Goal: Task Accomplishment & Management: Manage account settings

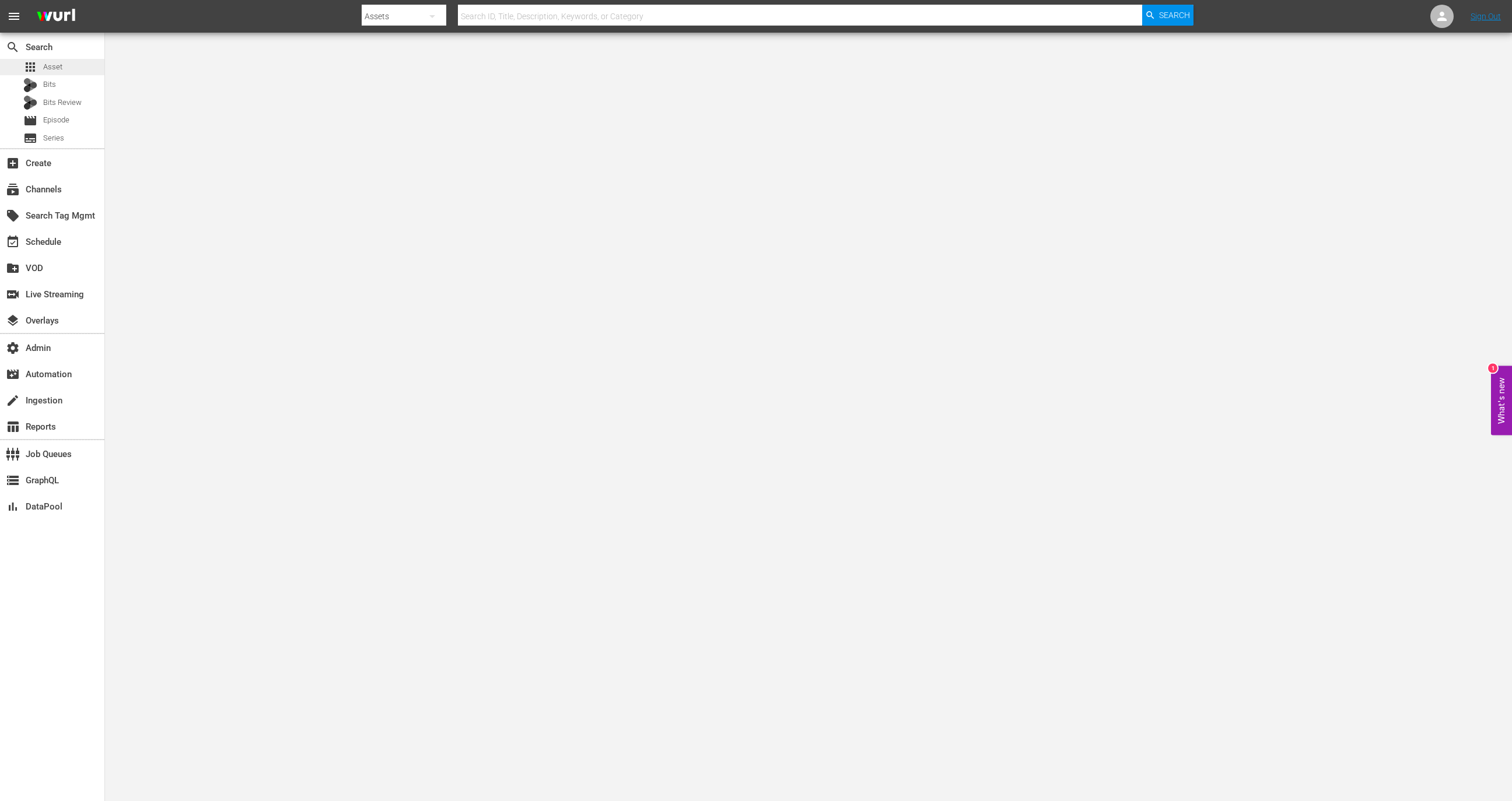
click at [68, 66] on div "apps Asset" at bounding box center [52, 67] width 105 height 17
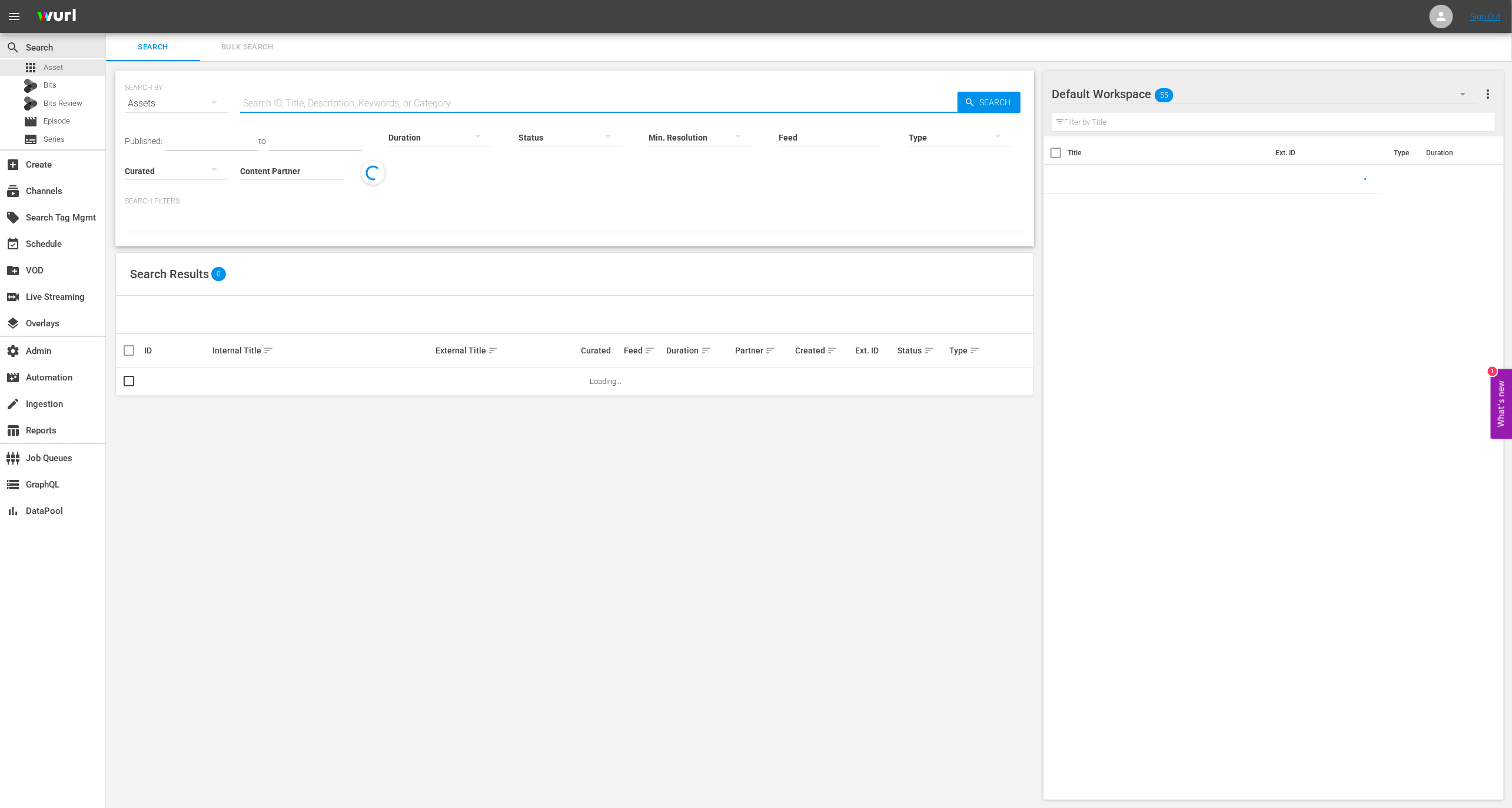
click at [281, 107] on input "text" at bounding box center [599, 104] width 718 height 28
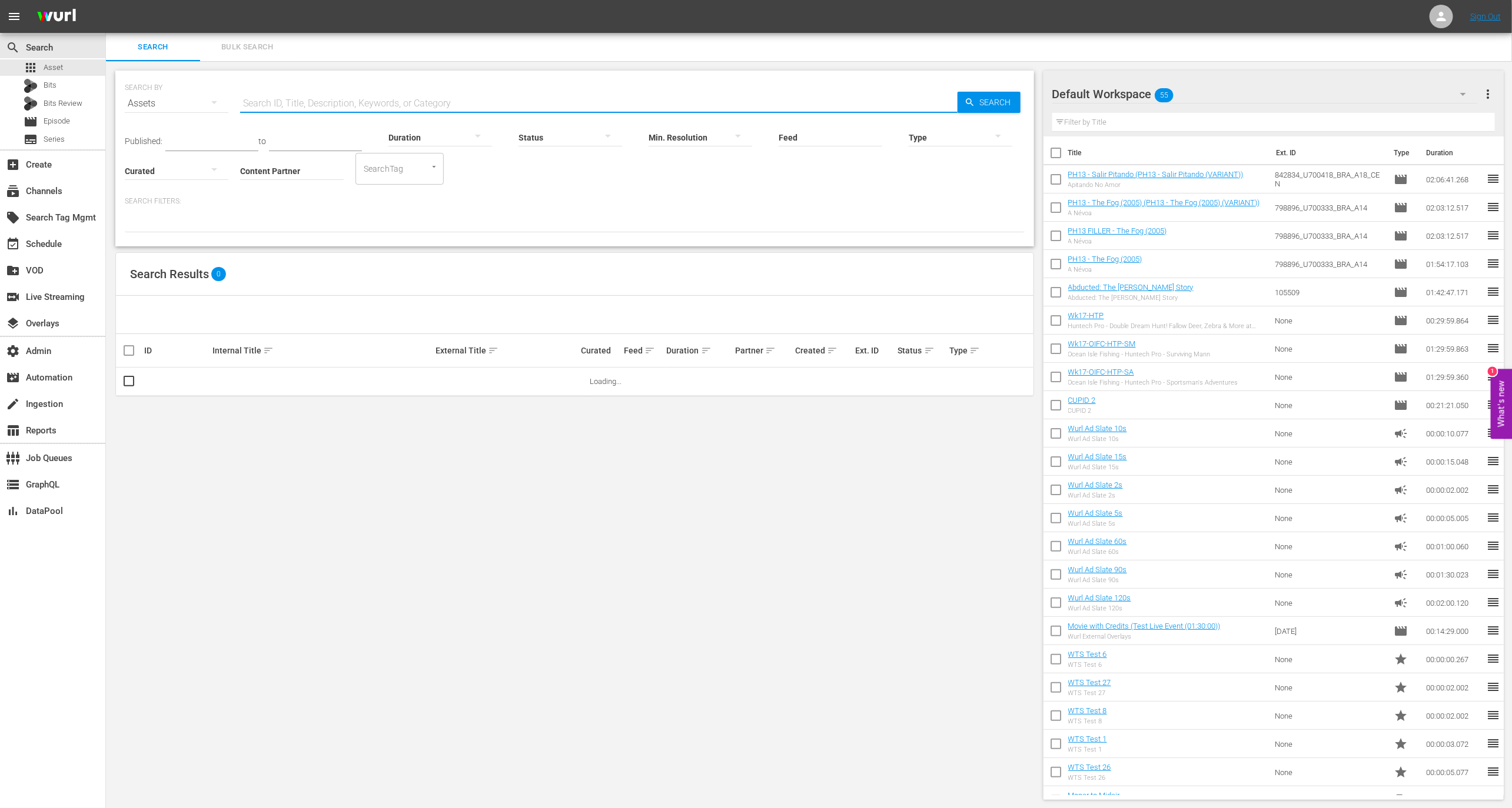
paste input "189594580"
type input "189594580"
click at [296, 384] on link "Awesome Academy | Zoology!" at bounding box center [263, 382] width 101 height 9
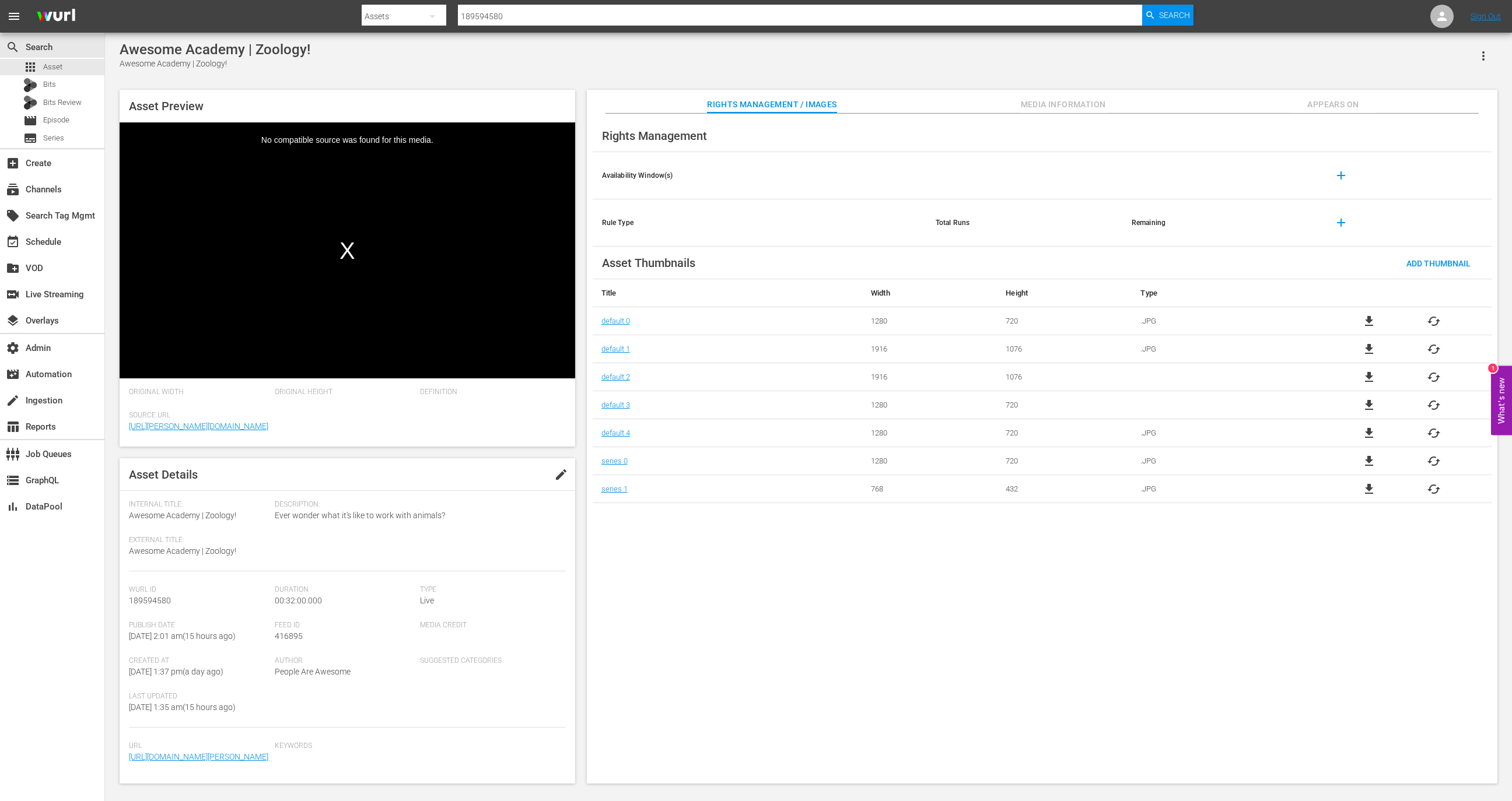
scroll to position [66, 0]
click at [1372, 372] on span "file_download" at bounding box center [1369, 377] width 14 height 14
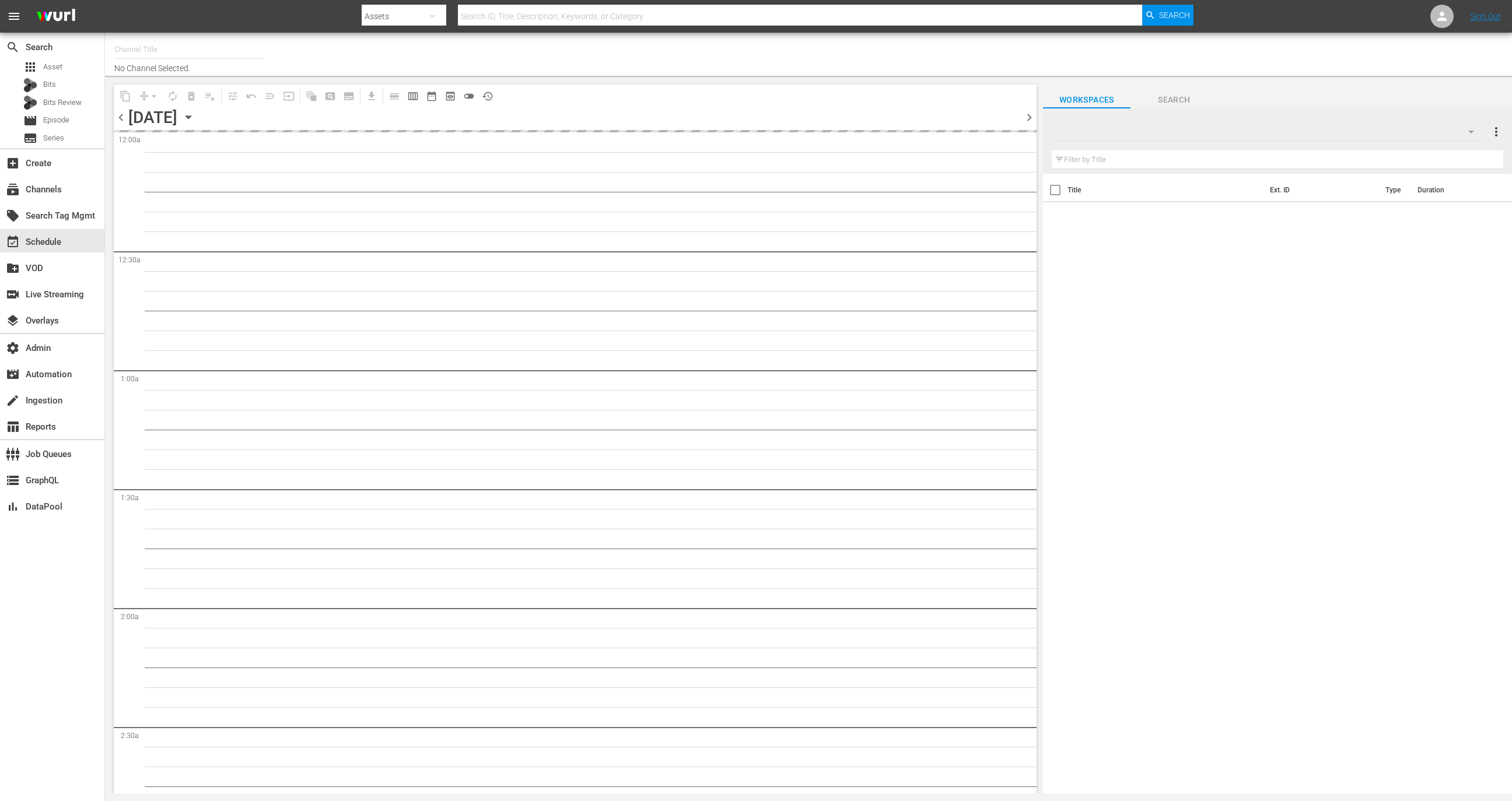
type input "The Pet Collective (Global) (Restream) - Wurl API (1020)"
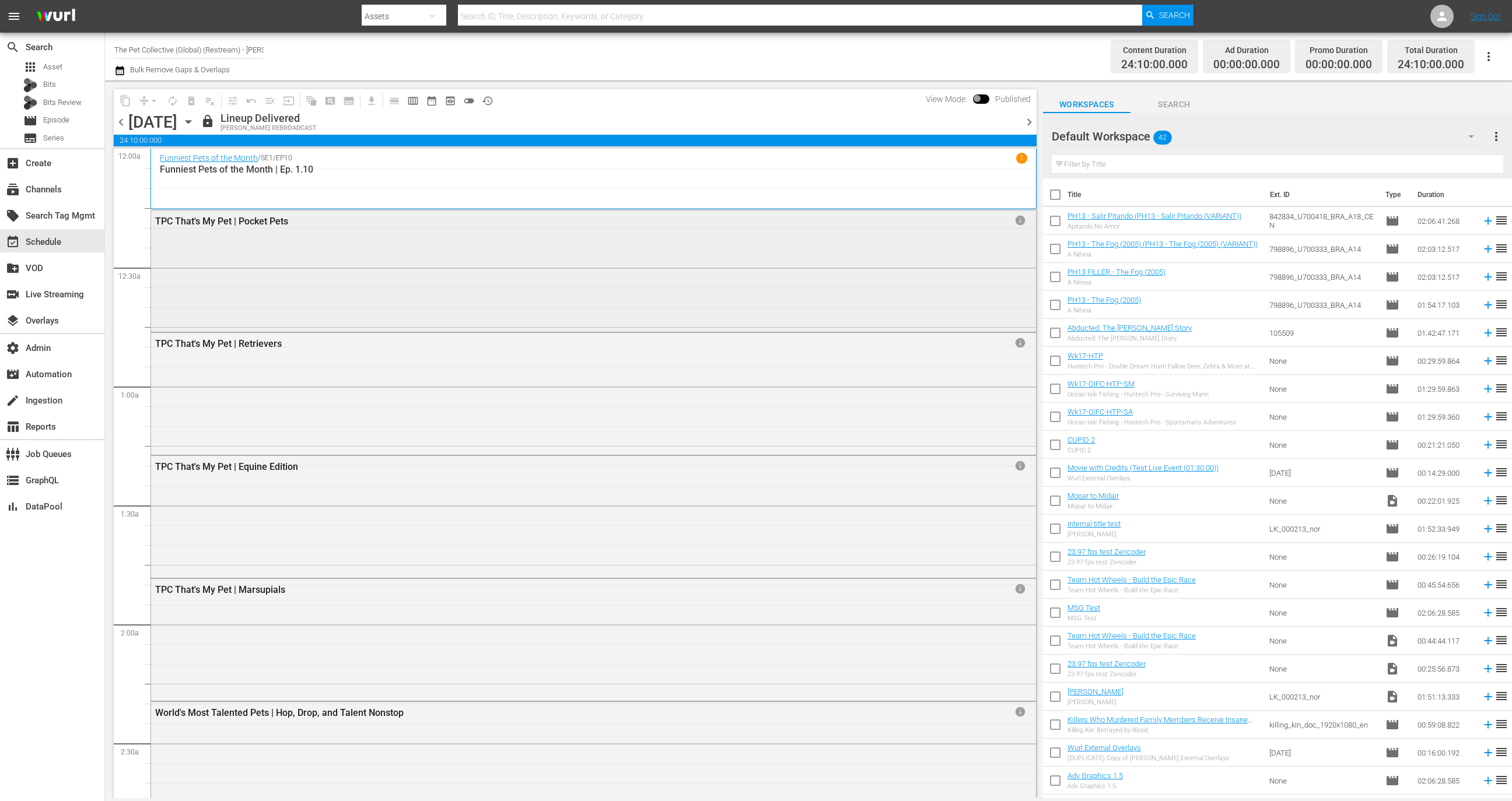
click at [998, 220] on div "info" at bounding box center [998, 221] width 65 height 13
click at [1017, 225] on div "TPC That's My Pet | Pocket Pets info" at bounding box center [593, 270] width 885 height 119
click at [1015, 225] on span "info" at bounding box center [1020, 220] width 11 height 11
click at [1494, 44] on button "button" at bounding box center [1489, 57] width 28 height 28
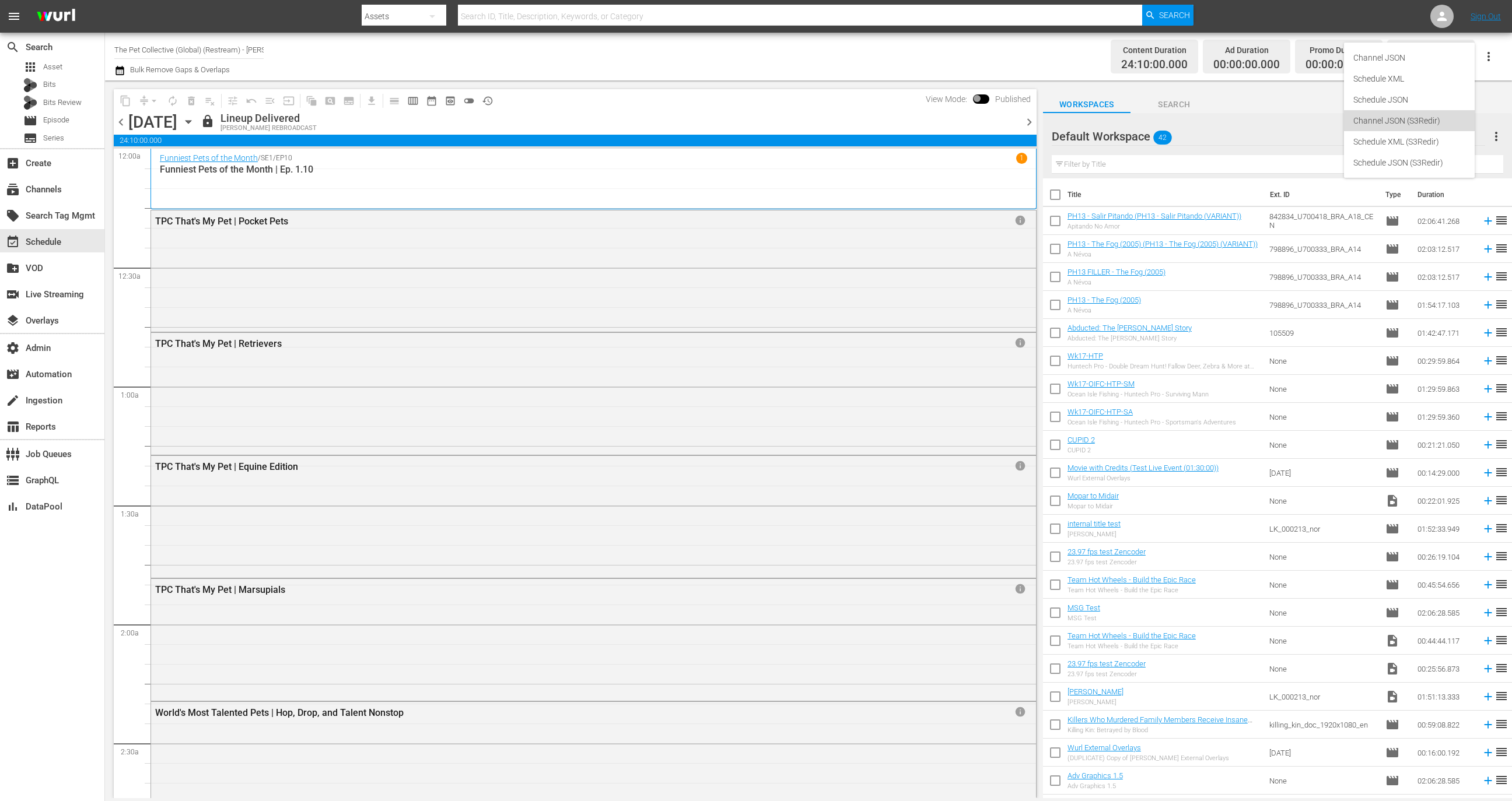
click at [1420, 122] on div "Channel JSON (S3Redir)" at bounding box center [1409, 120] width 112 height 21
click at [1491, 58] on icon "button" at bounding box center [1489, 57] width 14 height 14
click at [1425, 163] on div "Schedule JSON (S3Redir)" at bounding box center [1409, 163] width 112 height 21
click at [1085, 221] on div "PH13 - Salir Pitando (PH13 - Salir Pitando (VARIANT)) Apitando No Amor" at bounding box center [1154, 221] width 174 height 18
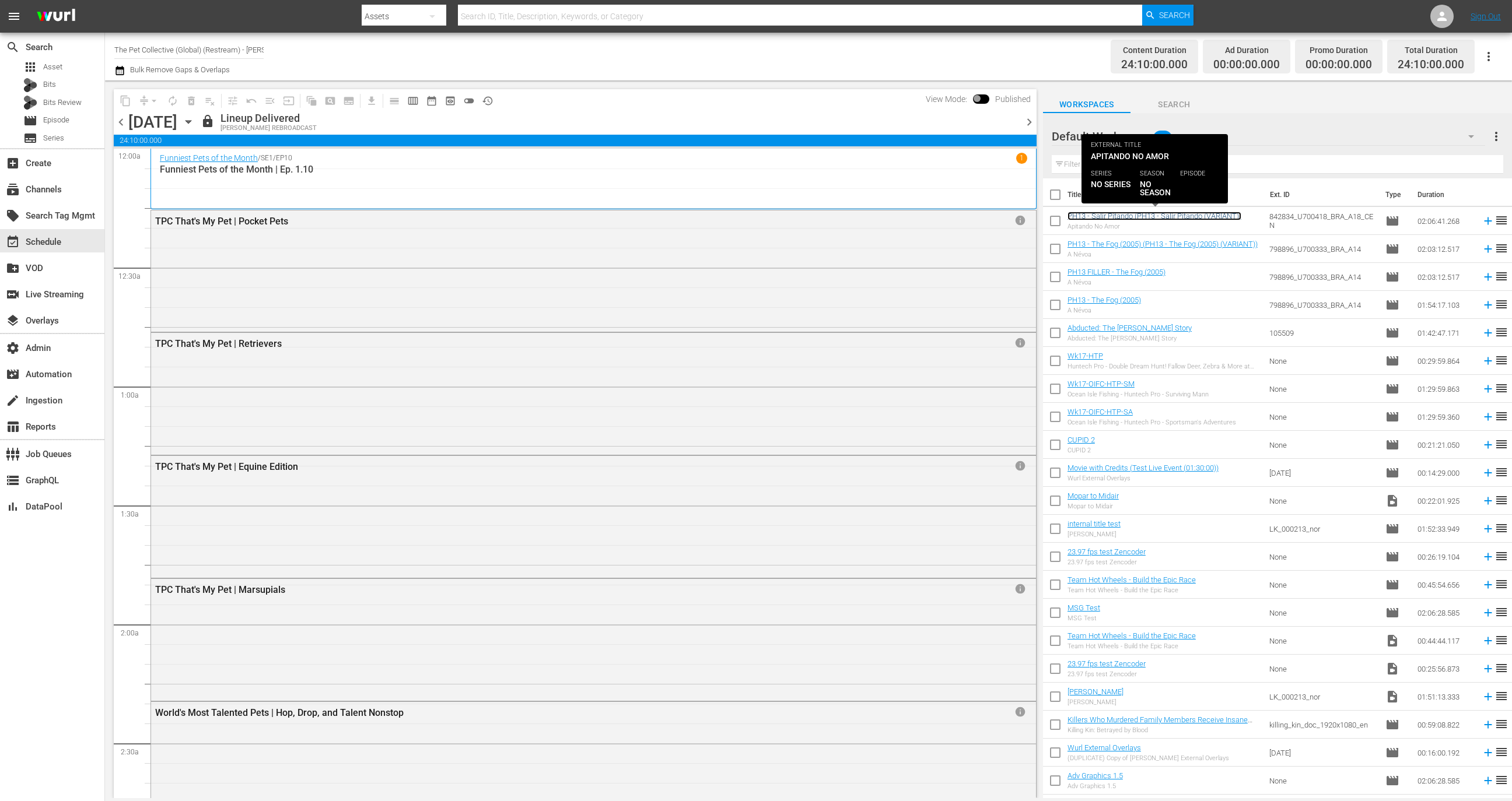
click at [1085, 218] on link "PH13 - Salir Pitando (PH13 - Salir Pitando (VARIANT))" at bounding box center [1154, 216] width 174 height 9
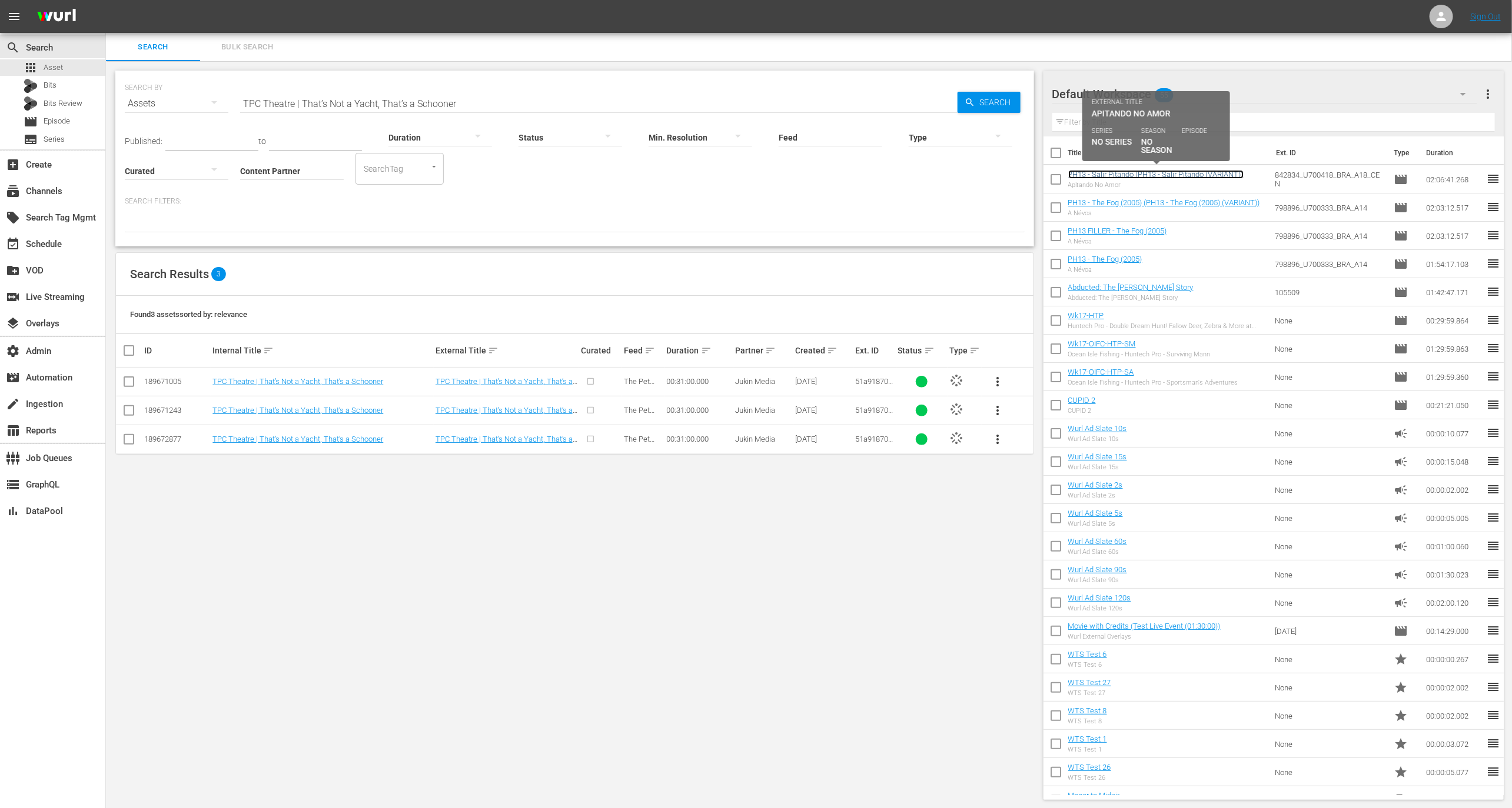
click at [1218, 174] on link "PH13 - Salir Pitando (PH13 - Salir Pitando (VARIANT))" at bounding box center [1155, 174] width 175 height 9
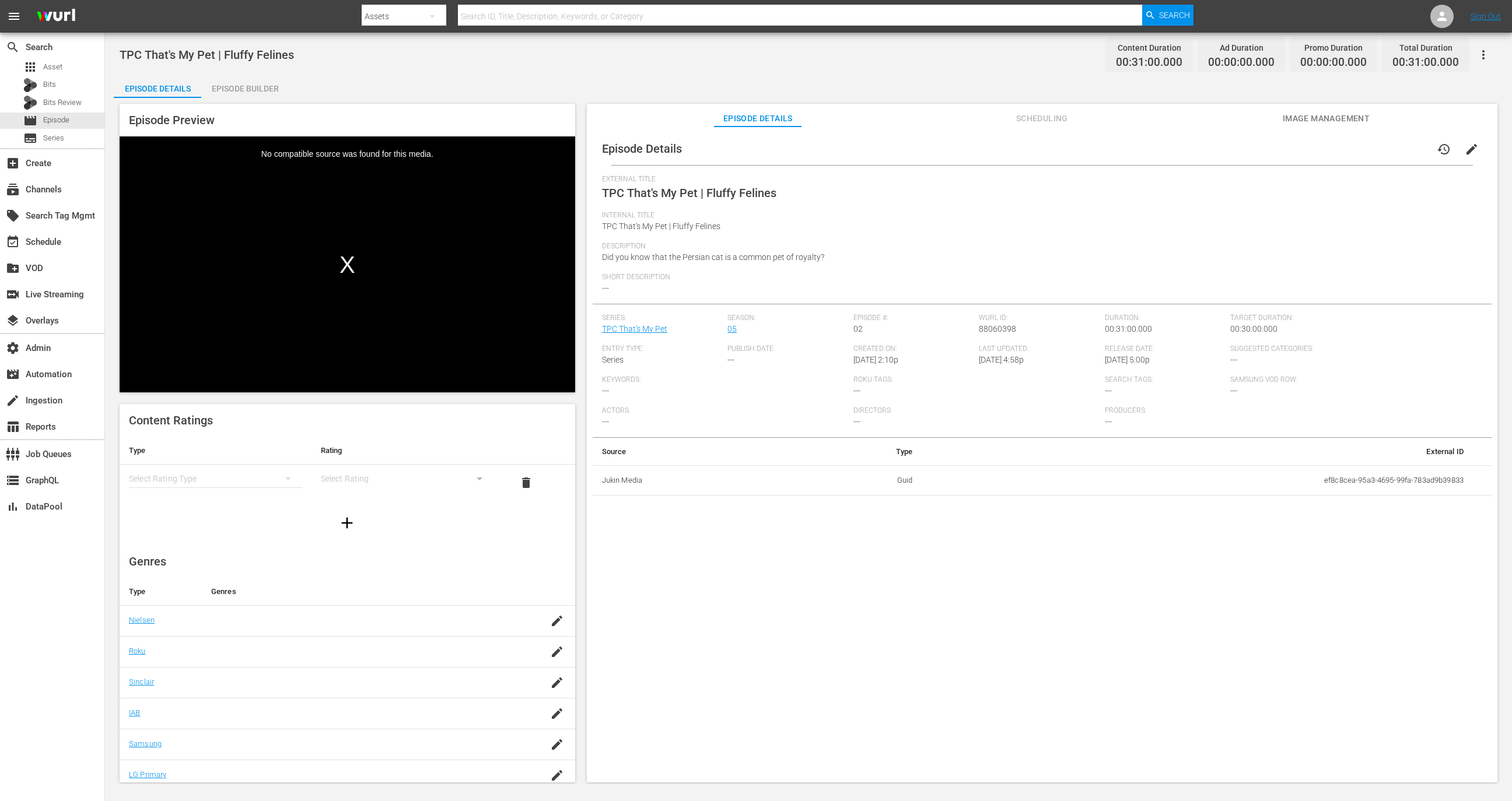
click at [1286, 115] on span "Image Management" at bounding box center [1326, 119] width 87 height 15
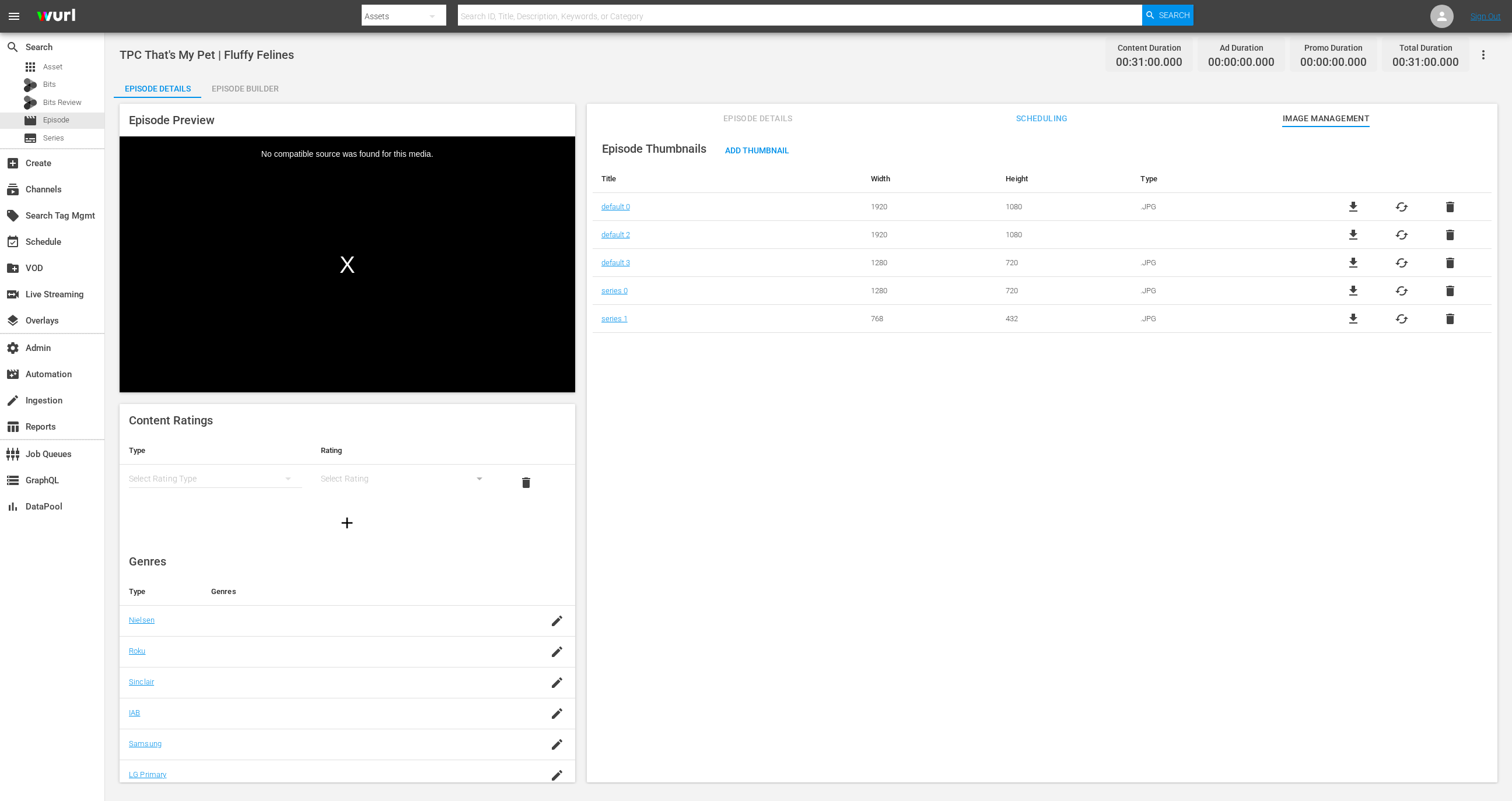
click at [1448, 241] on span "delete" at bounding box center [1450, 235] width 14 height 14
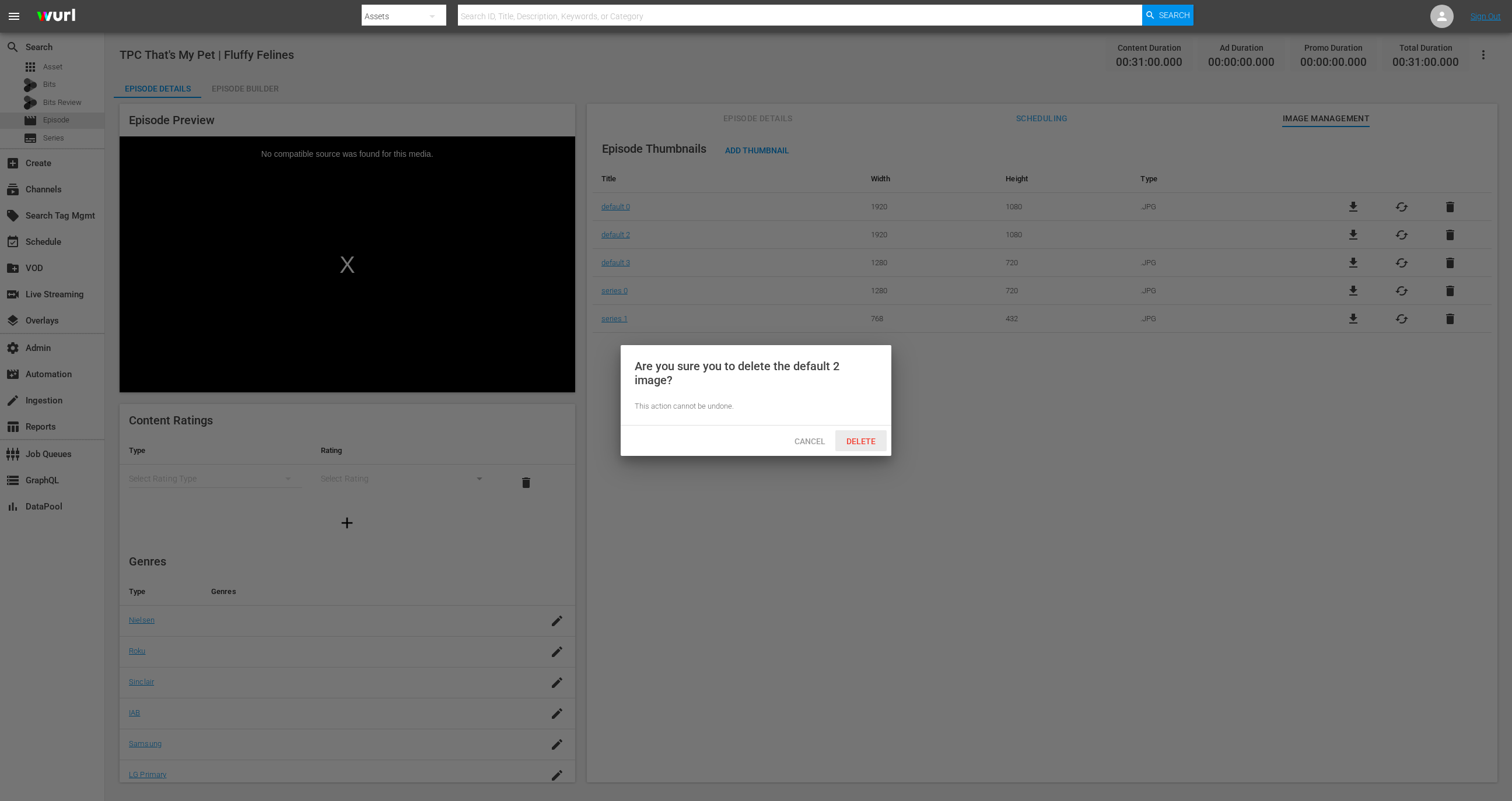
click at [858, 439] on span "Delete" at bounding box center [861, 441] width 48 height 10
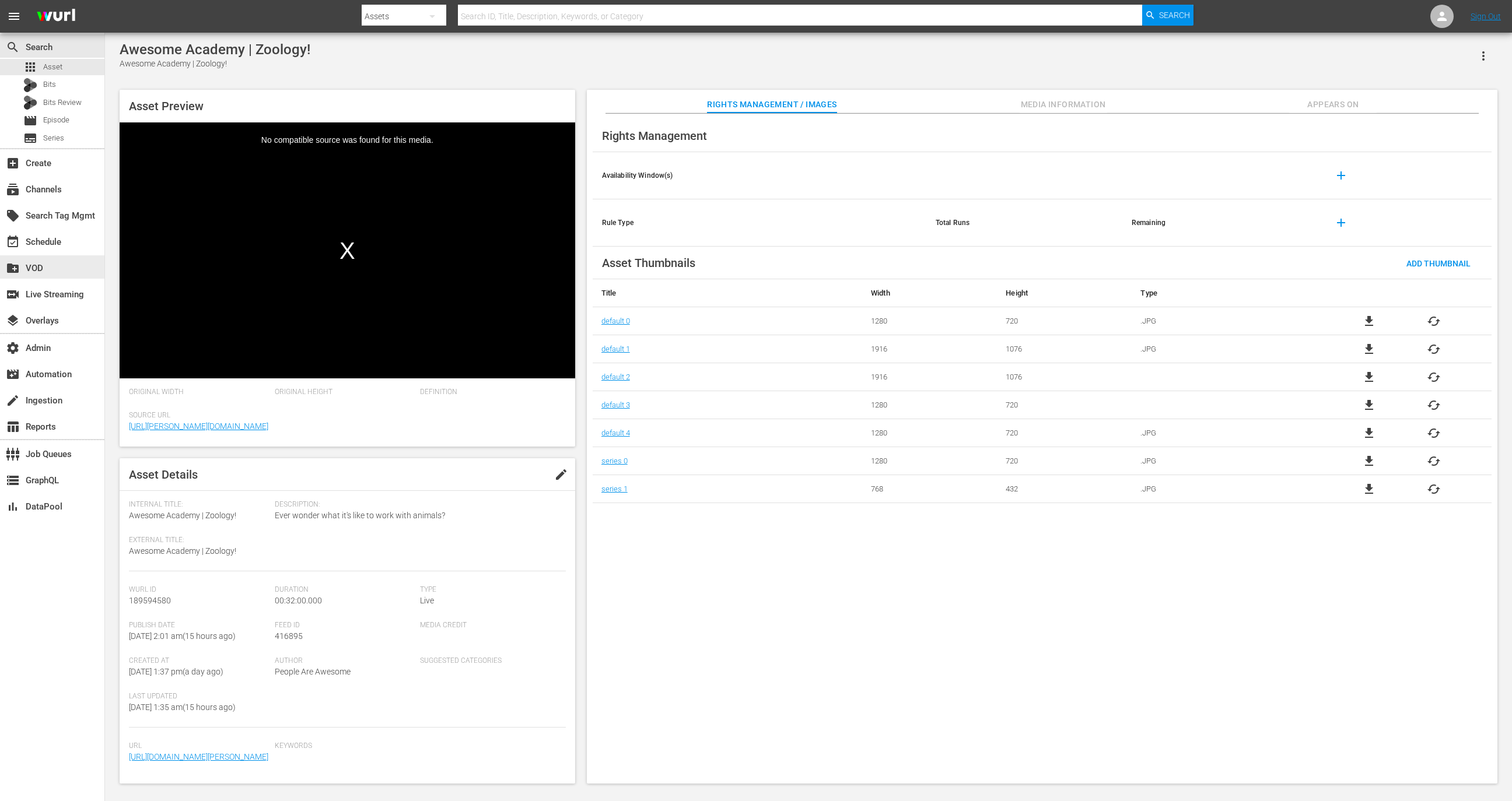
click at [52, 253] on div "event_available Schedule" at bounding box center [52, 241] width 105 height 26
click at [54, 246] on div "event_available Schedule" at bounding box center [32, 241] width 65 height 10
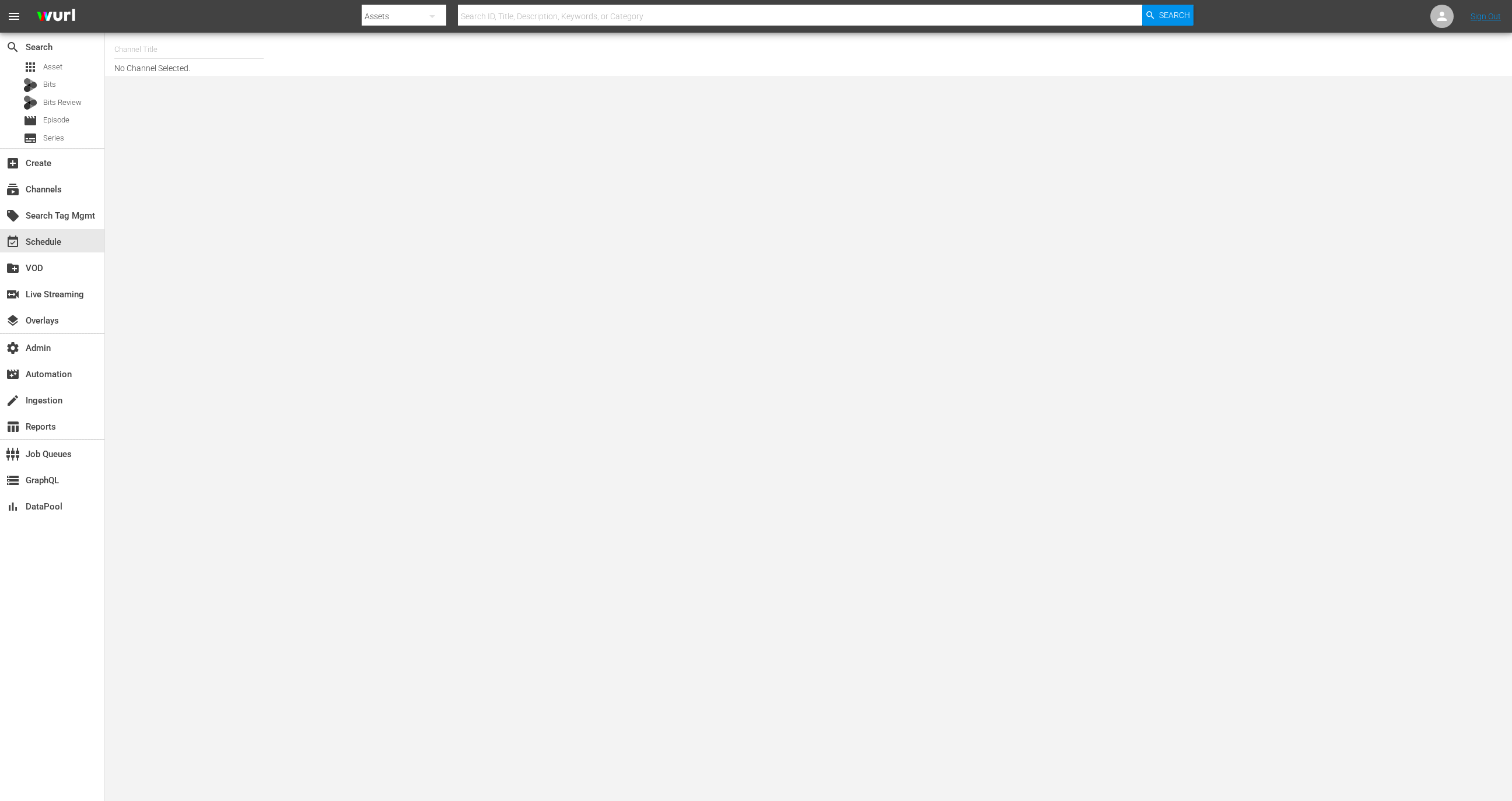
click at [188, 30] on nav "menu Search By Assets Search ID, Title, Description, Keywords, or Category Sear…" at bounding box center [756, 16] width 1512 height 32
click at [188, 52] on input "text" at bounding box center [188, 50] width 149 height 28
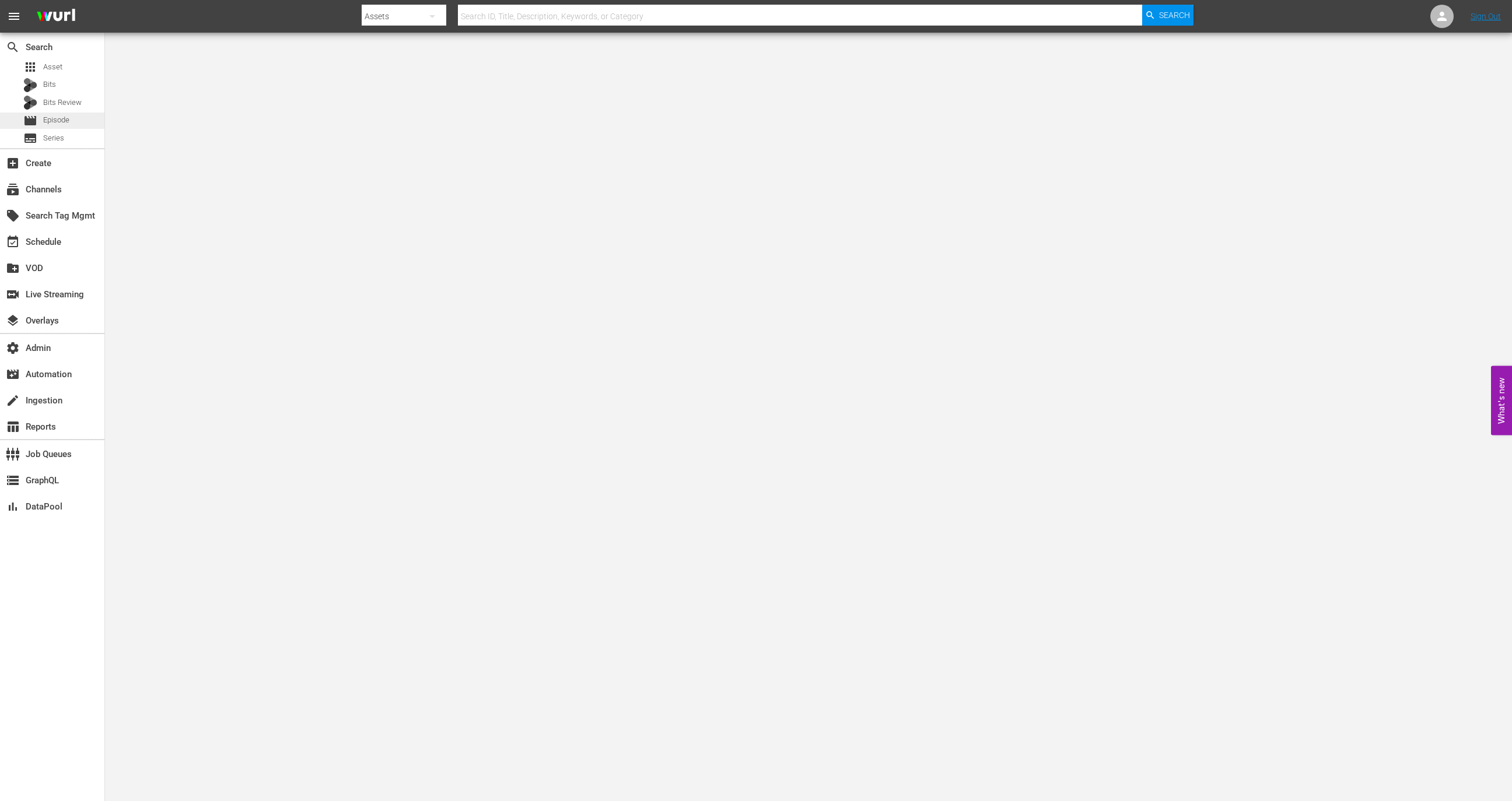
click at [75, 124] on div "movie Episode" at bounding box center [52, 120] width 105 height 17
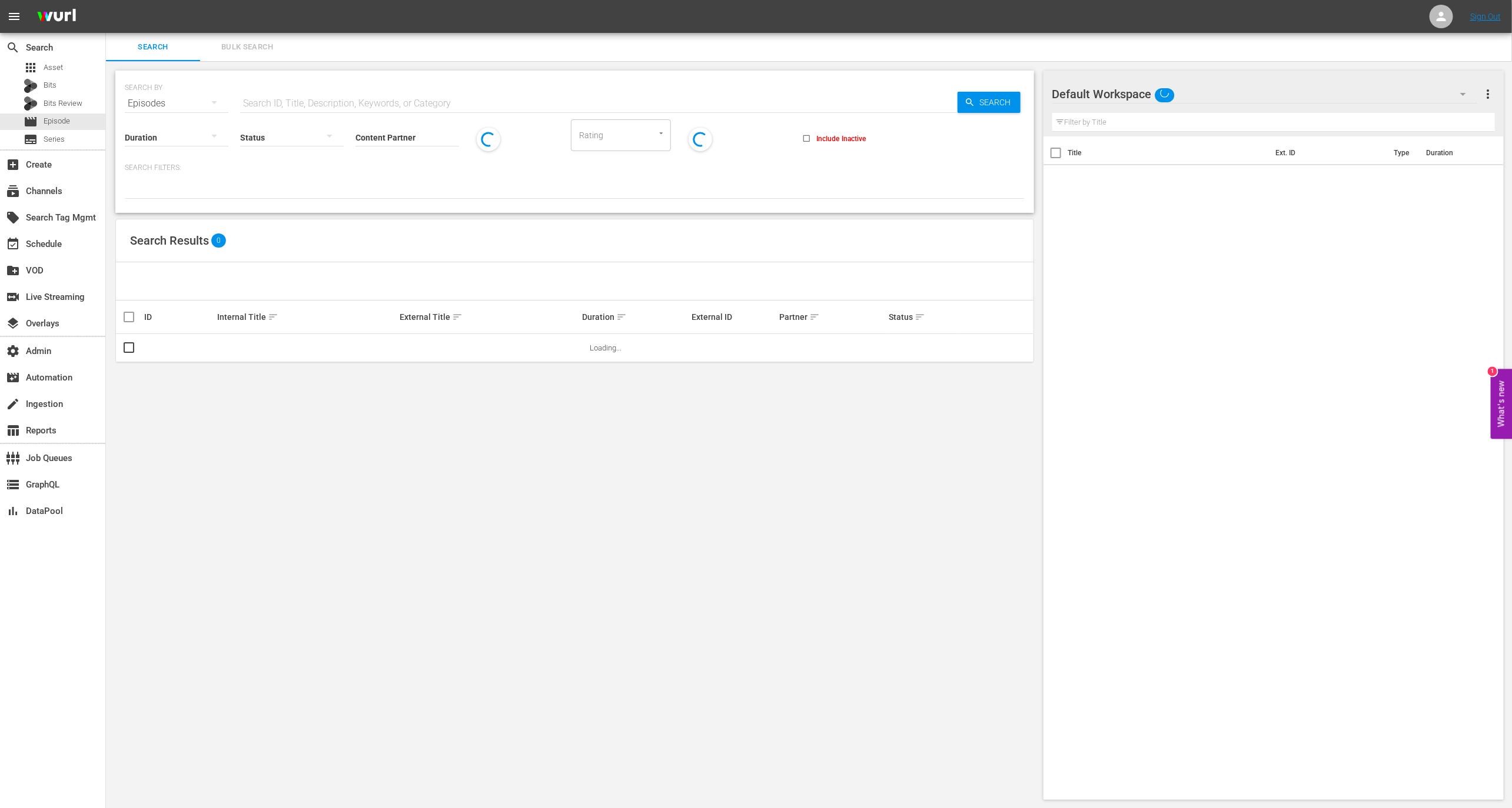
click at [310, 113] on div "Status" at bounding box center [292, 130] width 104 height 42
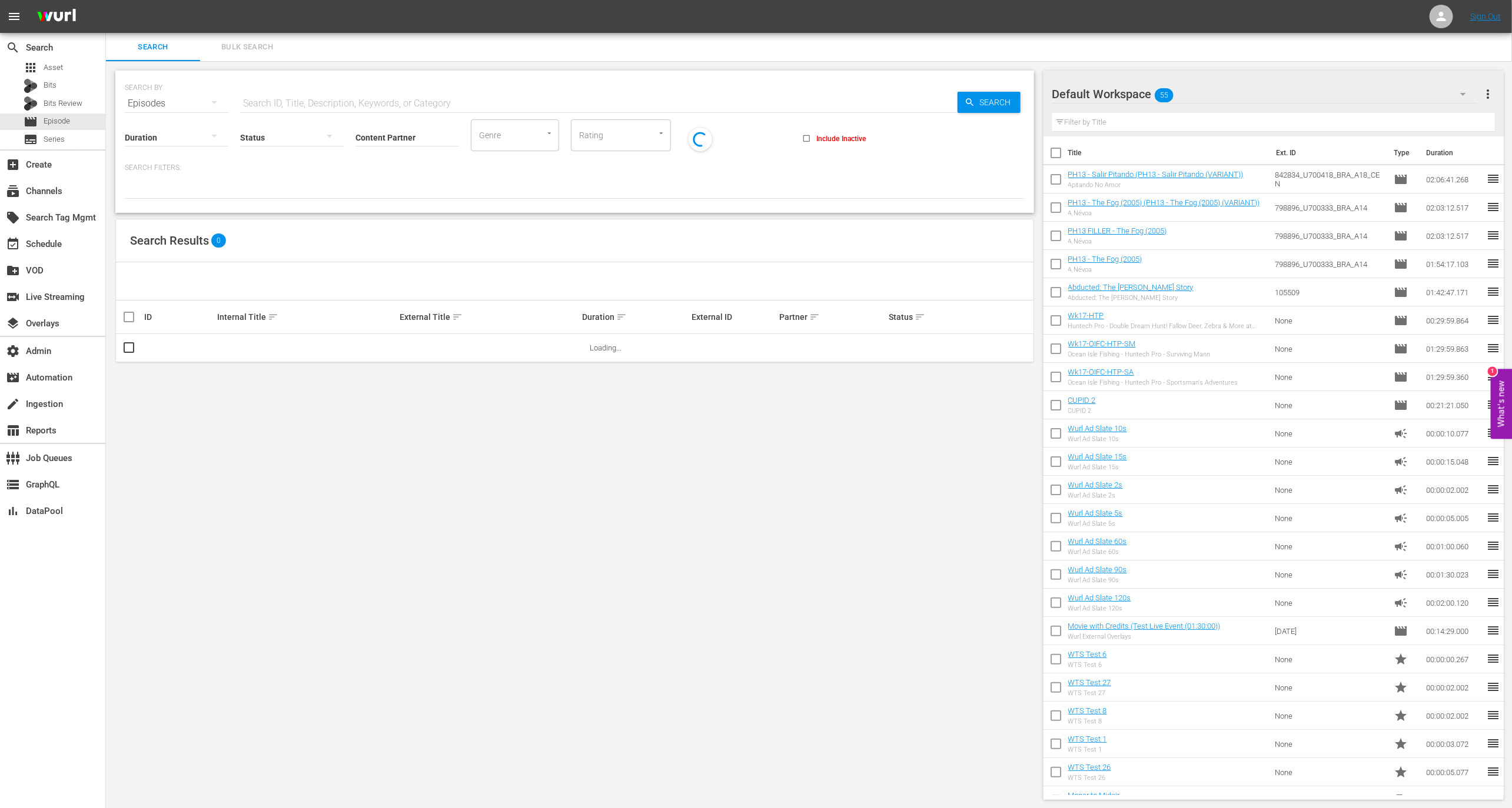
click at [313, 100] on input "text" at bounding box center [599, 104] width 718 height 28
paste input "88118096"
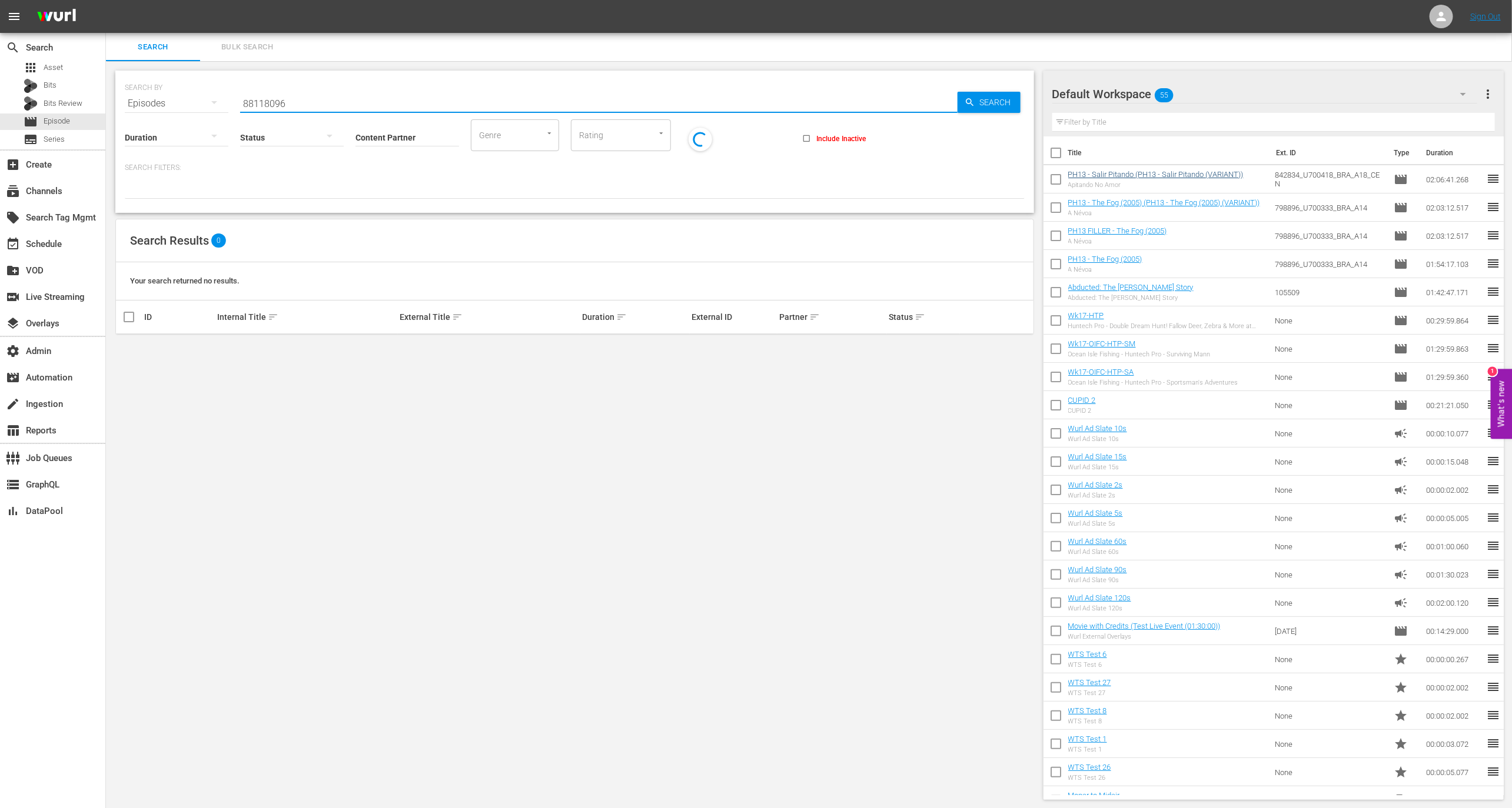
type input "88118096"
click at [1095, 171] on link "PH13 - Salir Pitando (PH13 - Salir Pitando (VARIANT))" at bounding box center [1155, 174] width 175 height 9
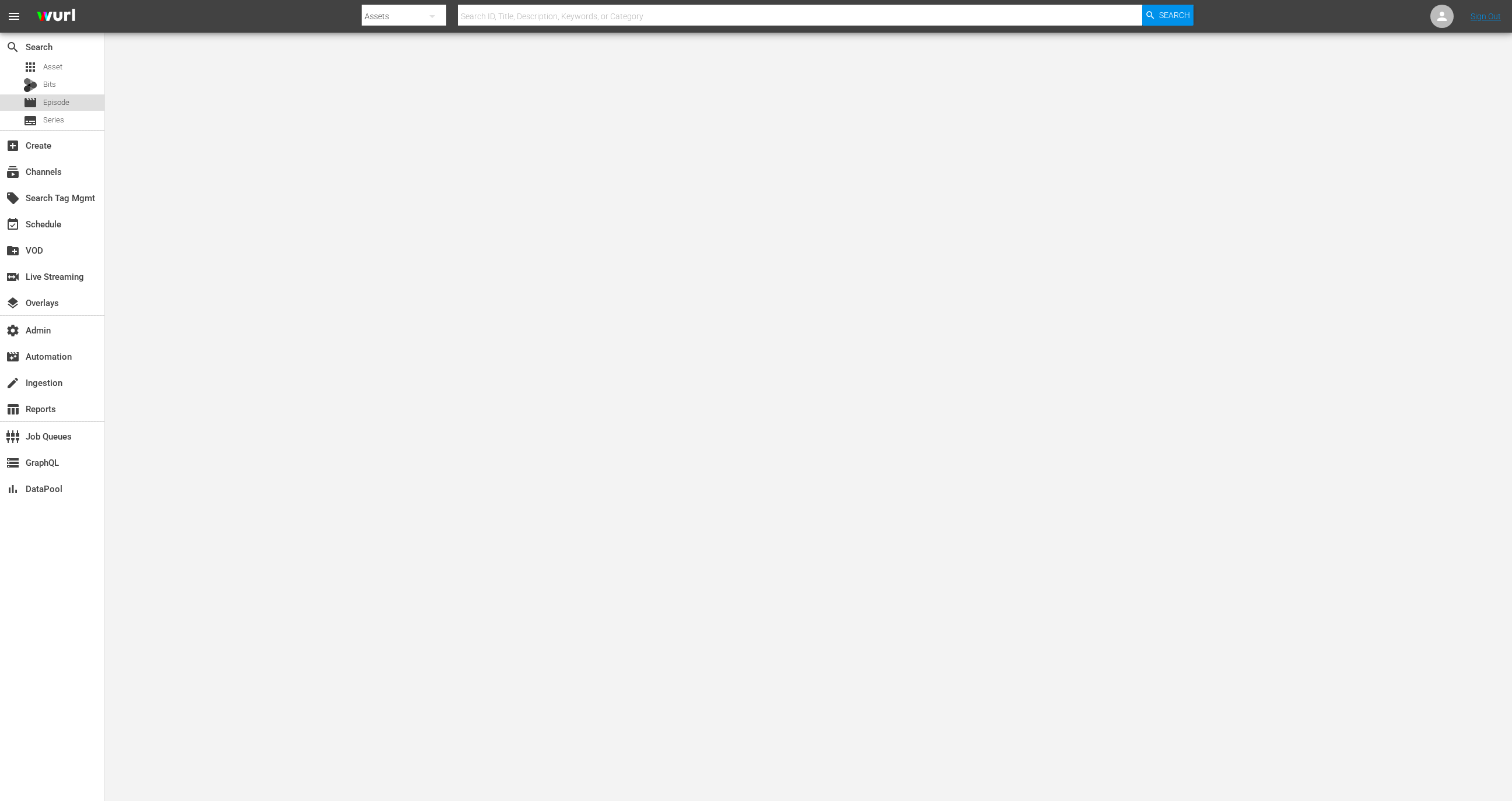
click at [76, 105] on div "movie Episode" at bounding box center [52, 102] width 105 height 17
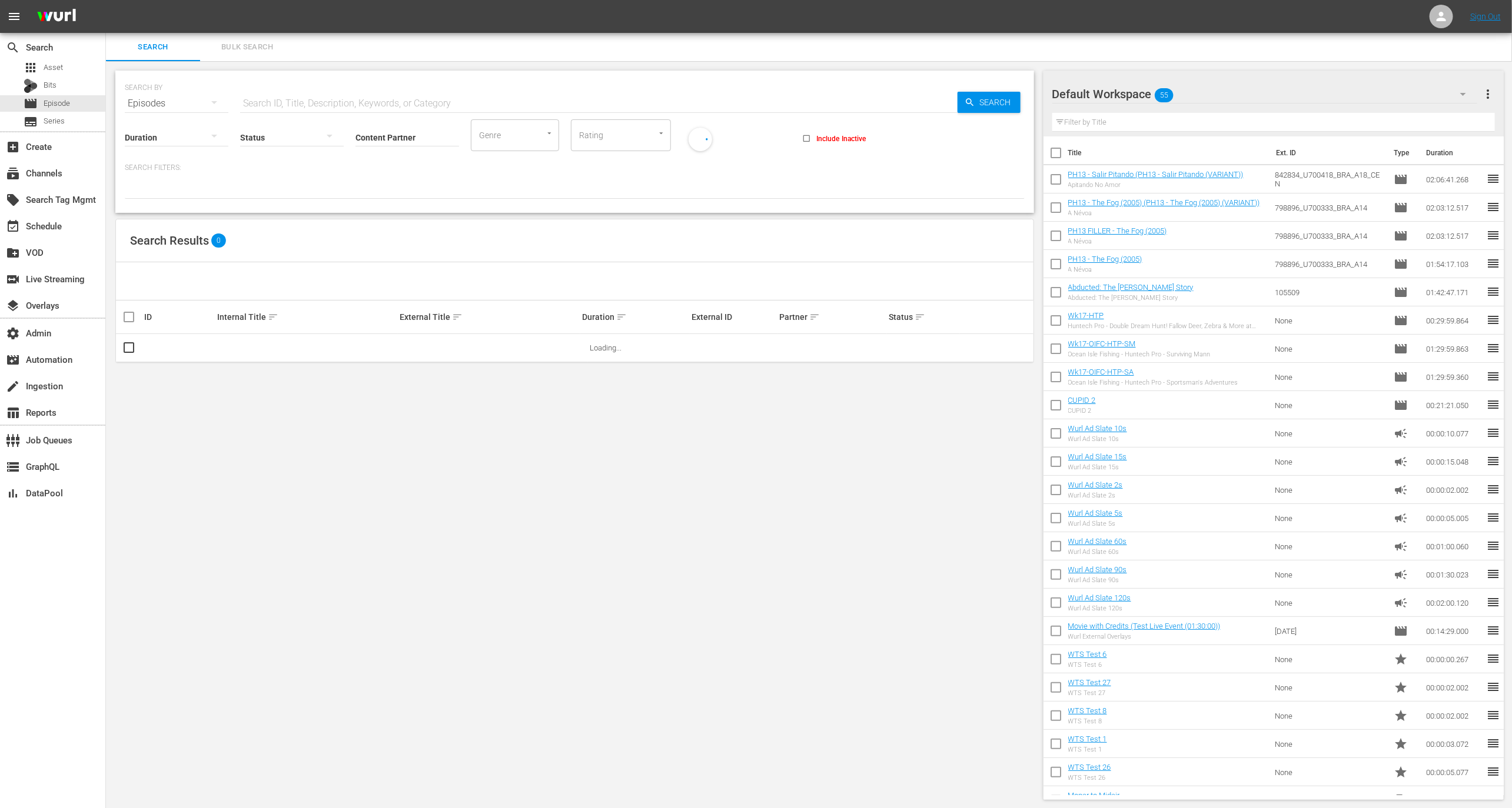
click at [1139, 178] on div "PH13 - Salir Pitando (PH13 - Salir Pitando (VARIANT)) Apitando No Amor" at bounding box center [1155, 178] width 175 height 18
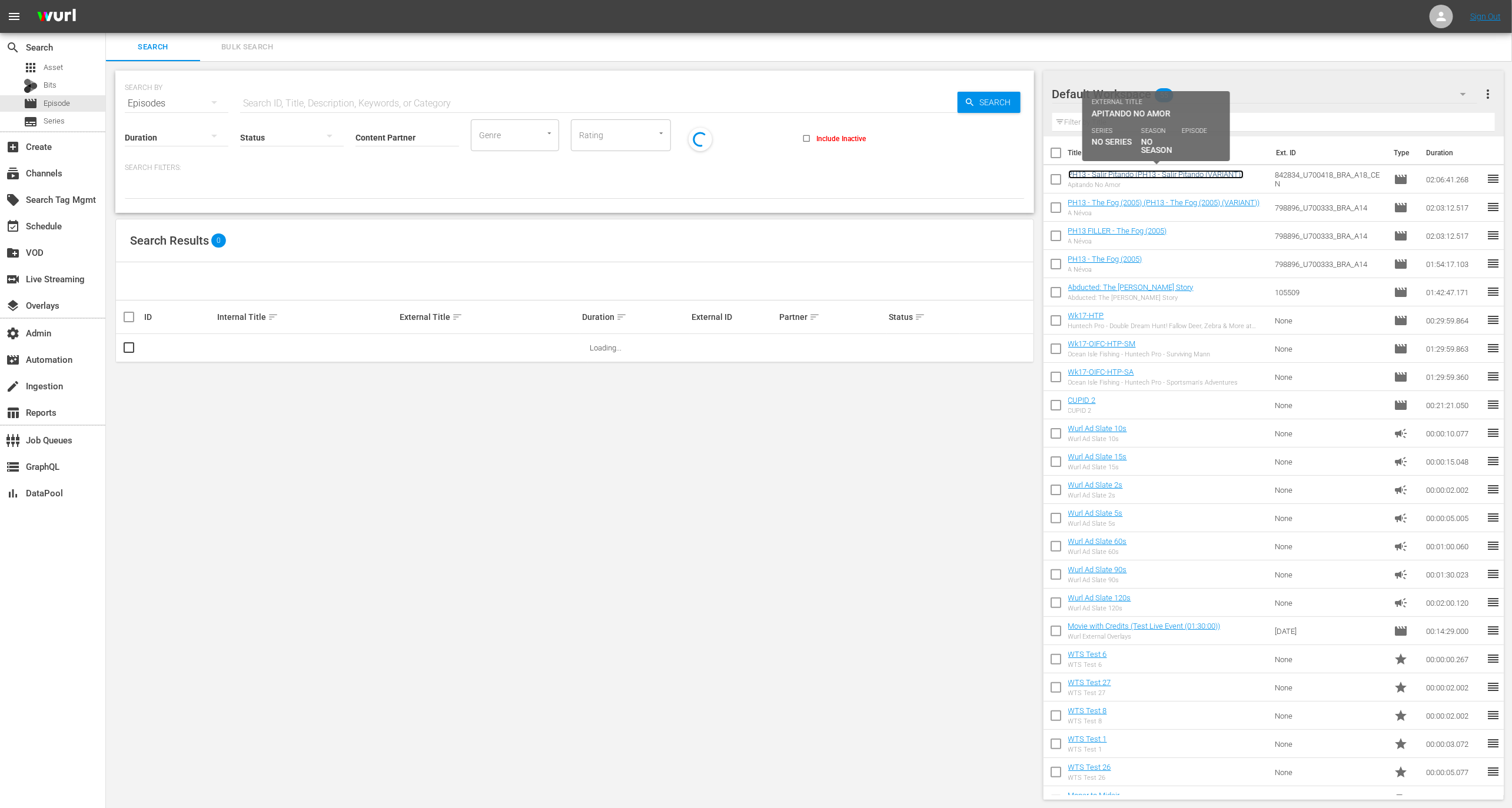
click at [1139, 171] on link "PH13 - Salir Pitando (PH13 - Salir Pitando (VARIANT))" at bounding box center [1155, 174] width 175 height 9
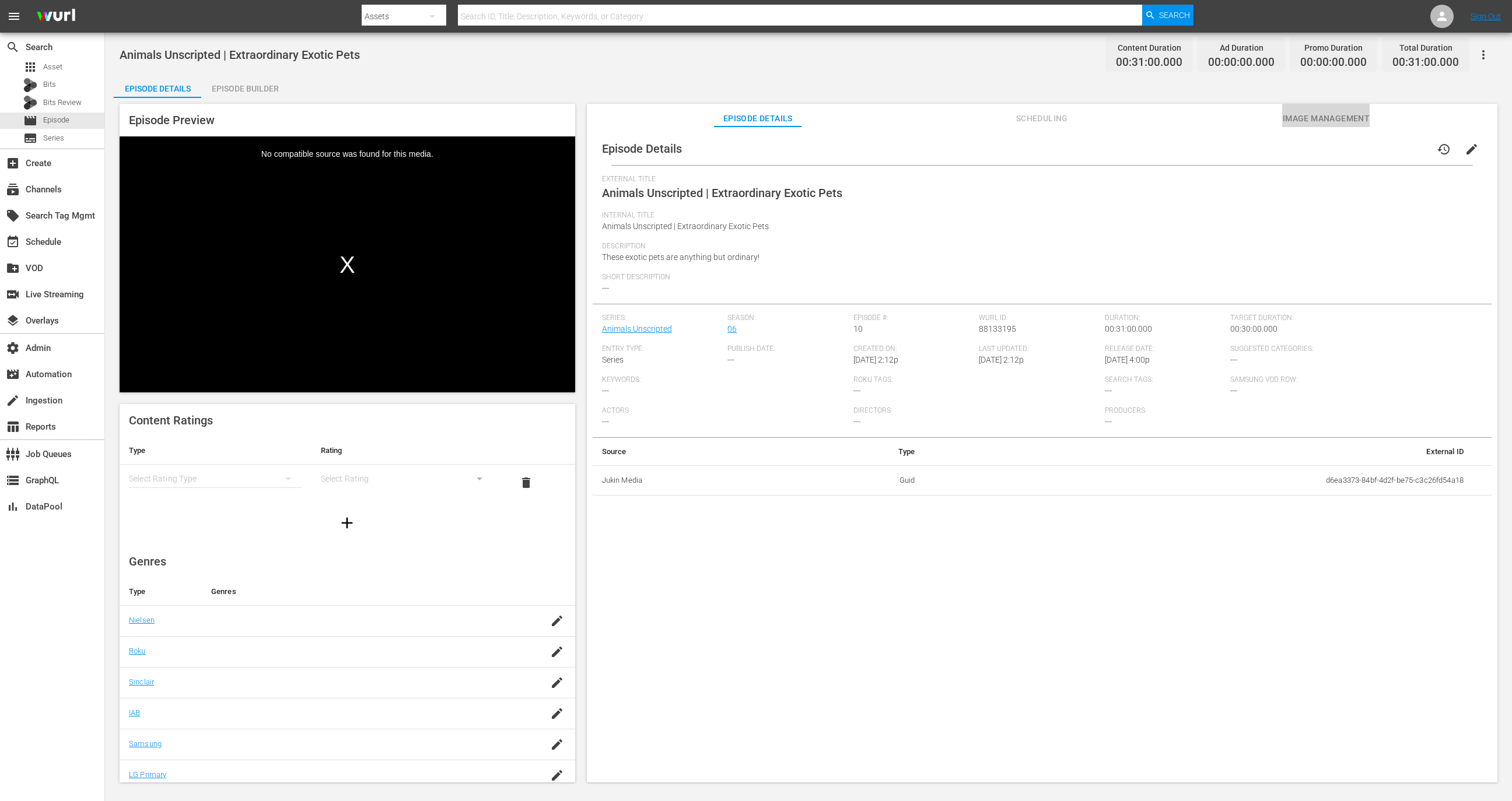
click at [766, 119] on span "Image Management" at bounding box center [1326, 119] width 87 height 15
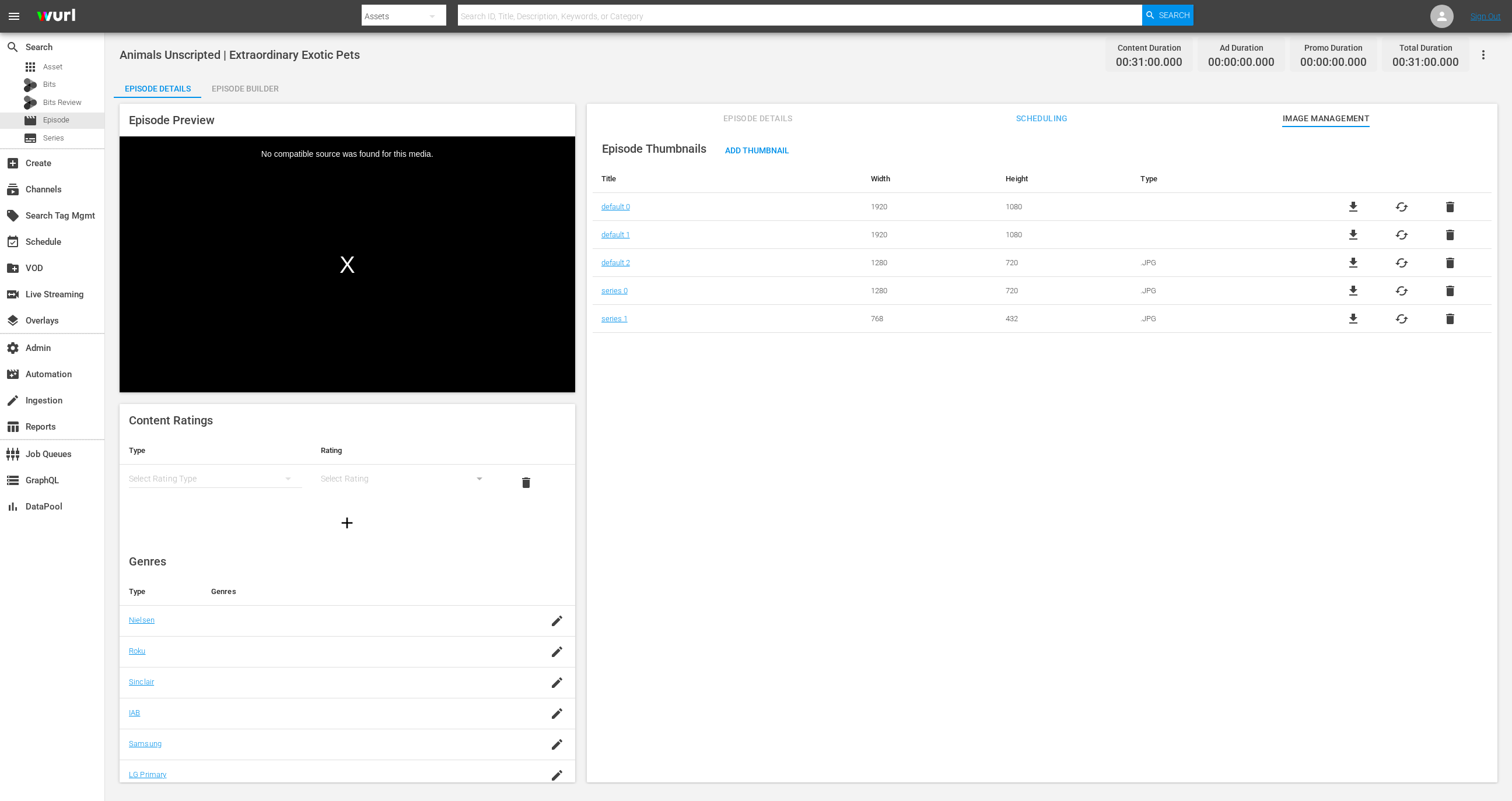
click at [766, 208] on span "delete" at bounding box center [1450, 207] width 14 height 14
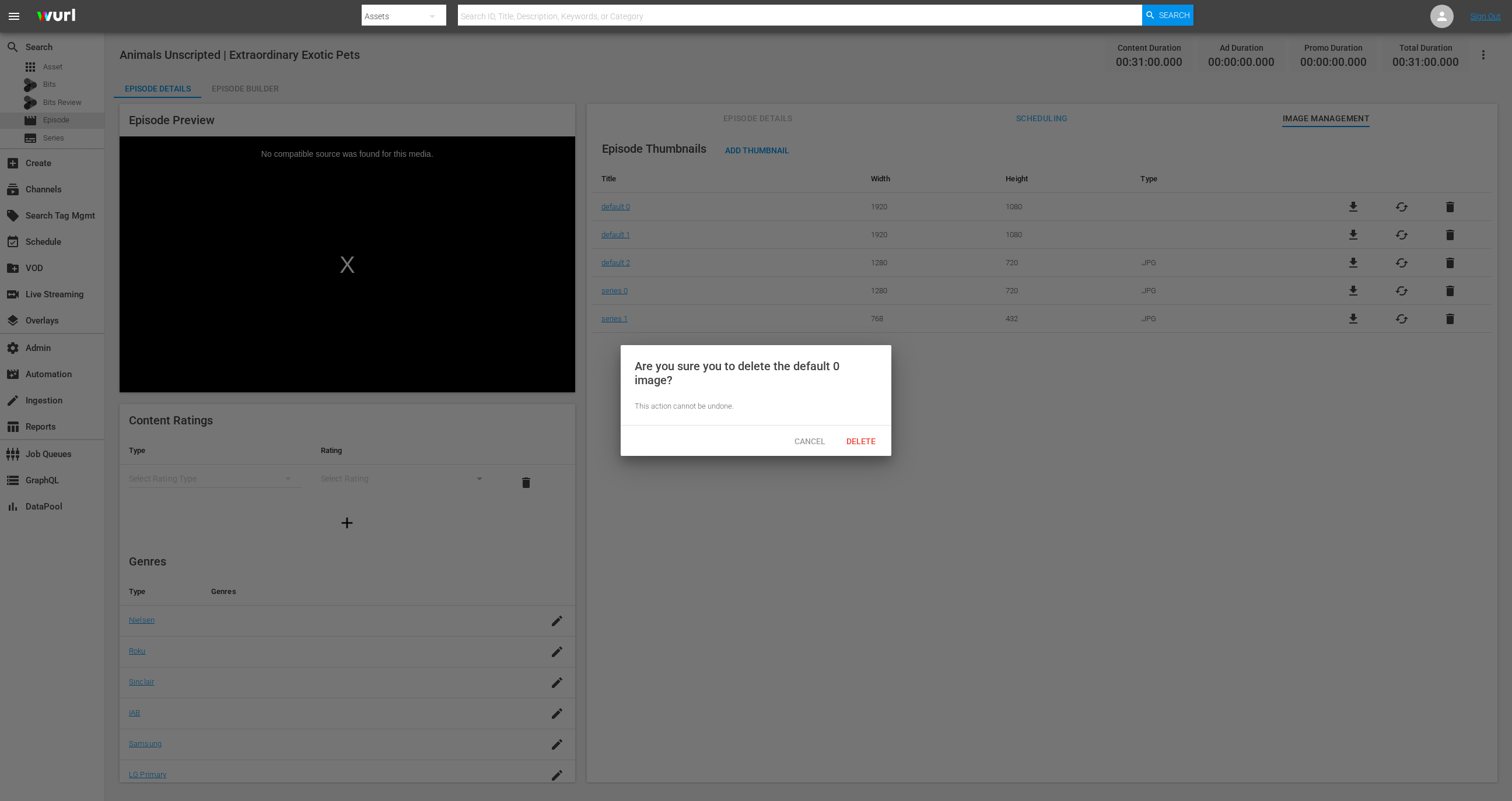
click at [766, 429] on div "Cancel Delete" at bounding box center [756, 440] width 270 height 31
click at [766, 437] on span "Delete" at bounding box center [861, 441] width 48 height 10
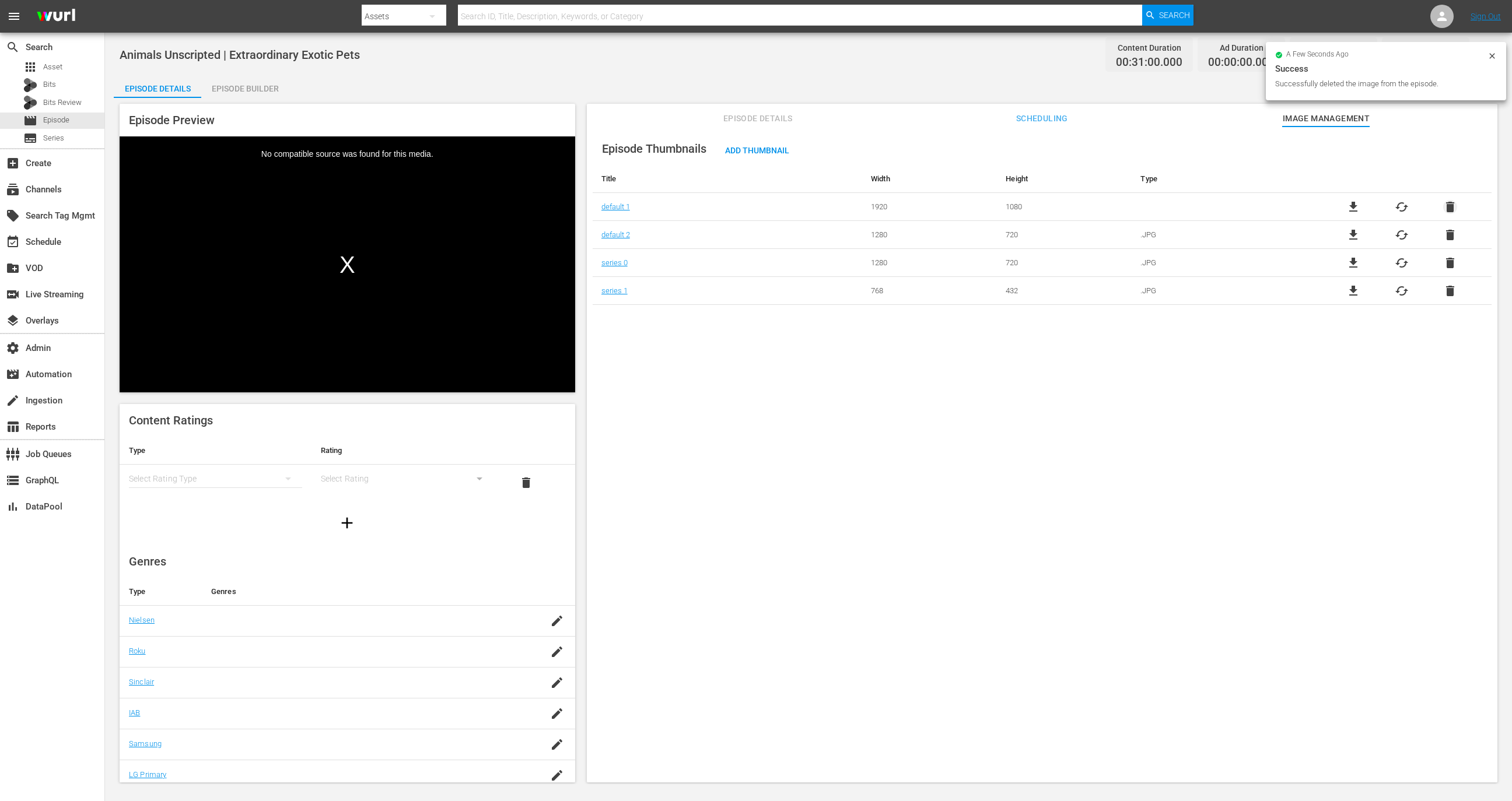
click at [766, 207] on span "delete" at bounding box center [1450, 207] width 14 height 14
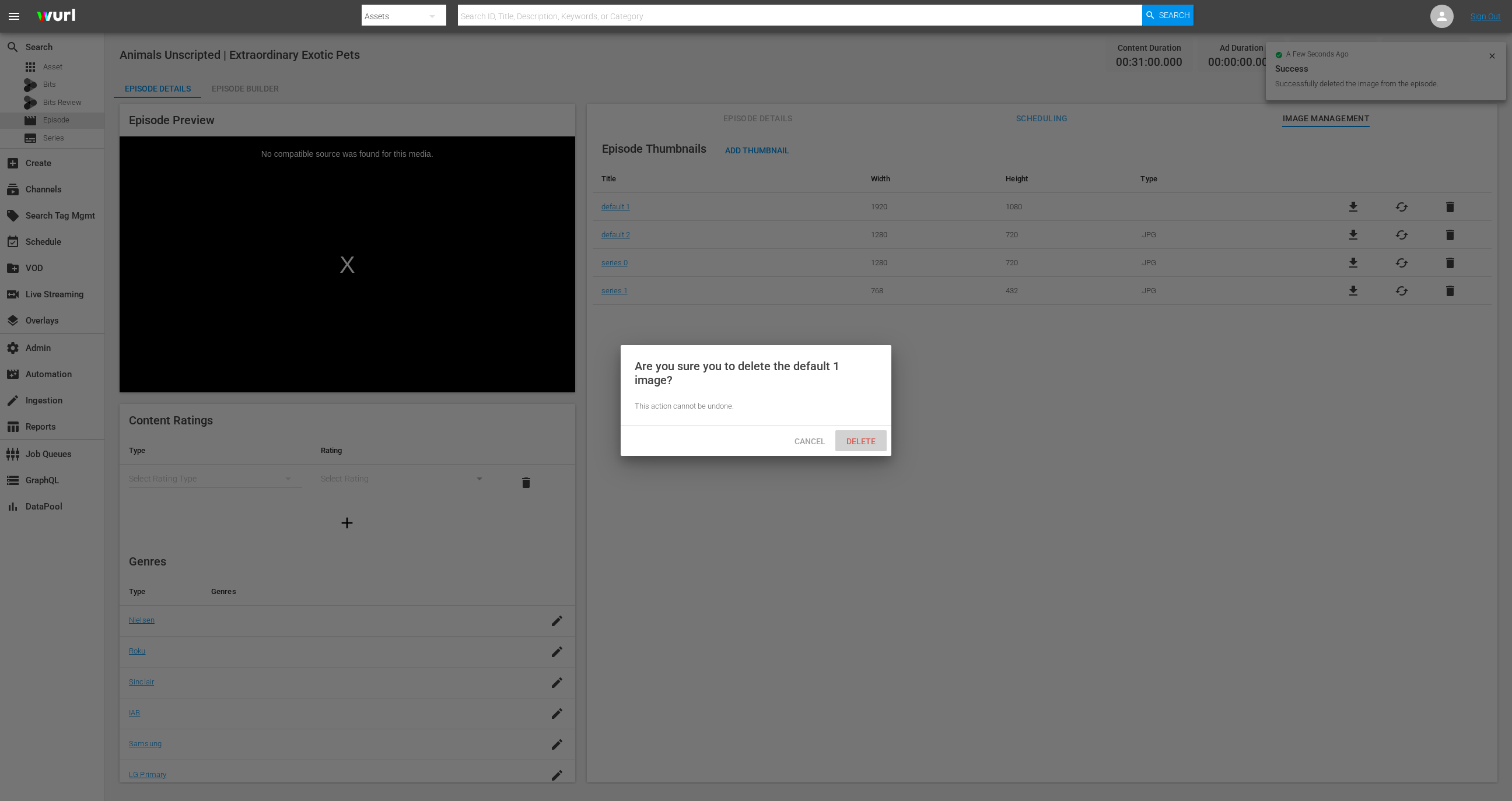
click at [766, 442] on span "Delete" at bounding box center [861, 441] width 48 height 10
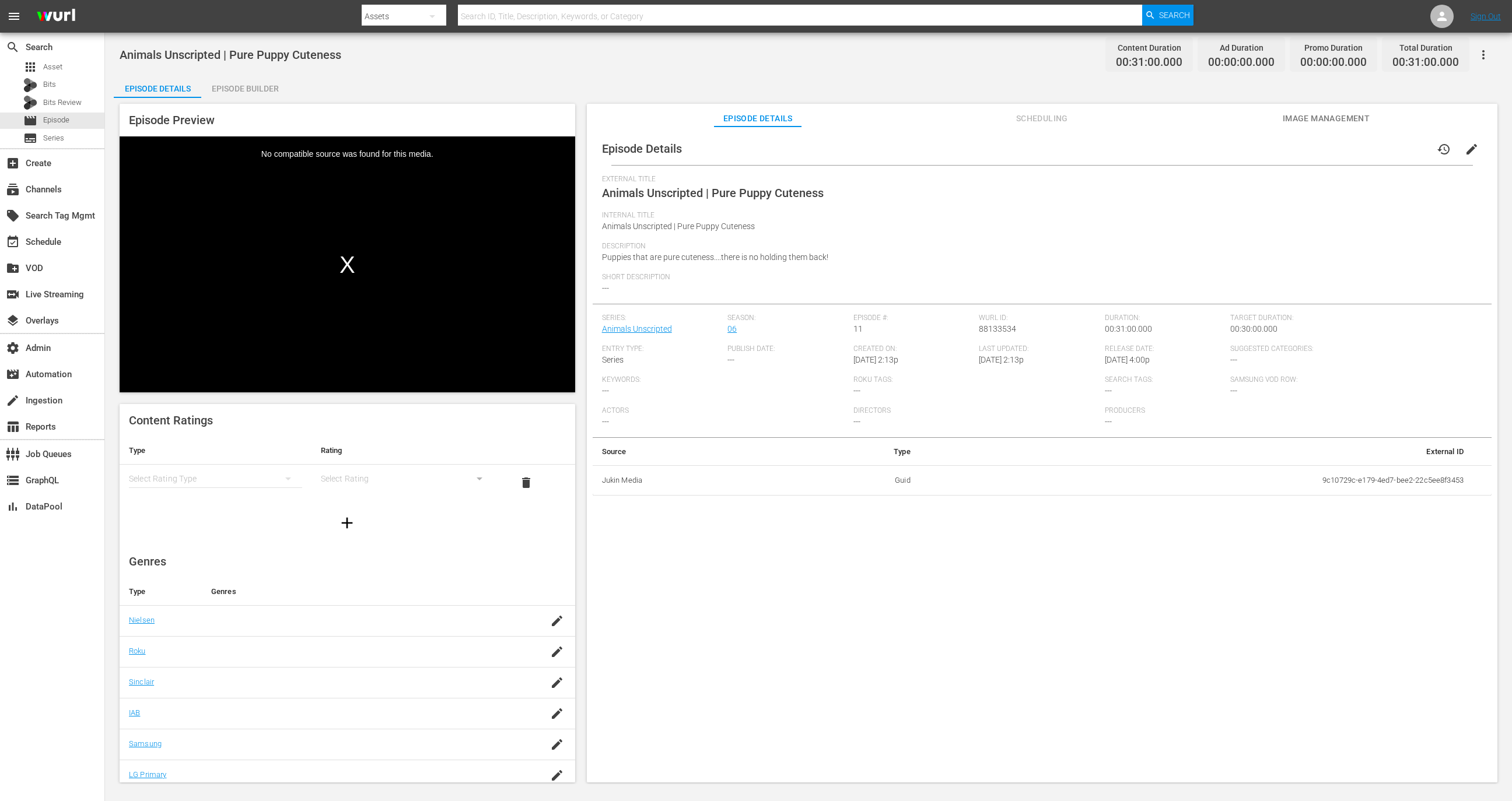
click at [1286, 115] on span "Image Management" at bounding box center [1326, 119] width 87 height 15
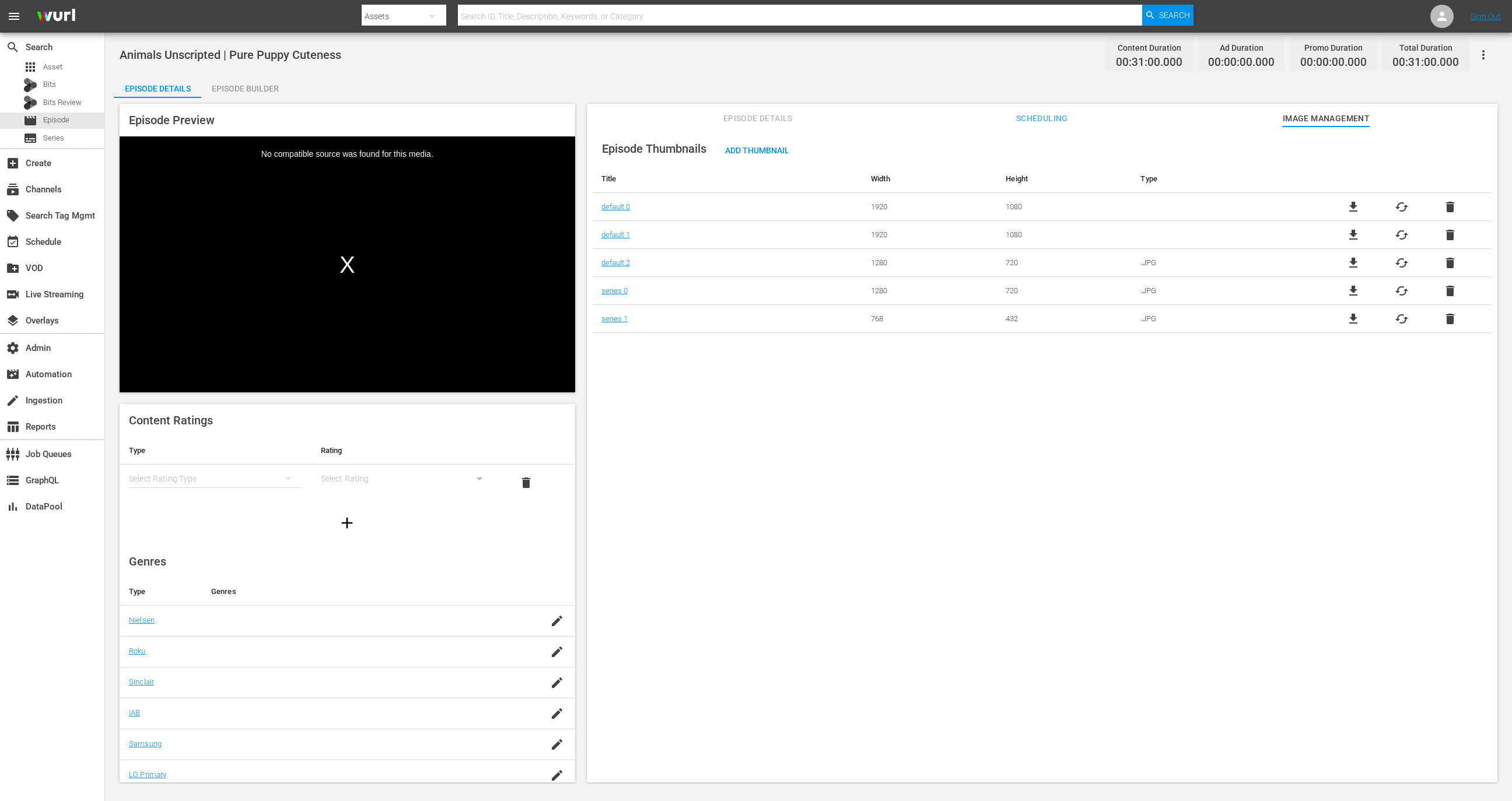
click at [1452, 202] on span "delete" at bounding box center [1450, 207] width 14 height 14
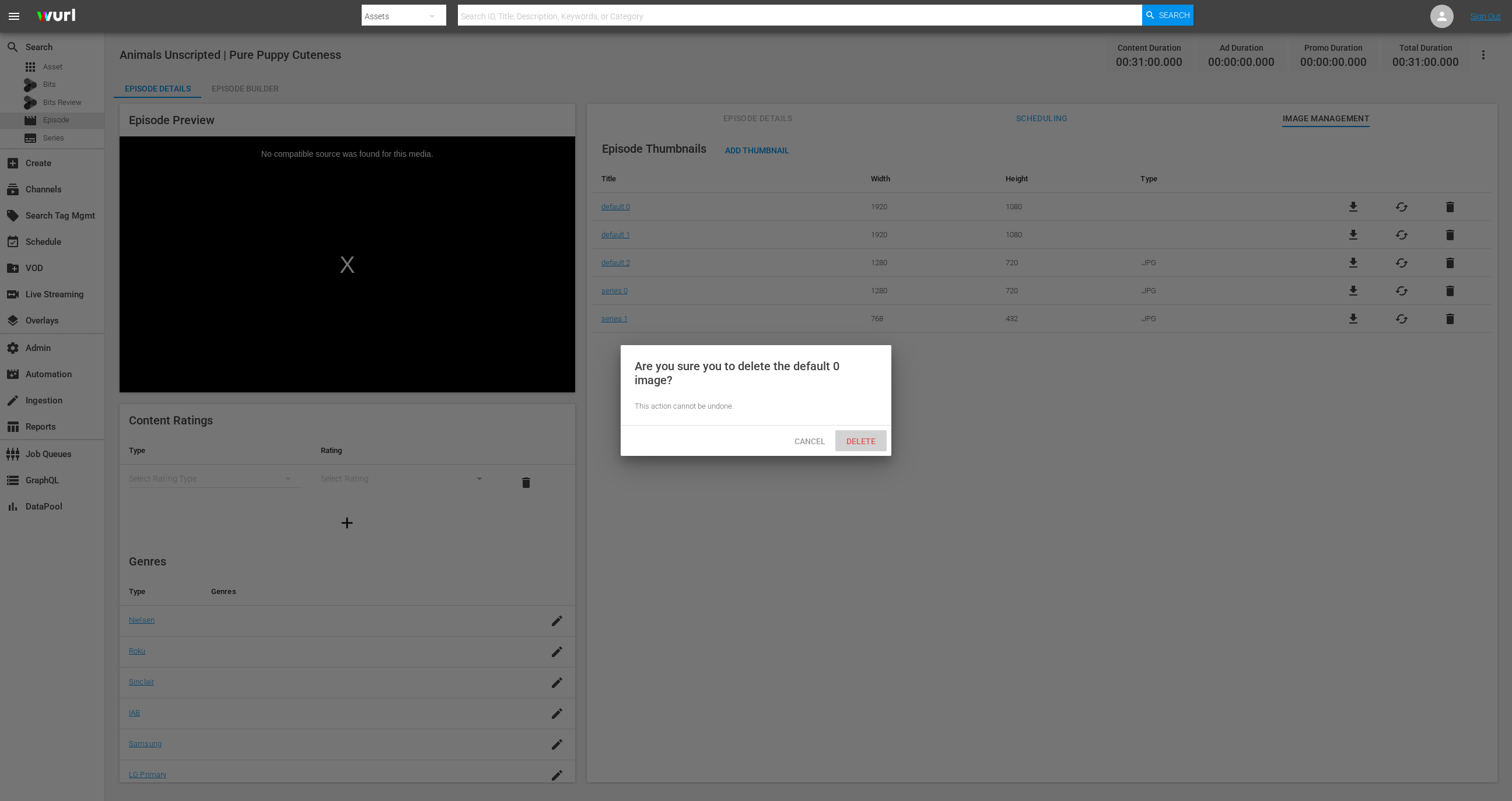
click at [855, 448] on div "Delete" at bounding box center [861, 441] width 51 height 22
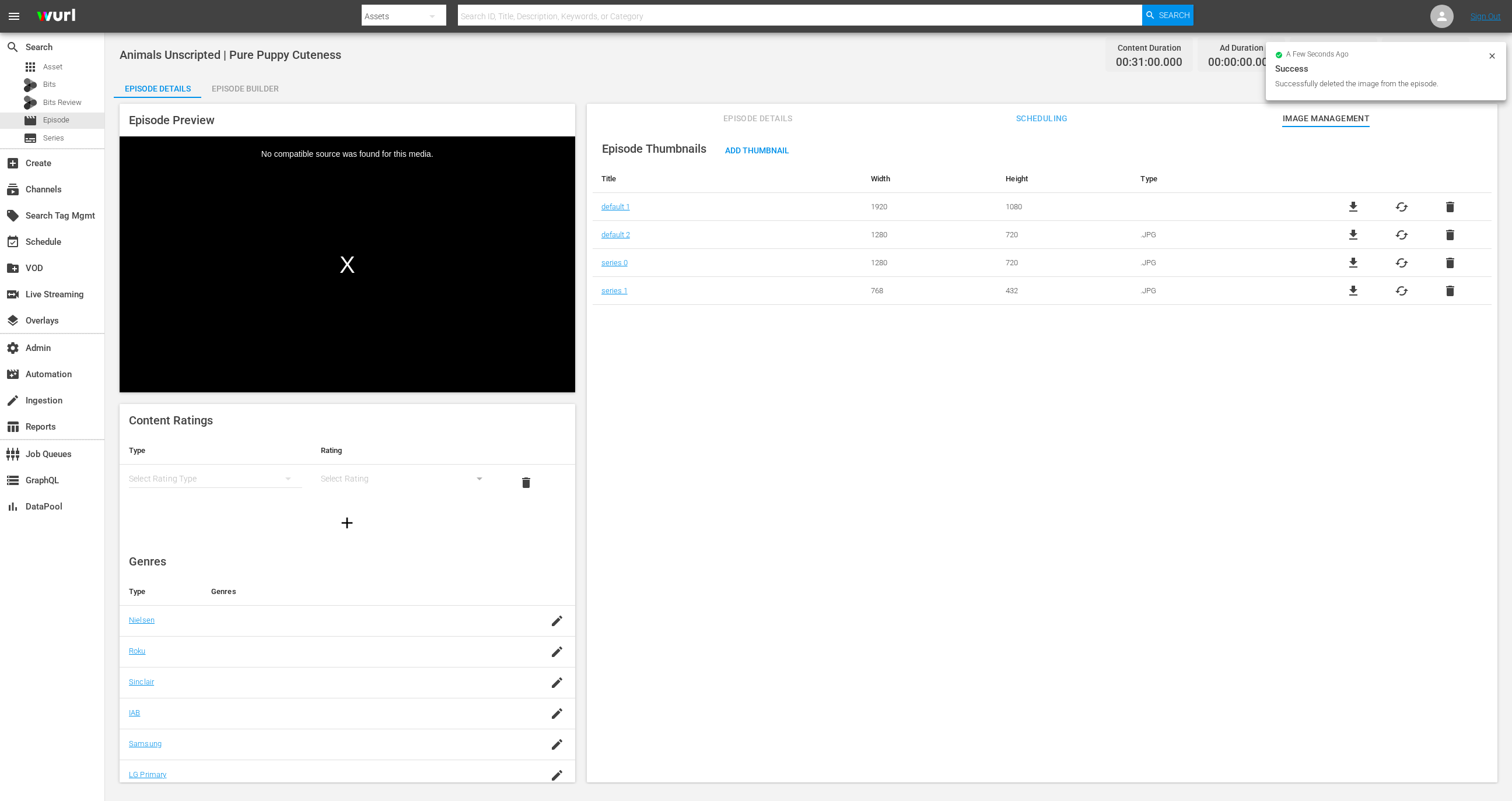
click at [1447, 206] on span "delete" at bounding box center [1450, 207] width 14 height 14
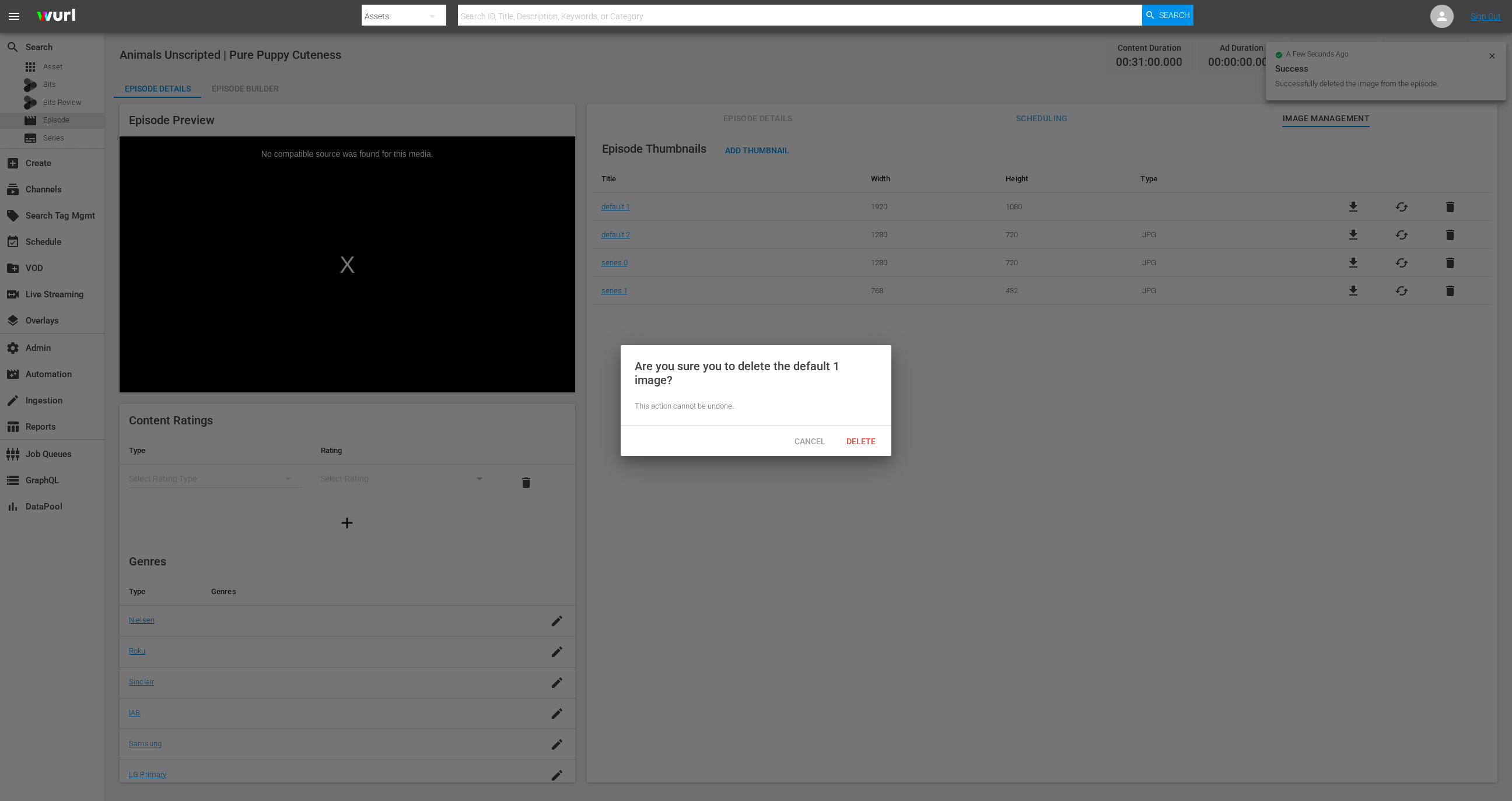
click at [855, 443] on span "Delete" at bounding box center [861, 441] width 48 height 10
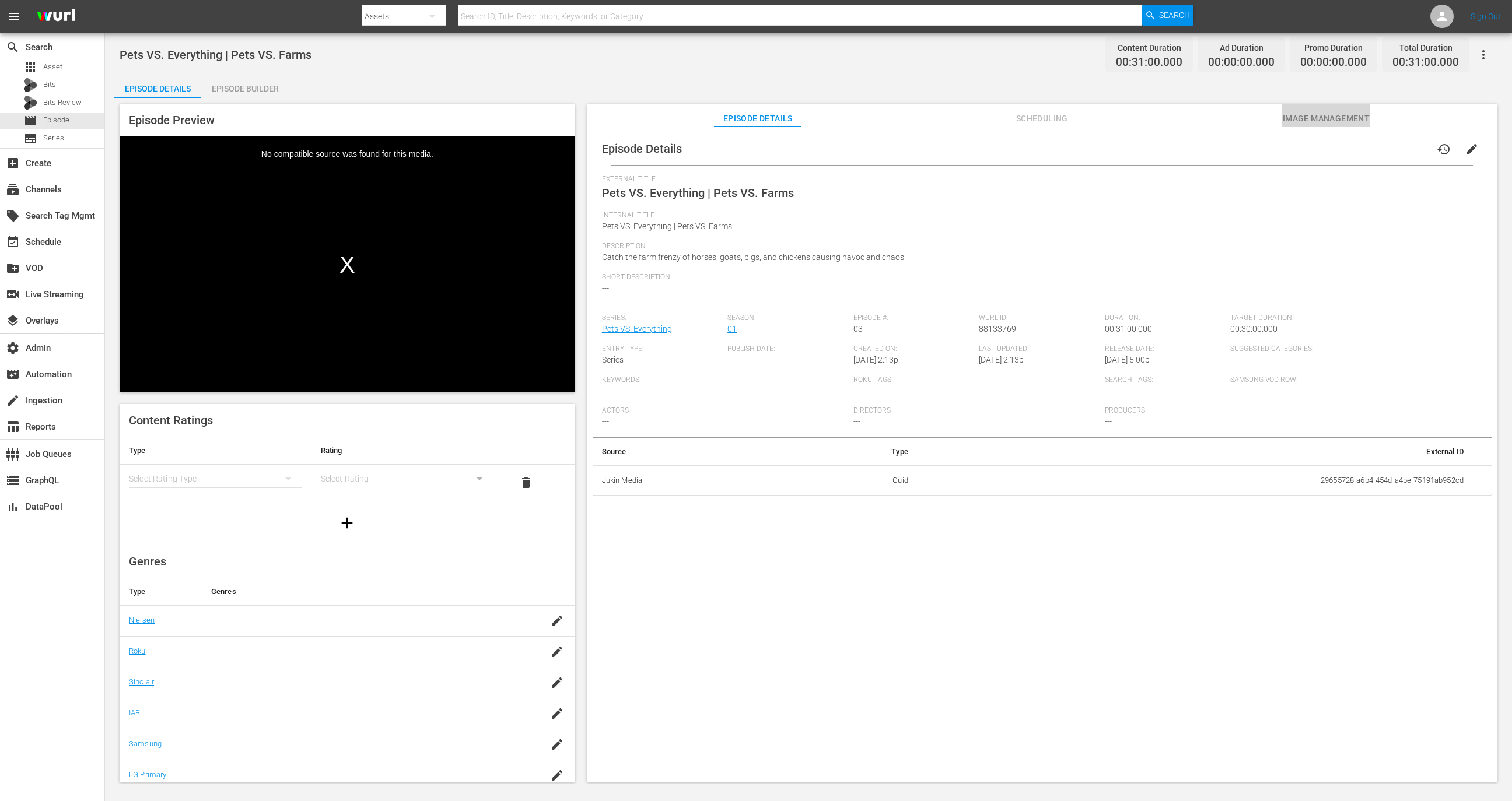
click at [1320, 123] on span "Image Management" at bounding box center [1326, 119] width 87 height 15
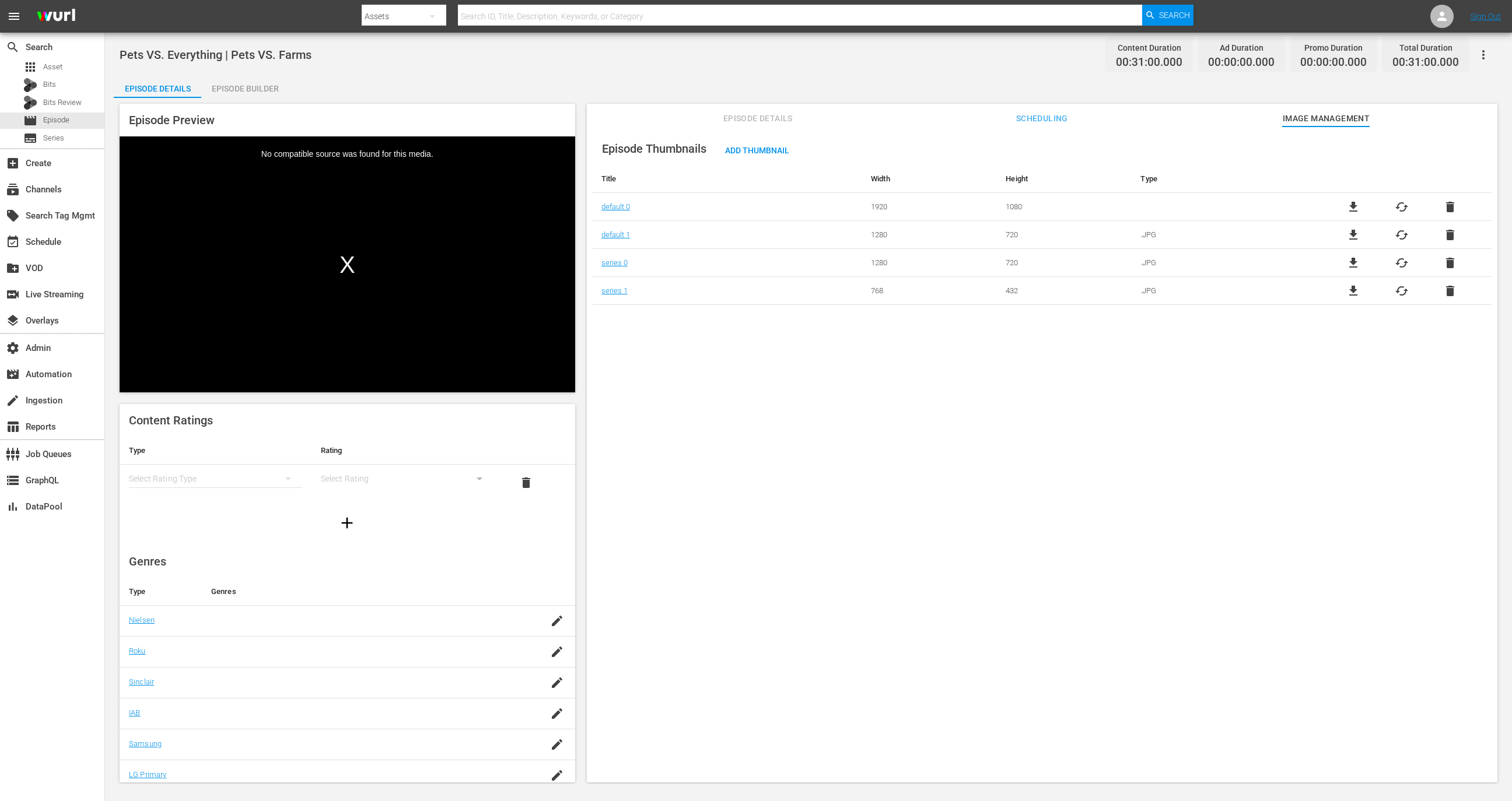
click at [1452, 200] on span "delete" at bounding box center [1450, 207] width 14 height 14
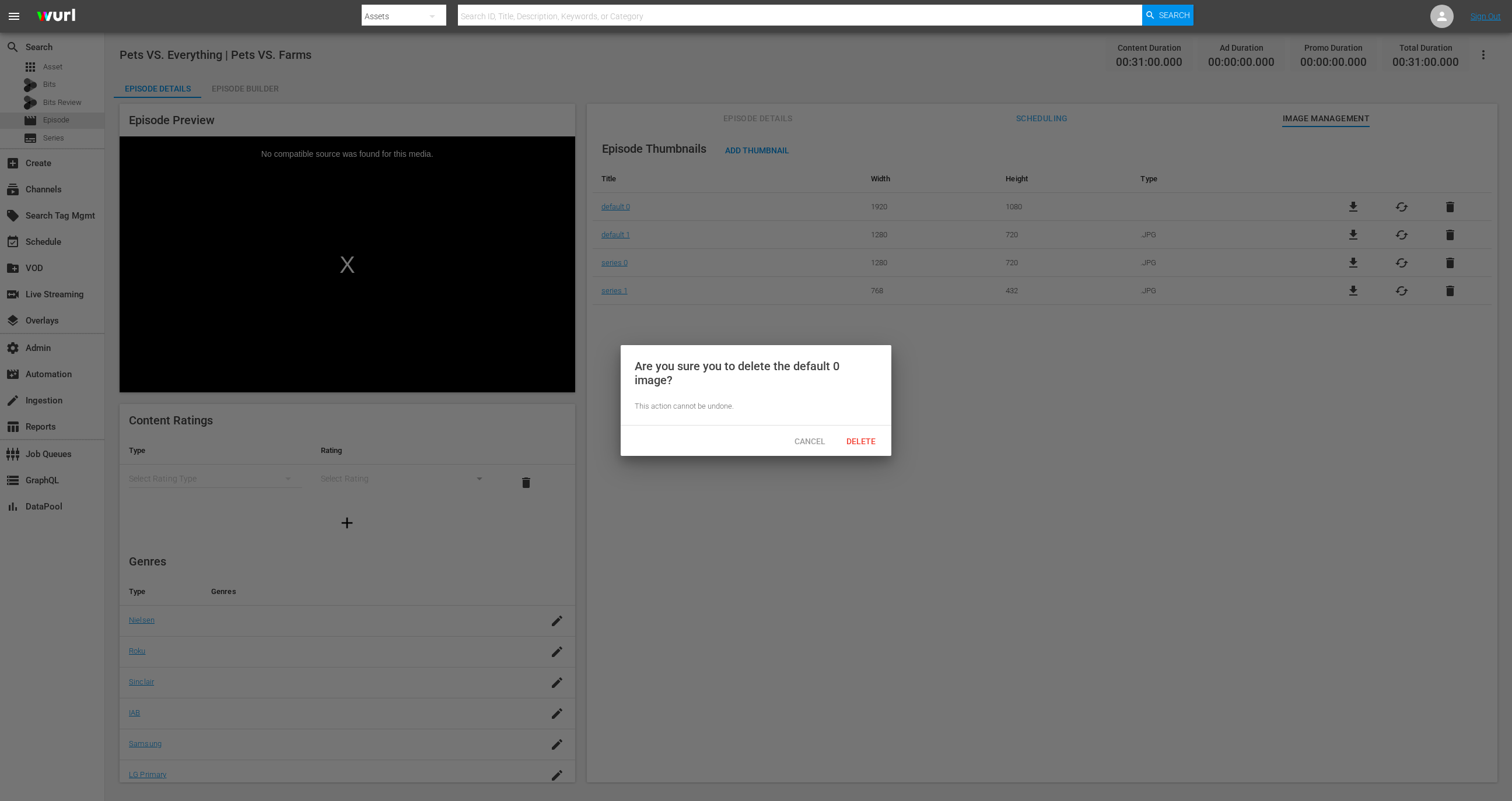
click at [871, 430] on div "Cancel Delete" at bounding box center [756, 440] width 270 height 31
click at [868, 443] on span "Delete" at bounding box center [861, 441] width 48 height 10
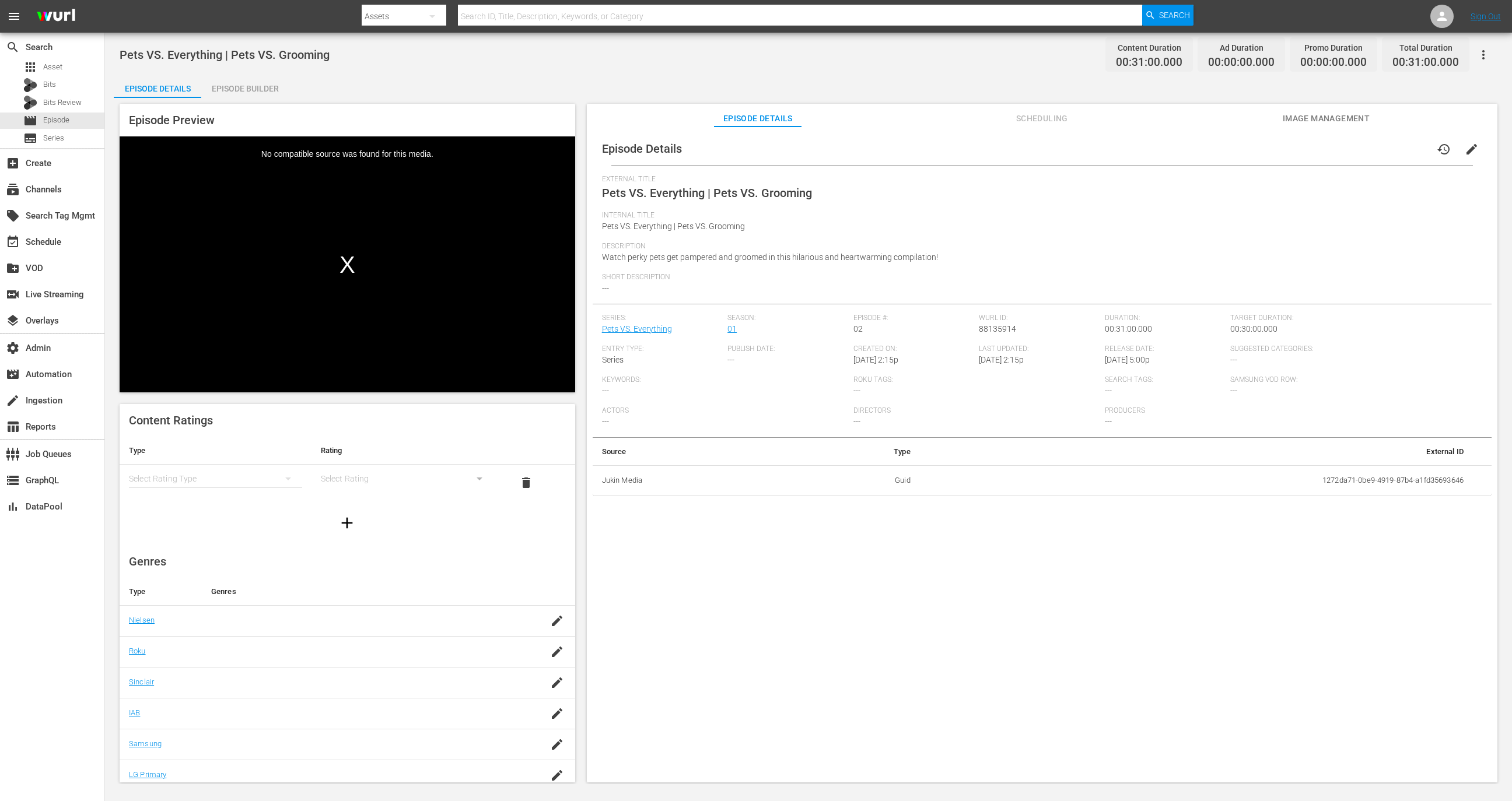
click at [1322, 112] on span "Image Management" at bounding box center [1326, 119] width 87 height 15
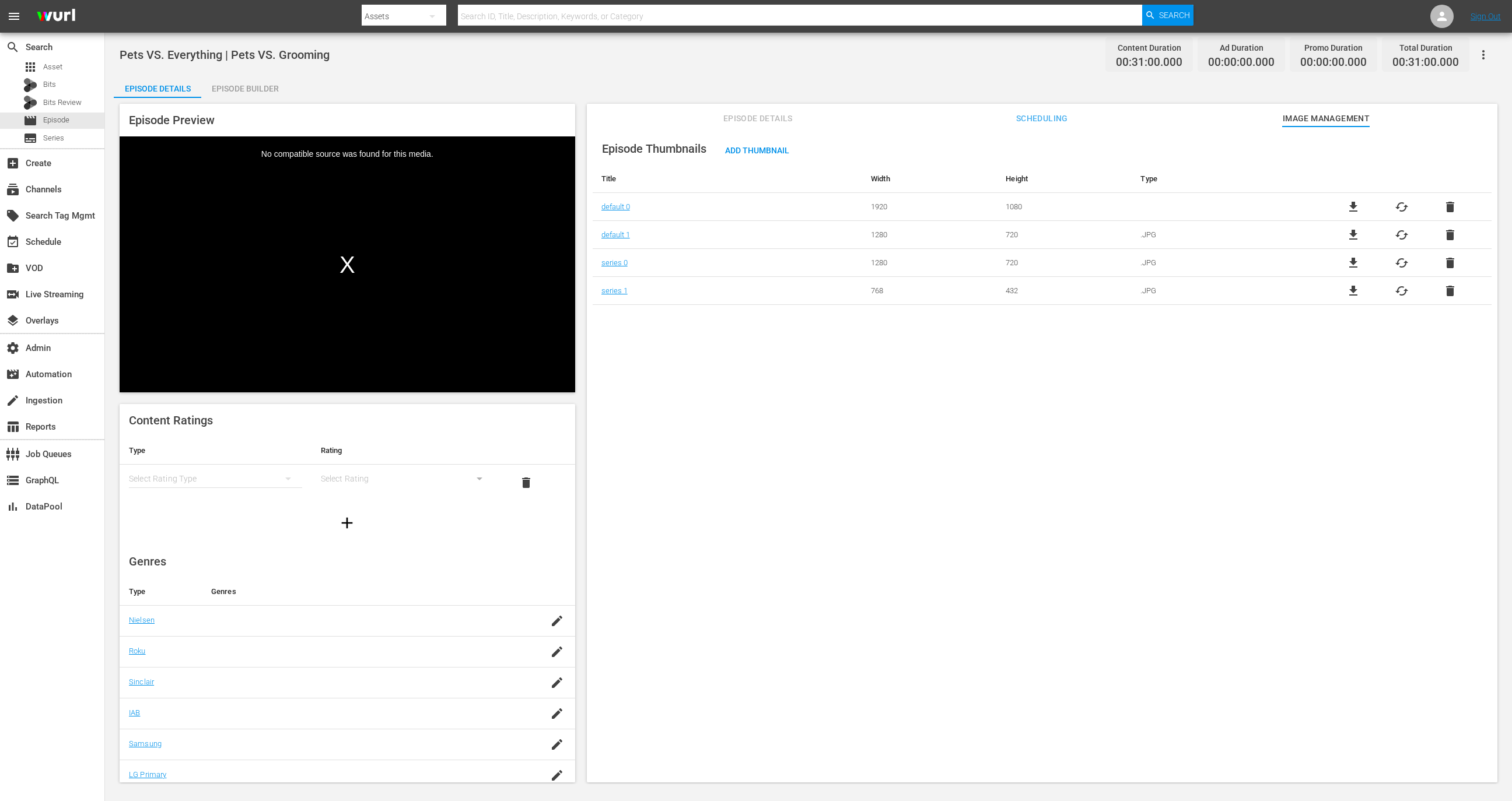
click at [1448, 204] on span "delete" at bounding box center [1450, 207] width 14 height 14
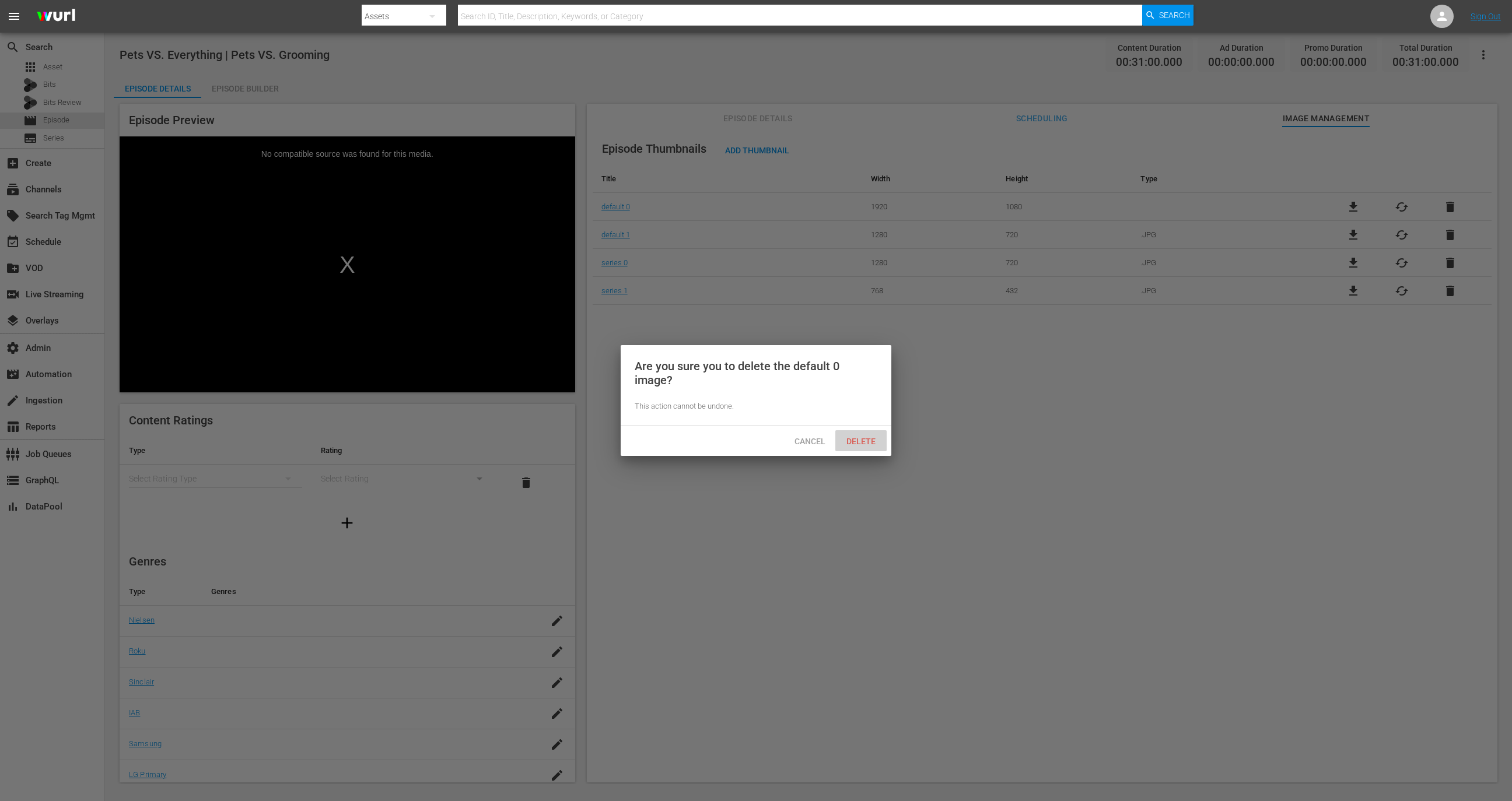
click at [874, 442] on span "Delete" at bounding box center [861, 441] width 48 height 10
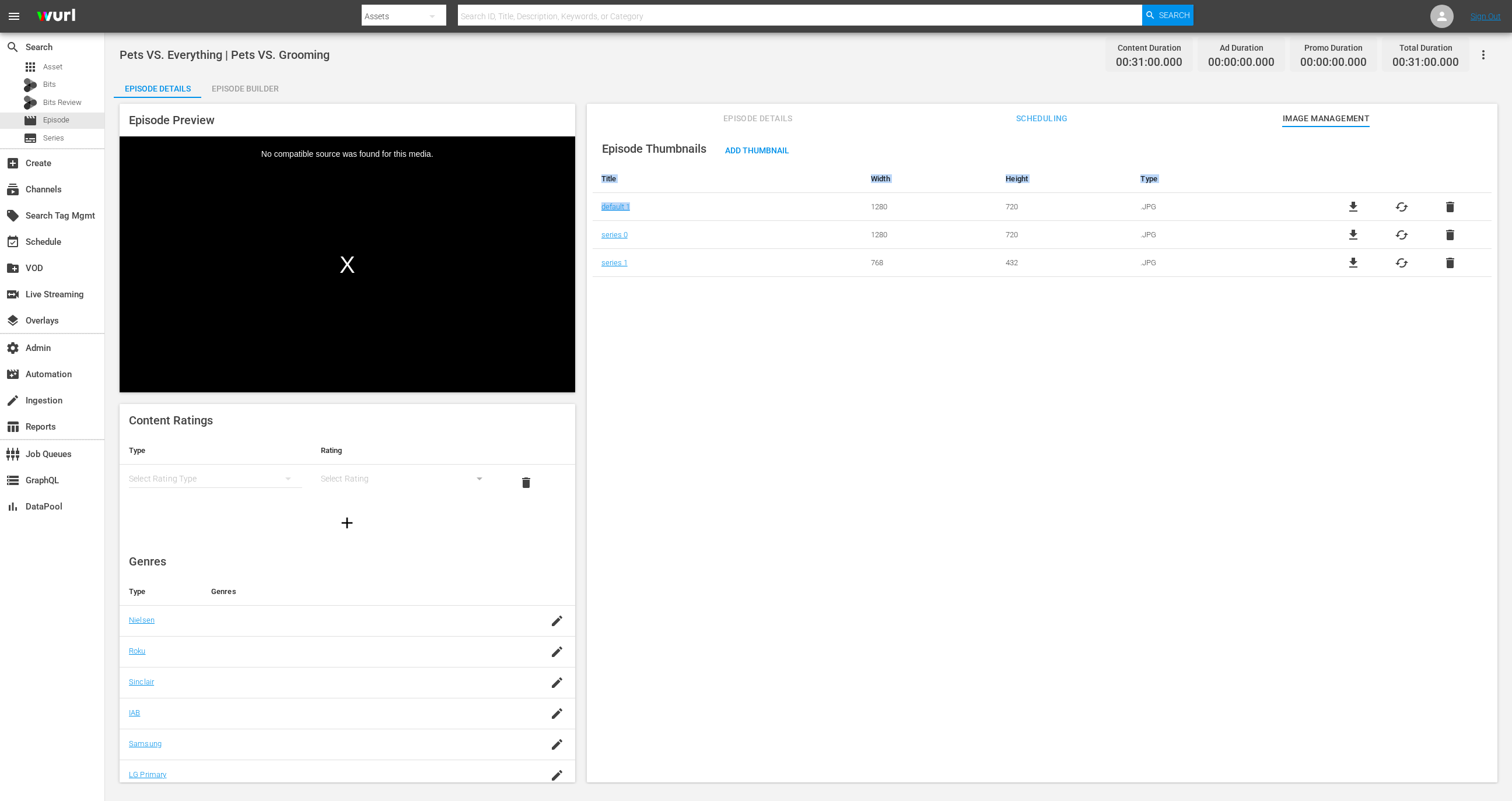
drag, startPoint x: 880, startPoint y: 235, endPoint x: 844, endPoint y: 212, distance: 42.7
click at [844, 212] on div "Episode Thumbnails Add Thumbnail Title Width Height Type default 1 1280 720 .JP…" at bounding box center [1042, 459] width 911 height 667
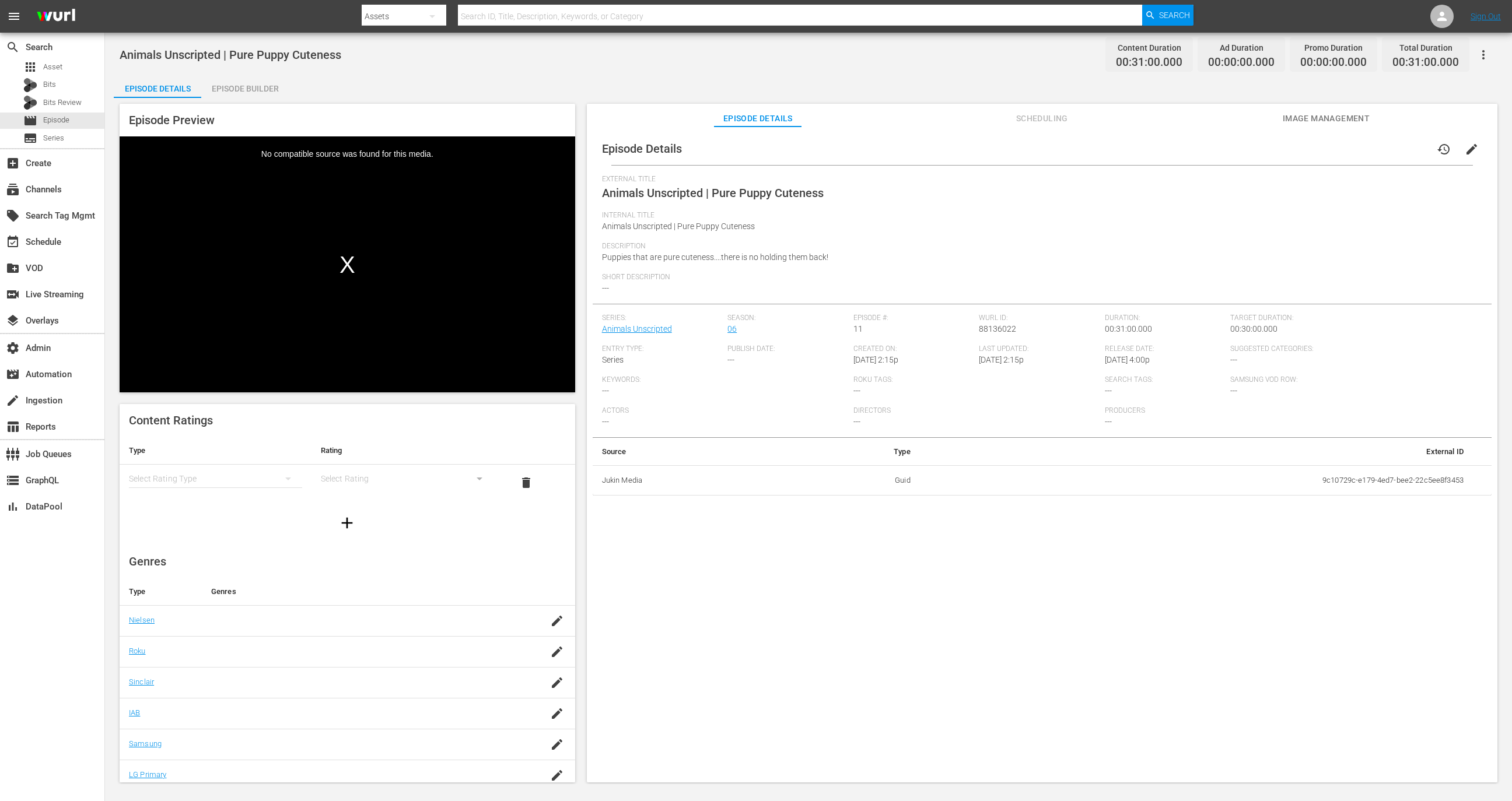
click at [1319, 108] on button "Image Management" at bounding box center [1326, 115] width 87 height 24
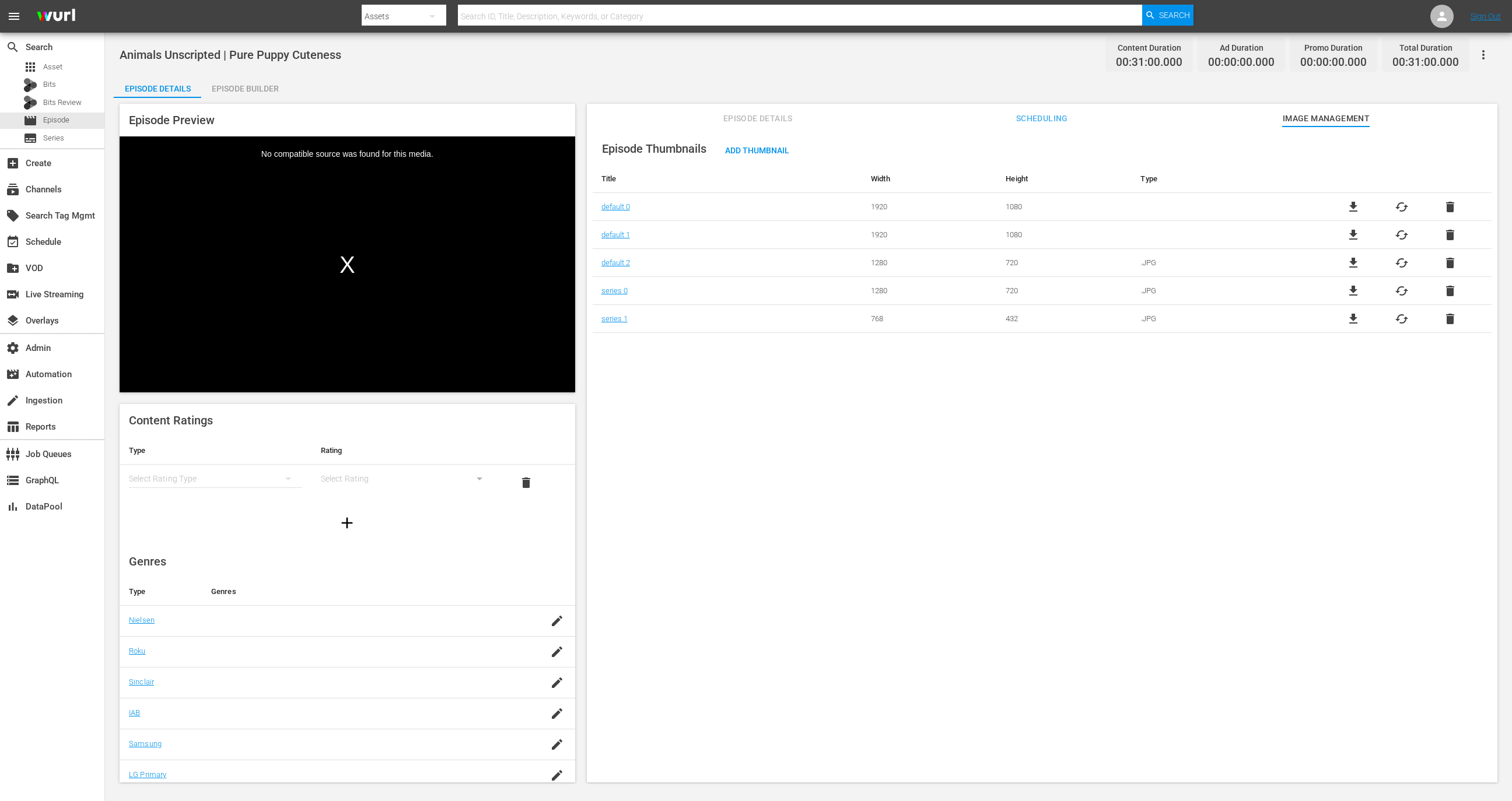
click at [1452, 212] on span "delete" at bounding box center [1450, 207] width 14 height 14
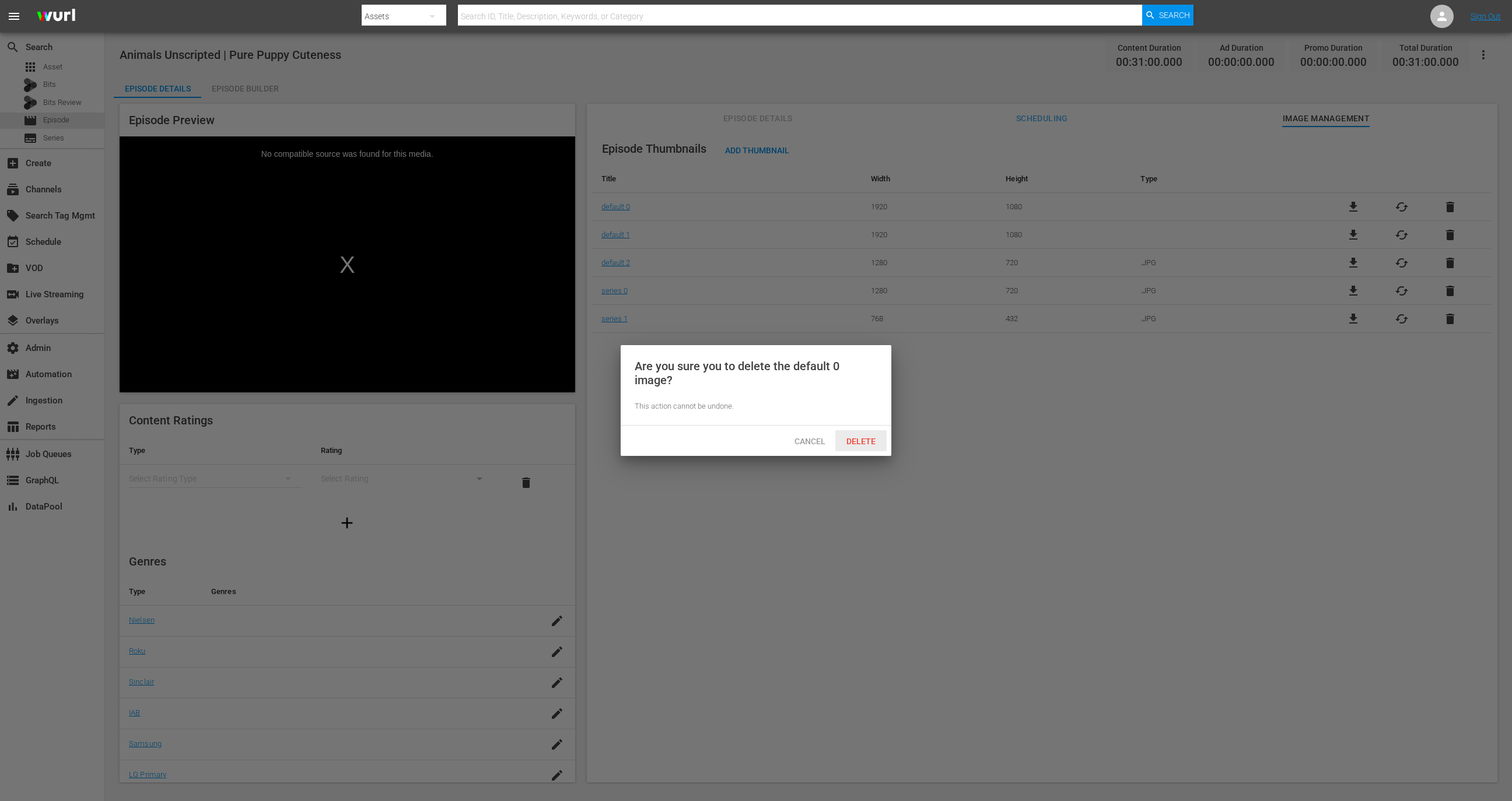
click at [849, 451] on div "Cancel Delete" at bounding box center [756, 440] width 270 height 31
click at [868, 432] on div "Delete" at bounding box center [861, 441] width 51 height 22
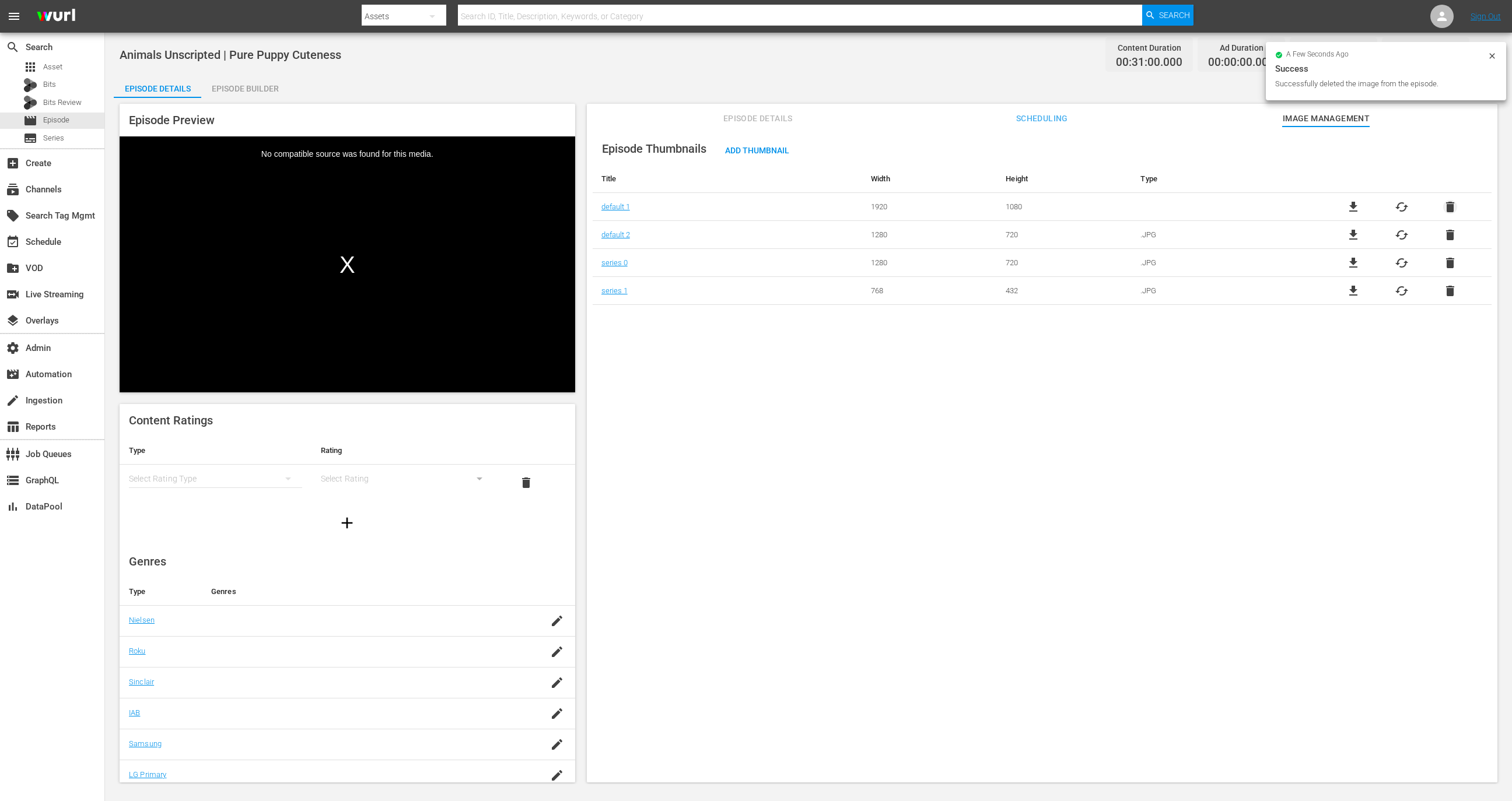
click at [1445, 207] on span "delete" at bounding box center [1450, 207] width 14 height 14
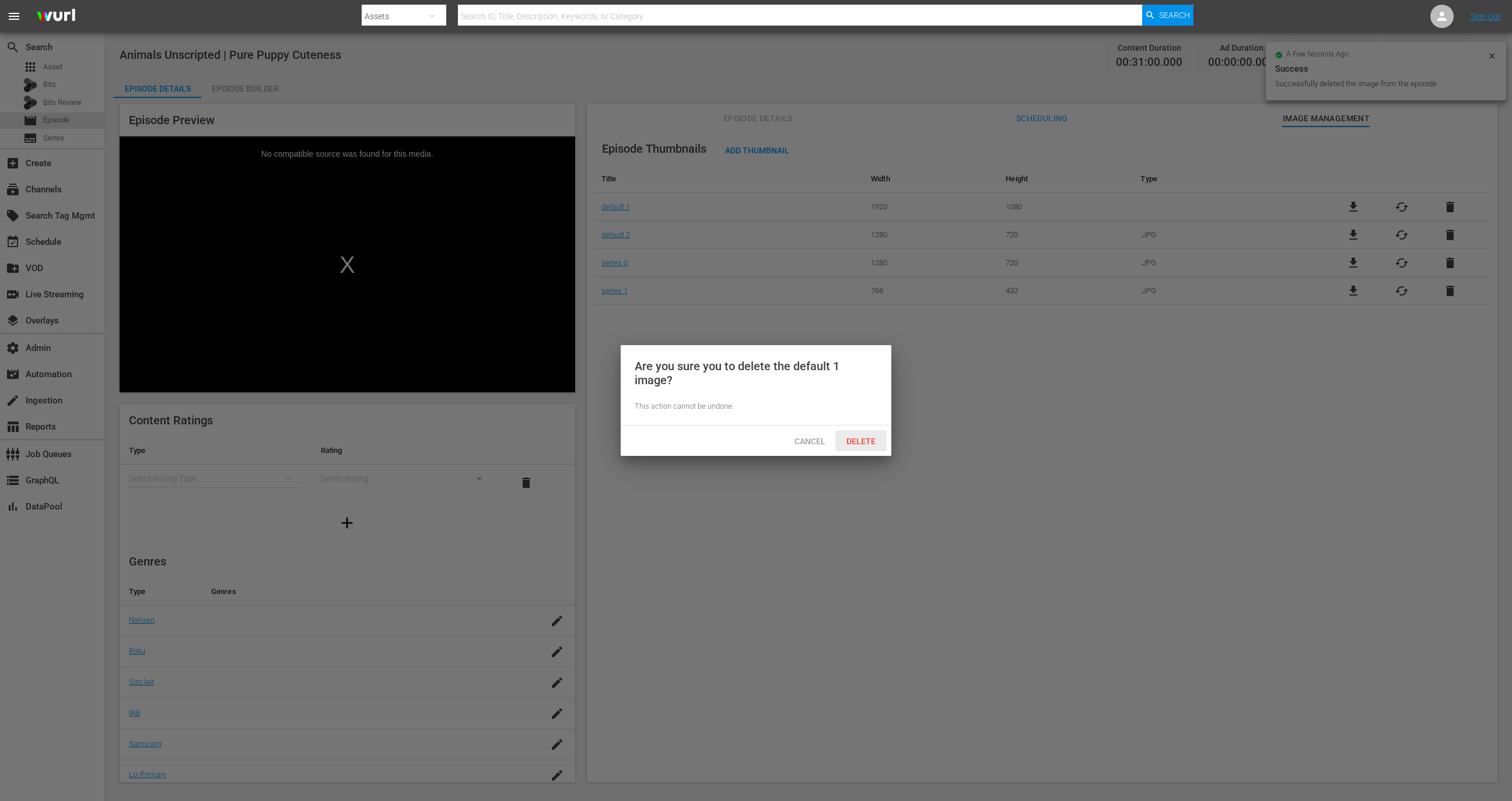
click at [854, 437] on span "Delete" at bounding box center [861, 441] width 48 height 10
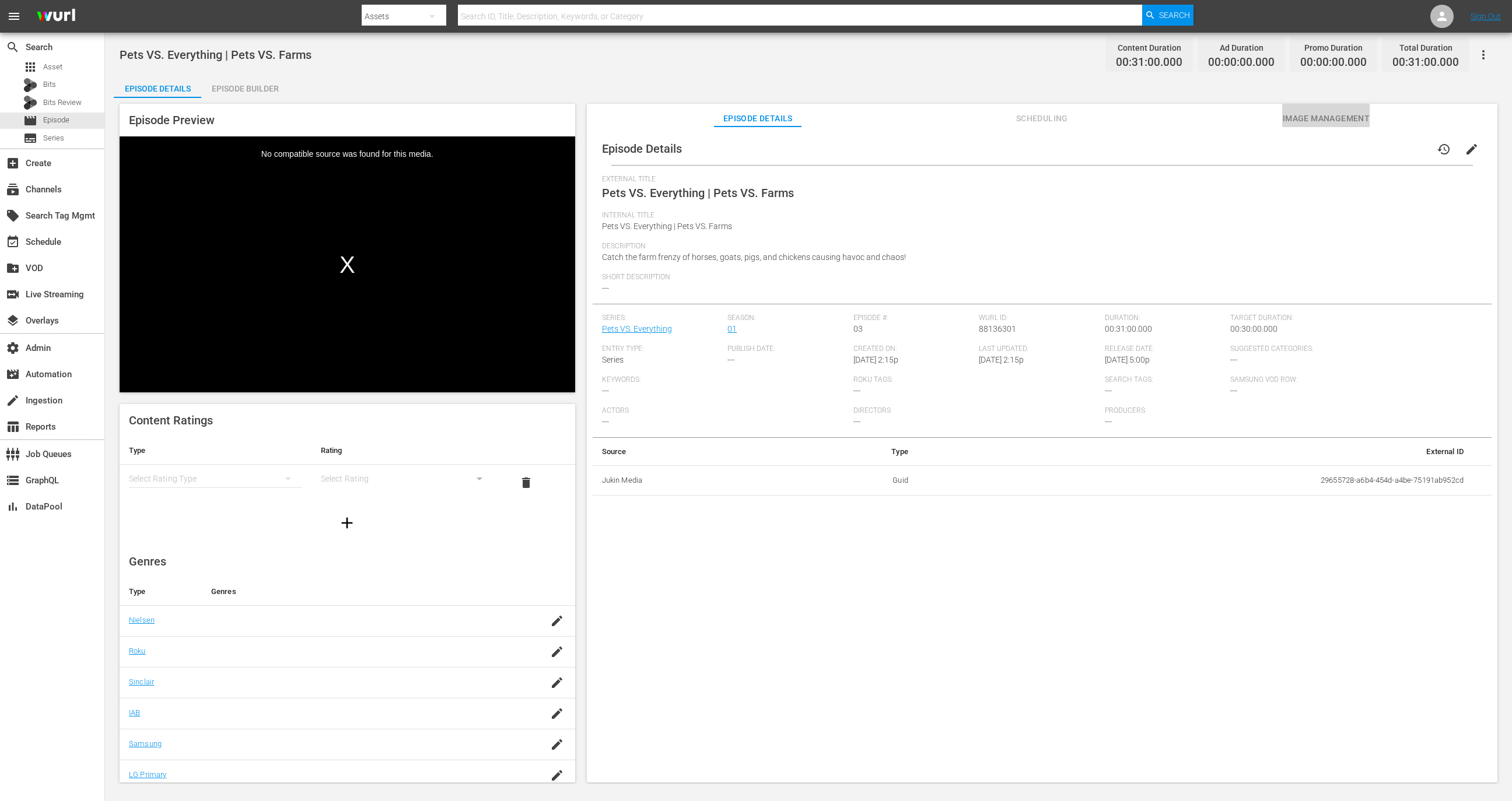
click at [1293, 114] on span "Image Management" at bounding box center [1326, 119] width 87 height 15
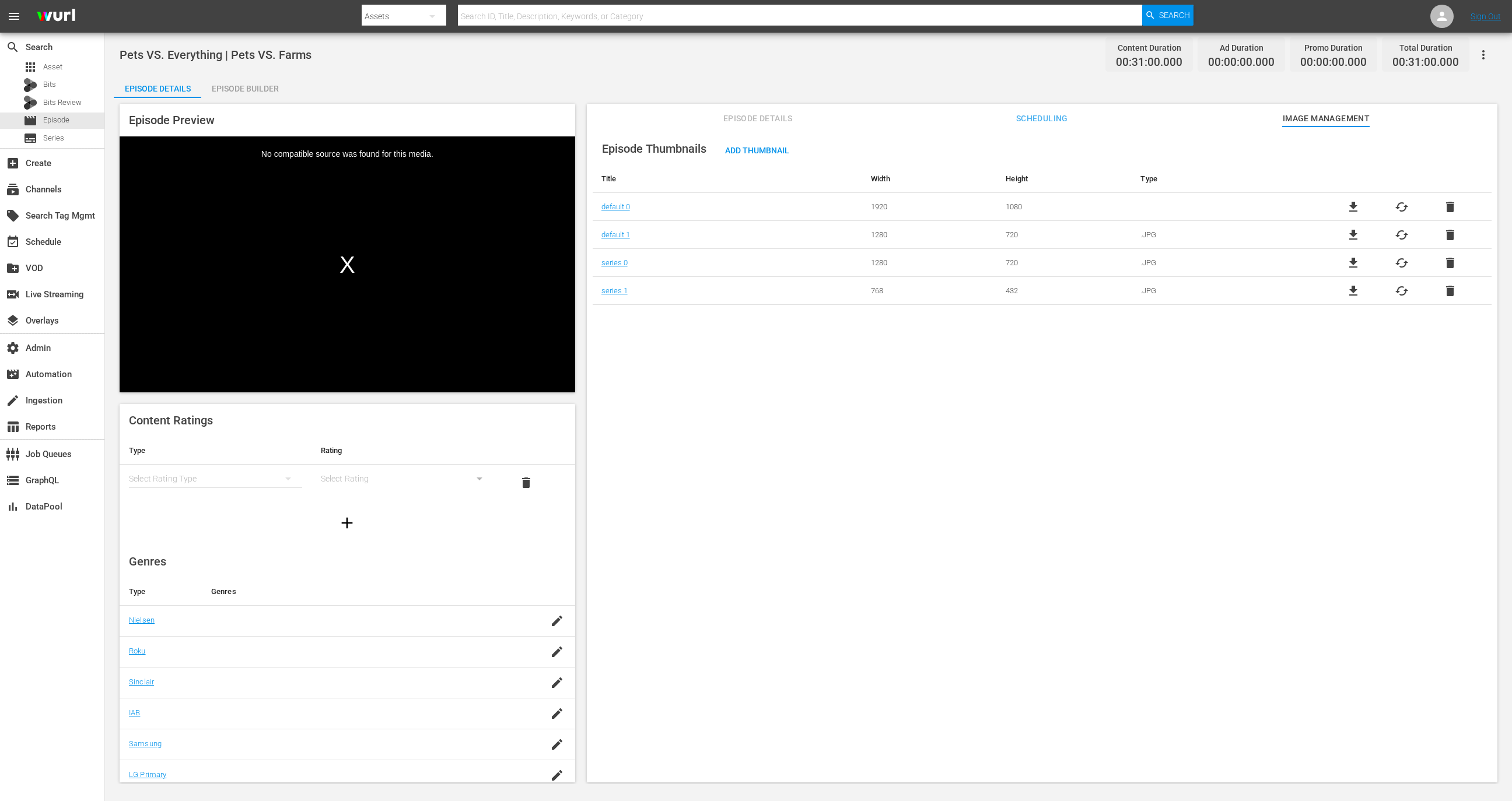
click at [1449, 206] on span "delete" at bounding box center [1450, 207] width 14 height 14
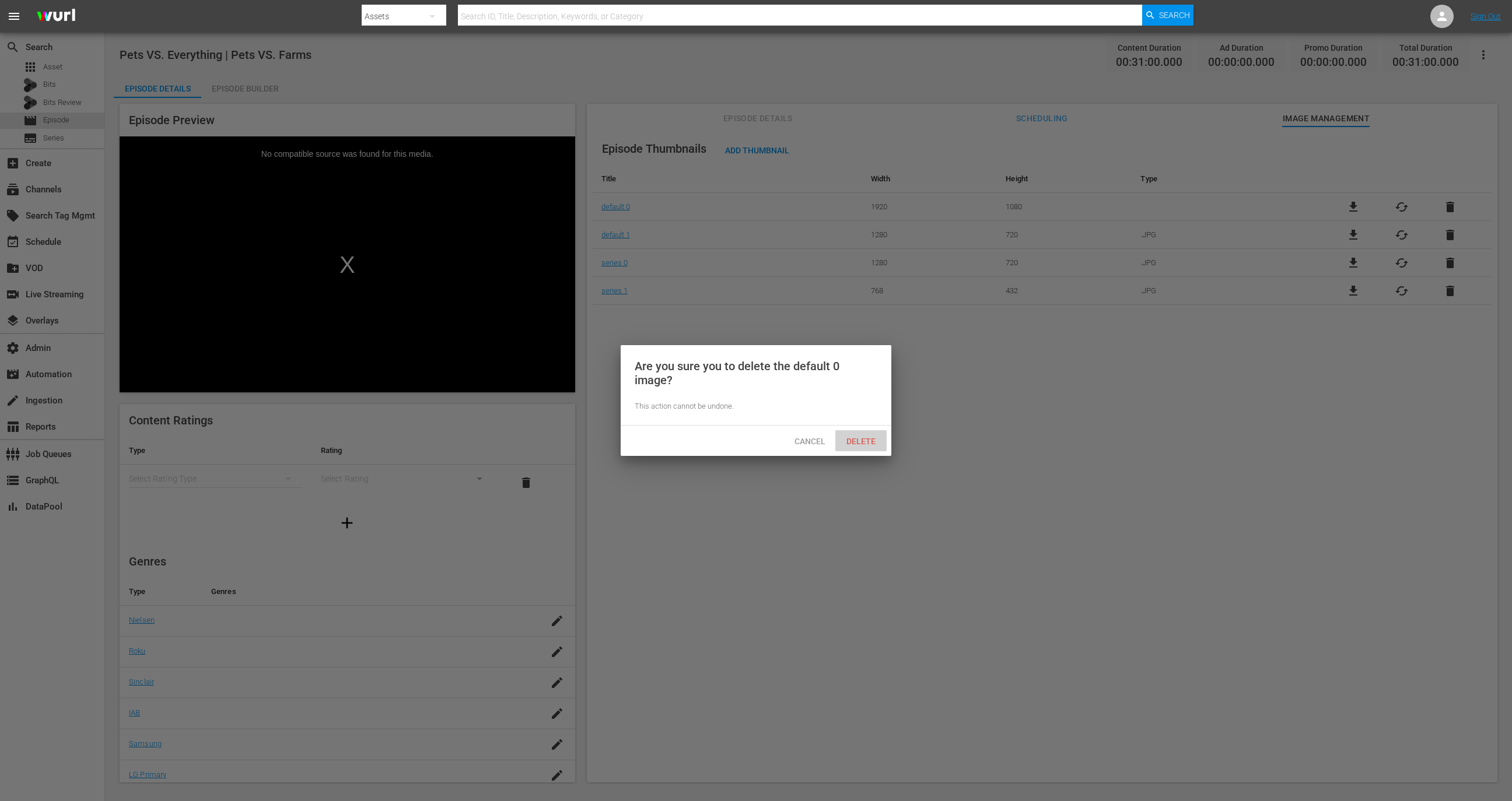
click at [872, 445] on span "Delete" at bounding box center [861, 441] width 48 height 10
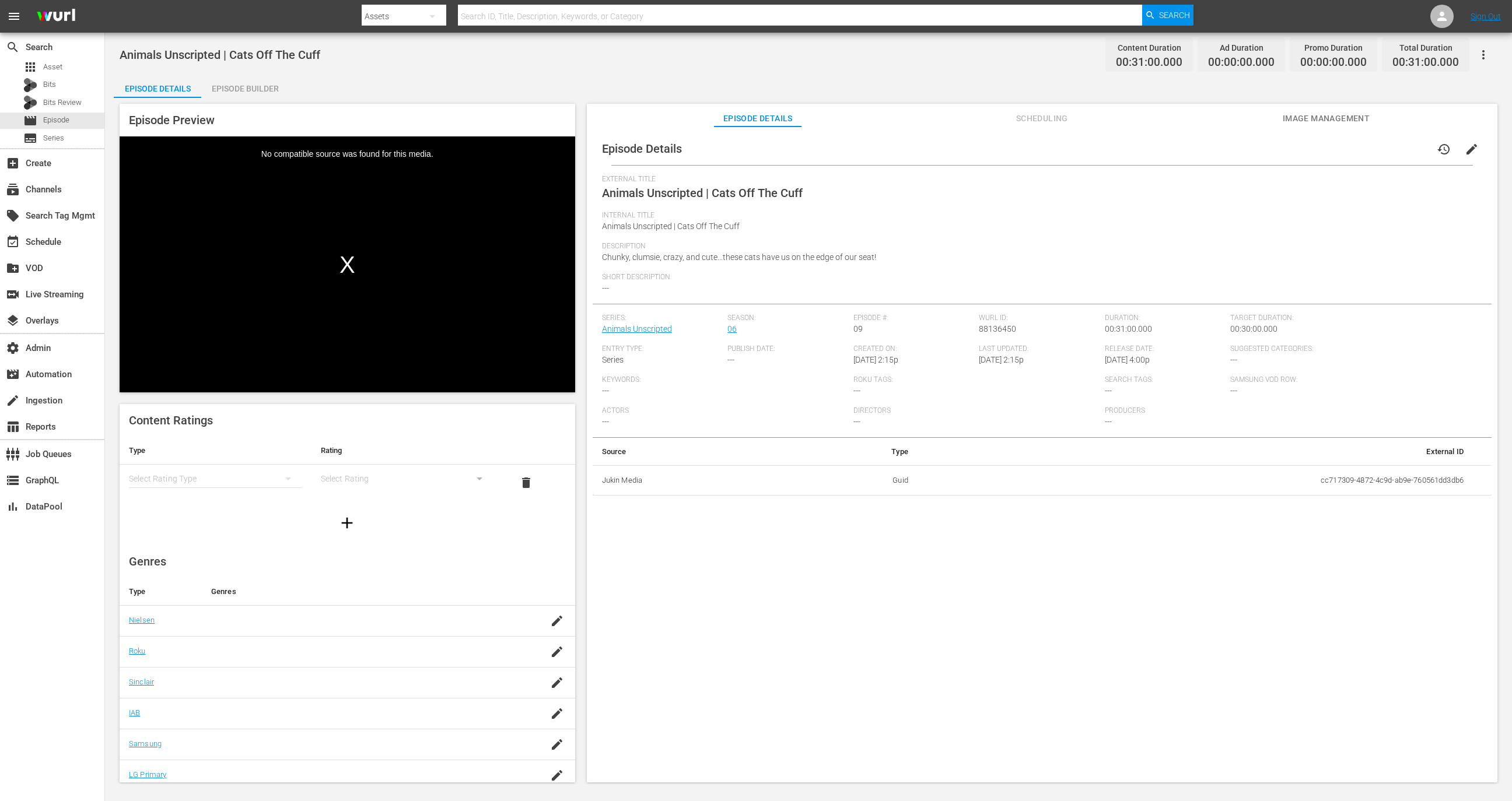
click at [1330, 135] on div "Episode Details history edit" at bounding box center [1042, 148] width 899 height 32
click at [1330, 122] on span "Image Management" at bounding box center [1326, 119] width 87 height 15
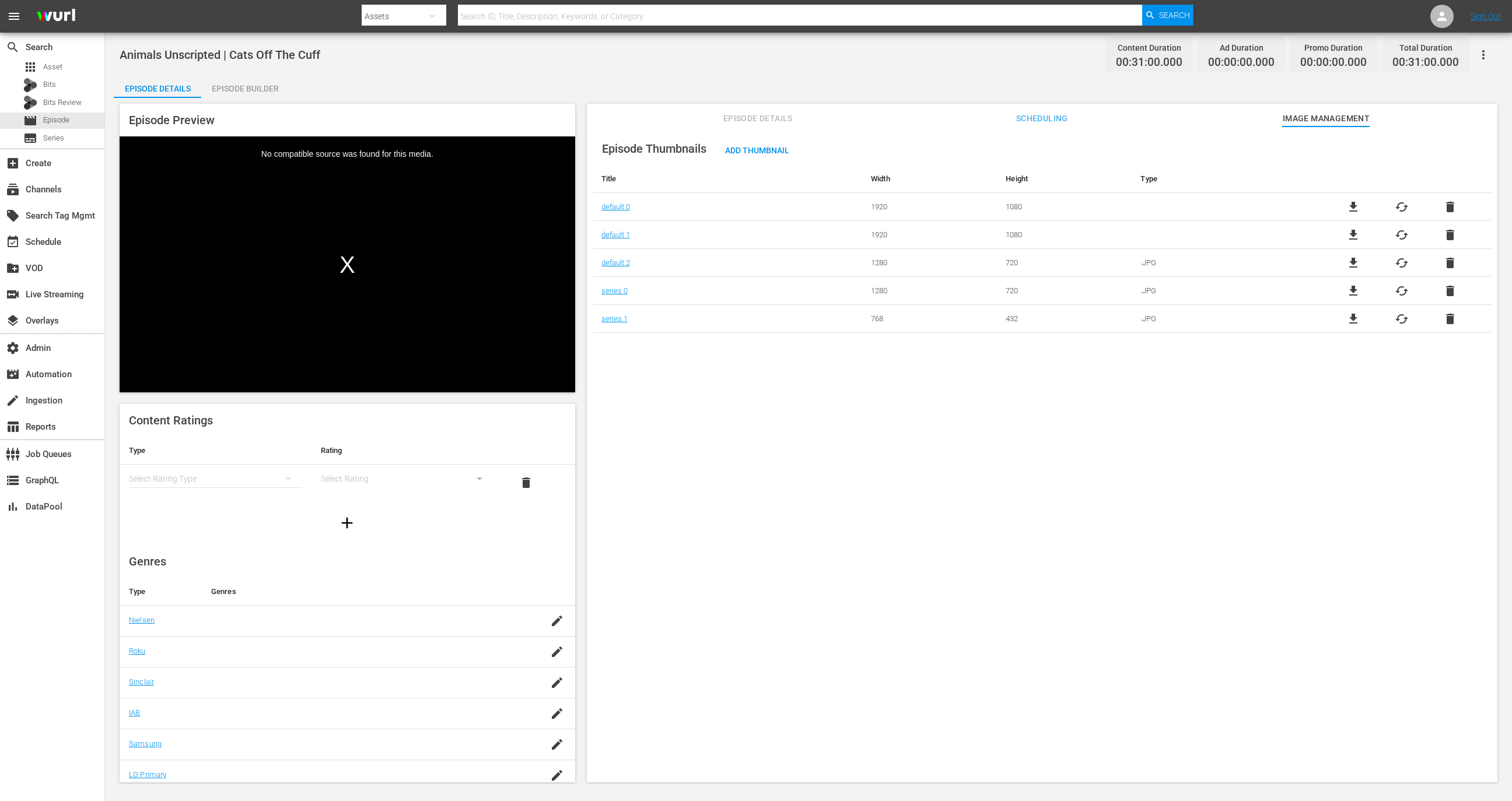
click at [1440, 198] on td "file_download cached delete" at bounding box center [1402, 207] width 180 height 28
click at [1443, 213] on span "delete" at bounding box center [1450, 207] width 14 height 14
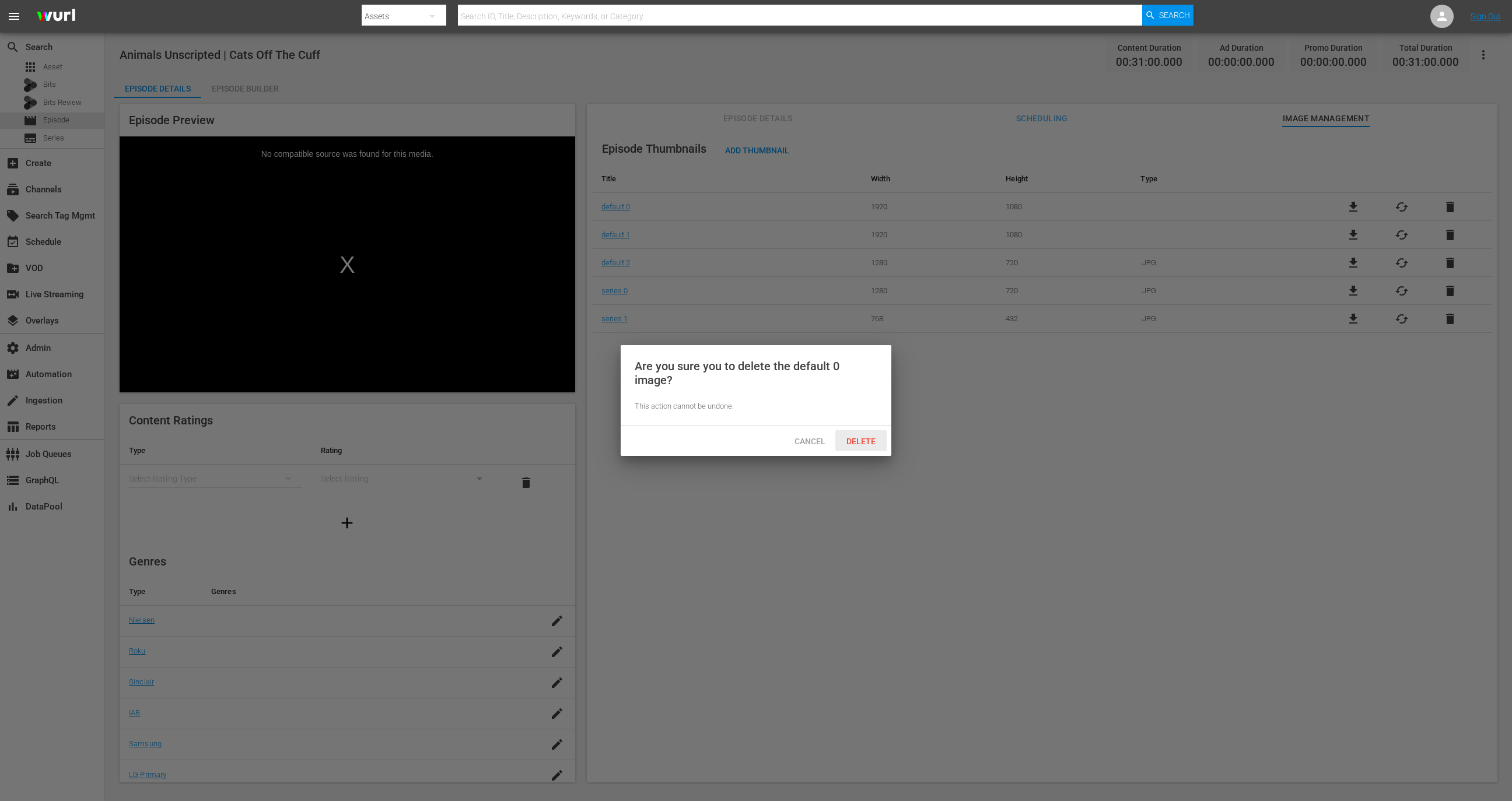
click at [857, 434] on div "Delete" at bounding box center [861, 441] width 51 height 22
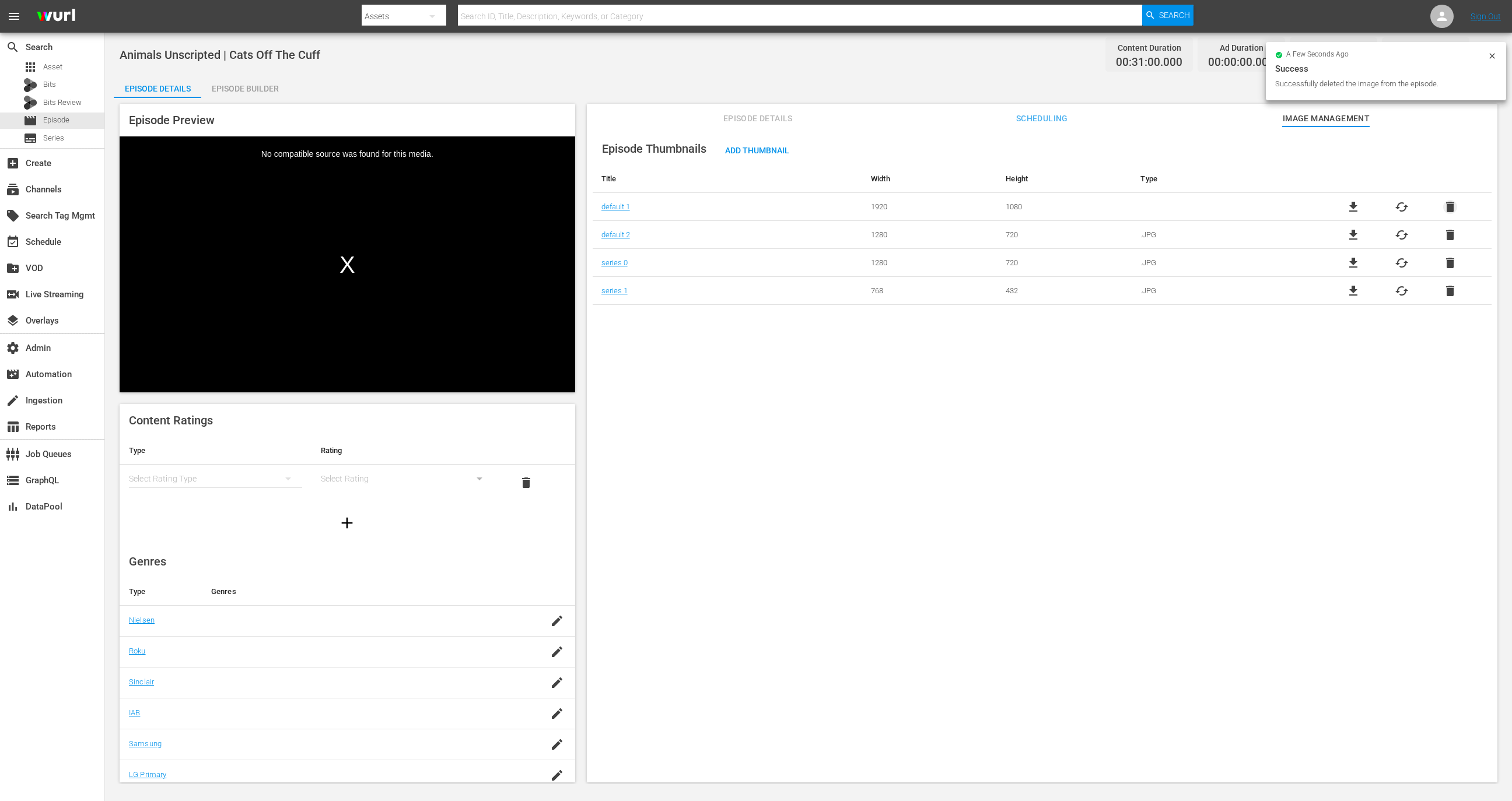
click at [1447, 202] on span "delete" at bounding box center [1450, 207] width 14 height 14
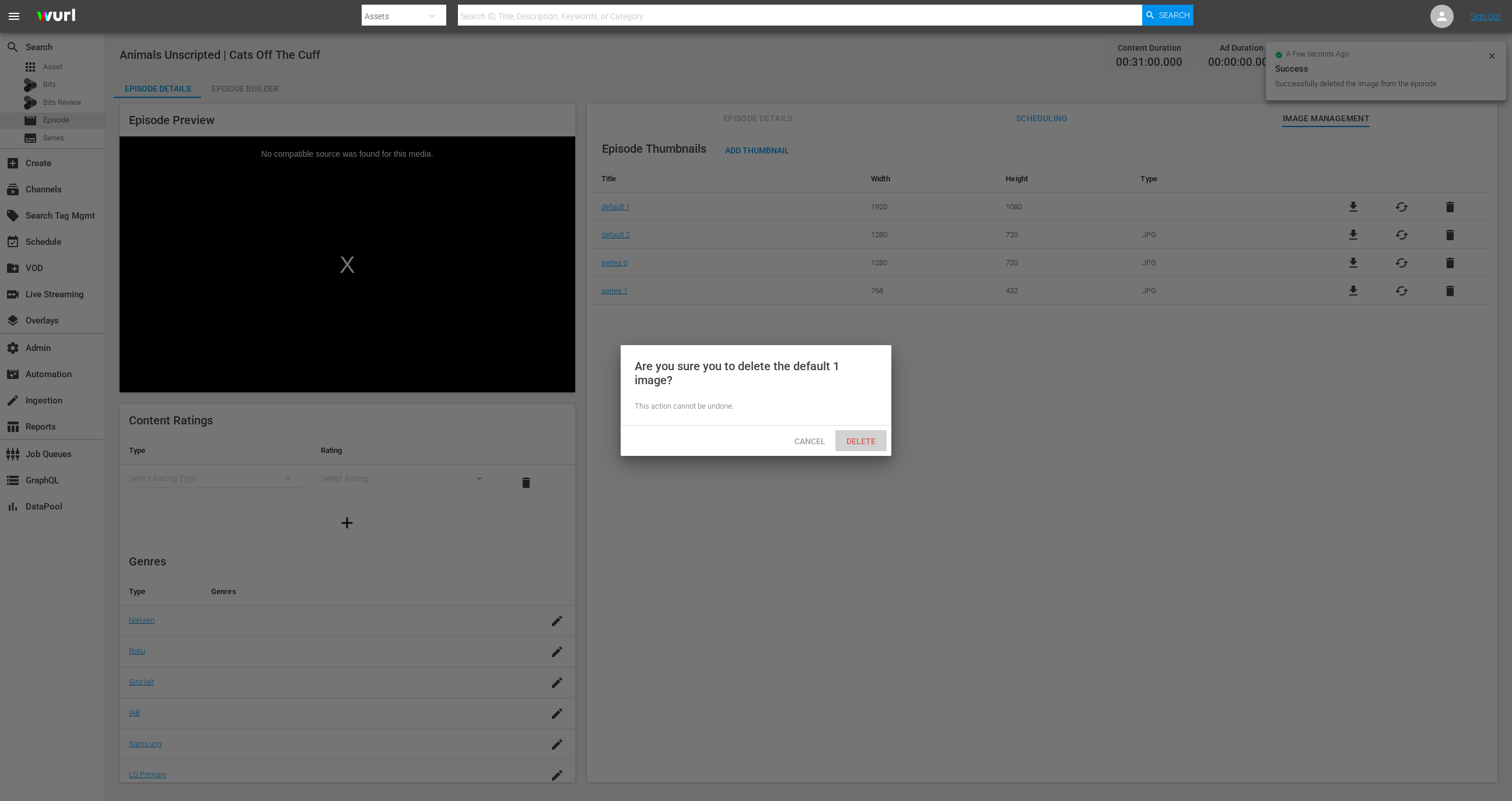
click at [867, 438] on span "Delete" at bounding box center [861, 441] width 48 height 10
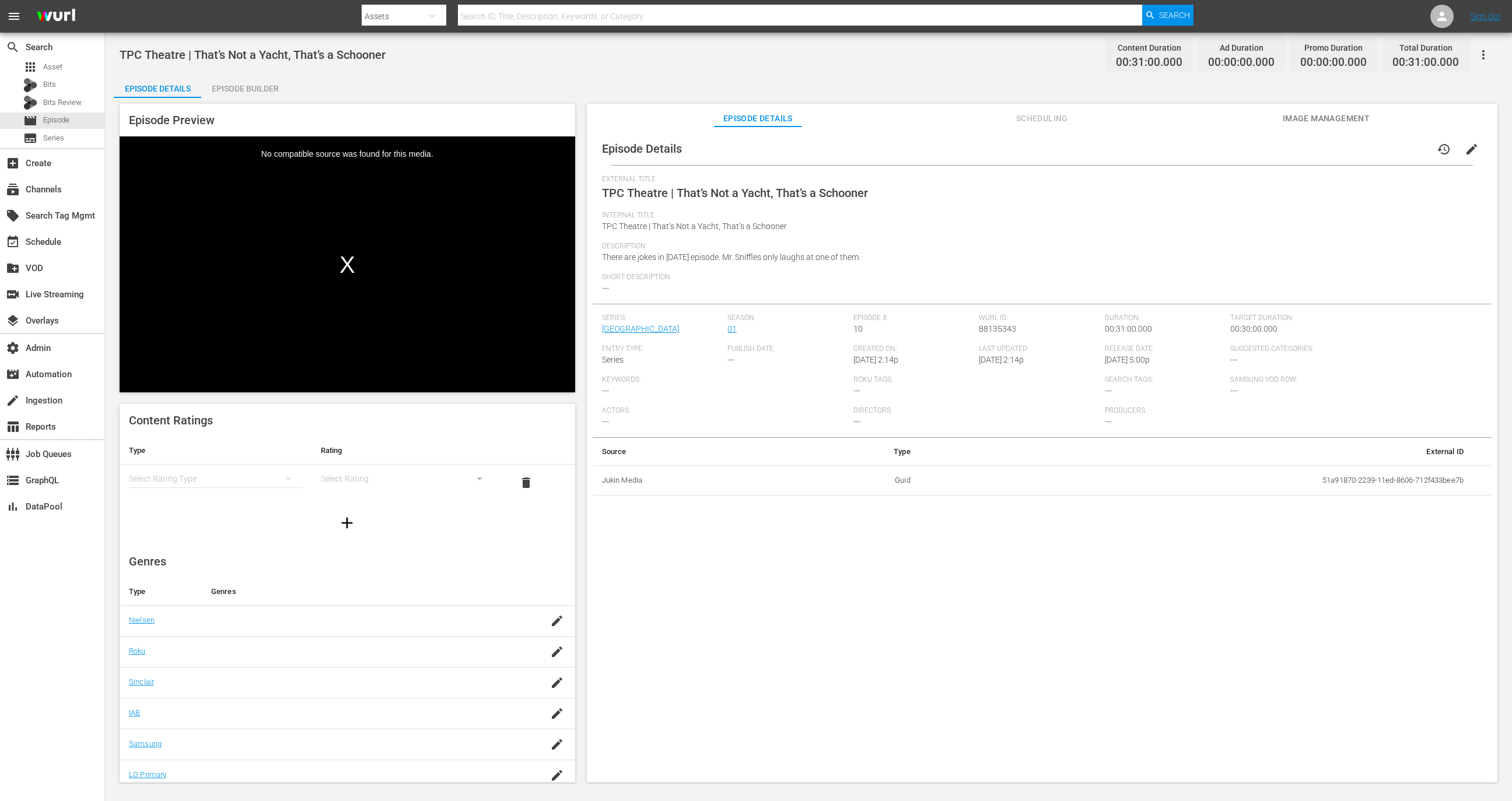
click at [1331, 122] on span "Image Management" at bounding box center [1326, 119] width 87 height 15
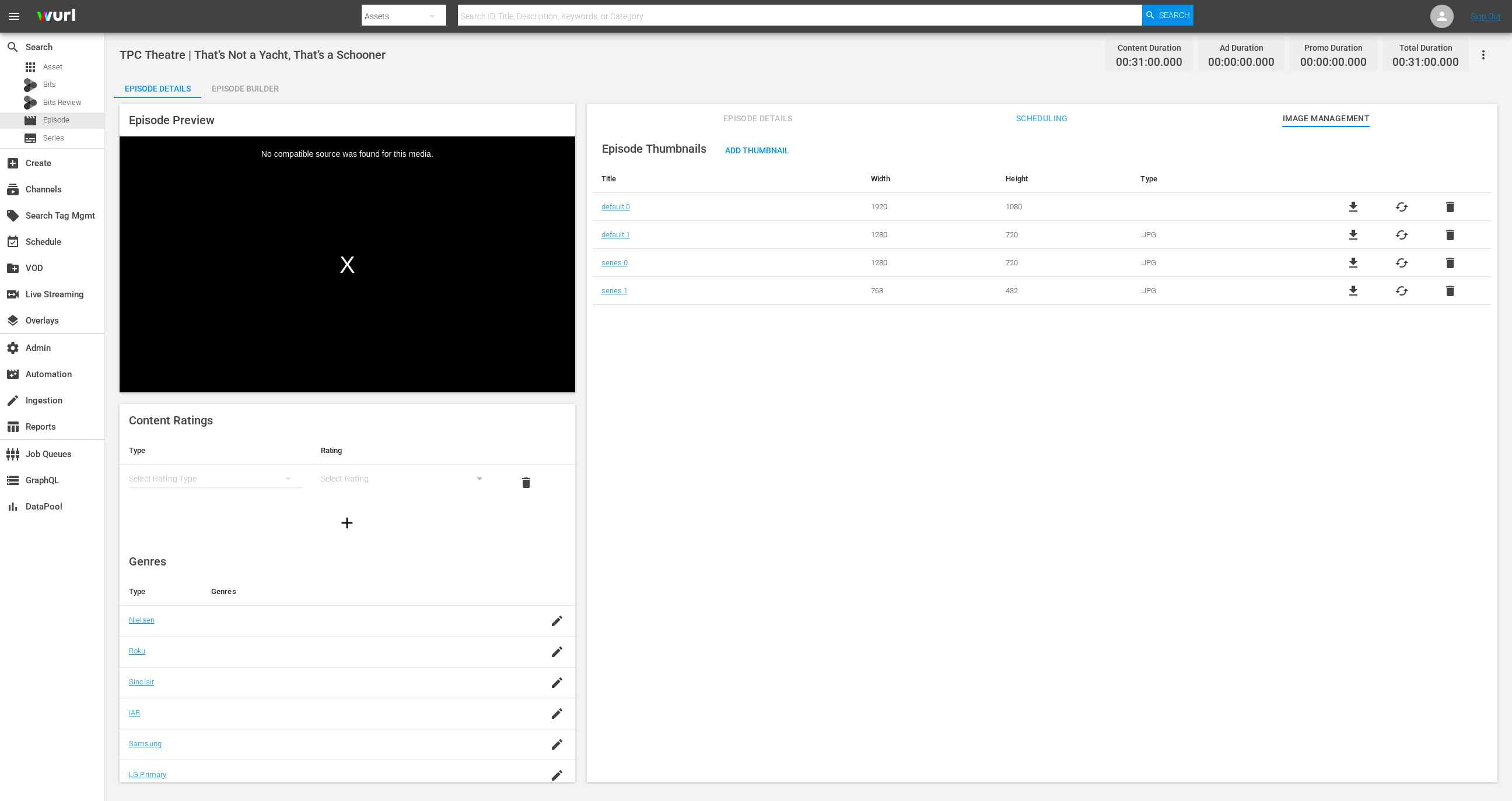
click at [1443, 202] on span "delete" at bounding box center [1450, 207] width 14 height 14
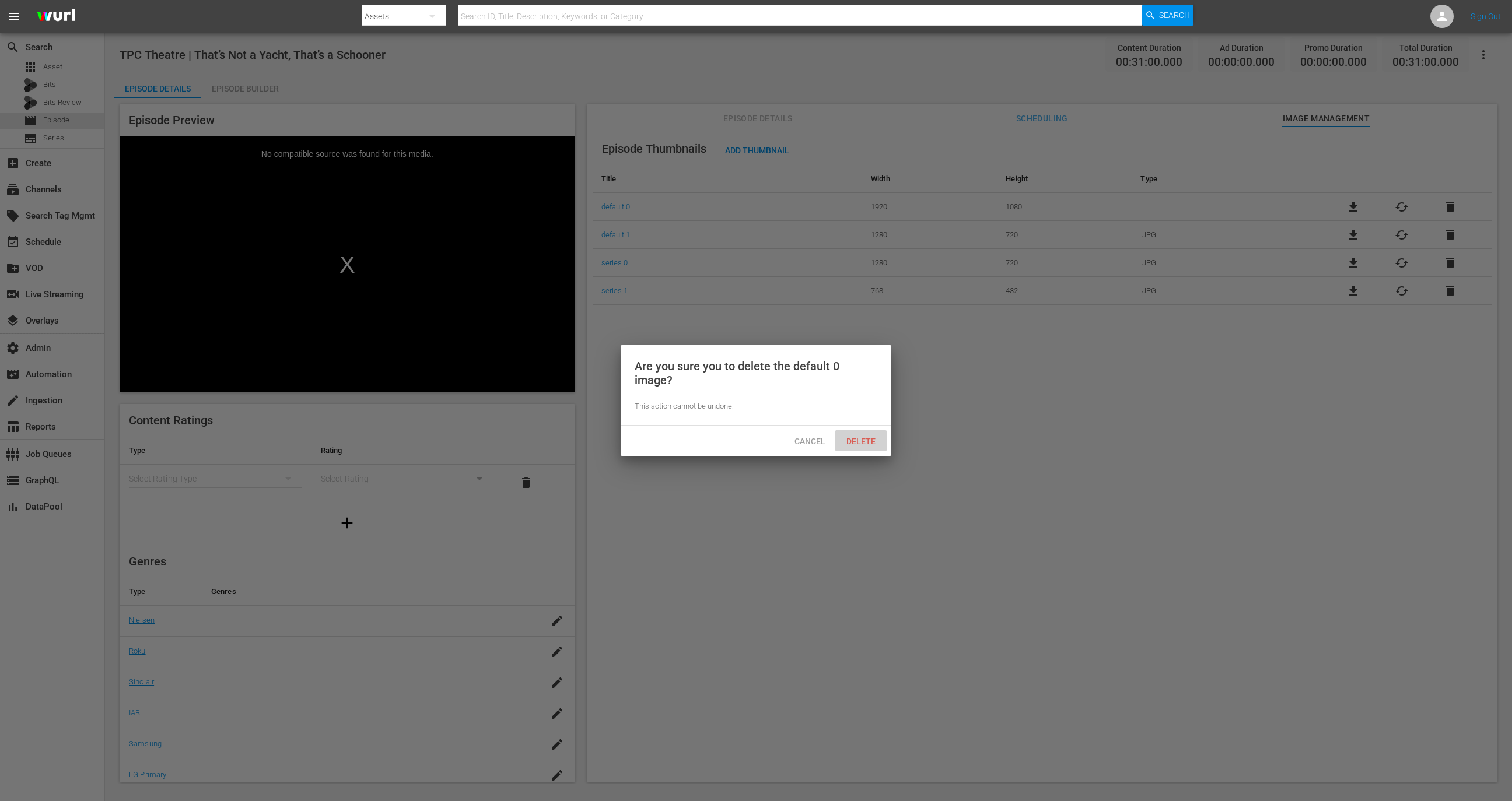
click at [862, 440] on span "Delete" at bounding box center [861, 441] width 48 height 10
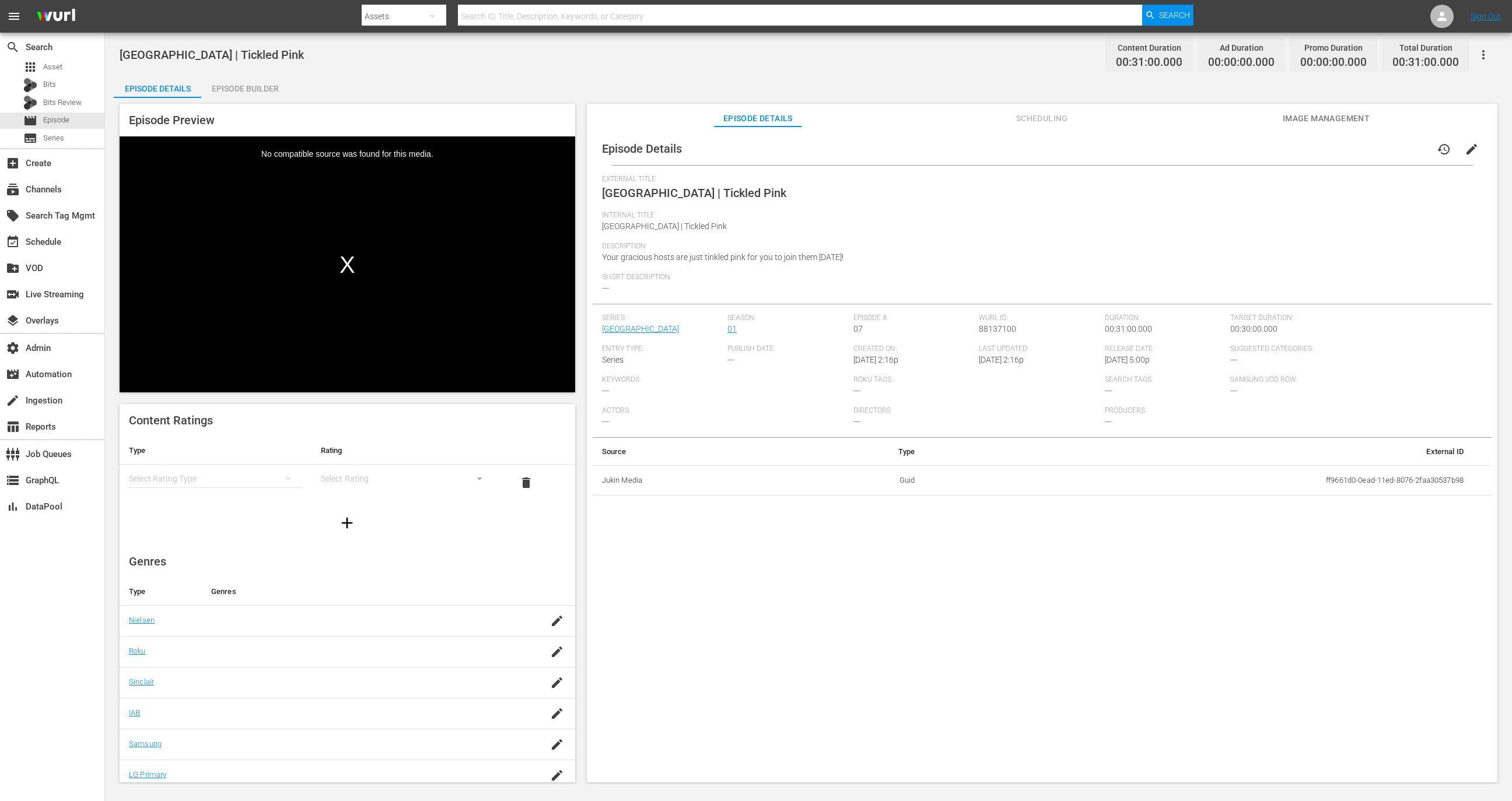
click at [1341, 103] on div "Episode Preview Video Player is loading. Play Video Play Mute Current Time 00:0…" at bounding box center [808, 445] width 1390 height 694
click at [1341, 110] on button "Image Management" at bounding box center [1326, 115] width 87 height 24
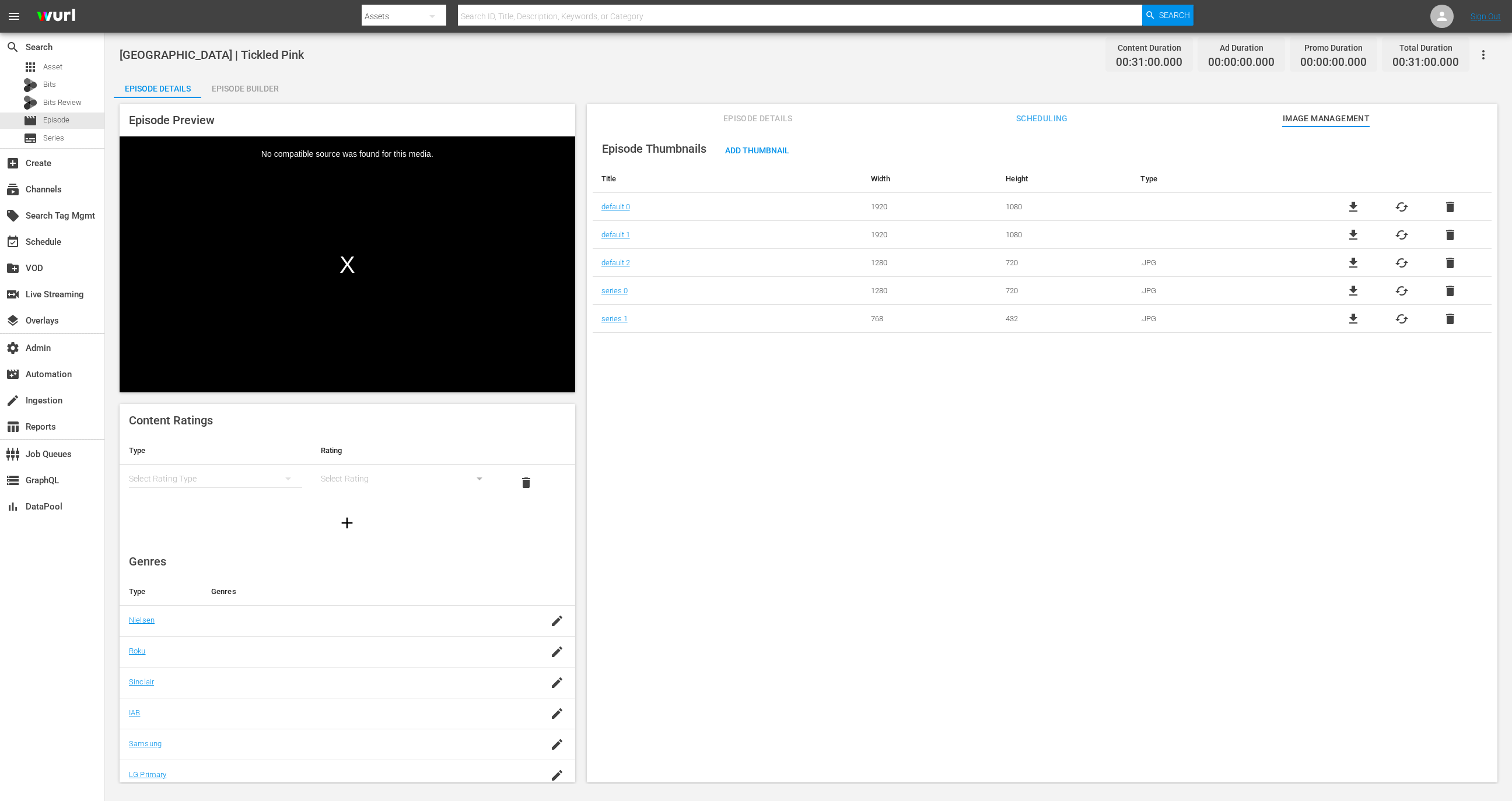
click at [1450, 206] on span "delete" at bounding box center [1450, 207] width 14 height 14
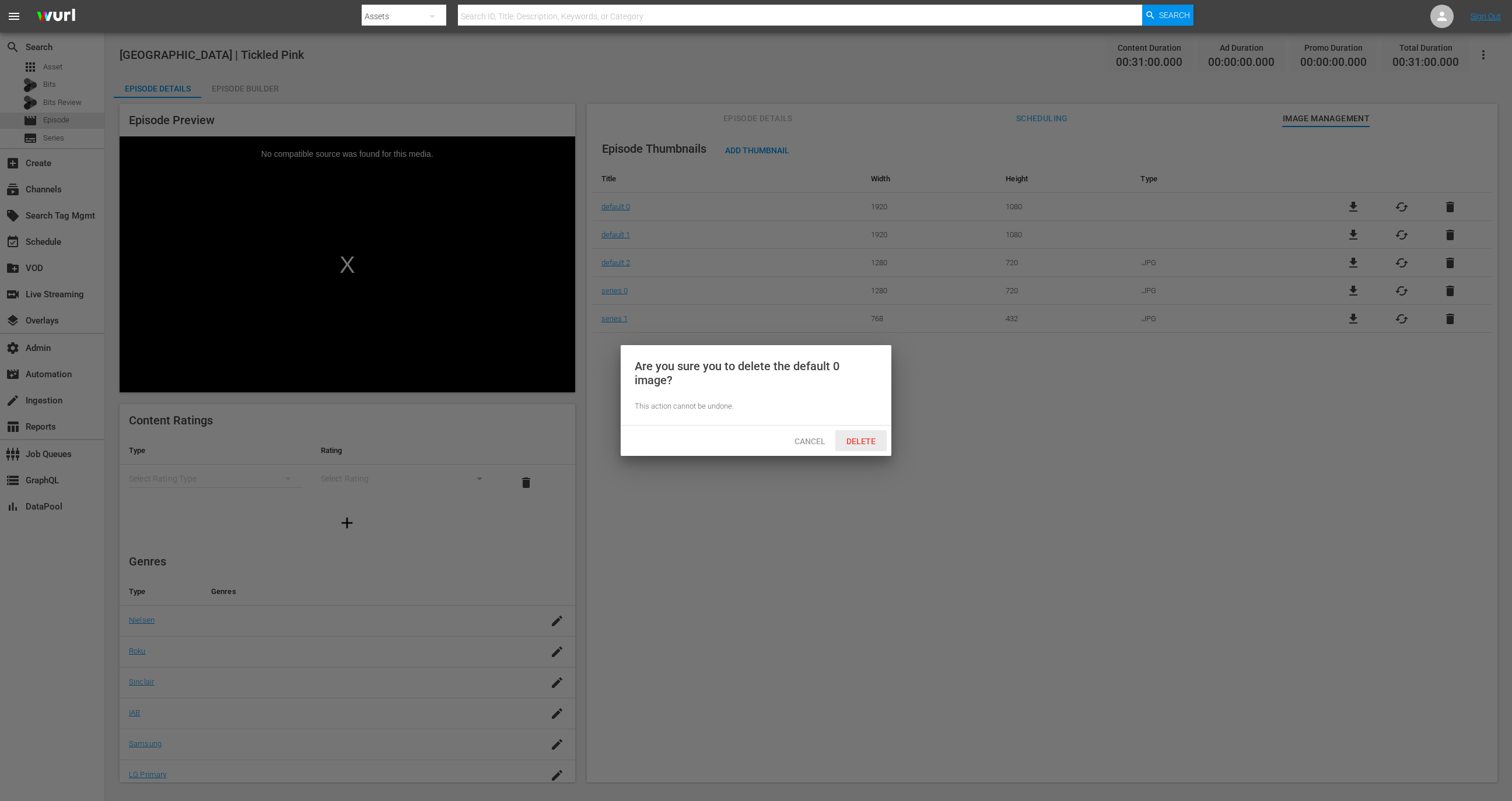
click at [870, 445] on span "Delete" at bounding box center [861, 441] width 48 height 10
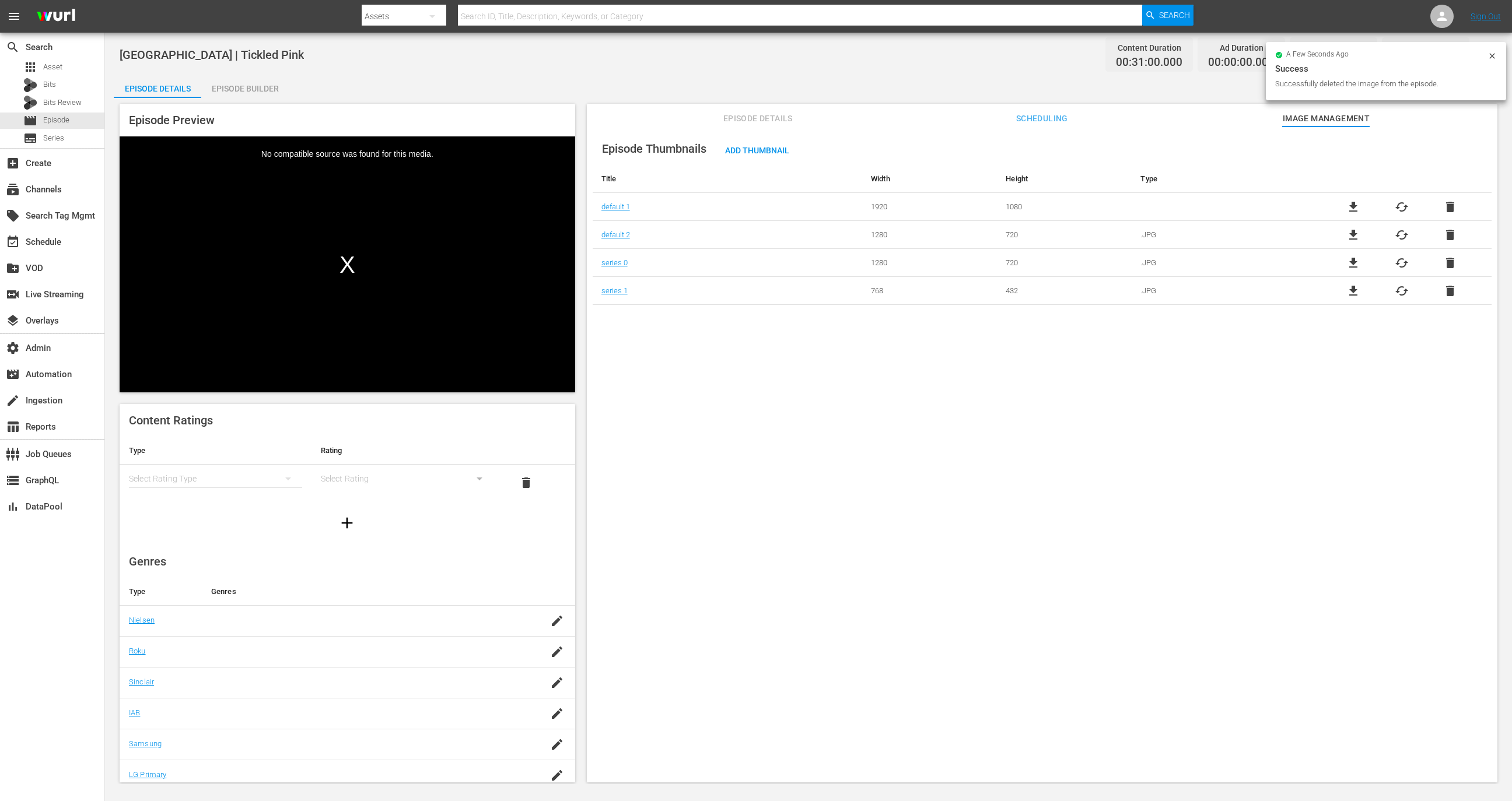
click at [1454, 207] on div "file_download cached delete" at bounding box center [1402, 207] width 180 height 14
click at [1443, 205] on span "delete" at bounding box center [1450, 207] width 14 height 14
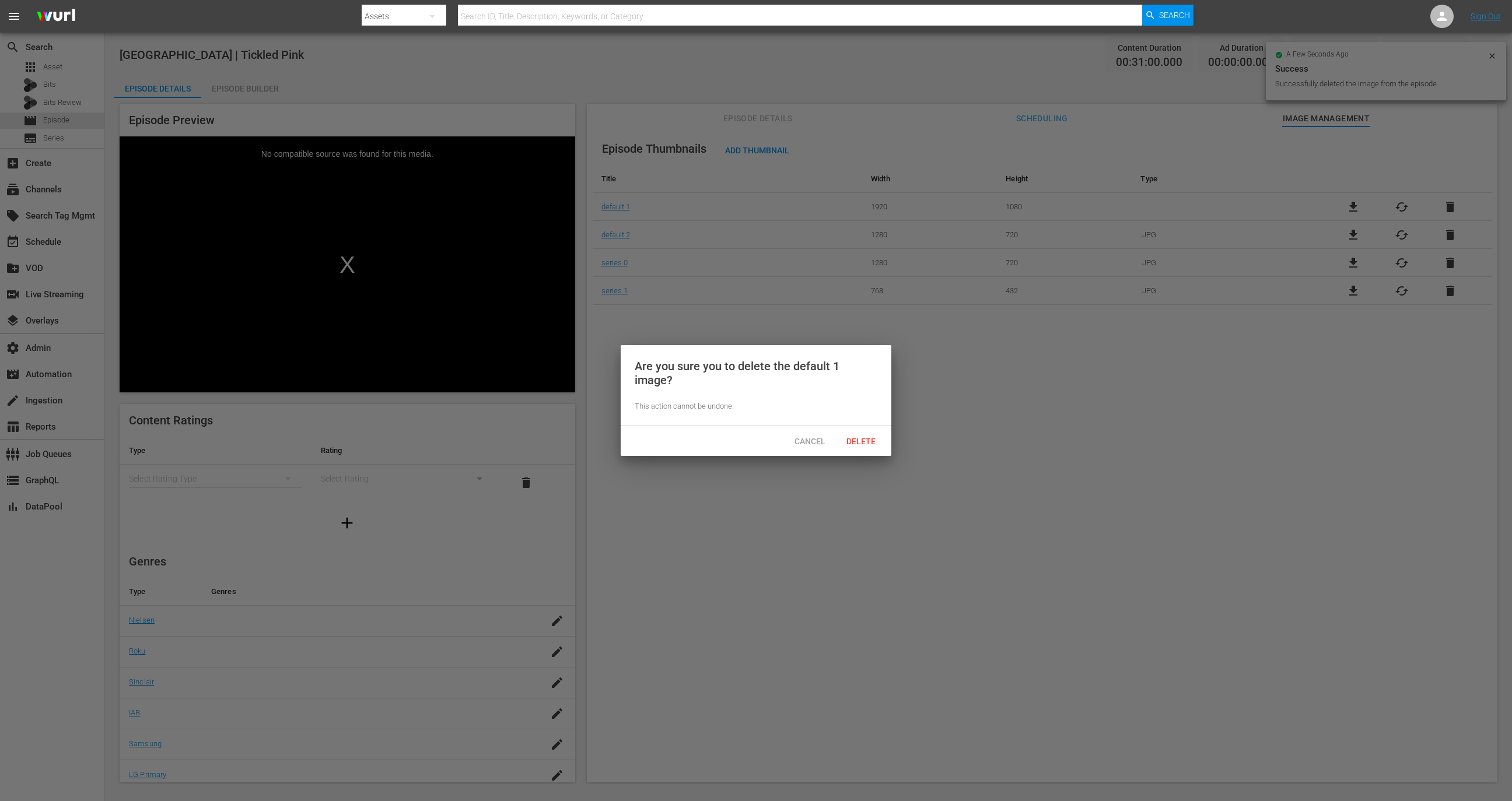
click at [861, 451] on div "Delete" at bounding box center [861, 441] width 51 height 22
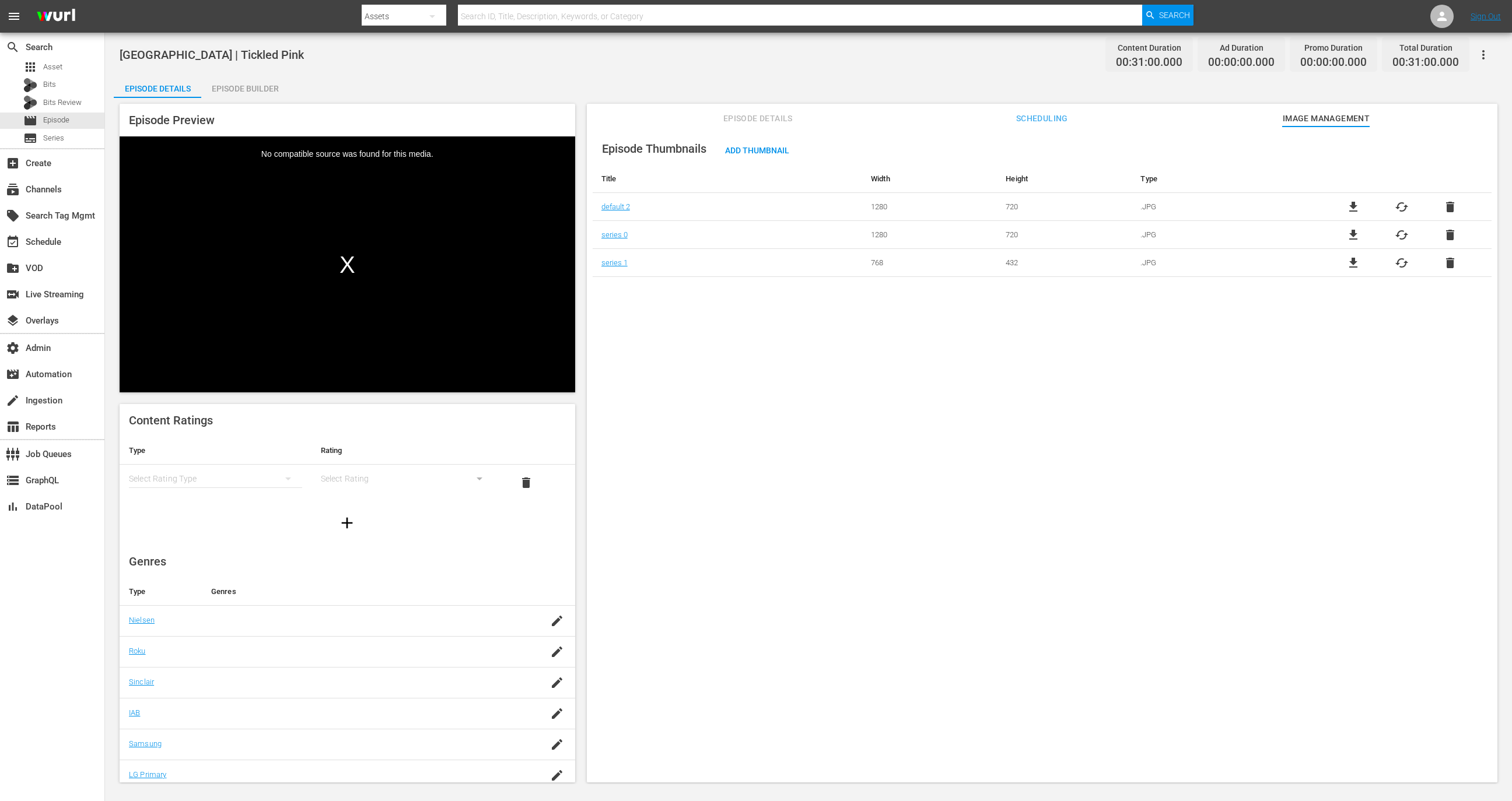
click at [1417, 362] on div "Episode Thumbnails Add Thumbnail Title Width Height Type default 2 1280 720 .JP…" at bounding box center [1042, 459] width 911 height 667
drag, startPoint x: 1038, startPoint y: 254, endPoint x: 961, endPoint y: 214, distance: 86.8
click at [961, 214] on div "Episode Thumbnails Add Thumbnail Title Width Height Type default 2 1280 720 .JP…" at bounding box center [1042, 459] width 911 height 667
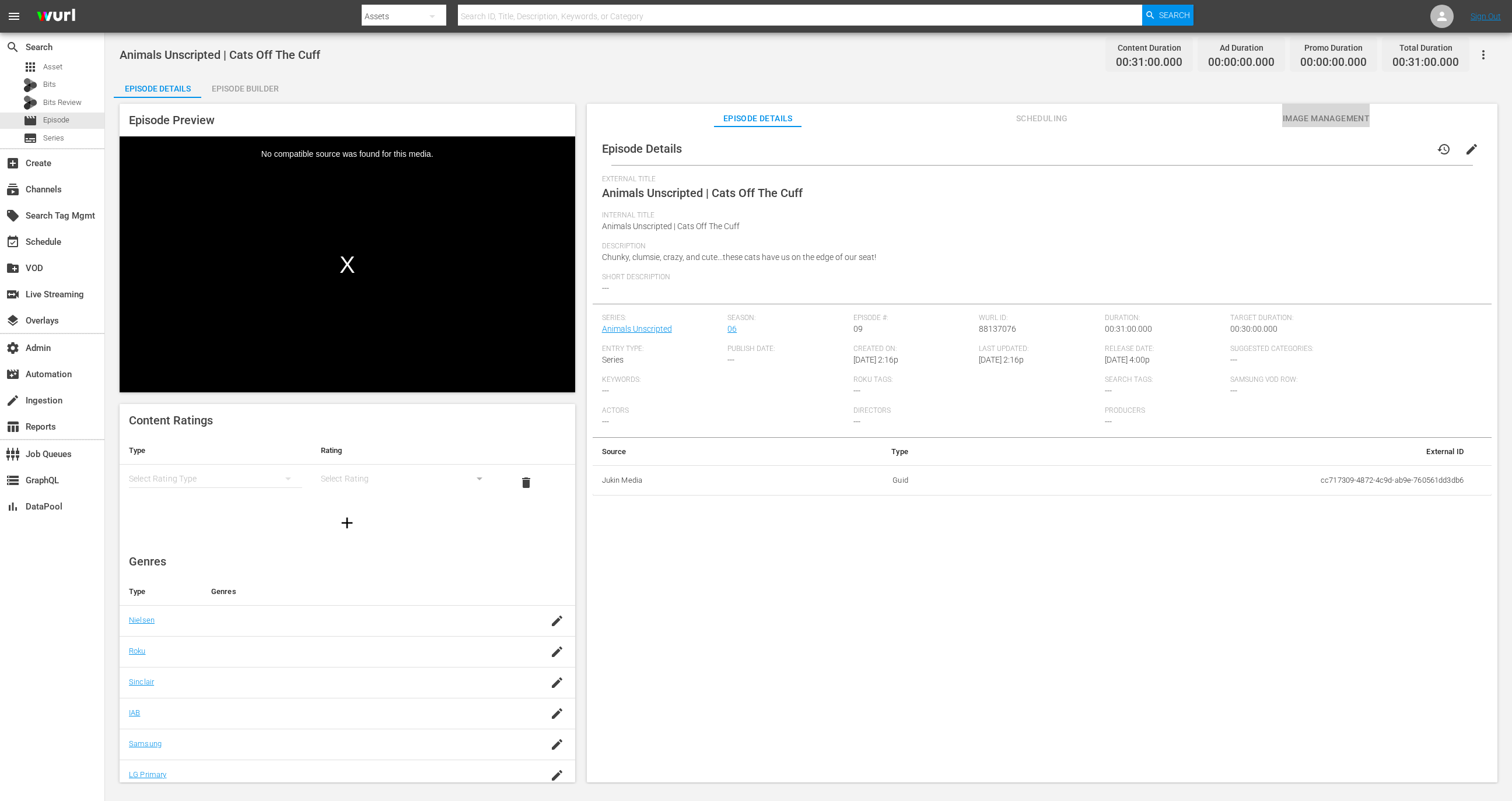
click at [1341, 123] on span "Image Management" at bounding box center [1326, 119] width 87 height 15
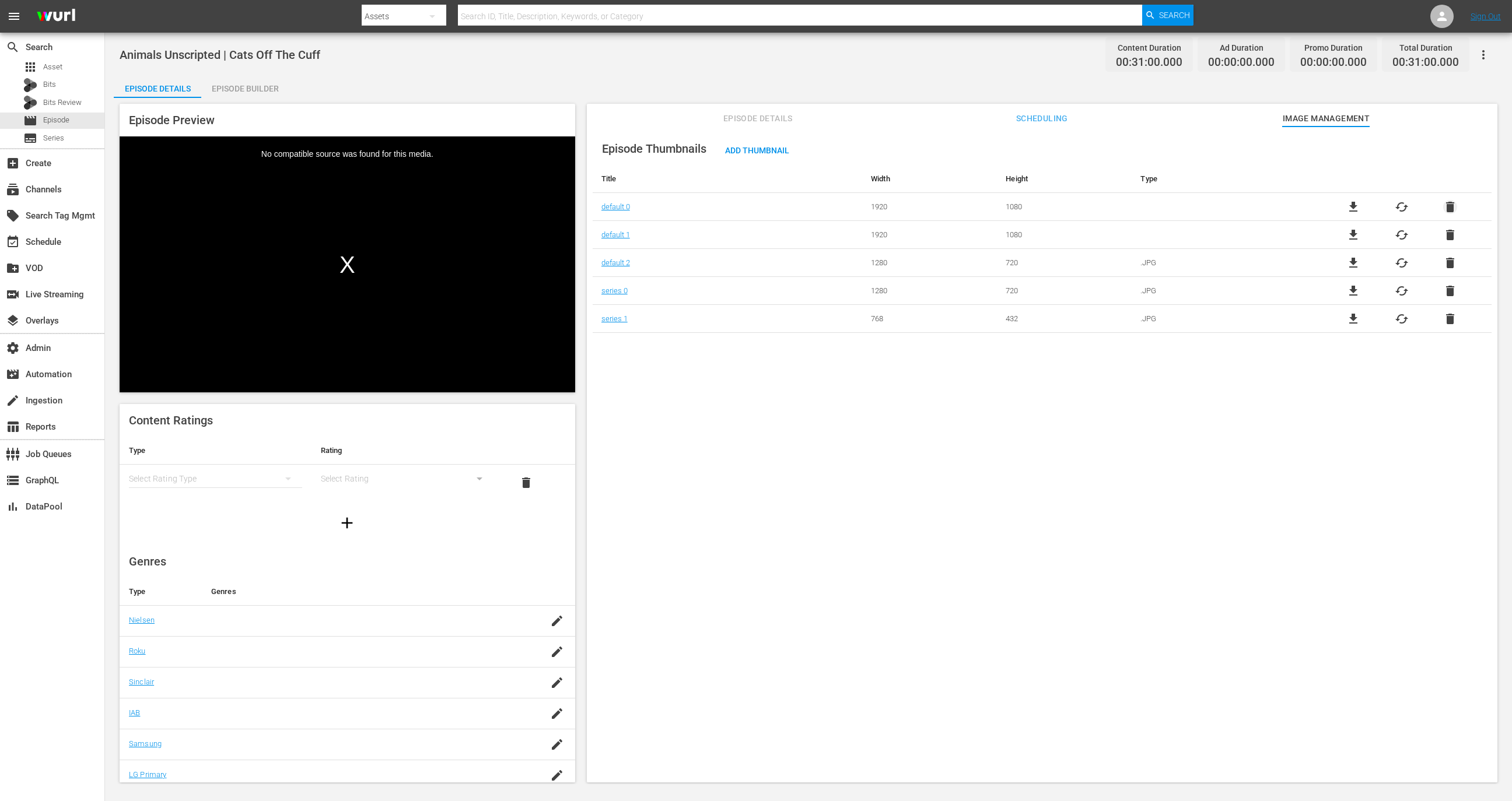
click at [1452, 207] on span "delete" at bounding box center [1450, 207] width 14 height 14
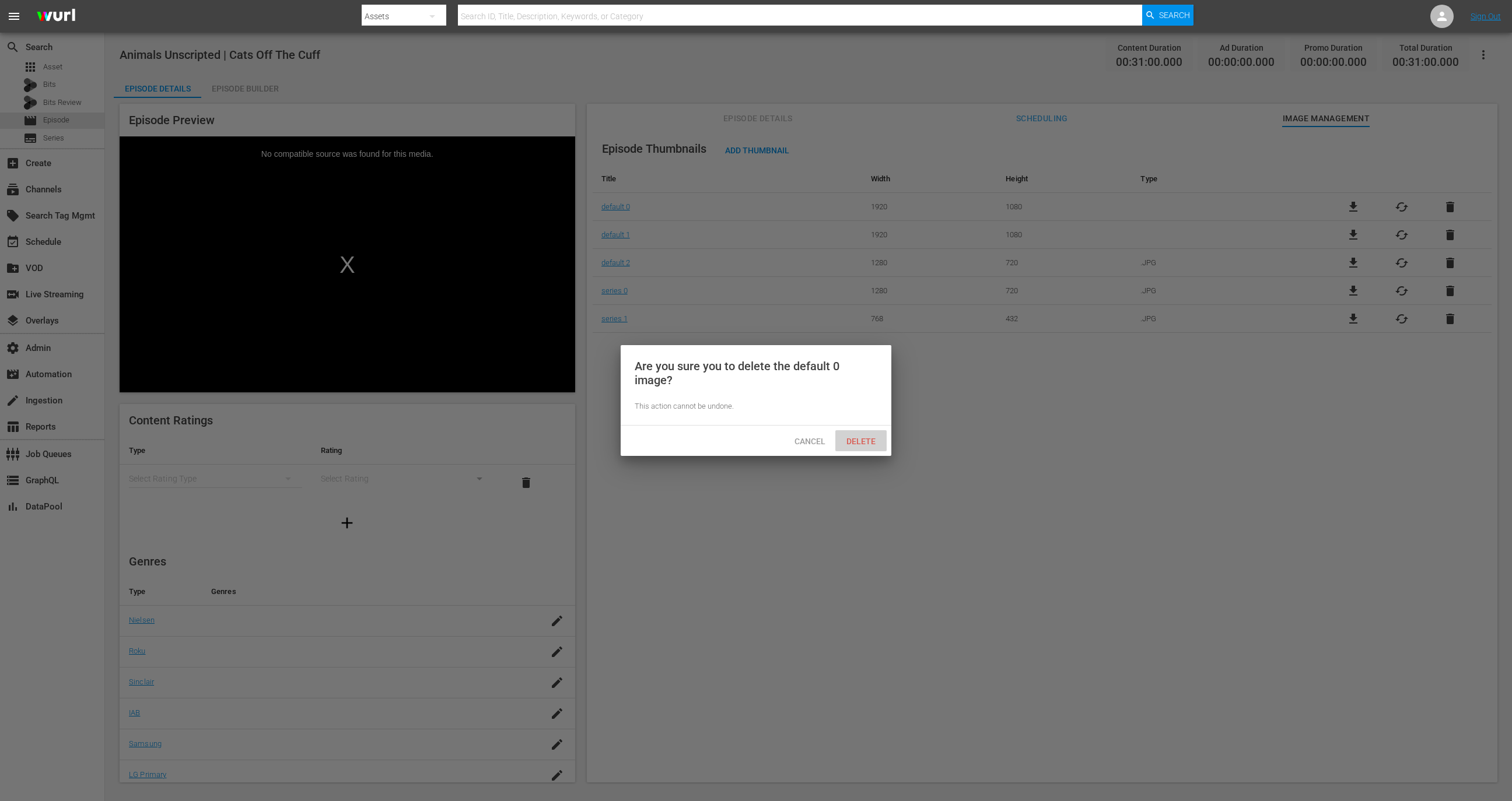
click at [879, 441] on span "Delete" at bounding box center [861, 441] width 48 height 10
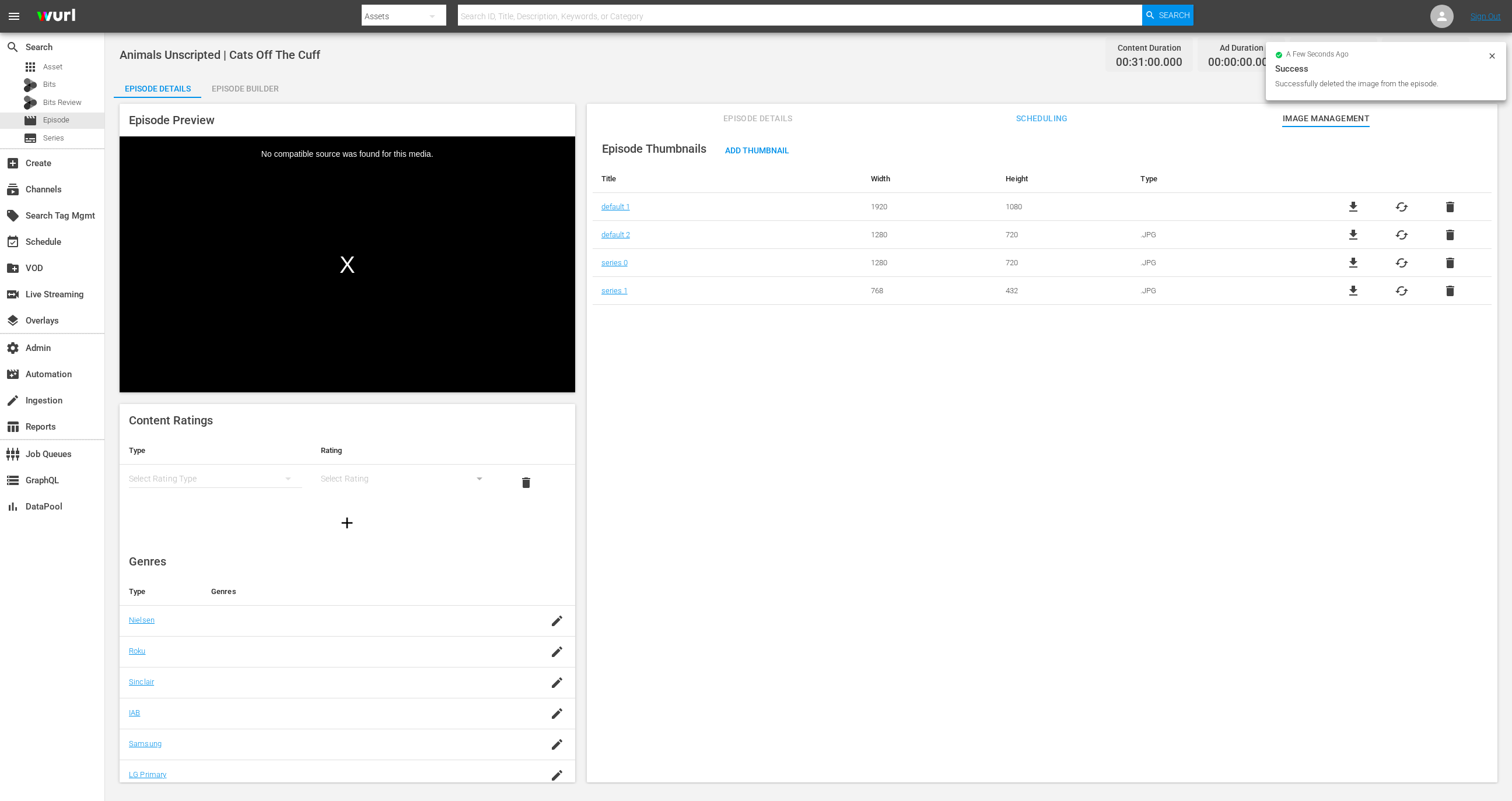
click at [1448, 201] on span "delete" at bounding box center [1450, 207] width 14 height 14
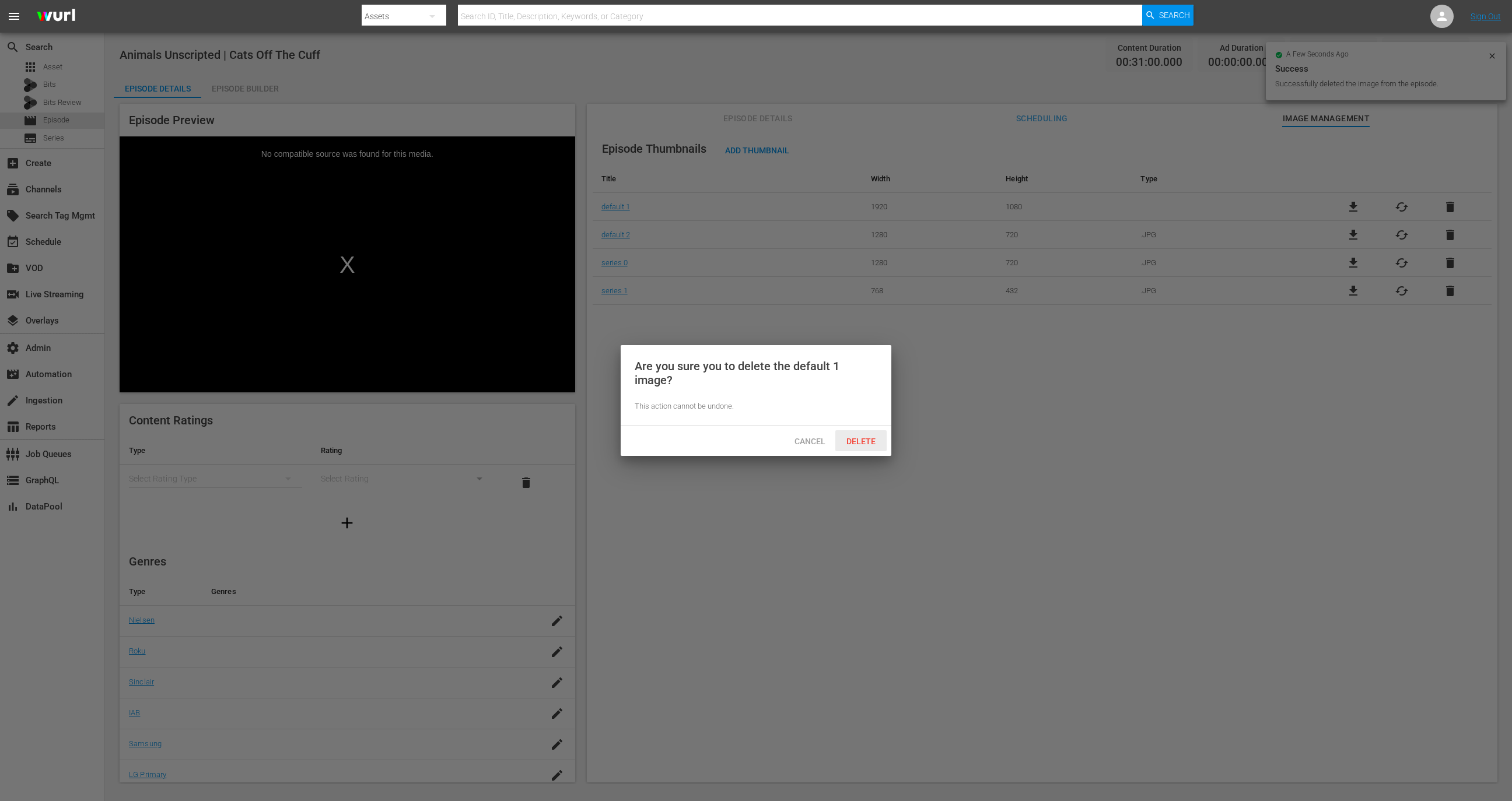
click at [886, 445] on div "Delete" at bounding box center [861, 441] width 51 height 22
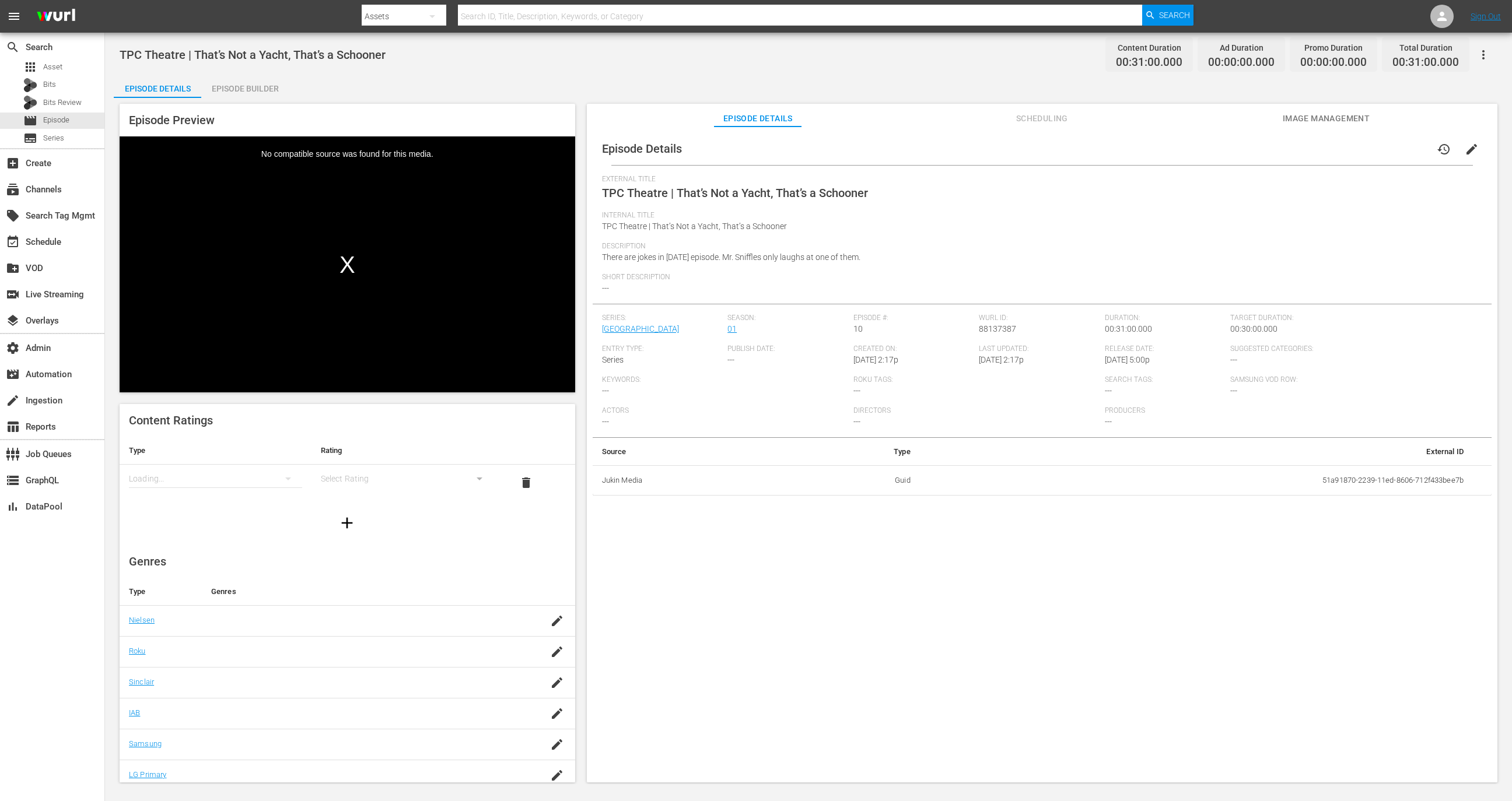
click at [1267, 115] on div "Episode Details Scheduling Image Management" at bounding box center [1043, 115] width 853 height 24
click at [1279, 116] on div "Episode Details Scheduling Image Management" at bounding box center [1043, 115] width 853 height 24
click at [1332, 119] on span "Image Management" at bounding box center [1326, 119] width 87 height 15
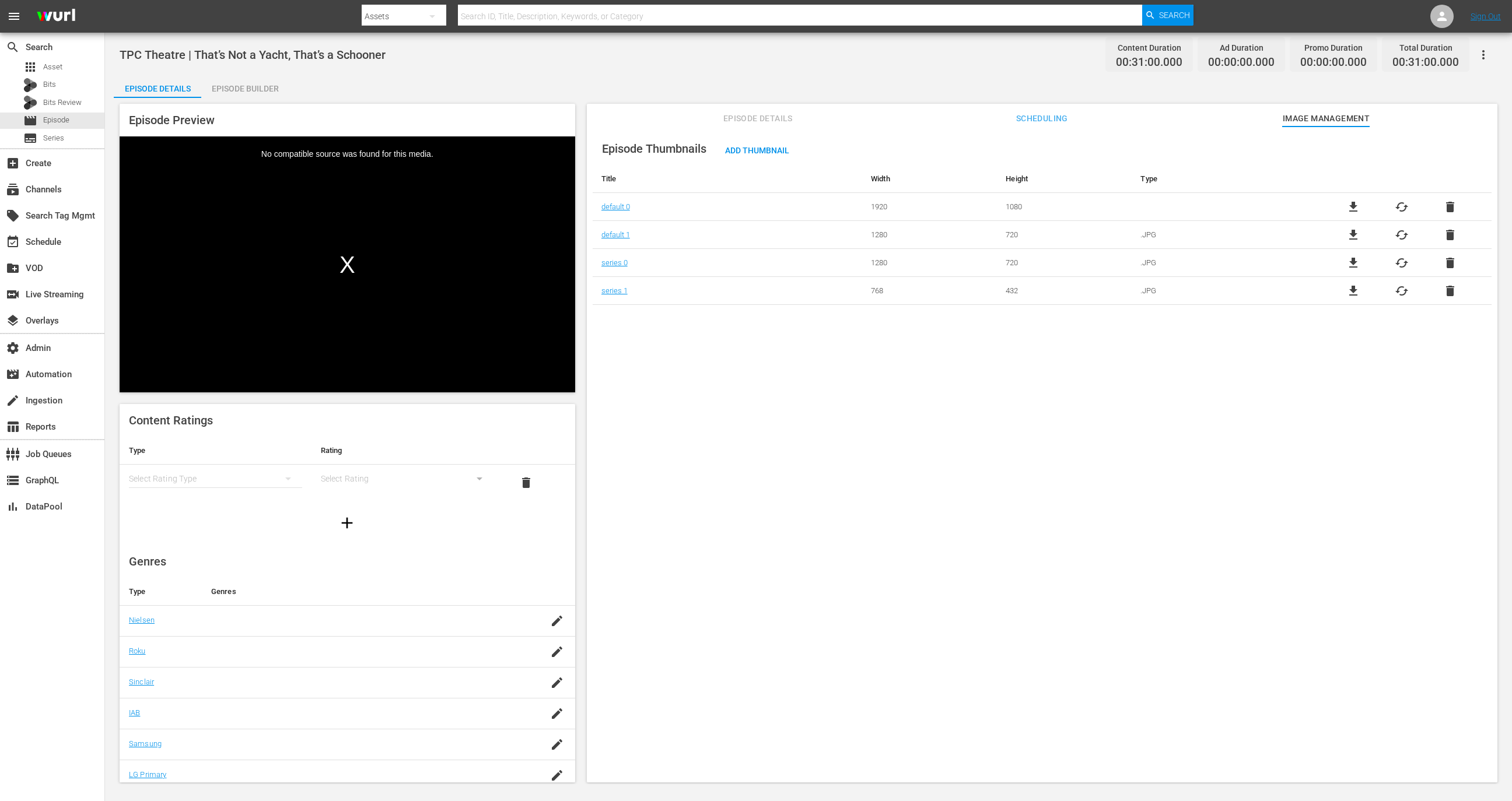
click at [1444, 203] on span "delete" at bounding box center [1450, 207] width 14 height 14
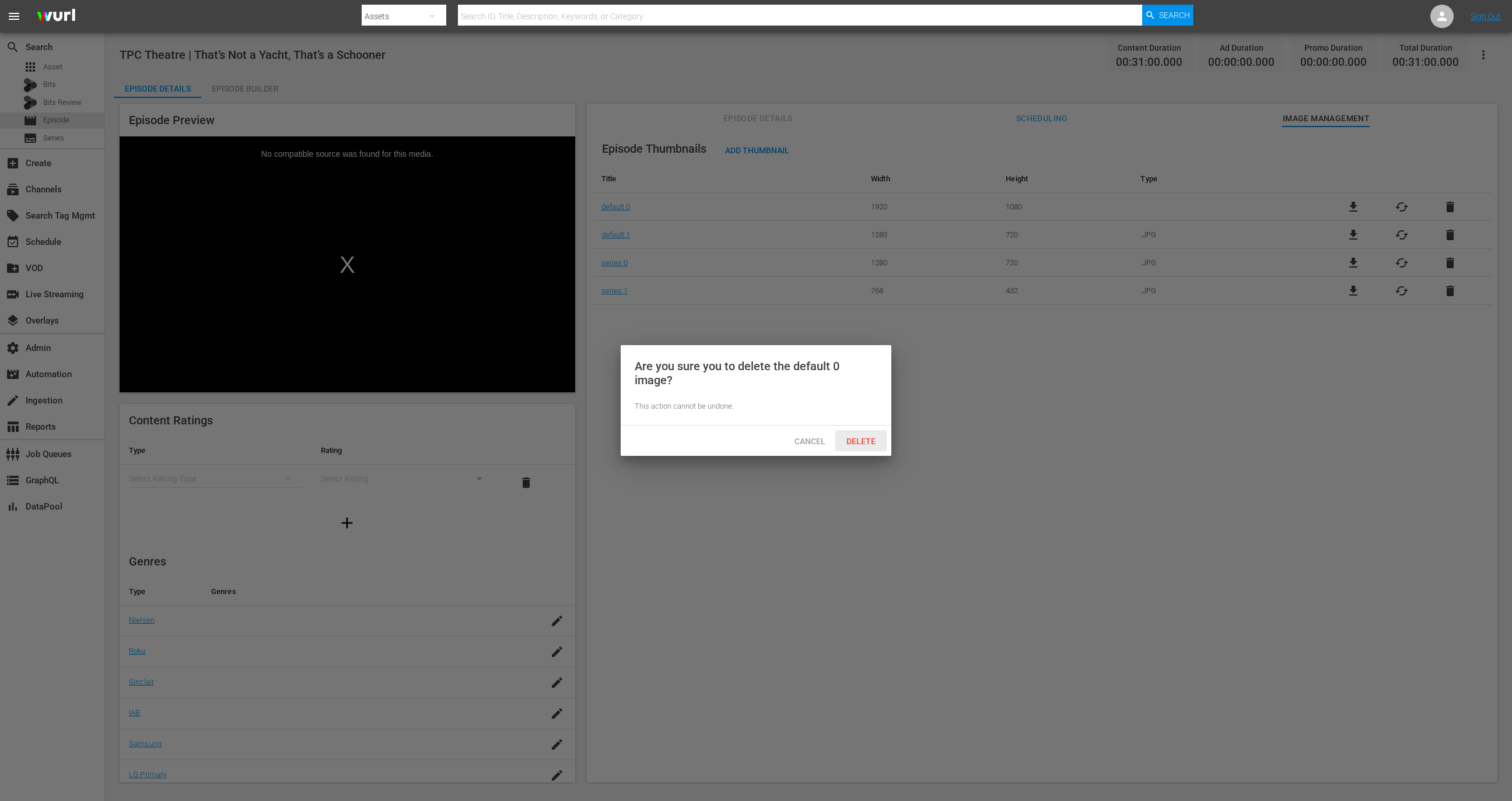
click at [867, 439] on span "Delete" at bounding box center [861, 441] width 48 height 10
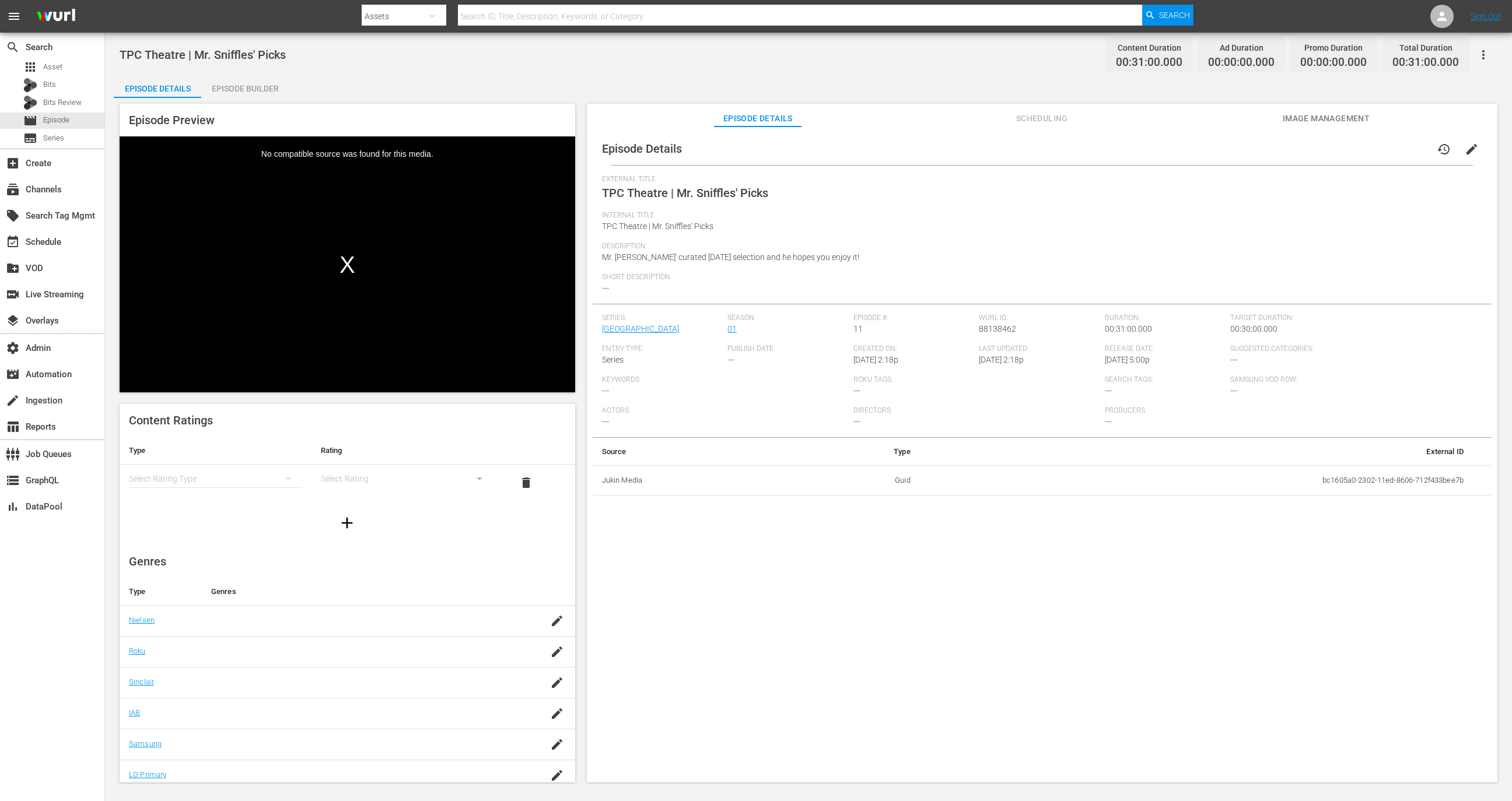
click at [1329, 133] on div "Episode Details history edit" at bounding box center [1042, 148] width 899 height 32
click at [1332, 124] on span "Image Management" at bounding box center [1326, 119] width 87 height 15
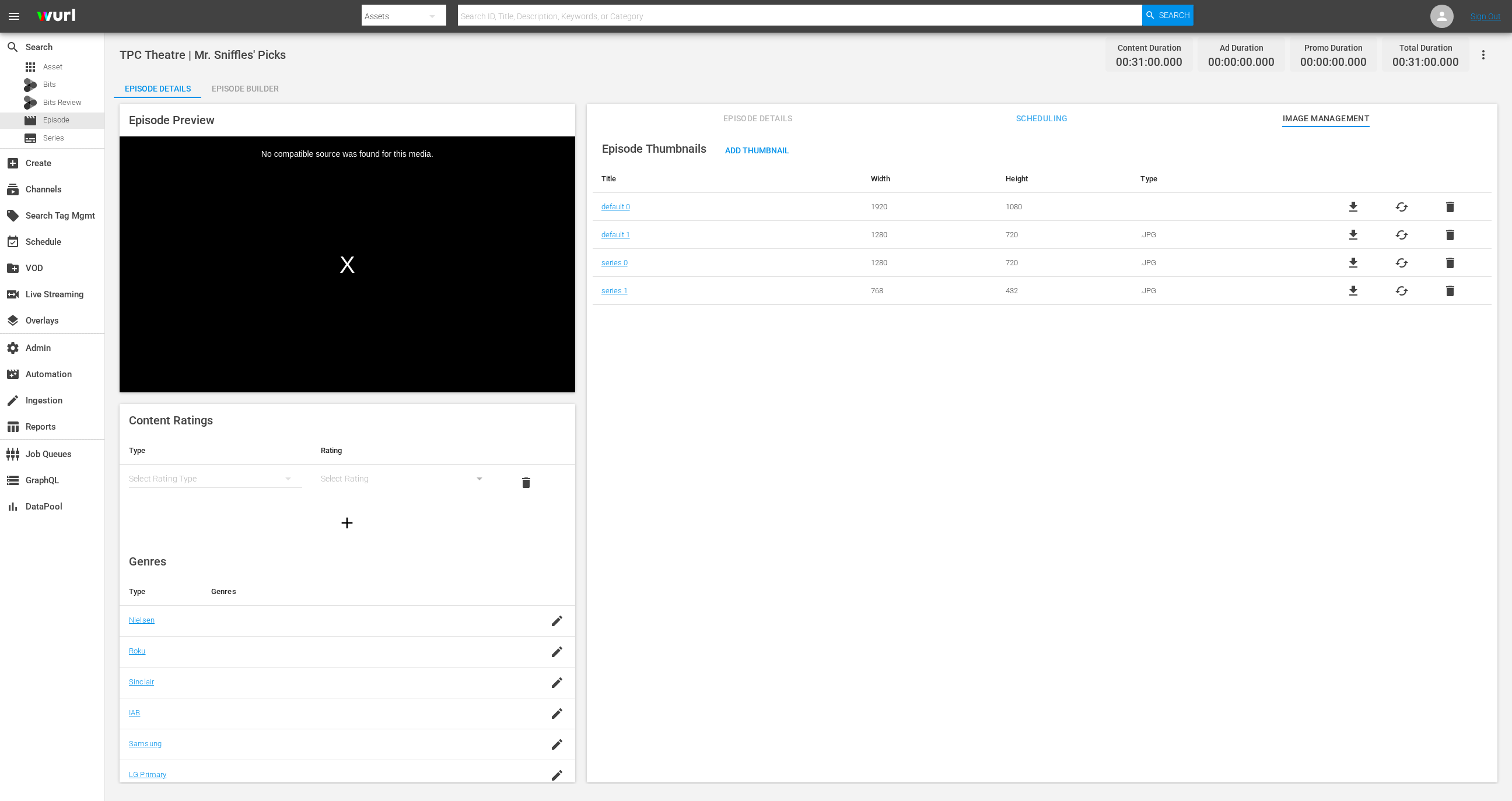
click at [1446, 208] on span "delete" at bounding box center [1450, 207] width 14 height 14
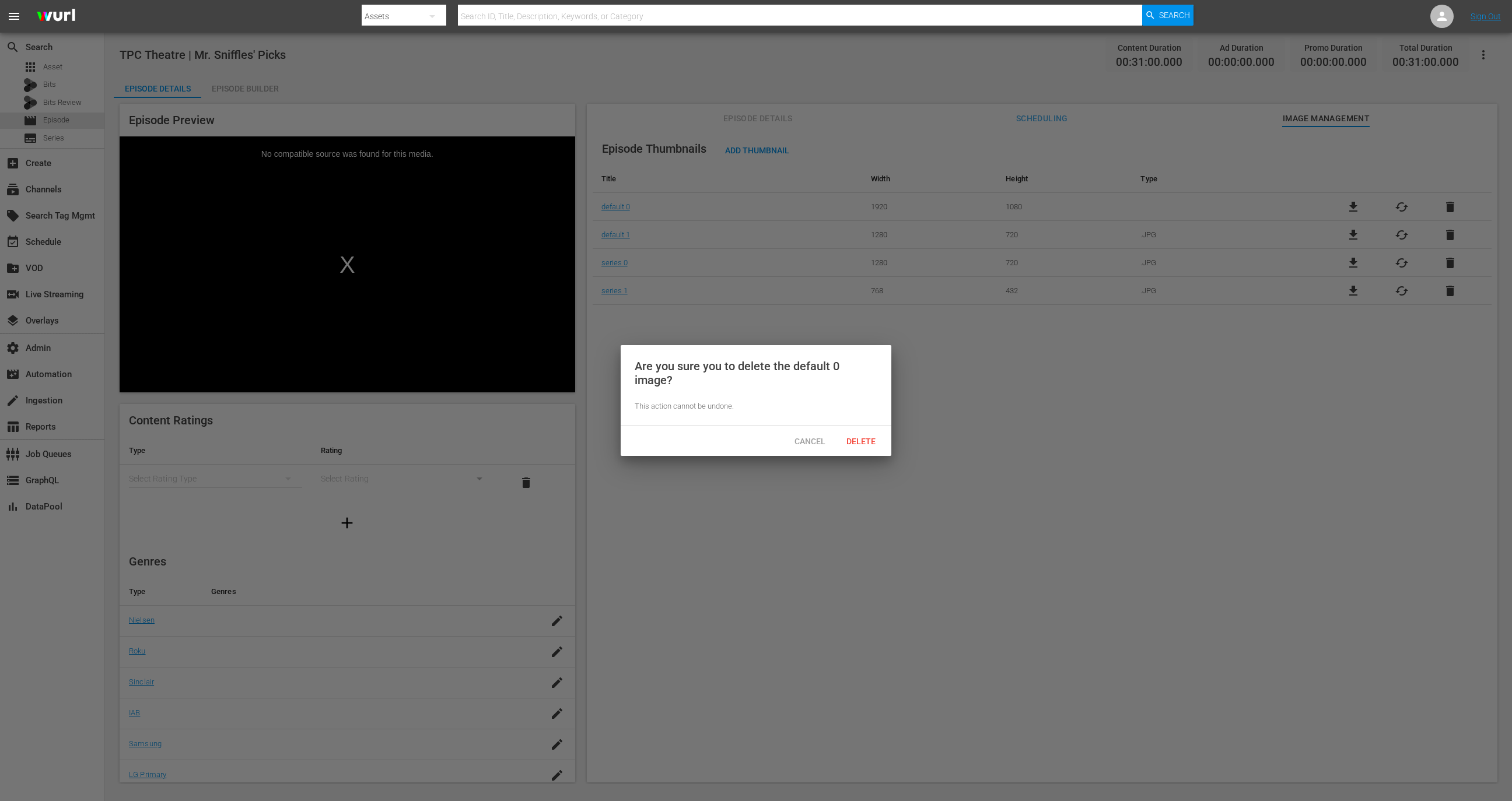
click at [862, 461] on div at bounding box center [756, 400] width 1512 height 801
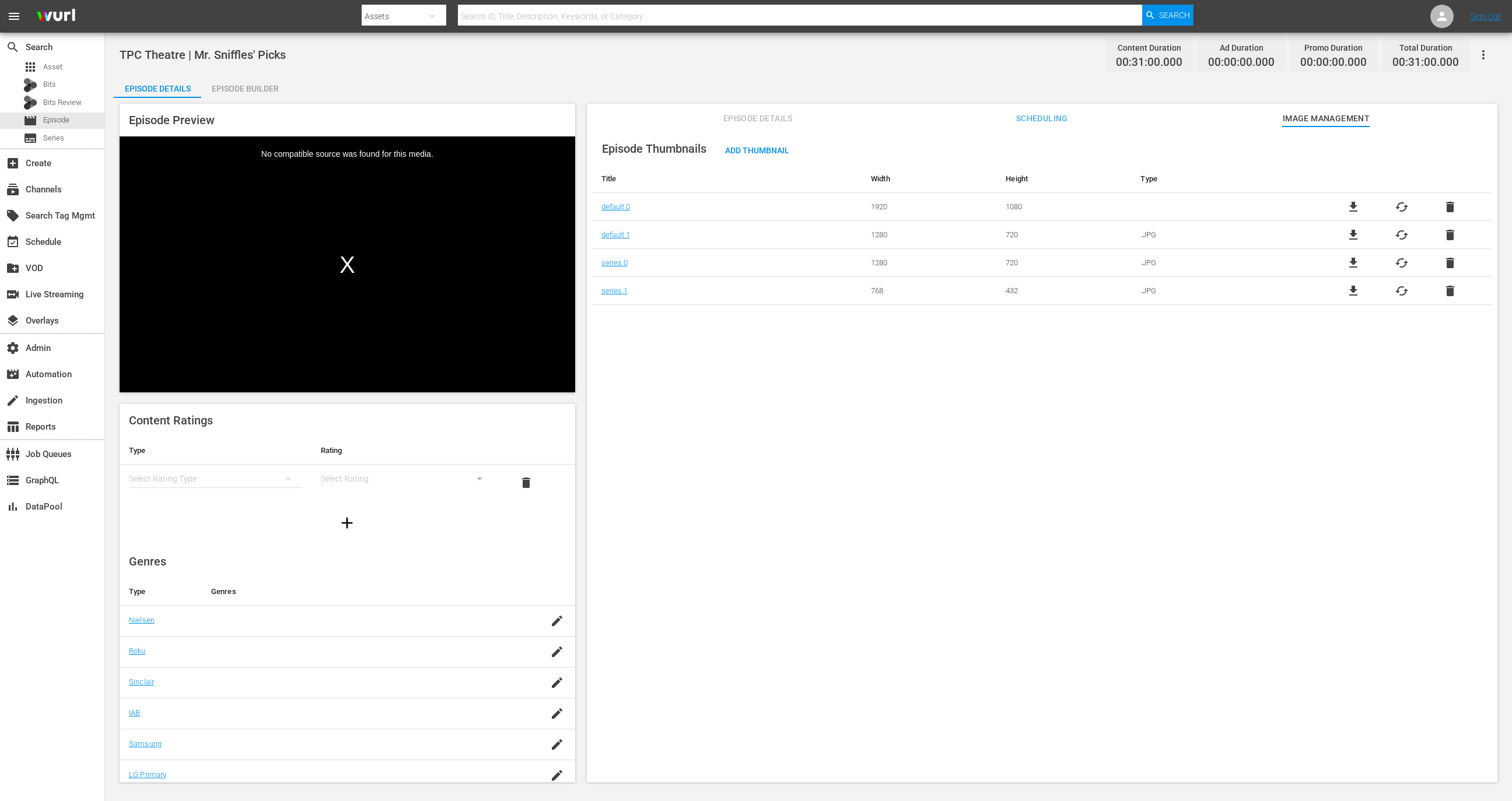
click at [1440, 207] on div "file_download cached delete" at bounding box center [1402, 207] width 180 height 14
click at [1445, 207] on span "delete" at bounding box center [1450, 207] width 14 height 14
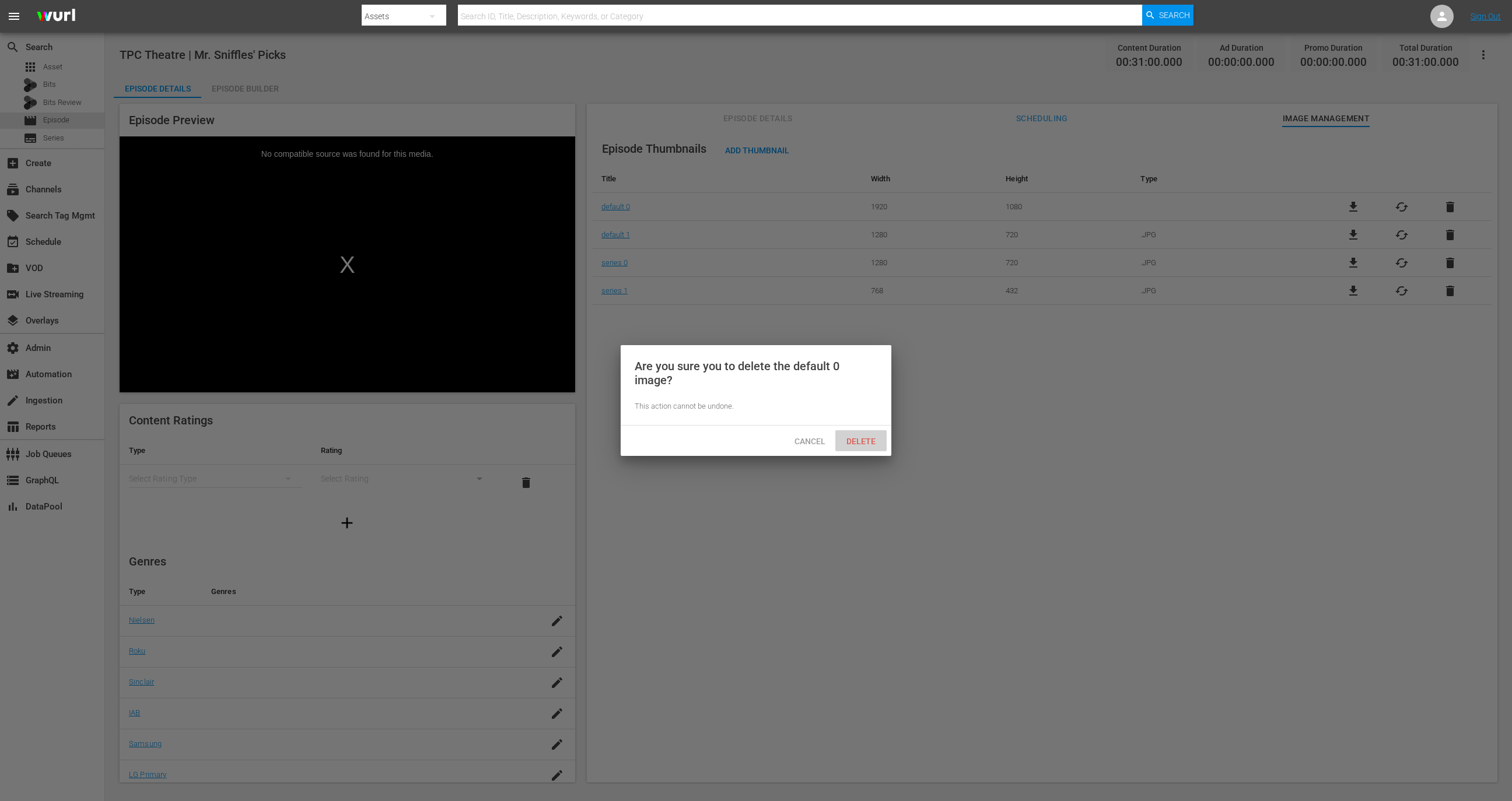
click at [867, 443] on span "Delete" at bounding box center [861, 441] width 48 height 10
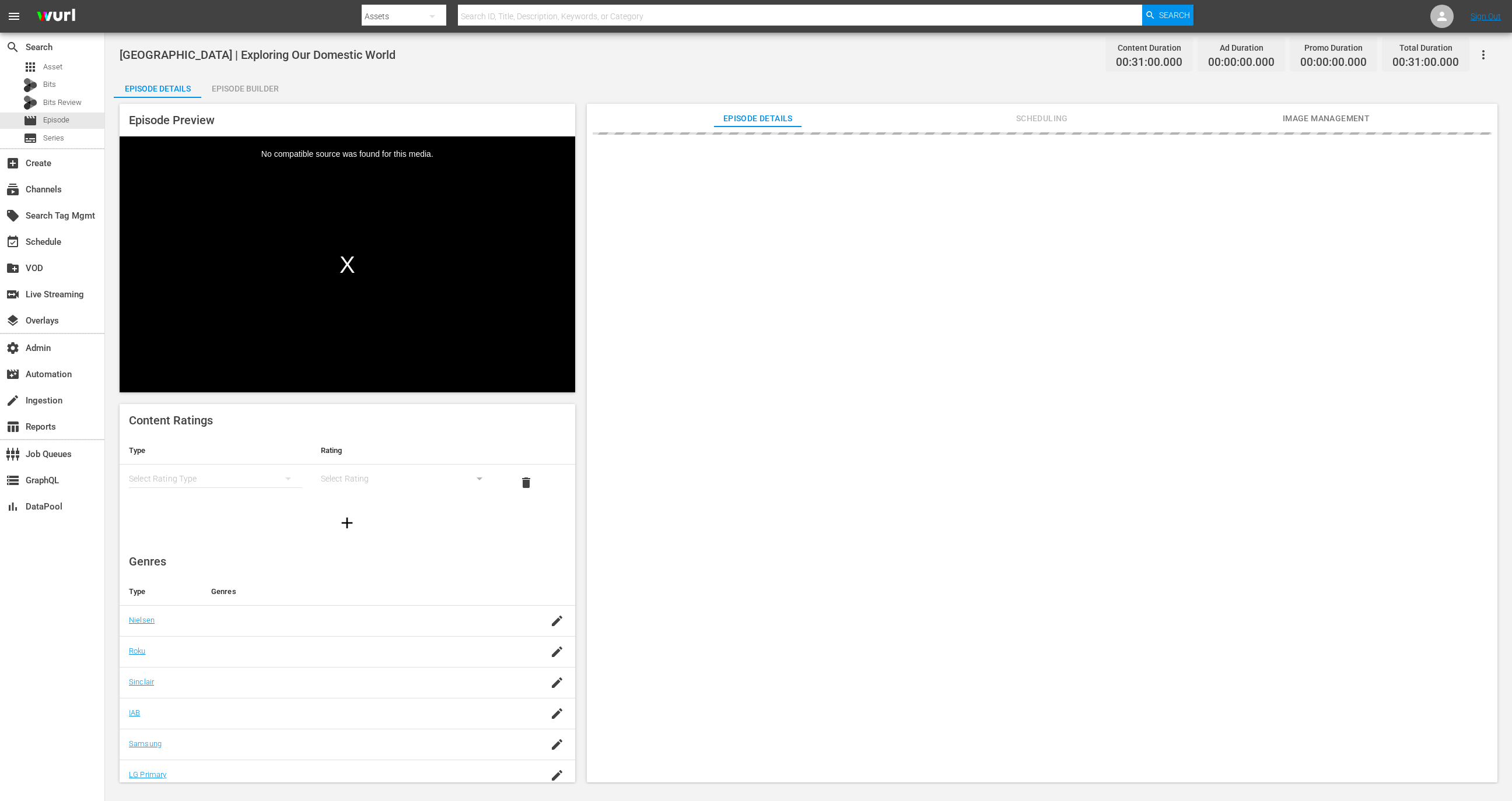
click at [1349, 125] on span "Image Management" at bounding box center [1326, 119] width 87 height 15
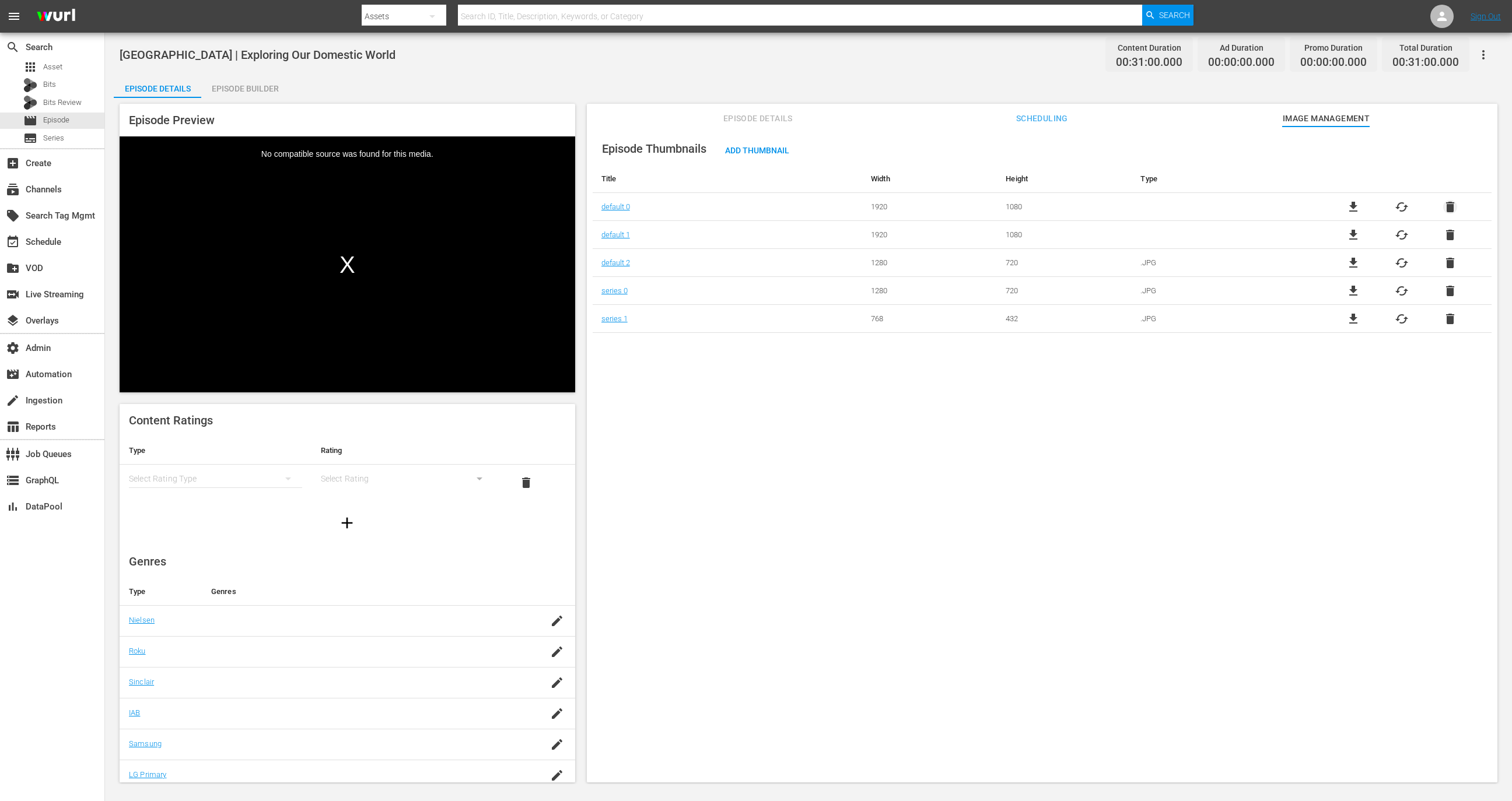
click at [1445, 204] on span "delete" at bounding box center [1450, 207] width 14 height 14
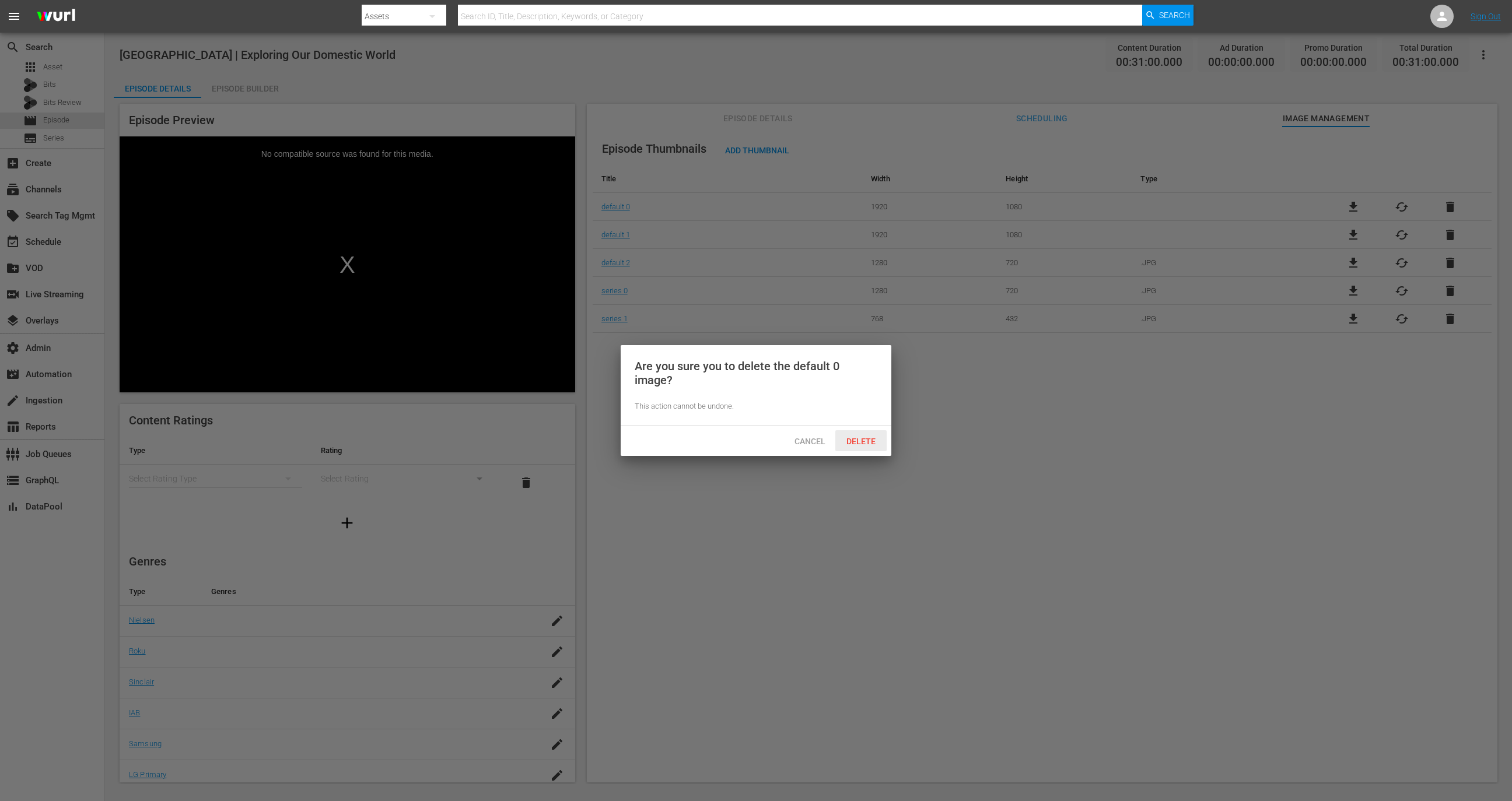
click at [872, 435] on div "Delete" at bounding box center [861, 441] width 51 height 22
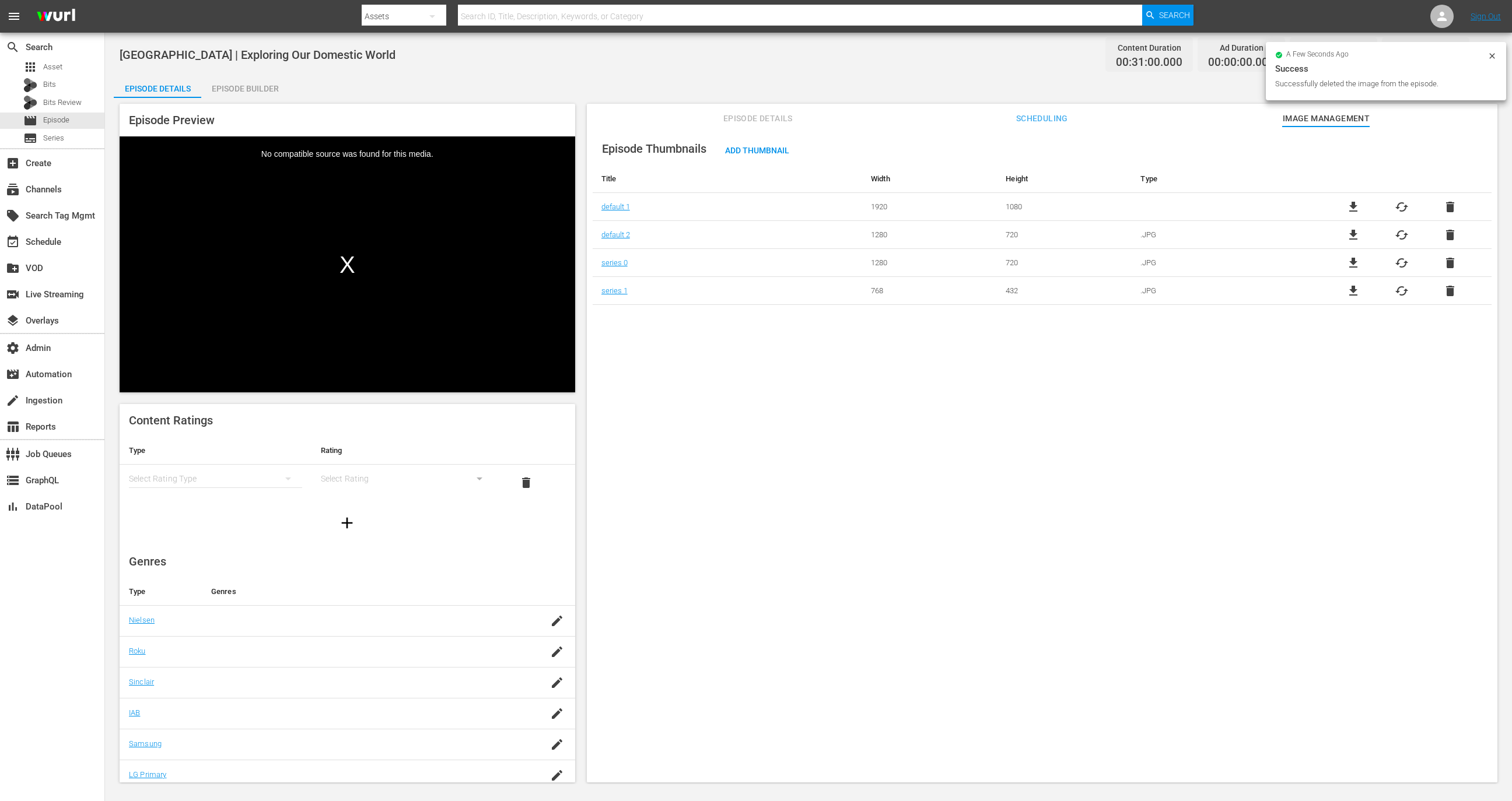
click at [1440, 202] on div "file_download cached delete" at bounding box center [1402, 207] width 180 height 14
click at [1443, 202] on span "delete" at bounding box center [1450, 207] width 14 height 14
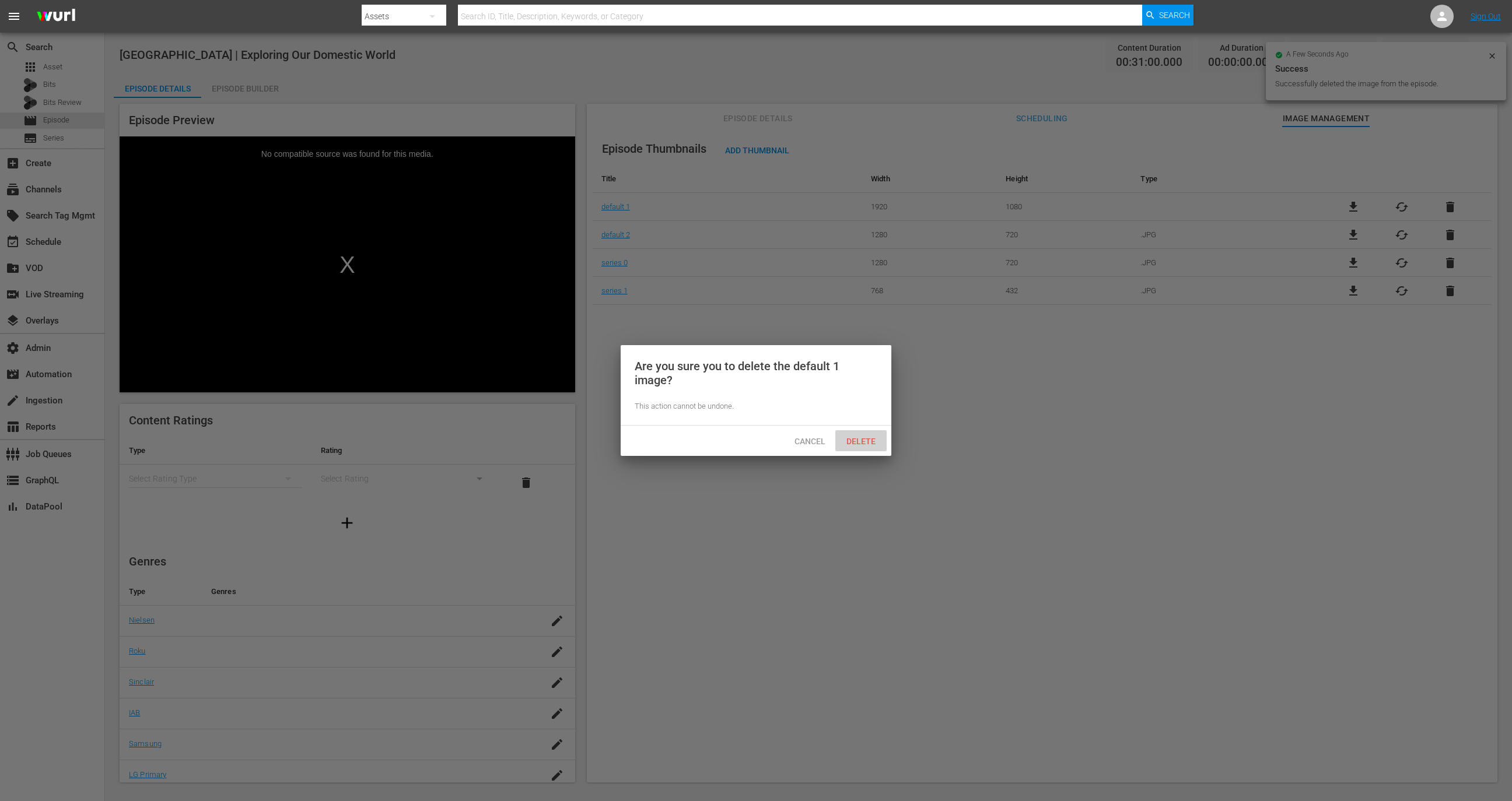
click at [872, 436] on div "Delete" at bounding box center [861, 441] width 51 height 22
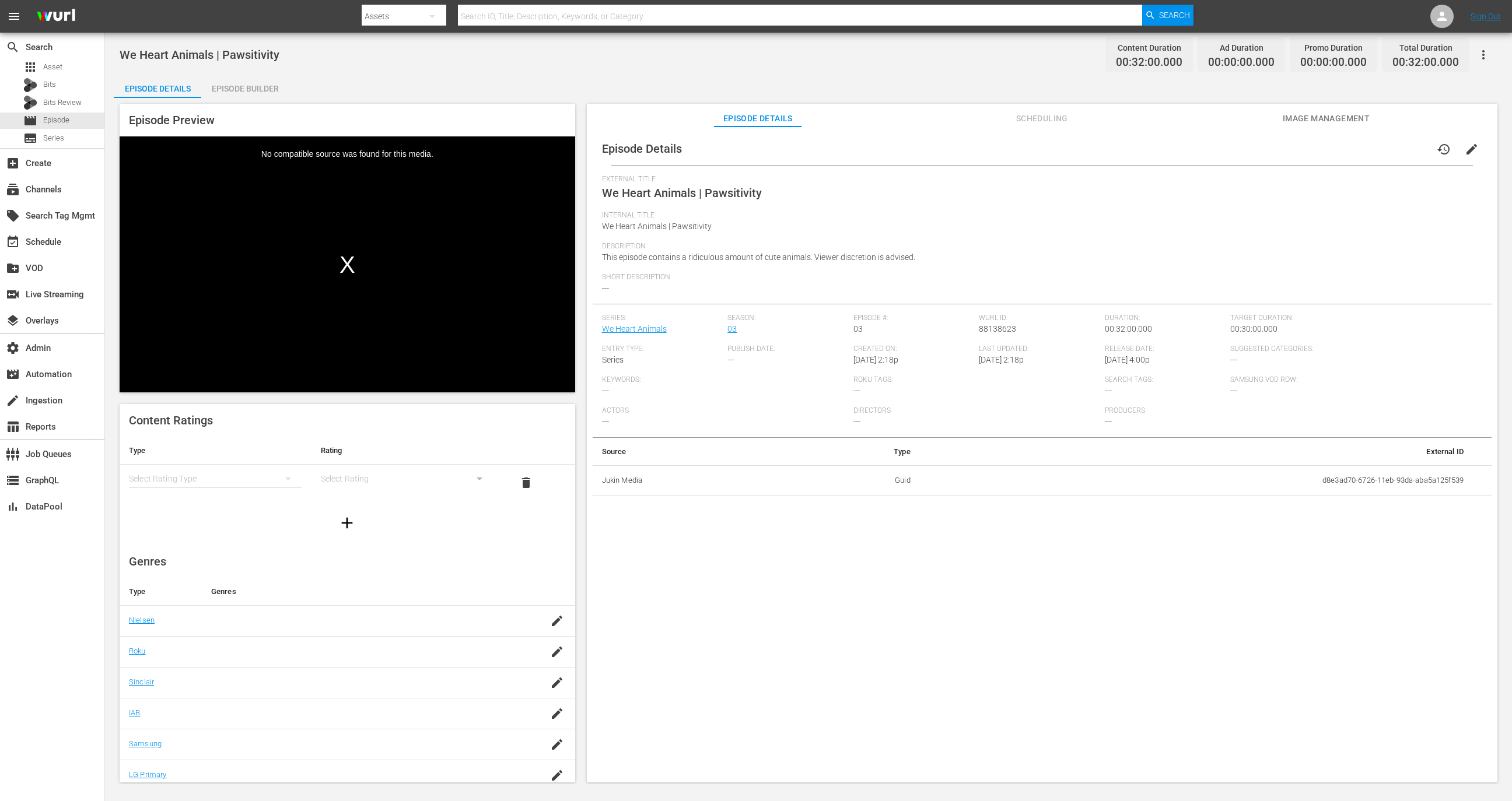
click at [1296, 127] on div "Episode Details history edit External Title We Heart Animals | Pawsitivity Inte…" at bounding box center [1042, 459] width 911 height 667
click at [1336, 113] on span "Image Management" at bounding box center [1326, 119] width 87 height 15
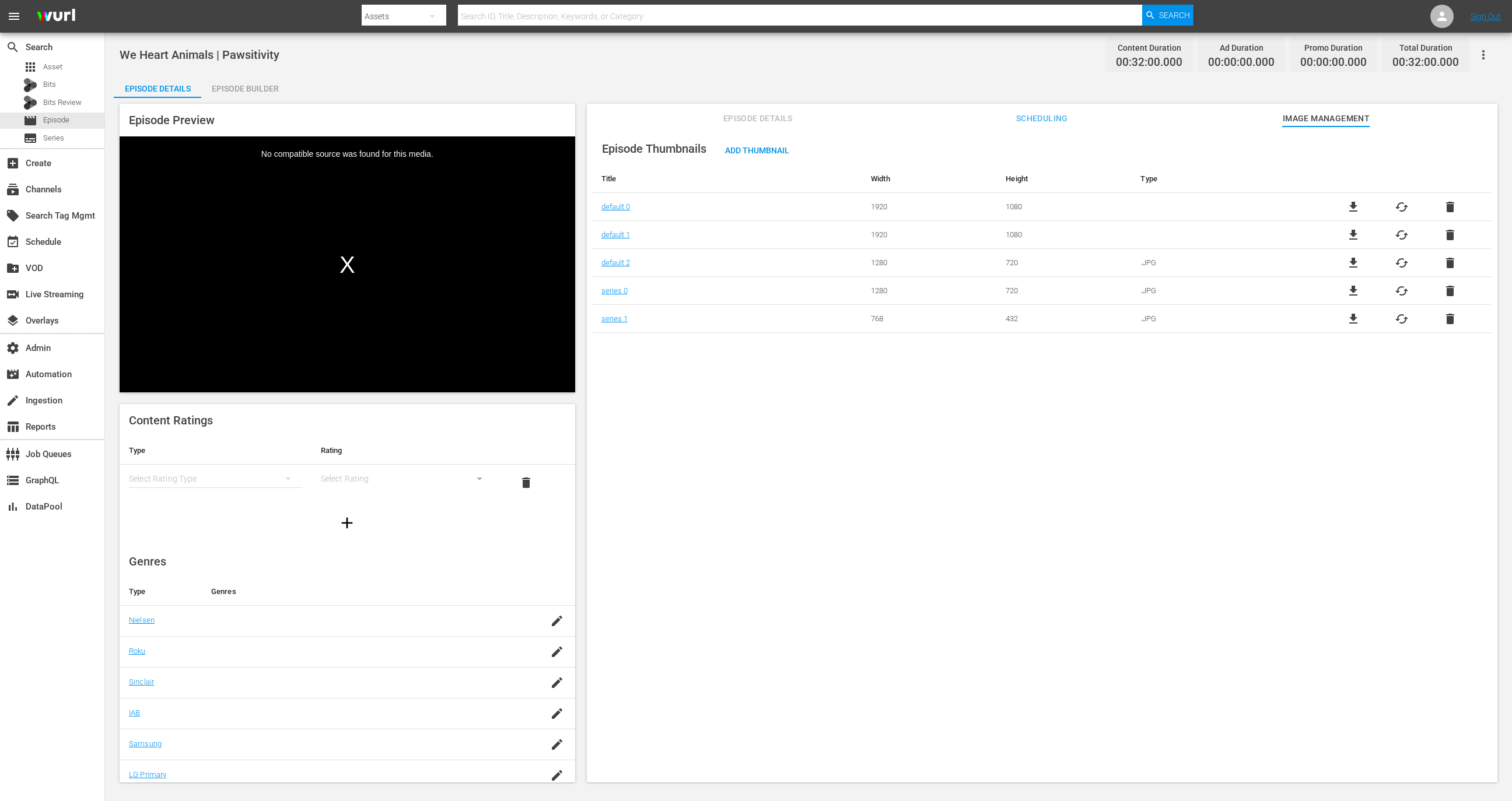
click at [1455, 193] on td "file_download cached delete" at bounding box center [1402, 207] width 180 height 28
click at [1454, 201] on span "delete" at bounding box center [1450, 207] width 14 height 14
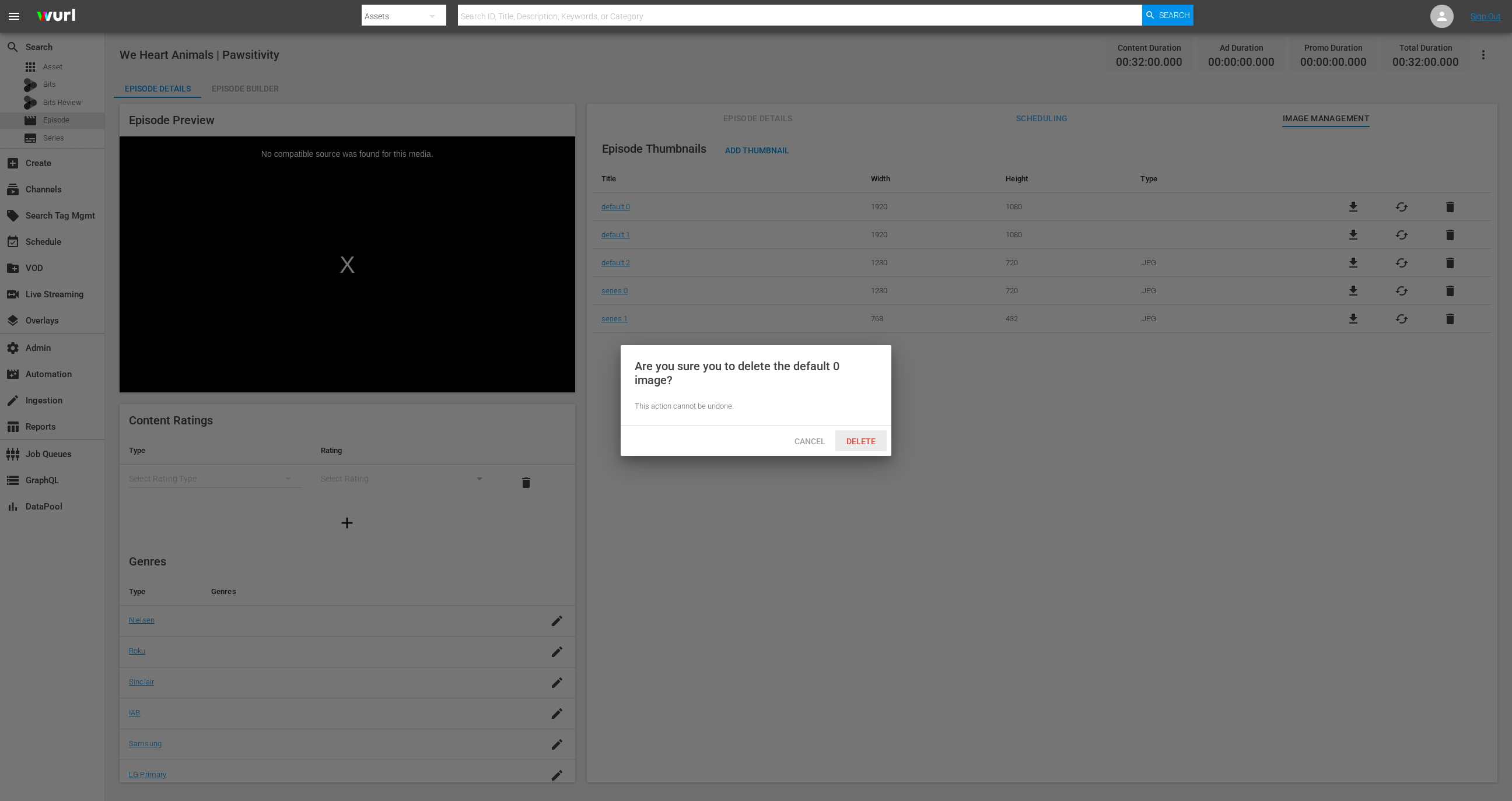
click at [855, 445] on span "Delete" at bounding box center [861, 441] width 48 height 10
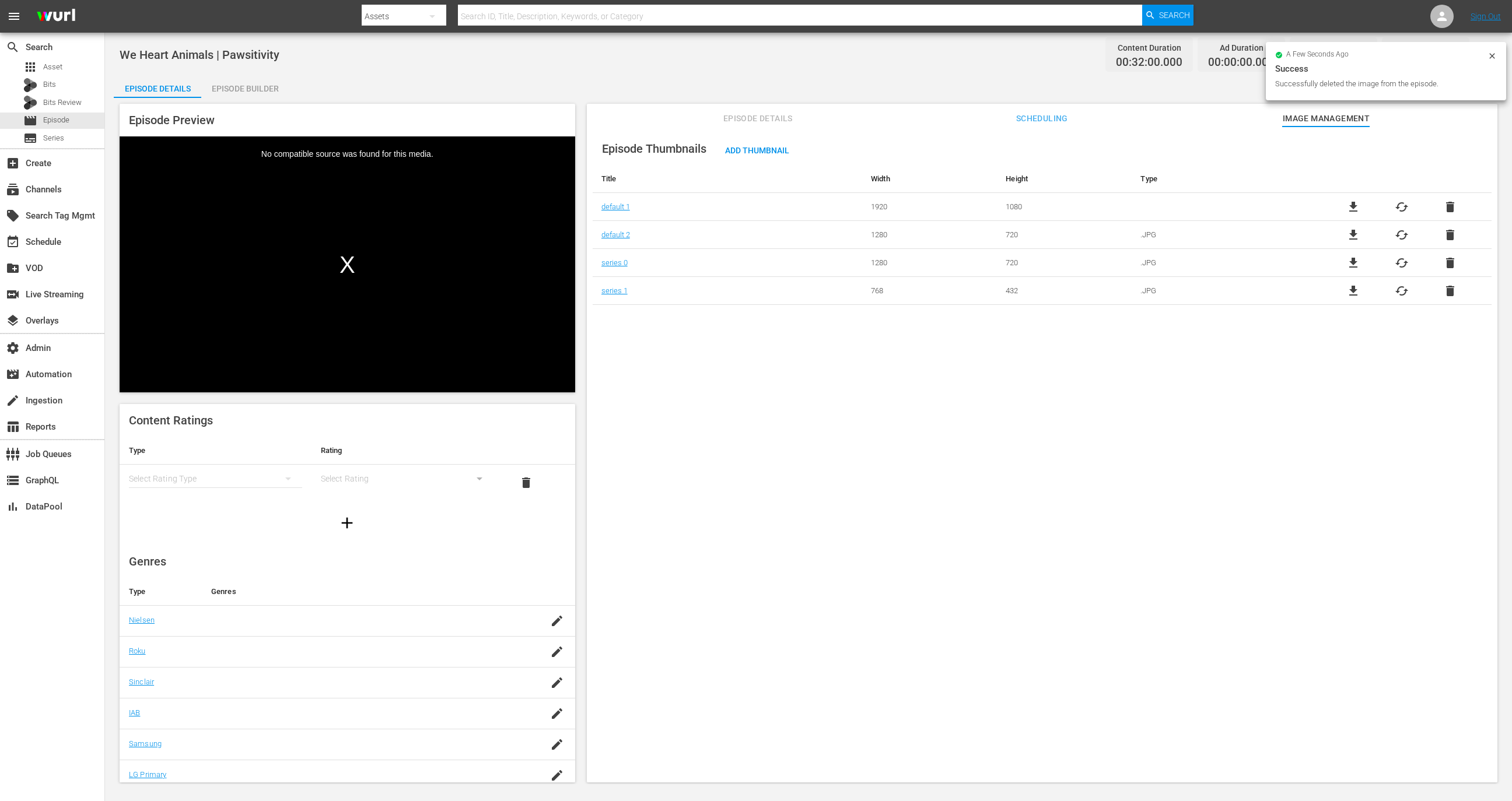
click at [1447, 203] on span "delete" at bounding box center [1450, 207] width 14 height 14
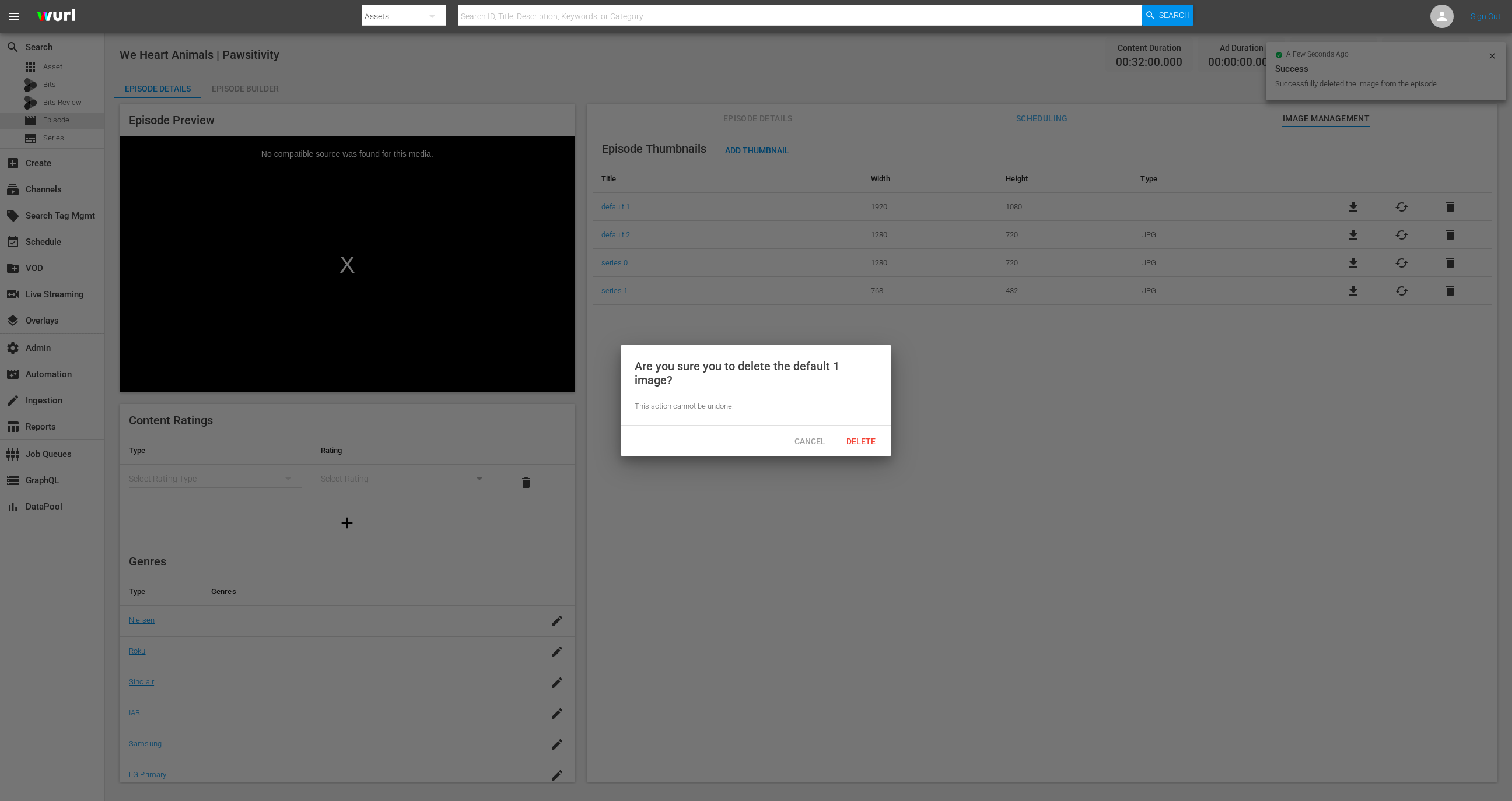
click at [855, 453] on div "Cancel Delete" at bounding box center [756, 440] width 270 height 31
click at [859, 447] on div "Delete" at bounding box center [861, 441] width 51 height 22
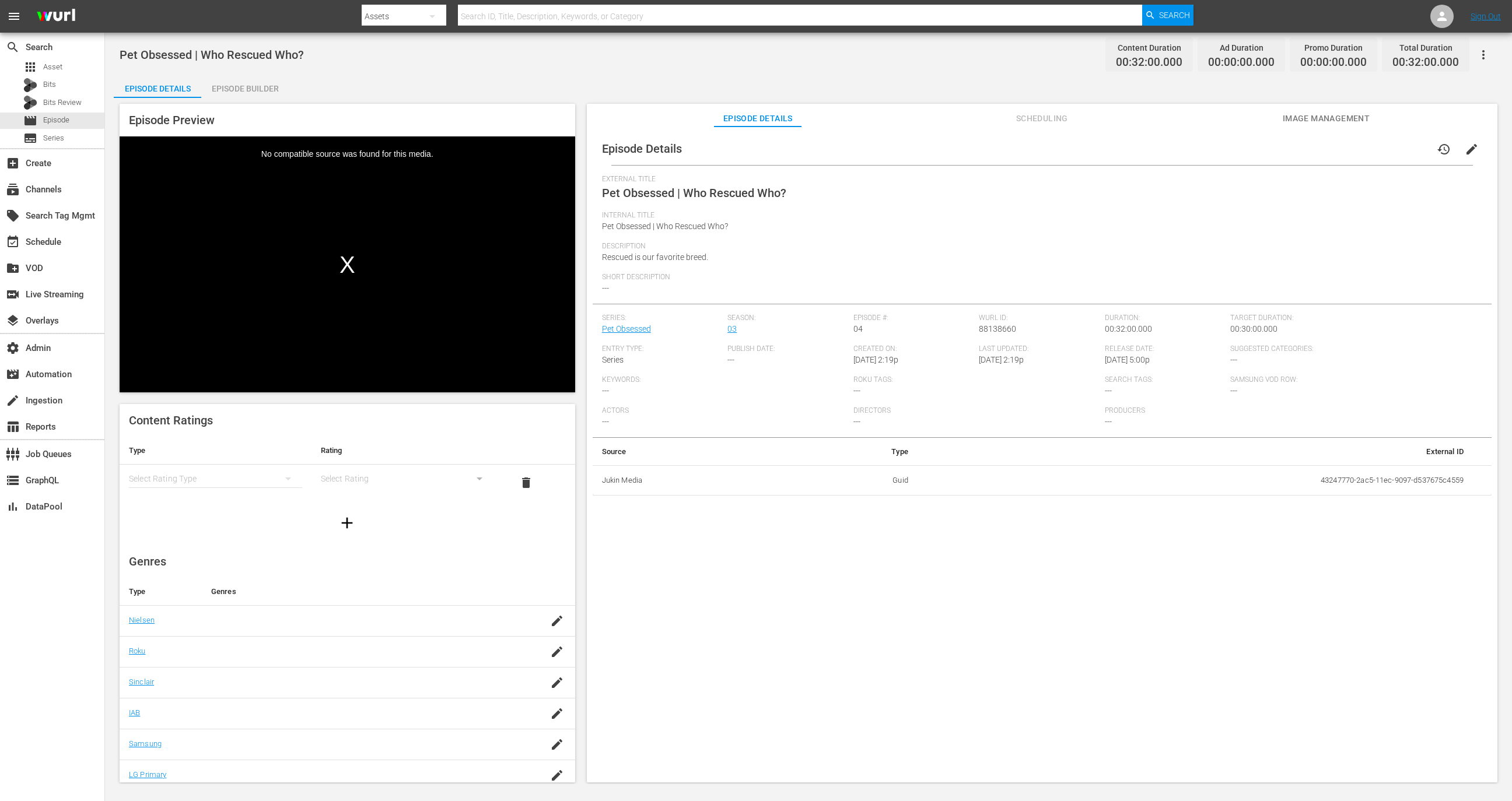
click at [1366, 117] on span "Image Management" at bounding box center [1326, 119] width 87 height 15
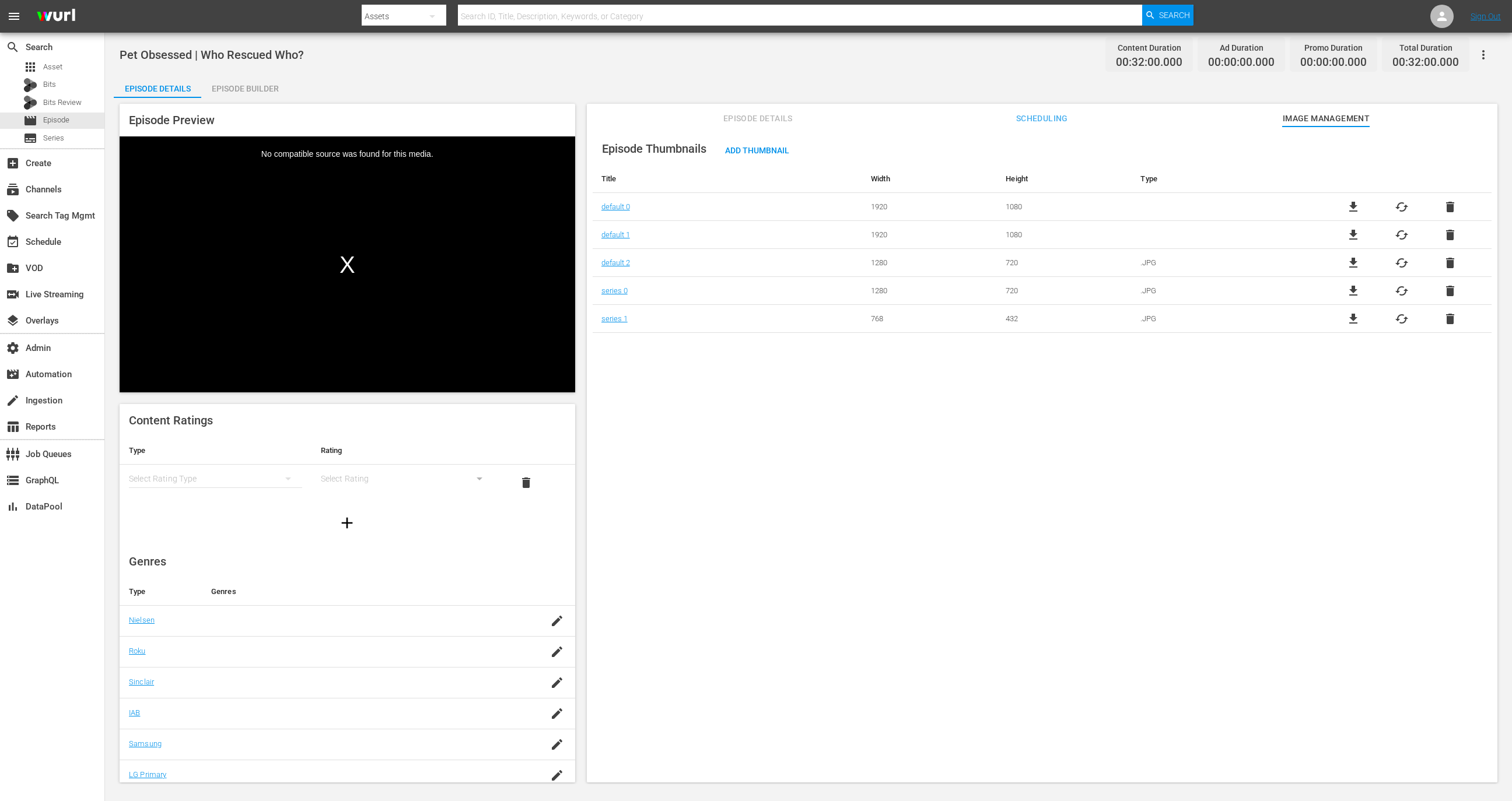
click at [1439, 207] on div "file_download cached delete" at bounding box center [1402, 207] width 180 height 14
click at [1448, 207] on span "delete" at bounding box center [1450, 207] width 14 height 14
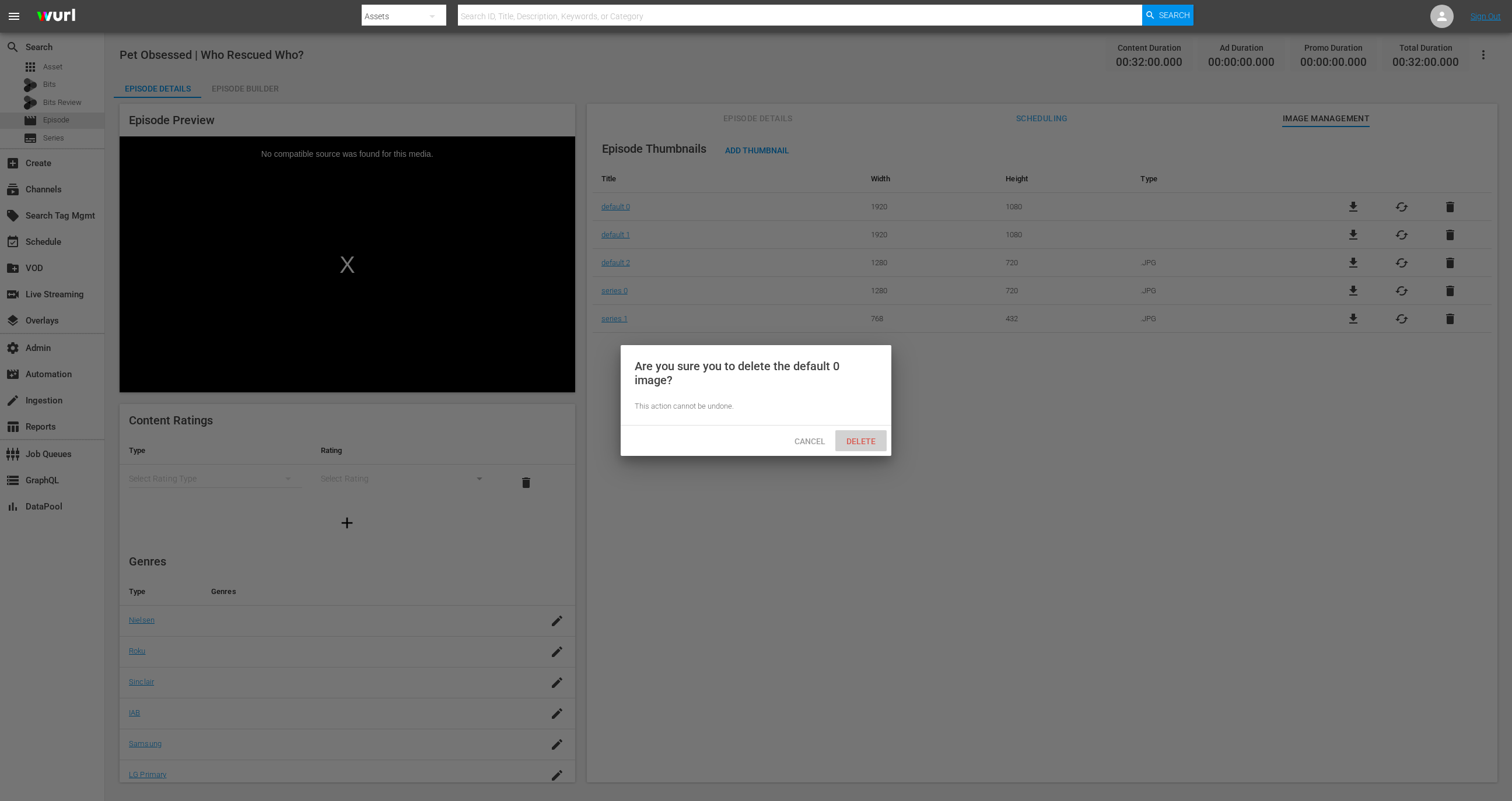
click at [855, 448] on div "Delete" at bounding box center [861, 441] width 51 height 22
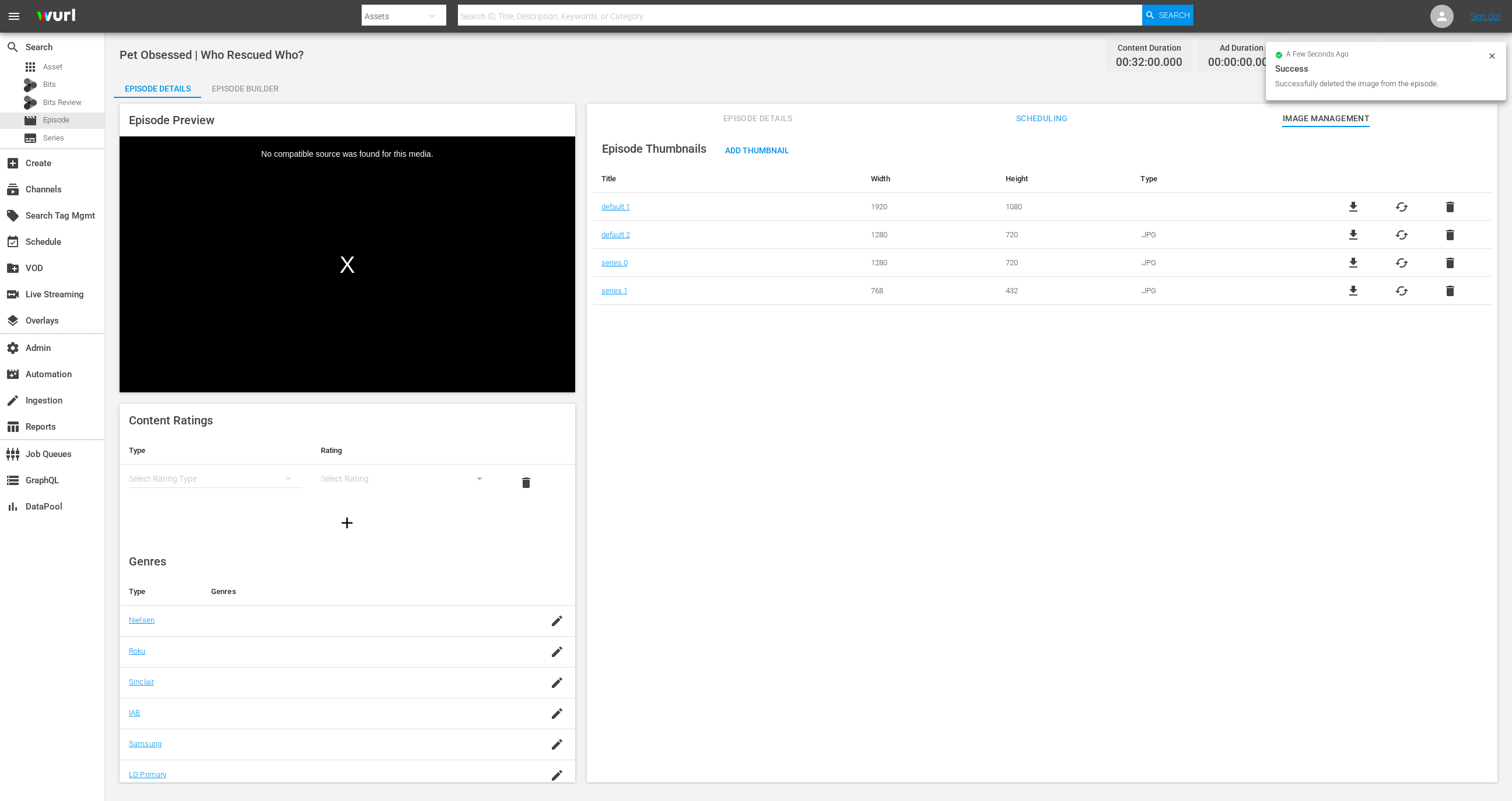
click at [1444, 214] on td "file_download cached delete" at bounding box center [1402, 207] width 180 height 28
click at [1454, 208] on div "file_download cached delete" at bounding box center [1402, 207] width 180 height 14
click at [1453, 208] on span "delete" at bounding box center [1450, 207] width 14 height 14
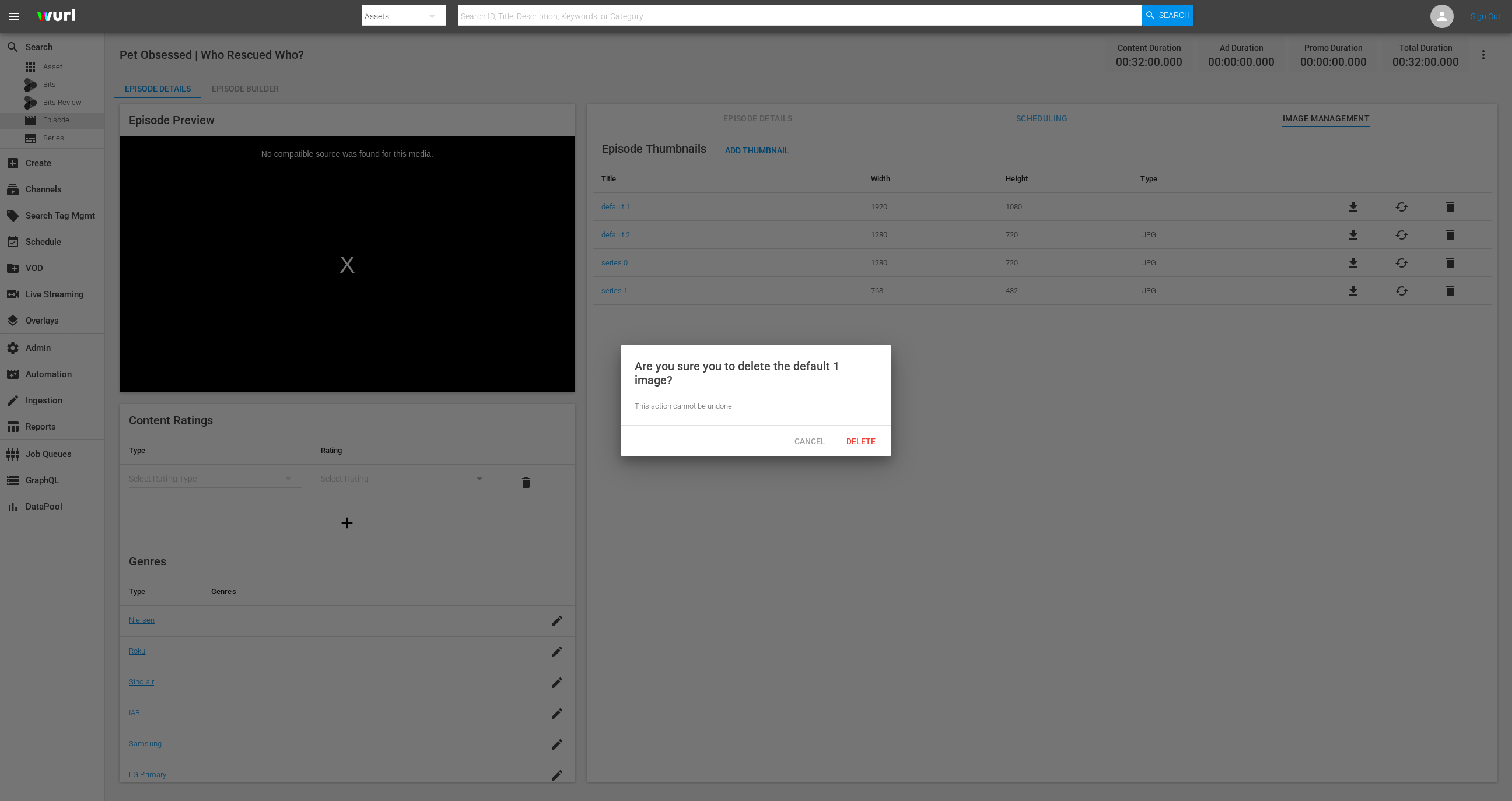
click at [864, 446] on div "Delete" at bounding box center [861, 441] width 51 height 22
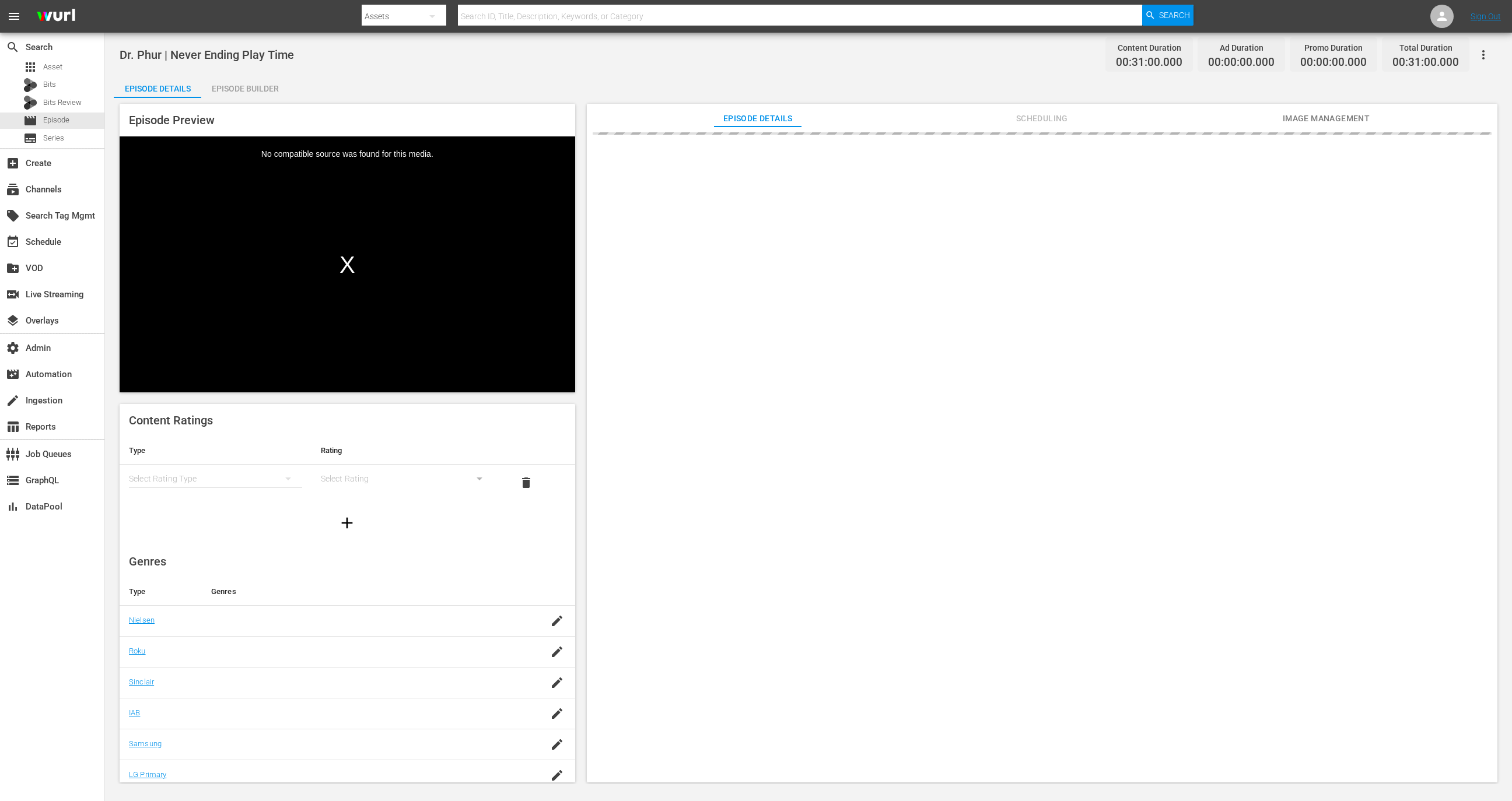
click at [1340, 113] on span "Image Management" at bounding box center [1326, 119] width 87 height 15
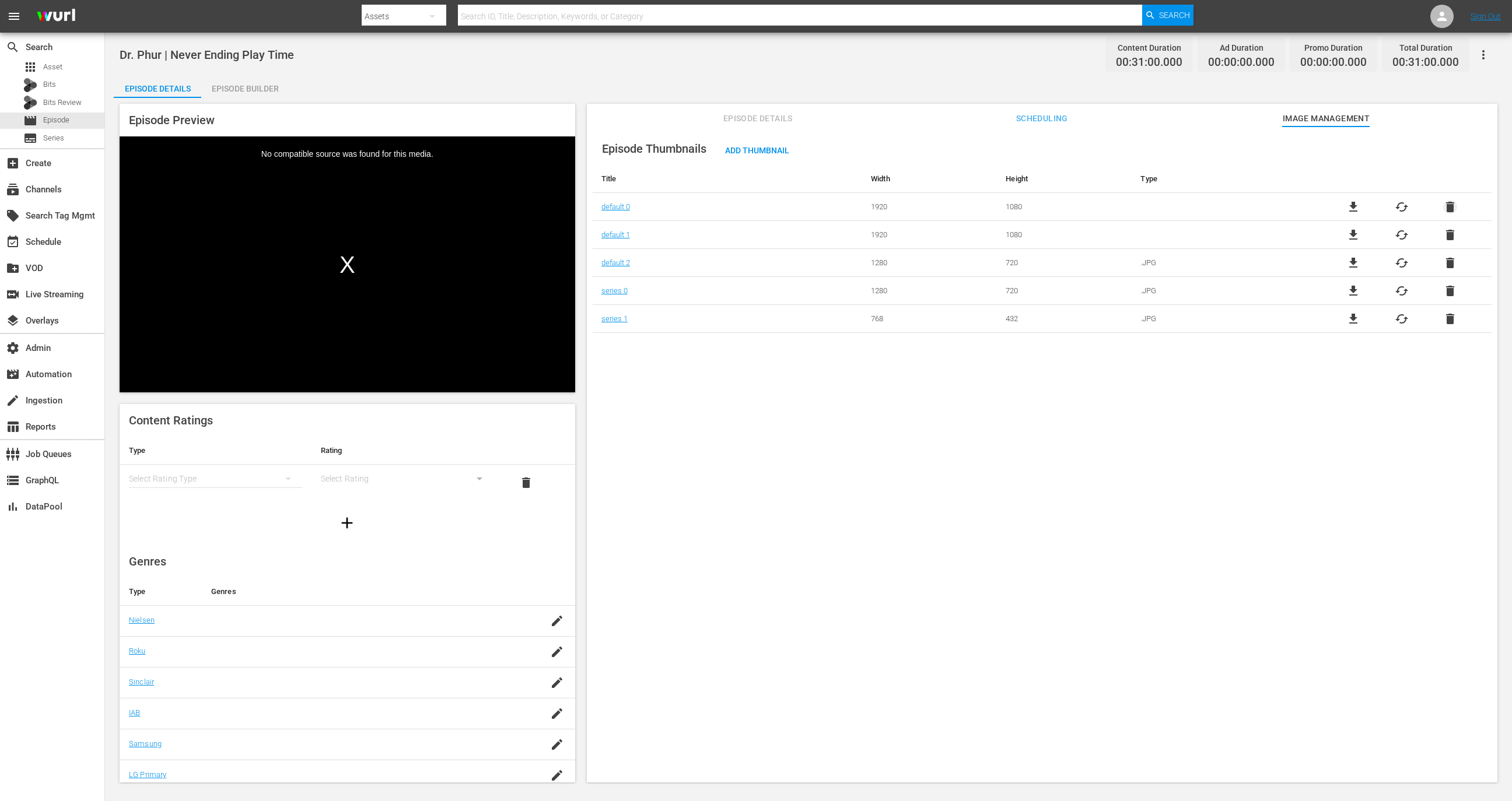
click at [1447, 204] on span "delete" at bounding box center [1450, 207] width 14 height 14
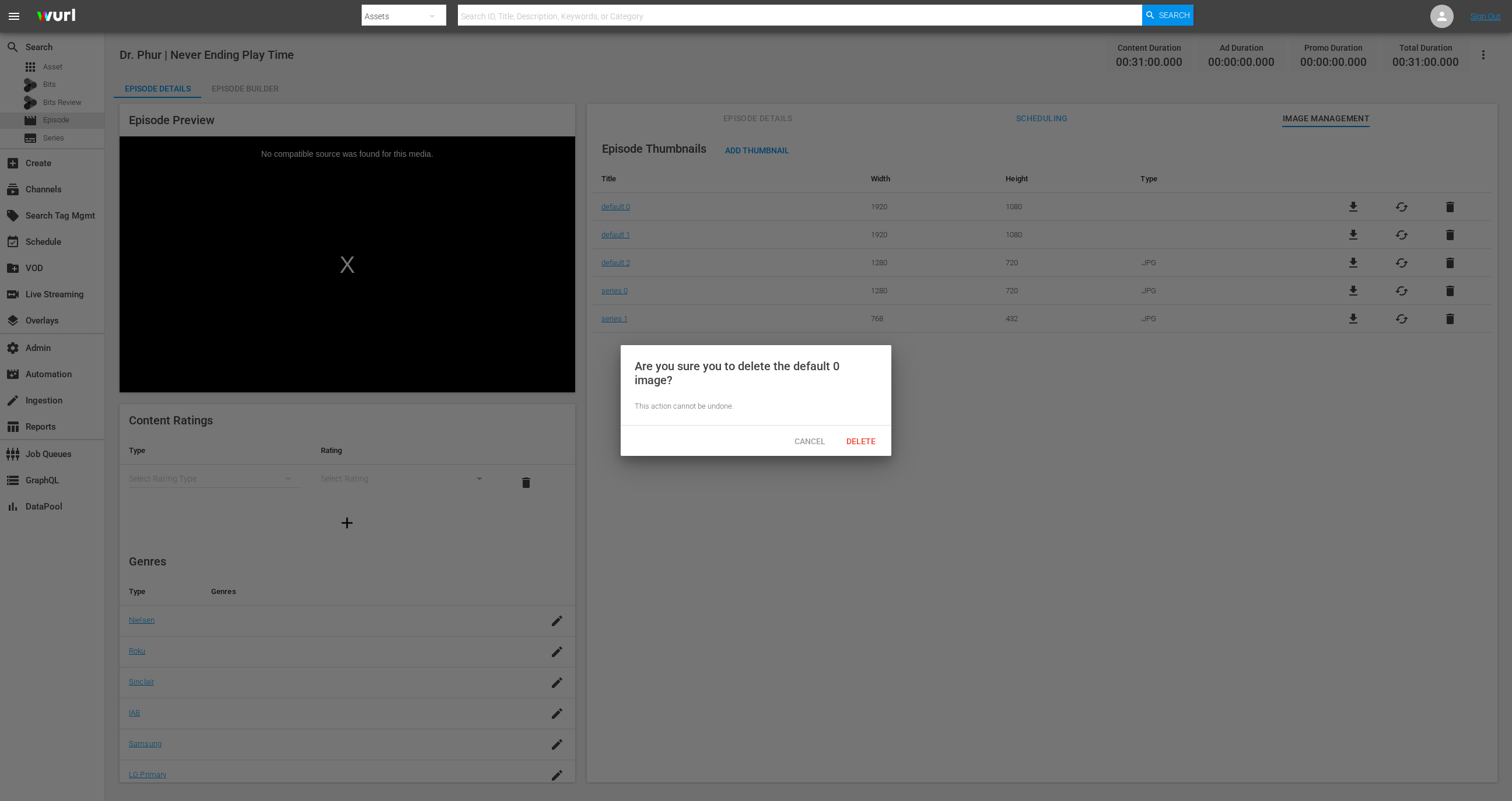
click at [863, 427] on div "Cancel Delete" at bounding box center [756, 440] width 270 height 31
click at [863, 437] on span "Delete" at bounding box center [861, 441] width 48 height 10
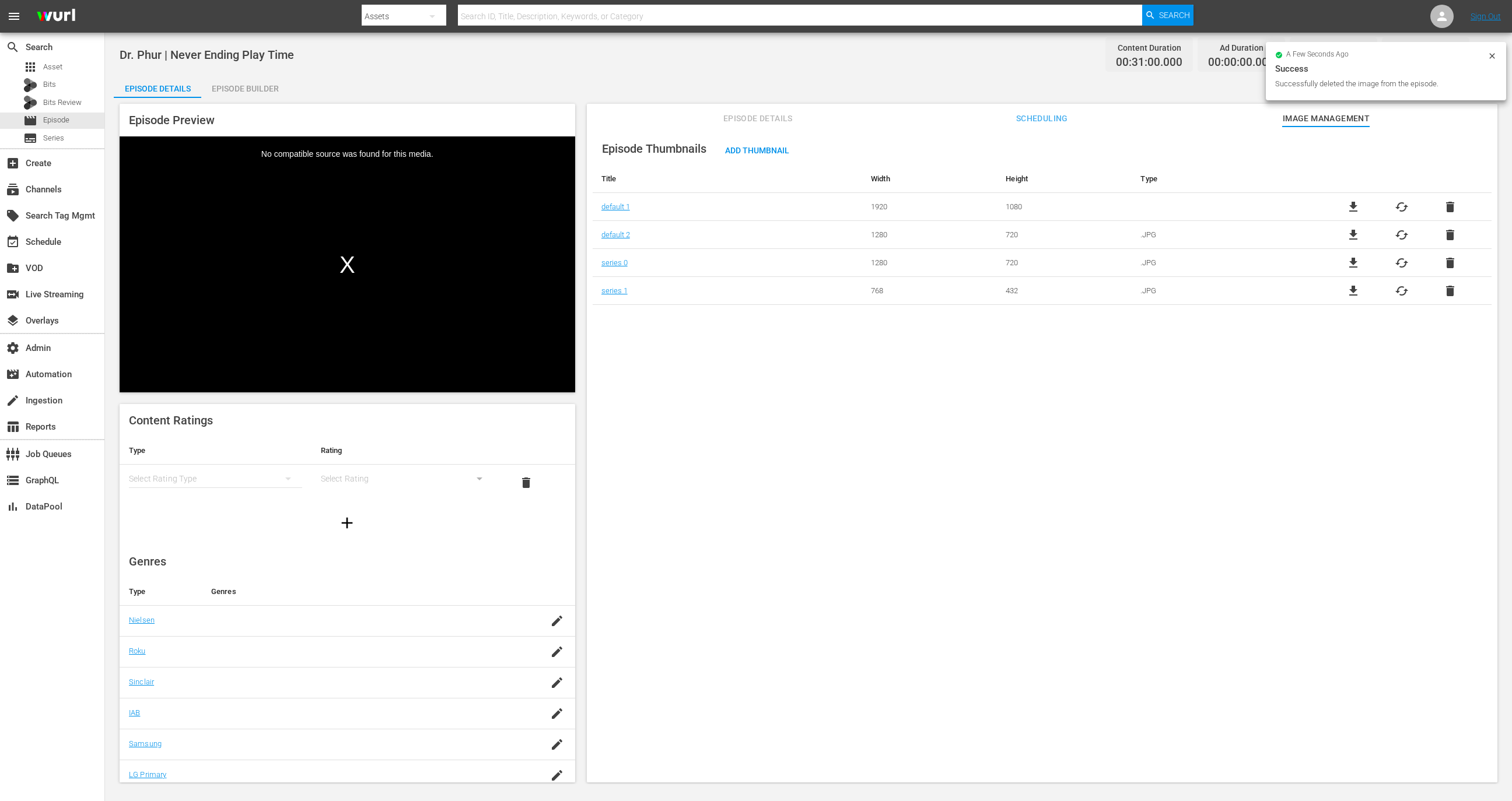
click at [1452, 199] on td "file_download cached delete" at bounding box center [1402, 207] width 180 height 28
click at [1452, 205] on span "delete" at bounding box center [1450, 207] width 14 height 14
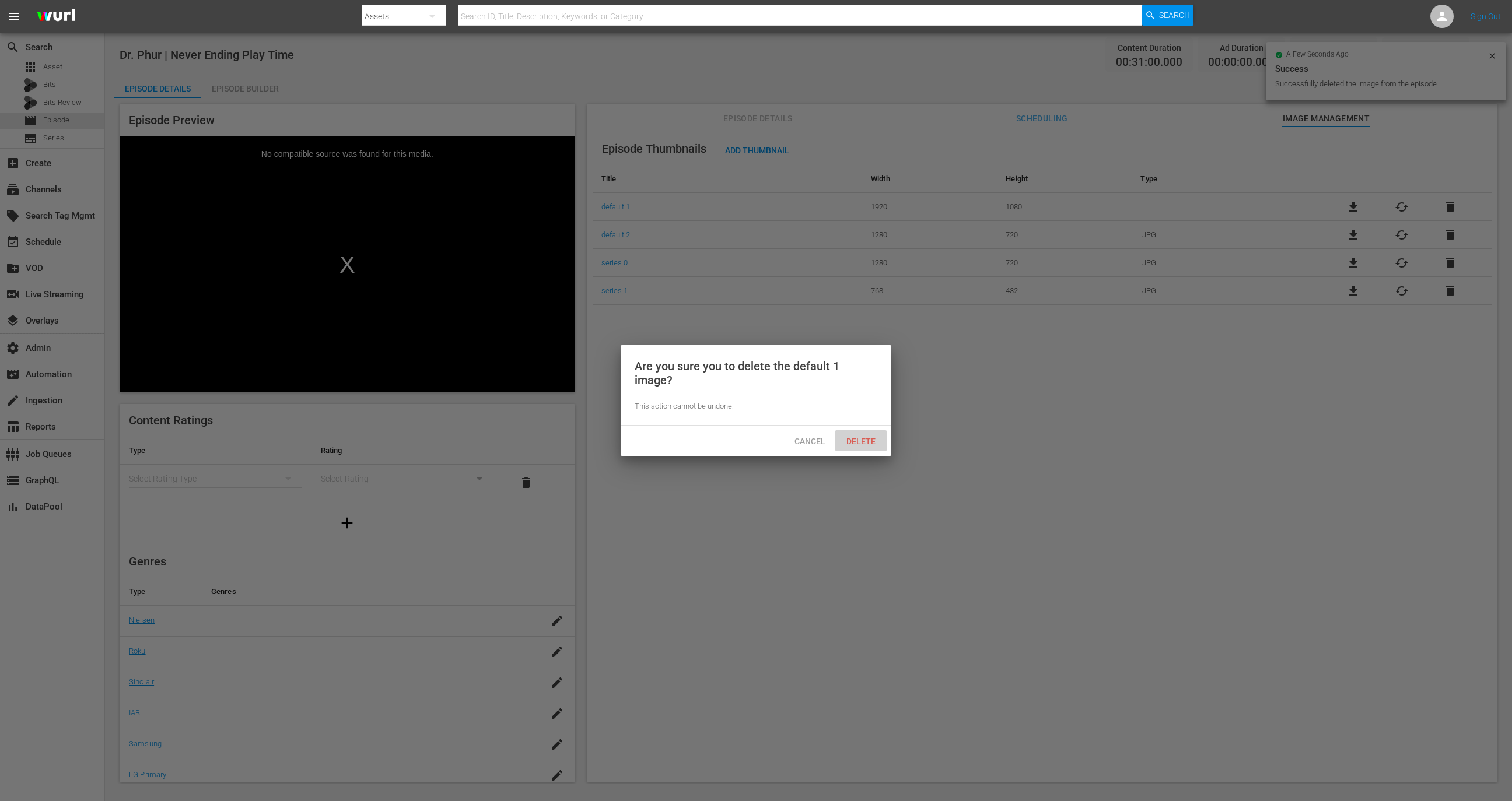
click at [874, 438] on span "Delete" at bounding box center [861, 441] width 48 height 10
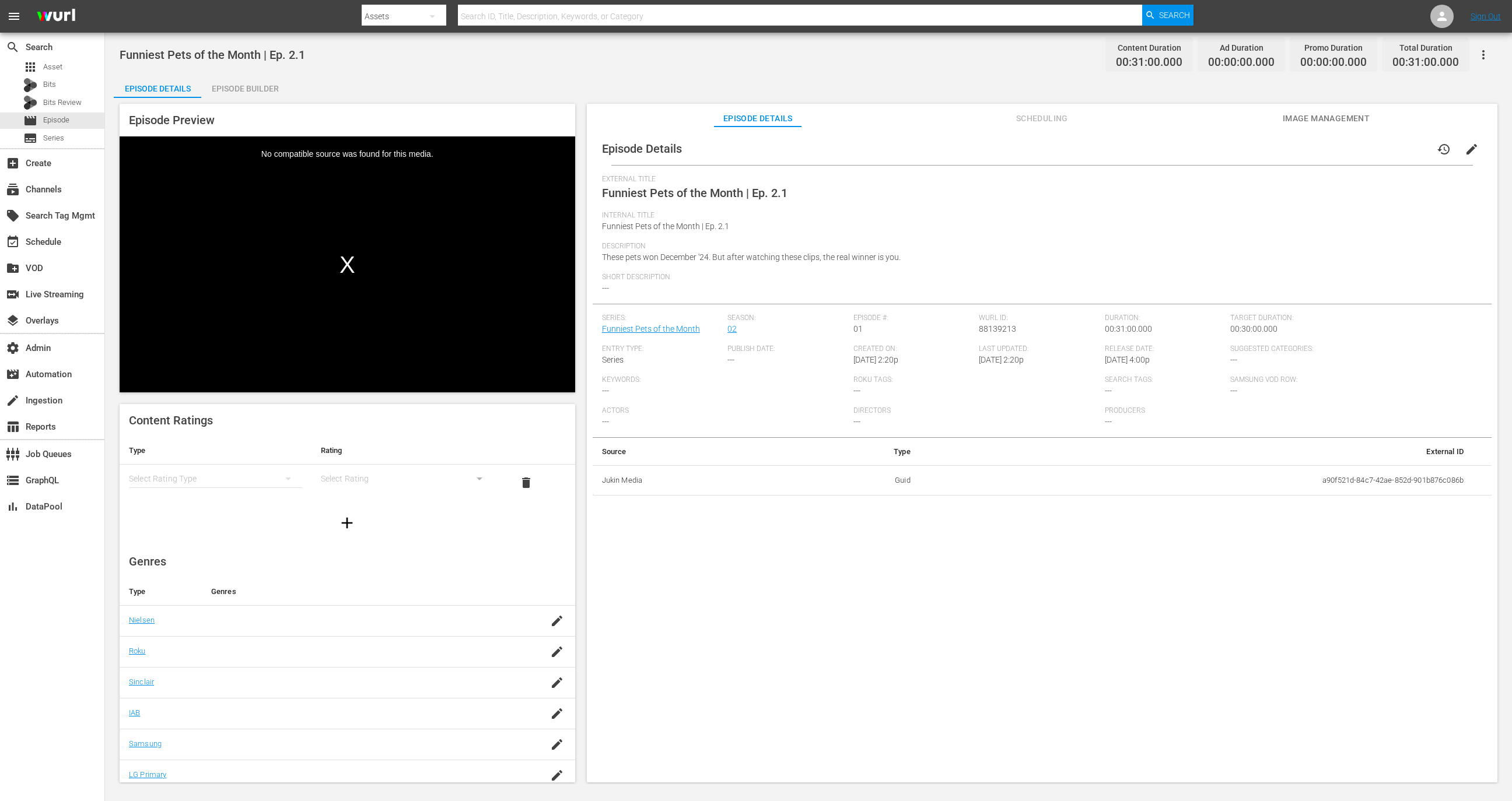
drag, startPoint x: 1361, startPoint y: 144, endPoint x: 1360, endPoint y: 136, distance: 8.1
click at [1361, 144] on div "Episode Details history edit" at bounding box center [1042, 148] width 899 height 32
click at [1360, 119] on span "Image Management" at bounding box center [1326, 119] width 87 height 15
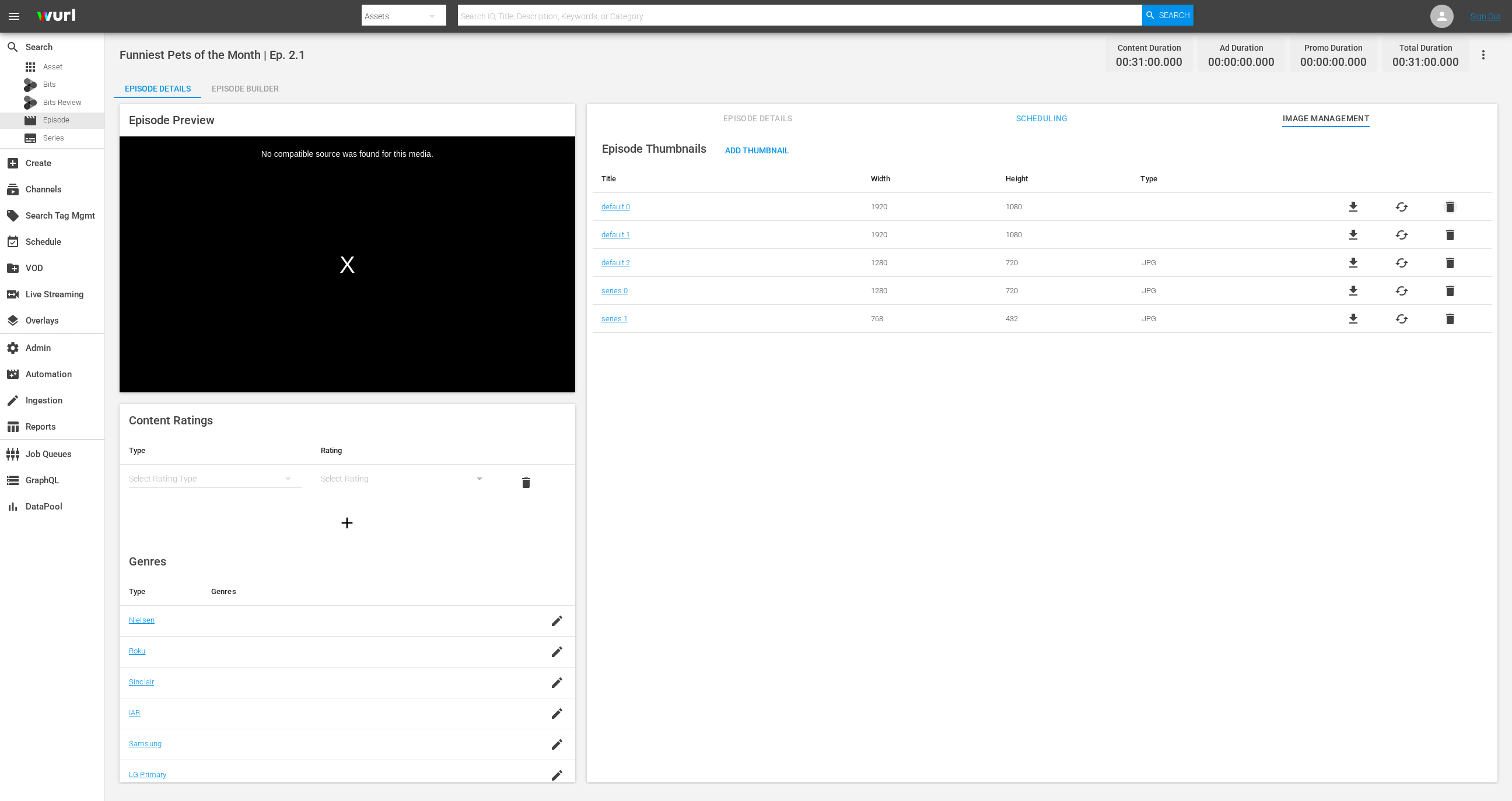
click at [1446, 203] on span "delete" at bounding box center [1450, 207] width 14 height 14
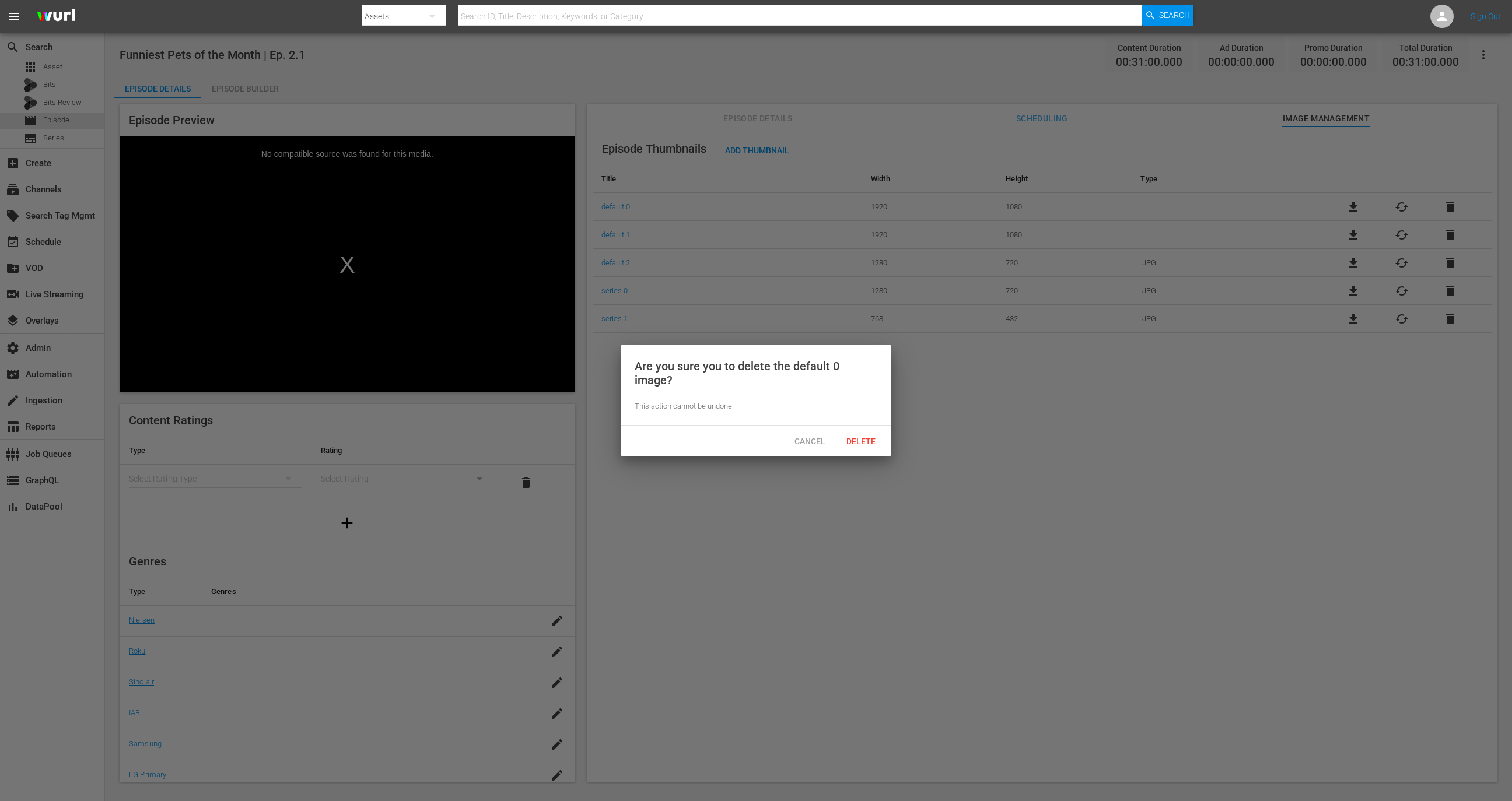
click at [860, 451] on div "Cancel Delete" at bounding box center [756, 440] width 270 height 31
click at [867, 434] on div "Delete" at bounding box center [861, 441] width 51 height 22
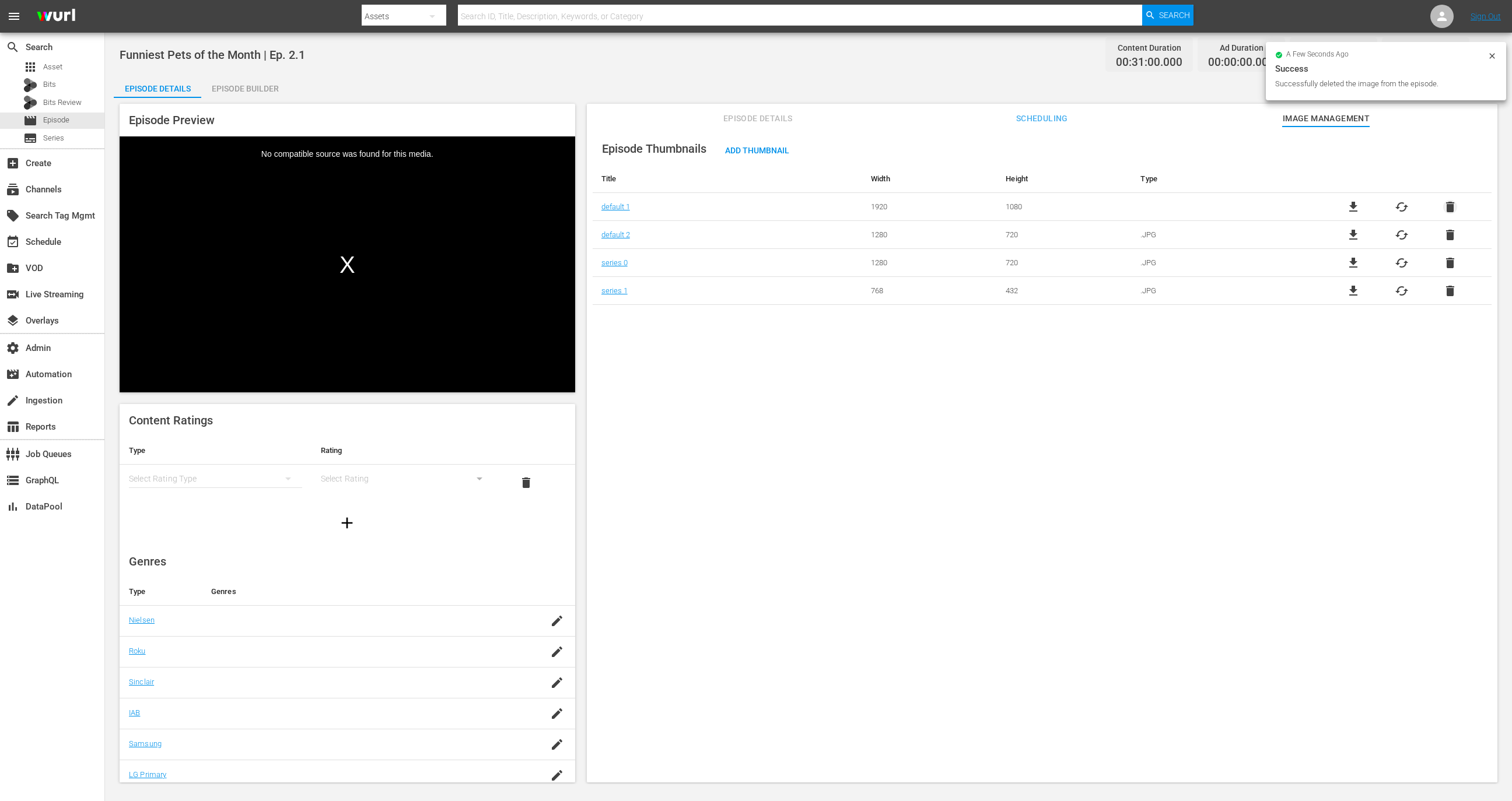
click at [1445, 204] on span "delete" at bounding box center [1450, 207] width 14 height 14
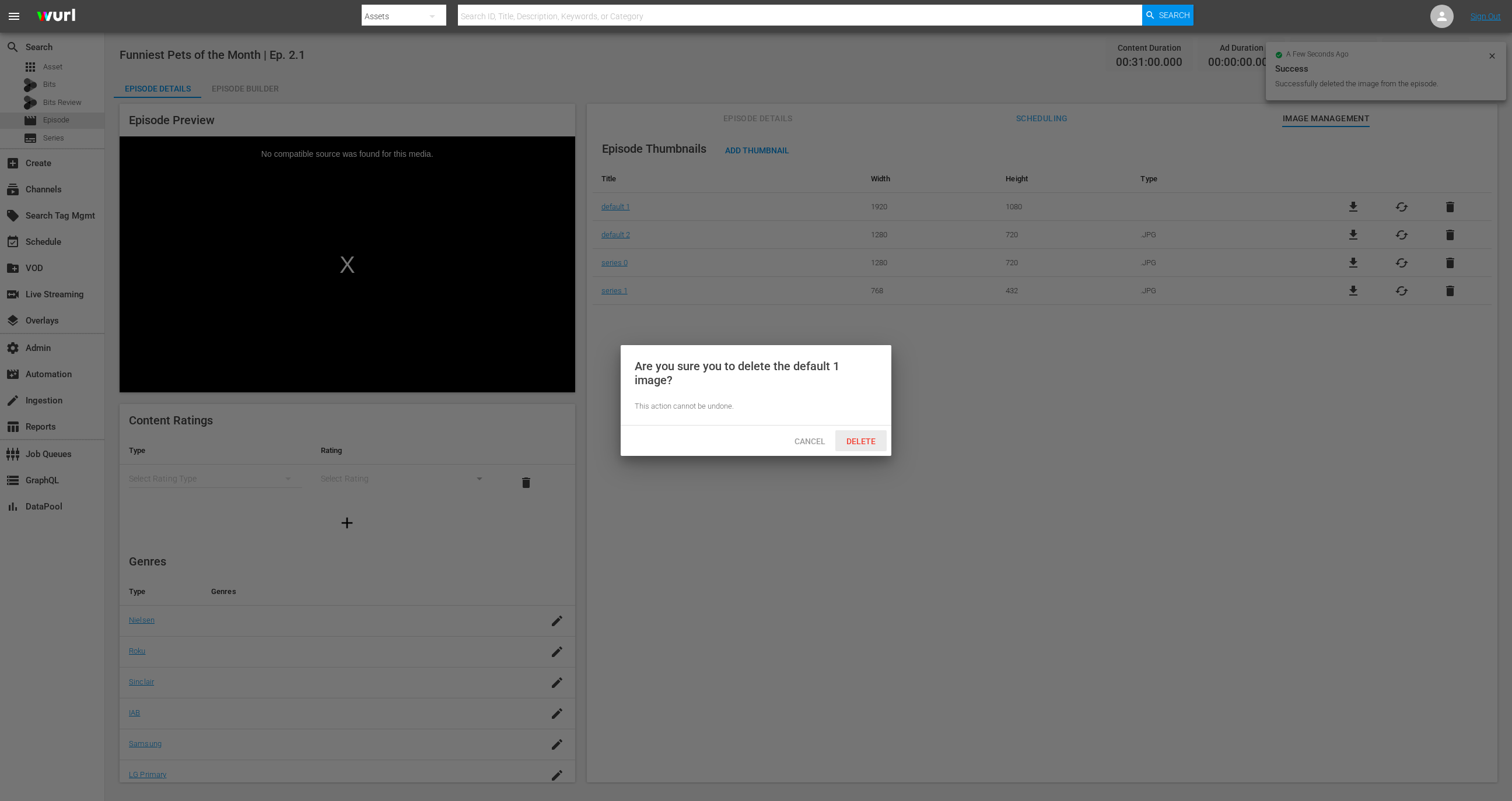
click at [851, 450] on div "Delete" at bounding box center [861, 441] width 51 height 22
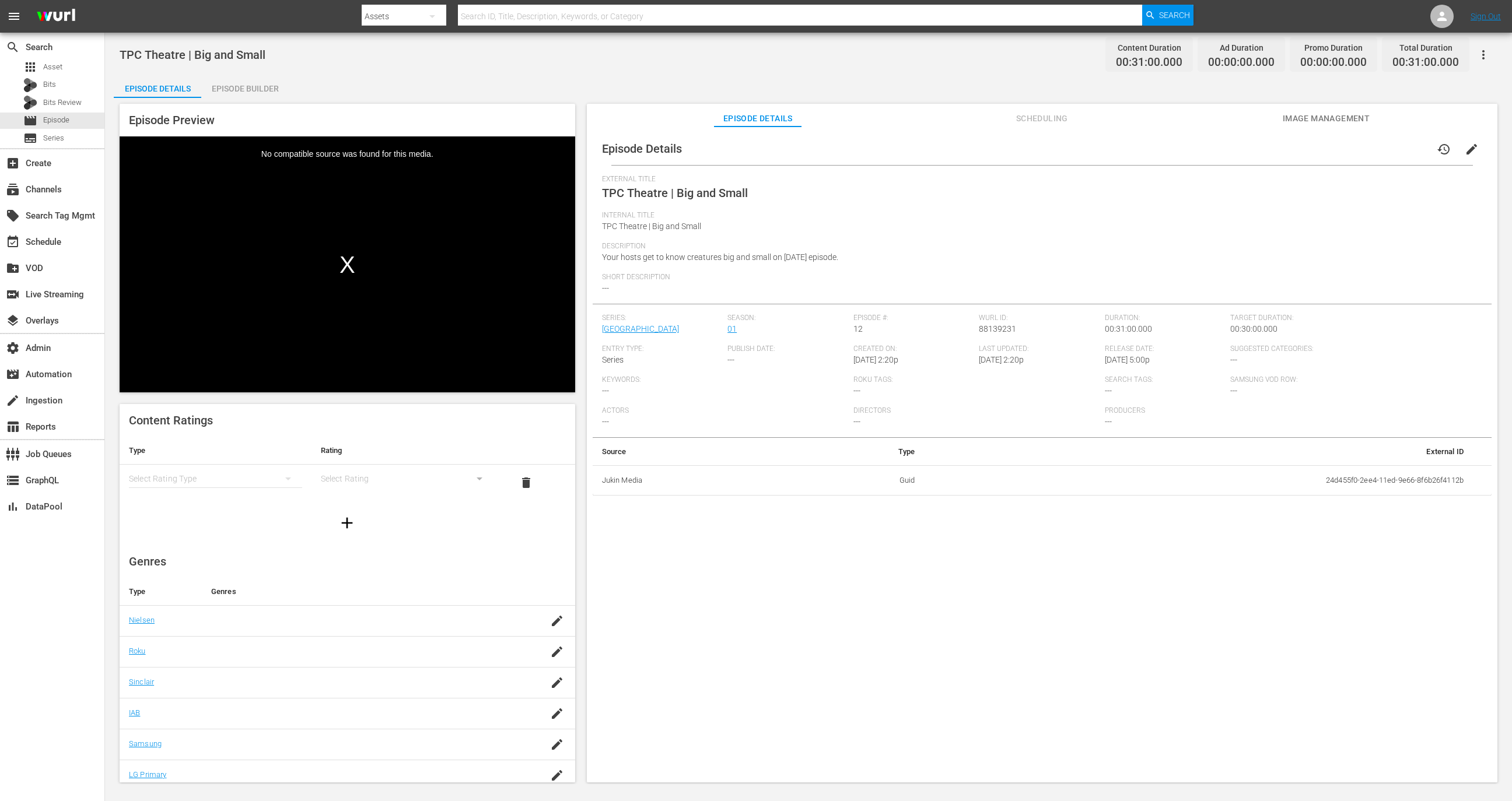
click at [1311, 148] on div "Episode Details history edit" at bounding box center [1042, 148] width 899 height 32
click at [1311, 122] on span "Image Management" at bounding box center [1326, 119] width 87 height 15
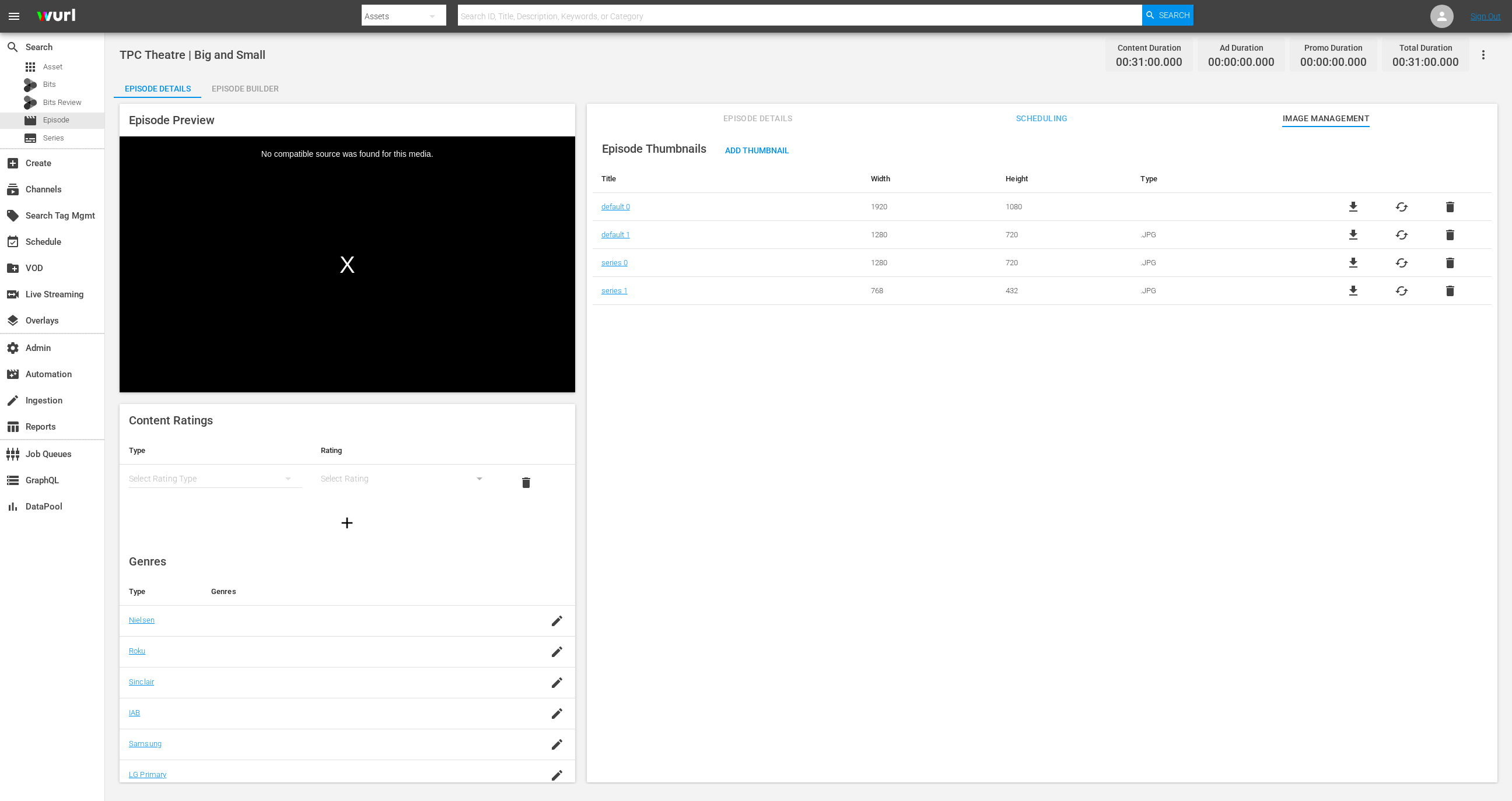
click at [1445, 204] on span "delete" at bounding box center [1450, 207] width 14 height 14
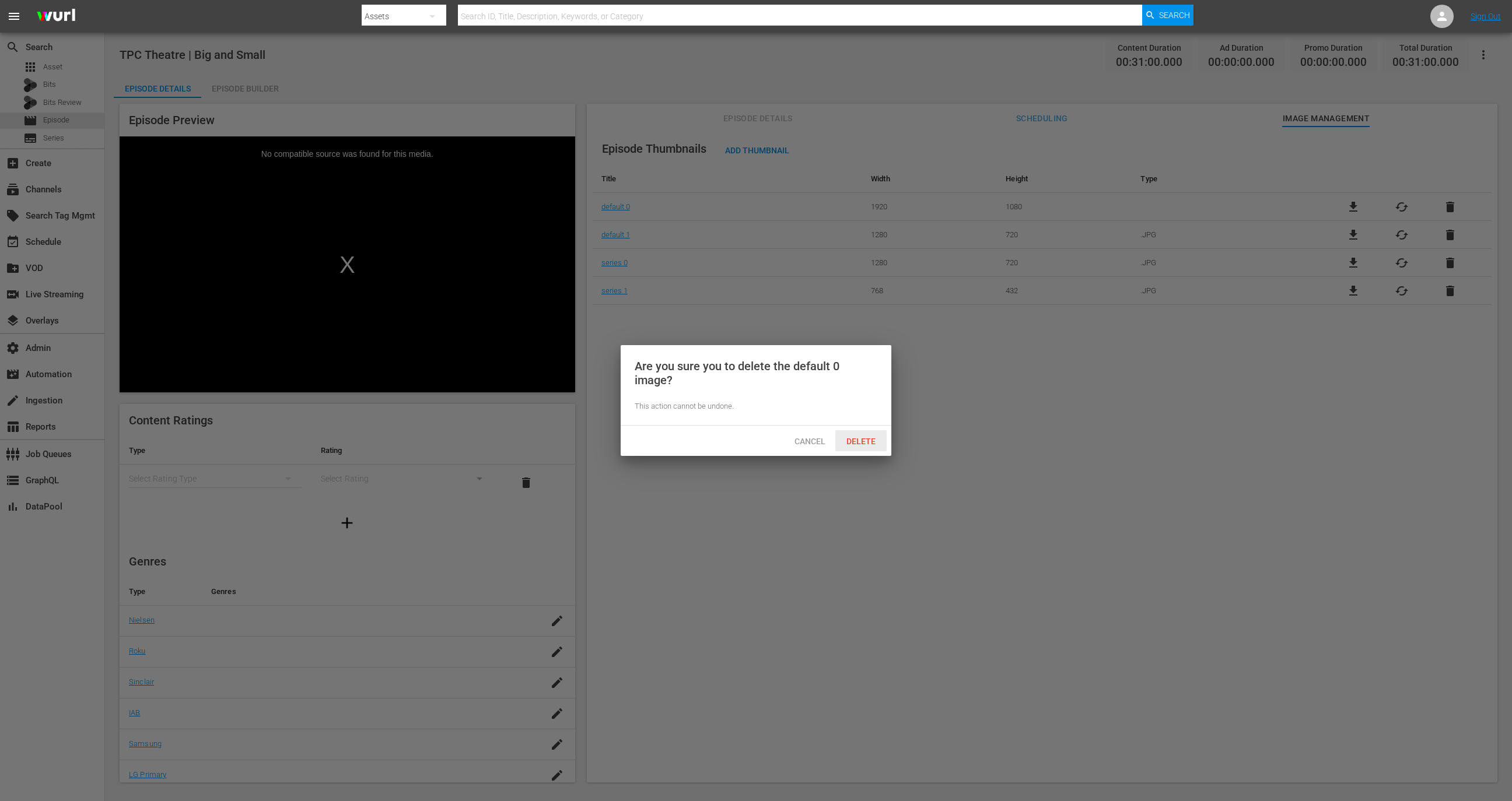
click at [863, 441] on span "Delete" at bounding box center [861, 441] width 48 height 10
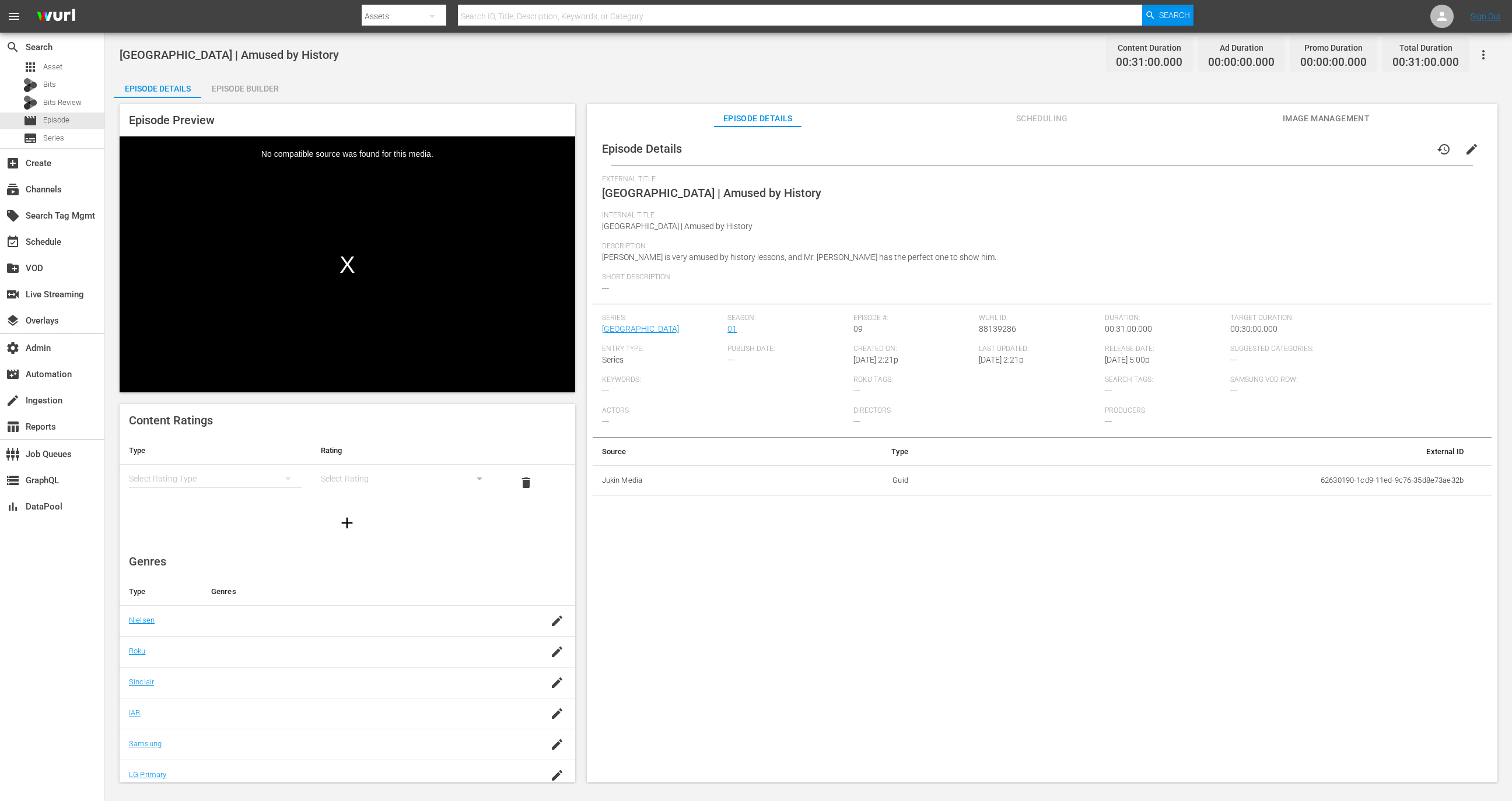
click at [1350, 129] on div "Episode Details history edit External Title TPC Theatre | Amused by History Int…" at bounding box center [1042, 459] width 911 height 667
click at [1346, 115] on span "Image Management" at bounding box center [1326, 119] width 87 height 15
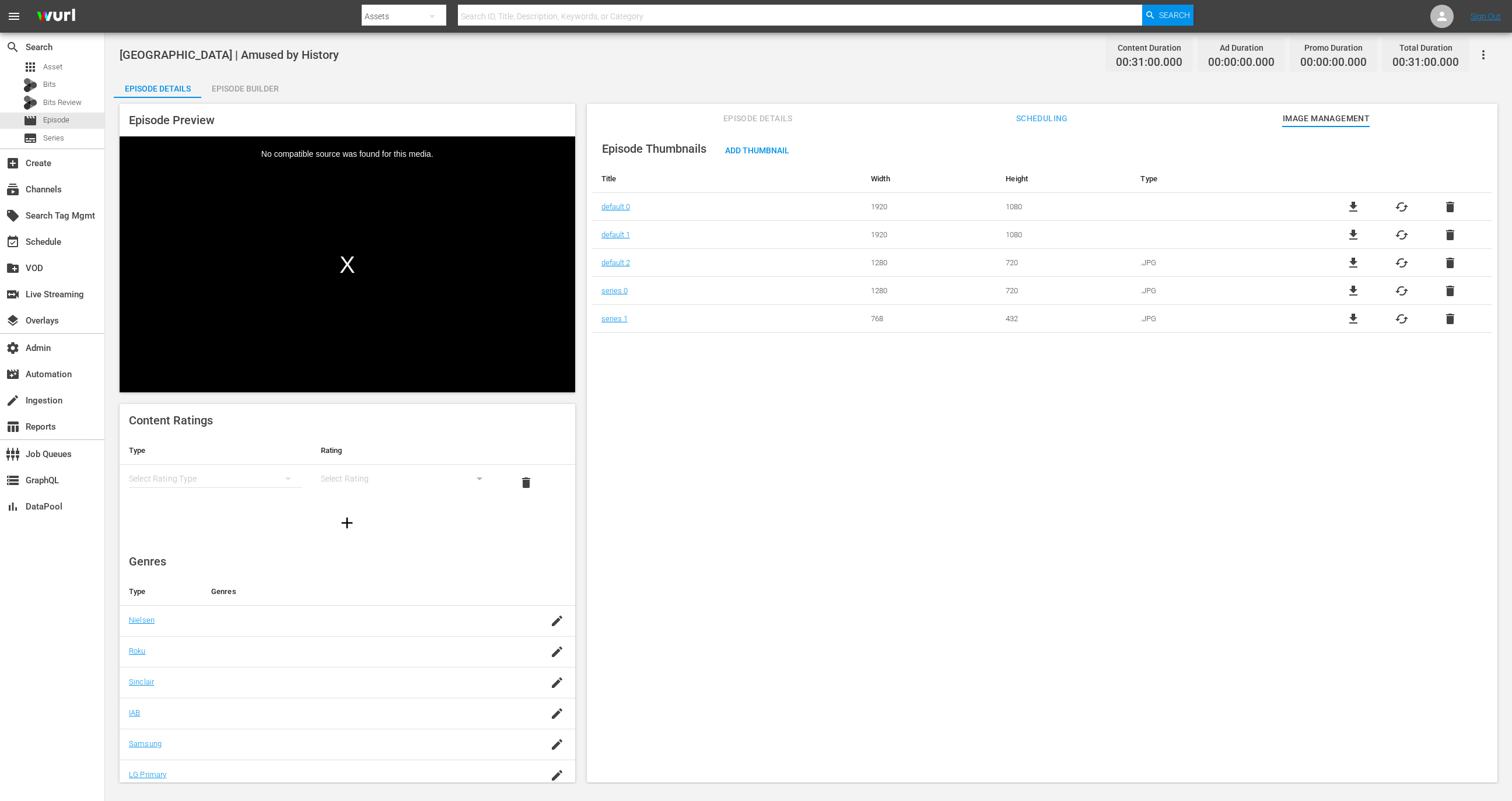
click at [1443, 200] on span "delete" at bounding box center [1450, 207] width 14 height 14
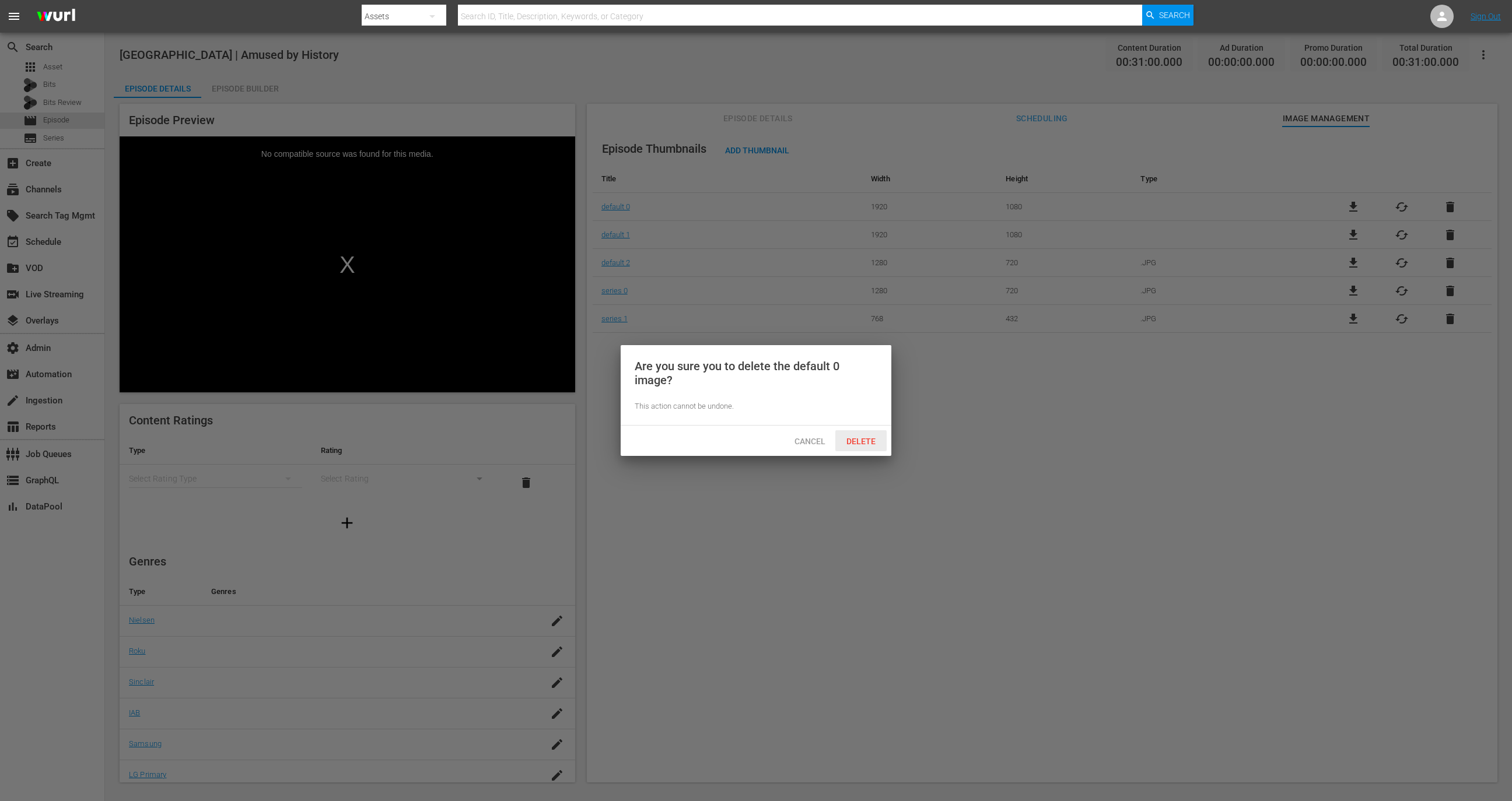
click at [860, 436] on div "Delete" at bounding box center [861, 441] width 51 height 22
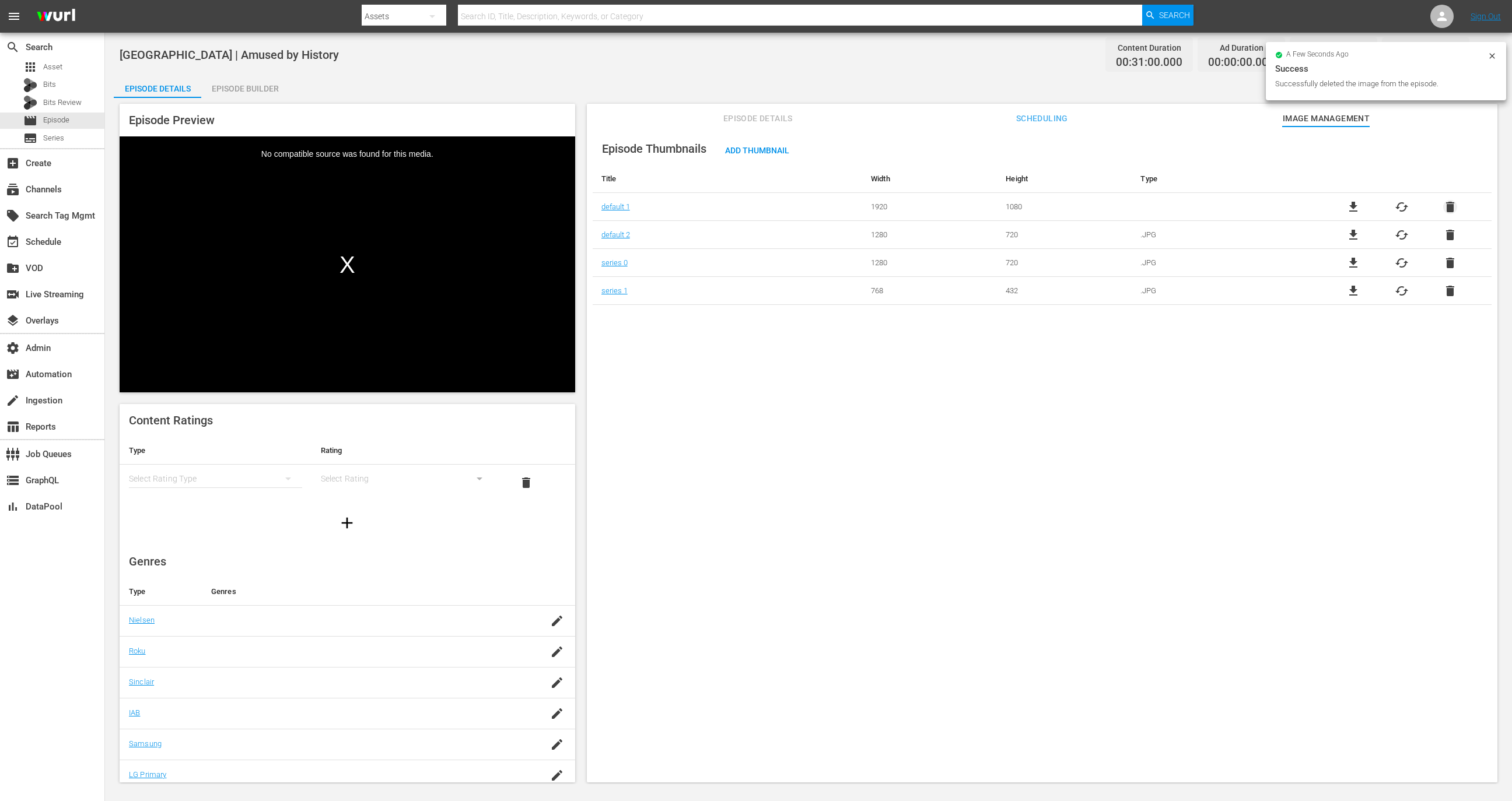
click at [1443, 204] on span "delete" at bounding box center [1450, 207] width 14 height 14
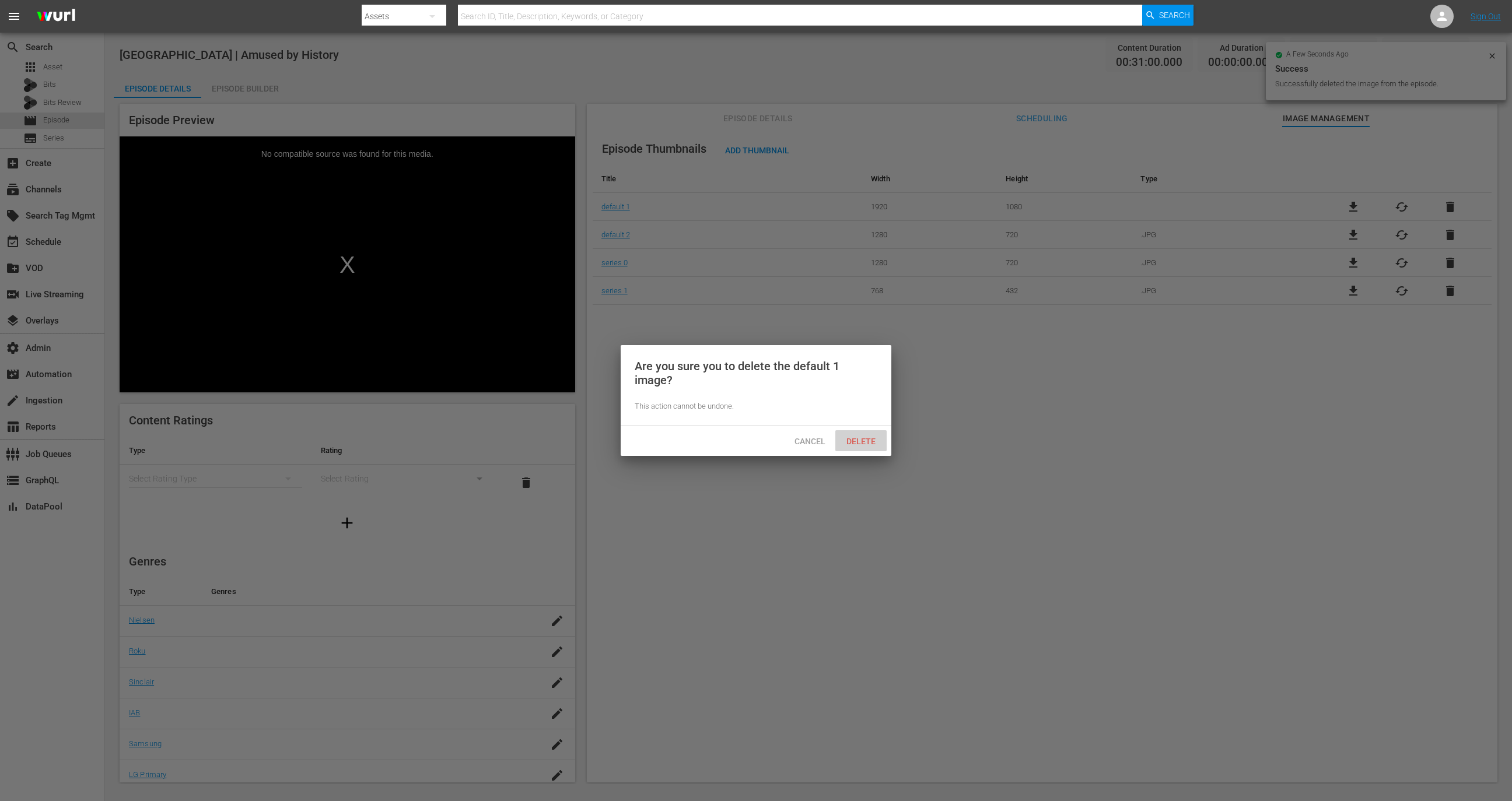
click at [864, 444] on span "Delete" at bounding box center [861, 441] width 48 height 10
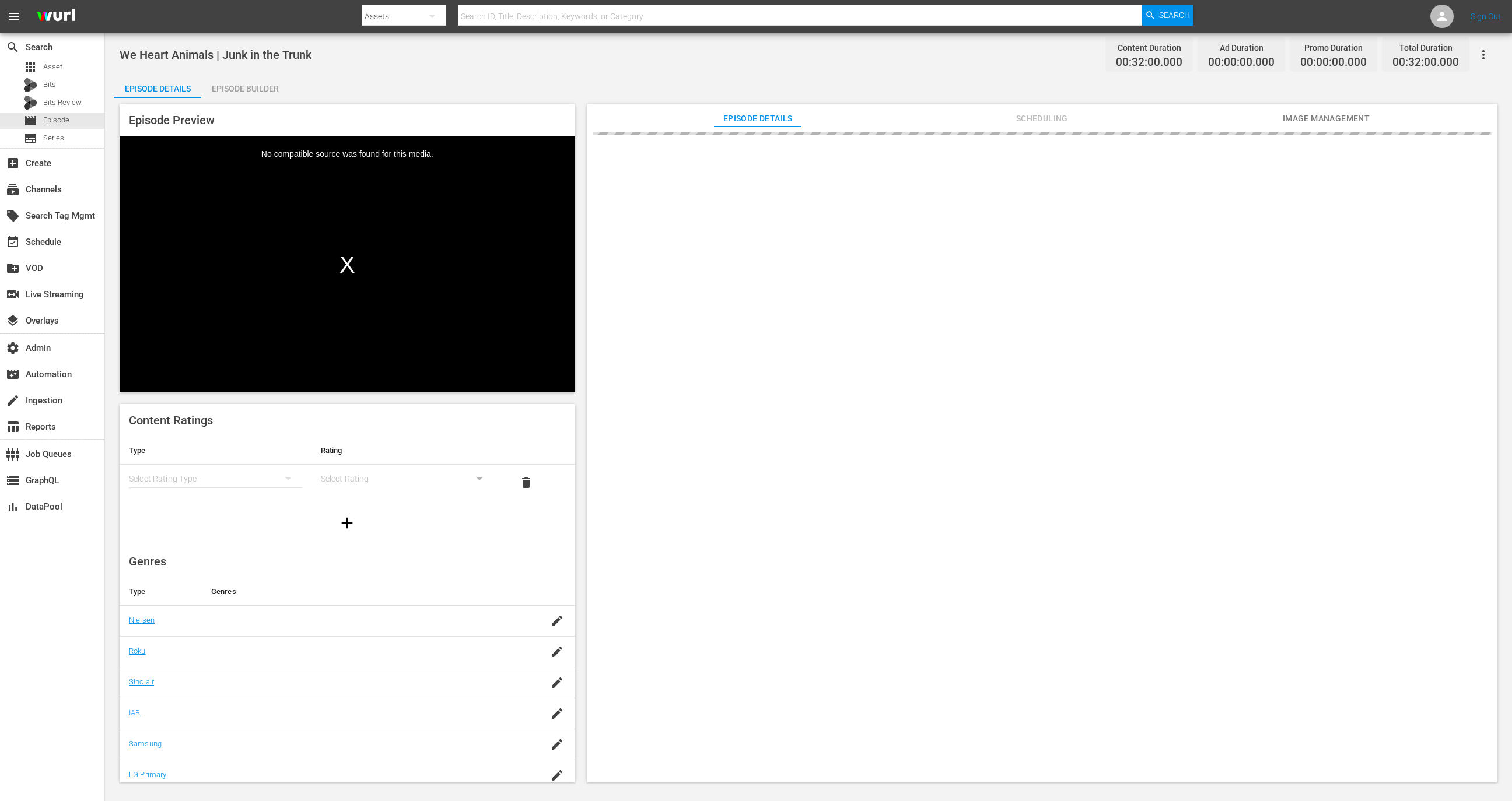
click at [1336, 117] on span "Image Management" at bounding box center [1326, 119] width 87 height 15
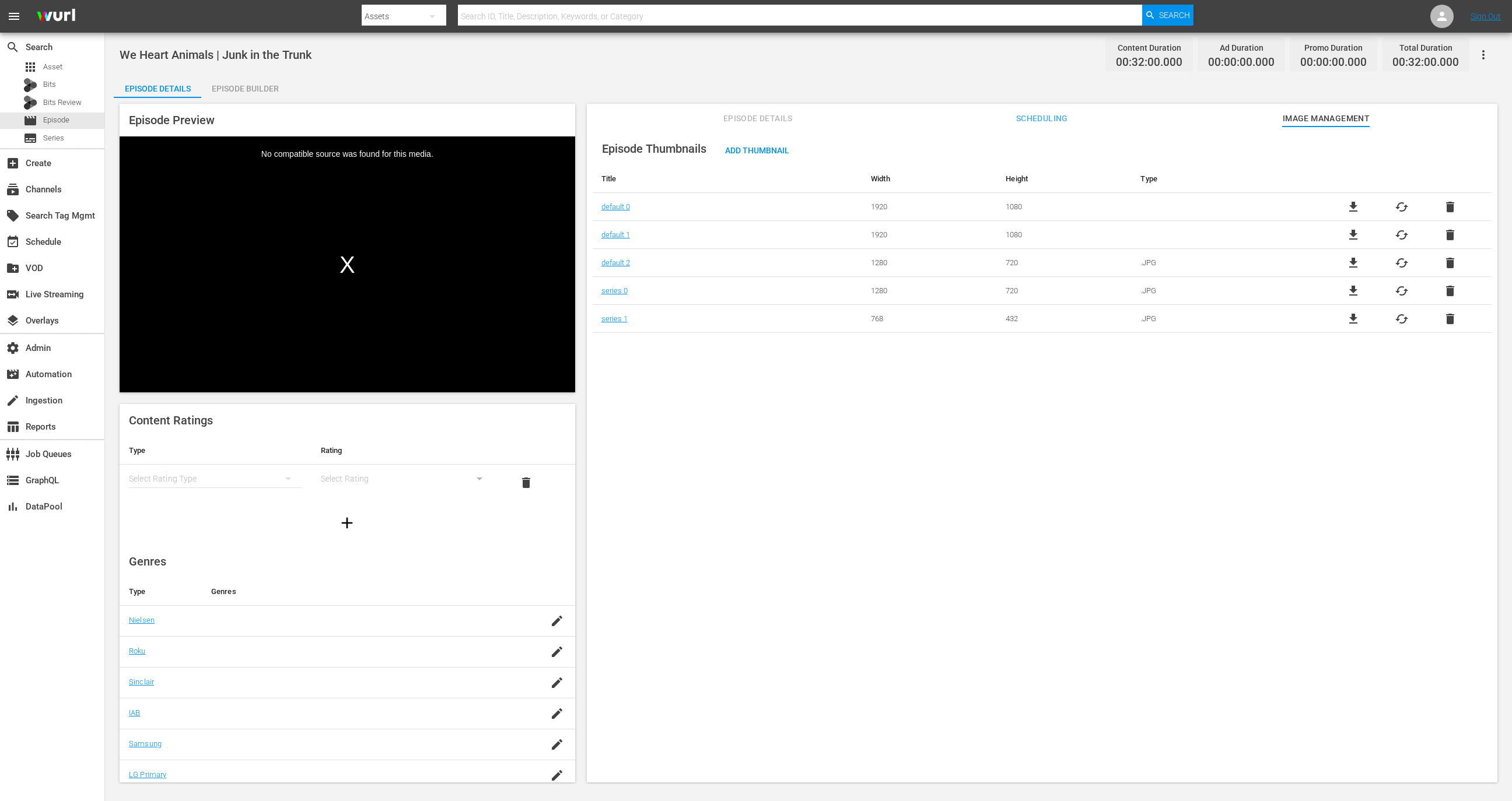
click at [1443, 201] on span "delete" at bounding box center [1450, 207] width 14 height 14
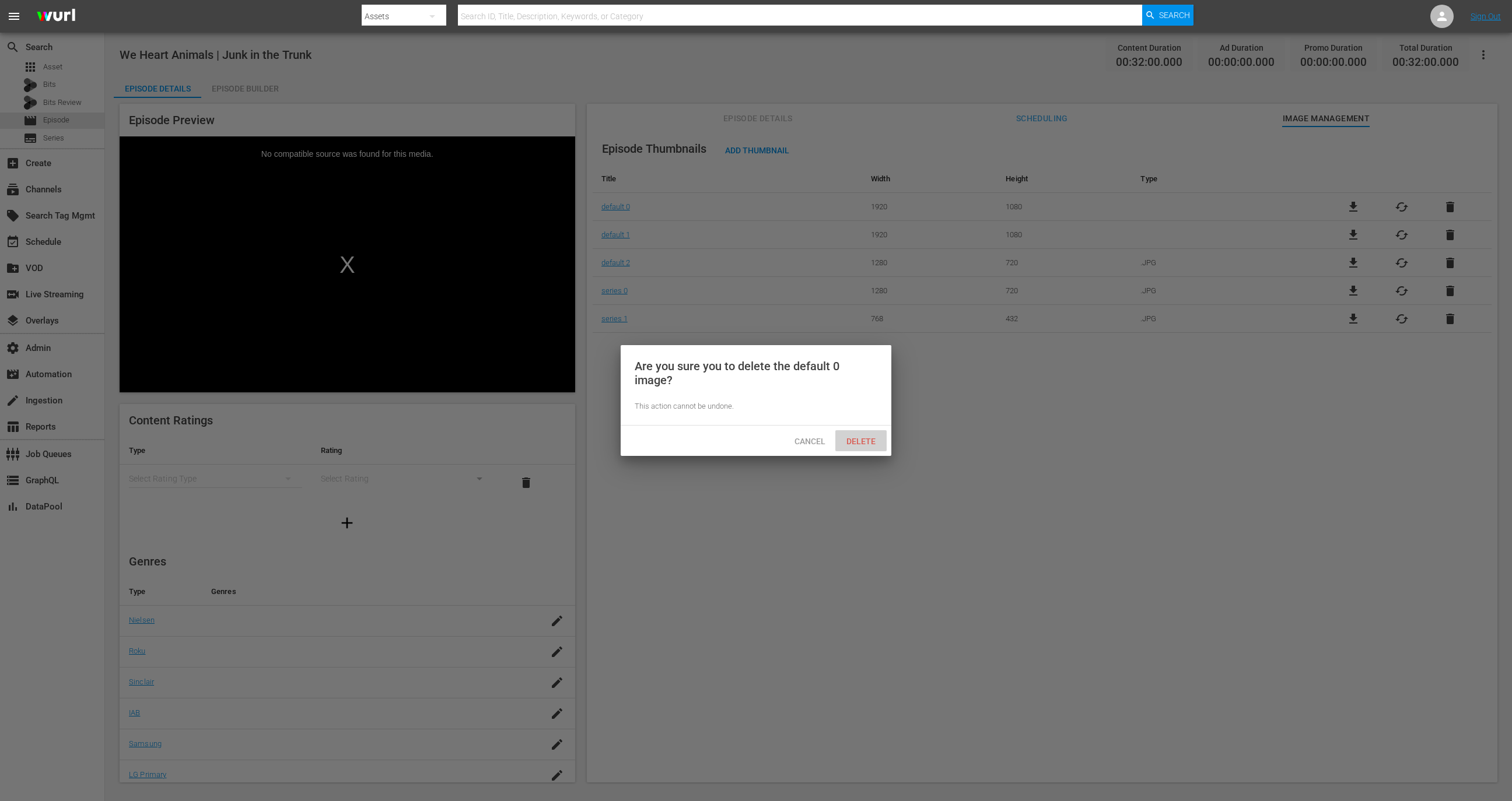
click at [869, 437] on span "Delete" at bounding box center [861, 441] width 48 height 10
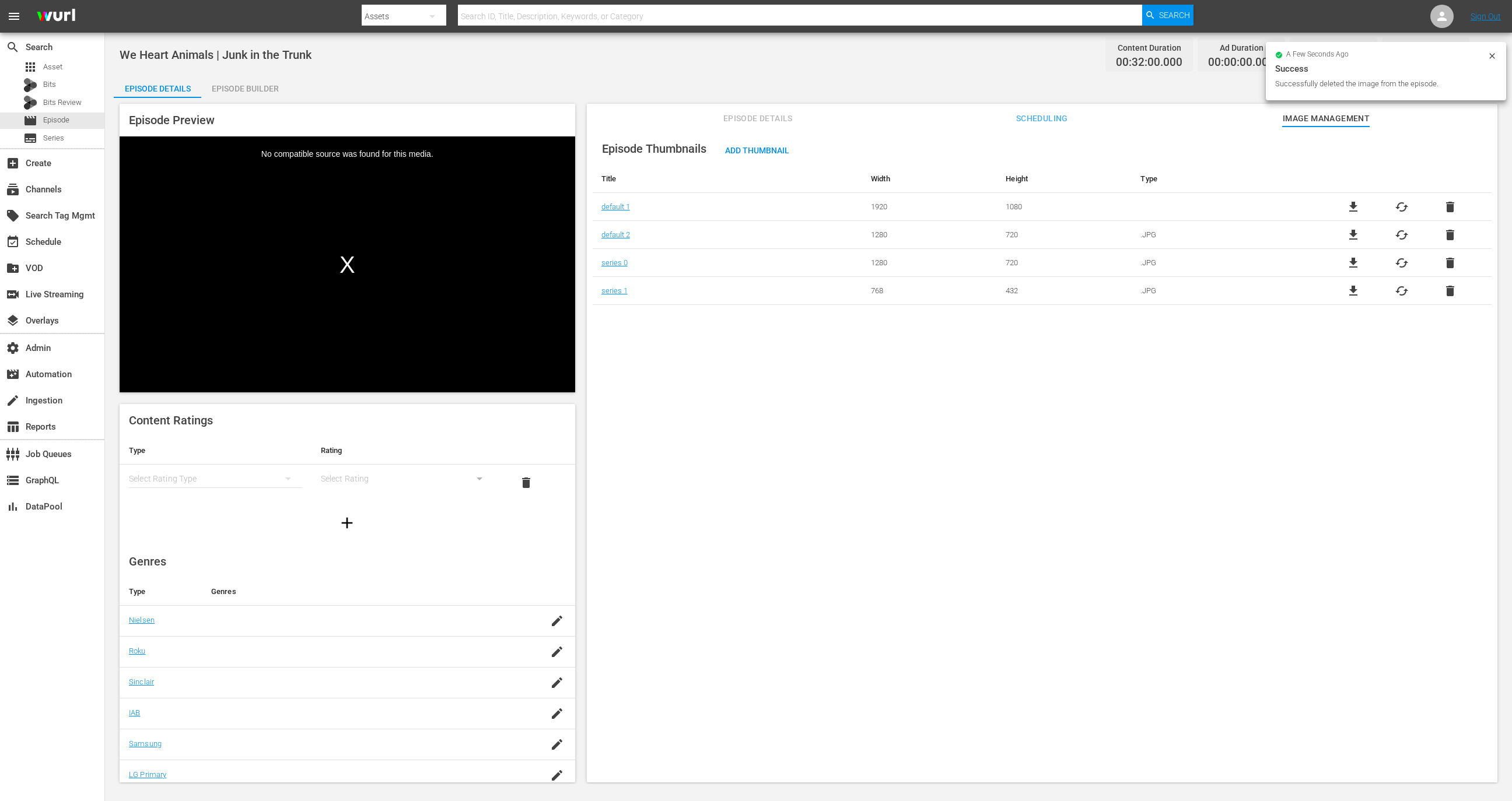
click at [1451, 203] on span "delete" at bounding box center [1450, 207] width 14 height 14
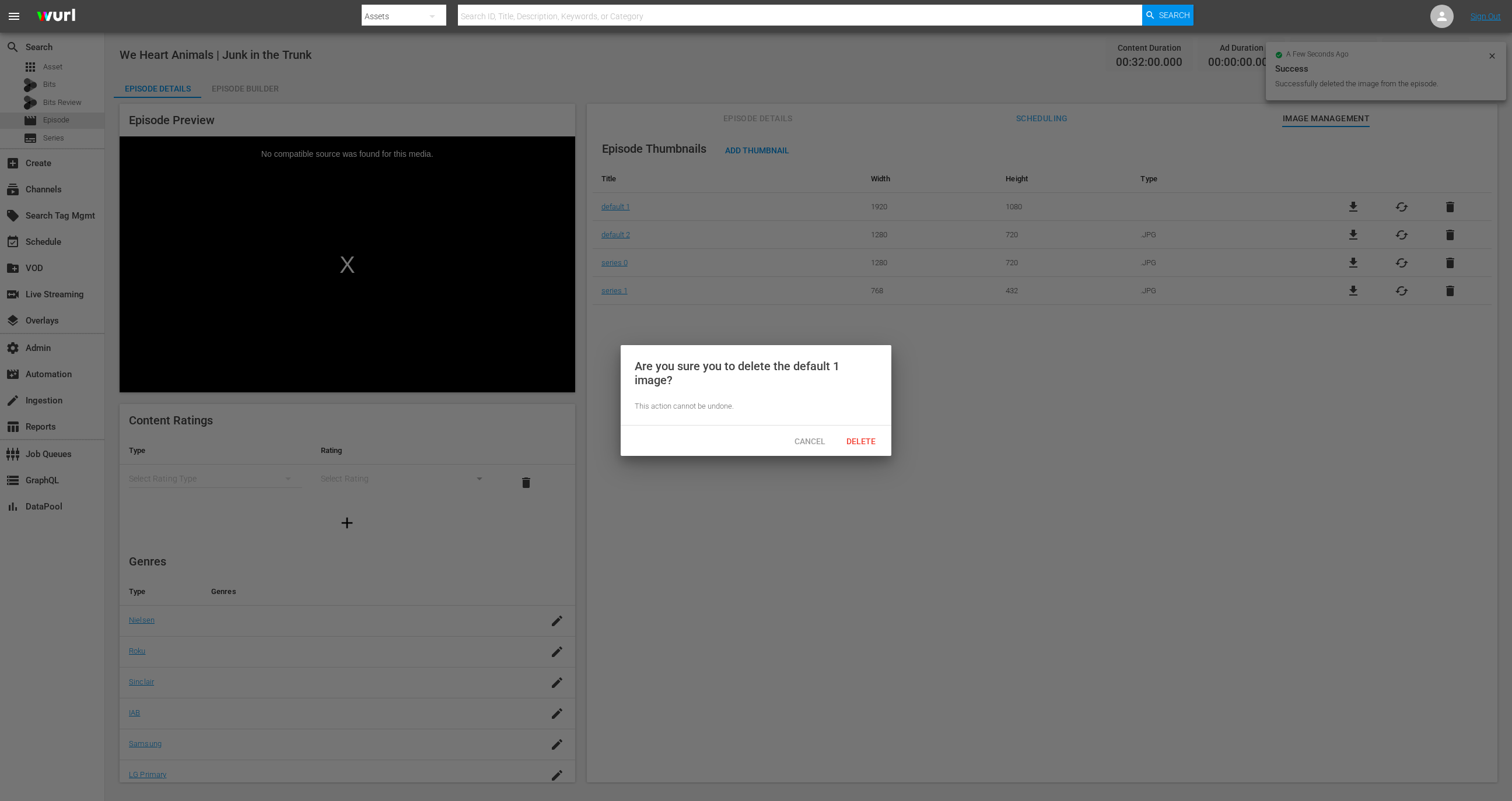
click at [869, 447] on div "Delete" at bounding box center [861, 441] width 51 height 22
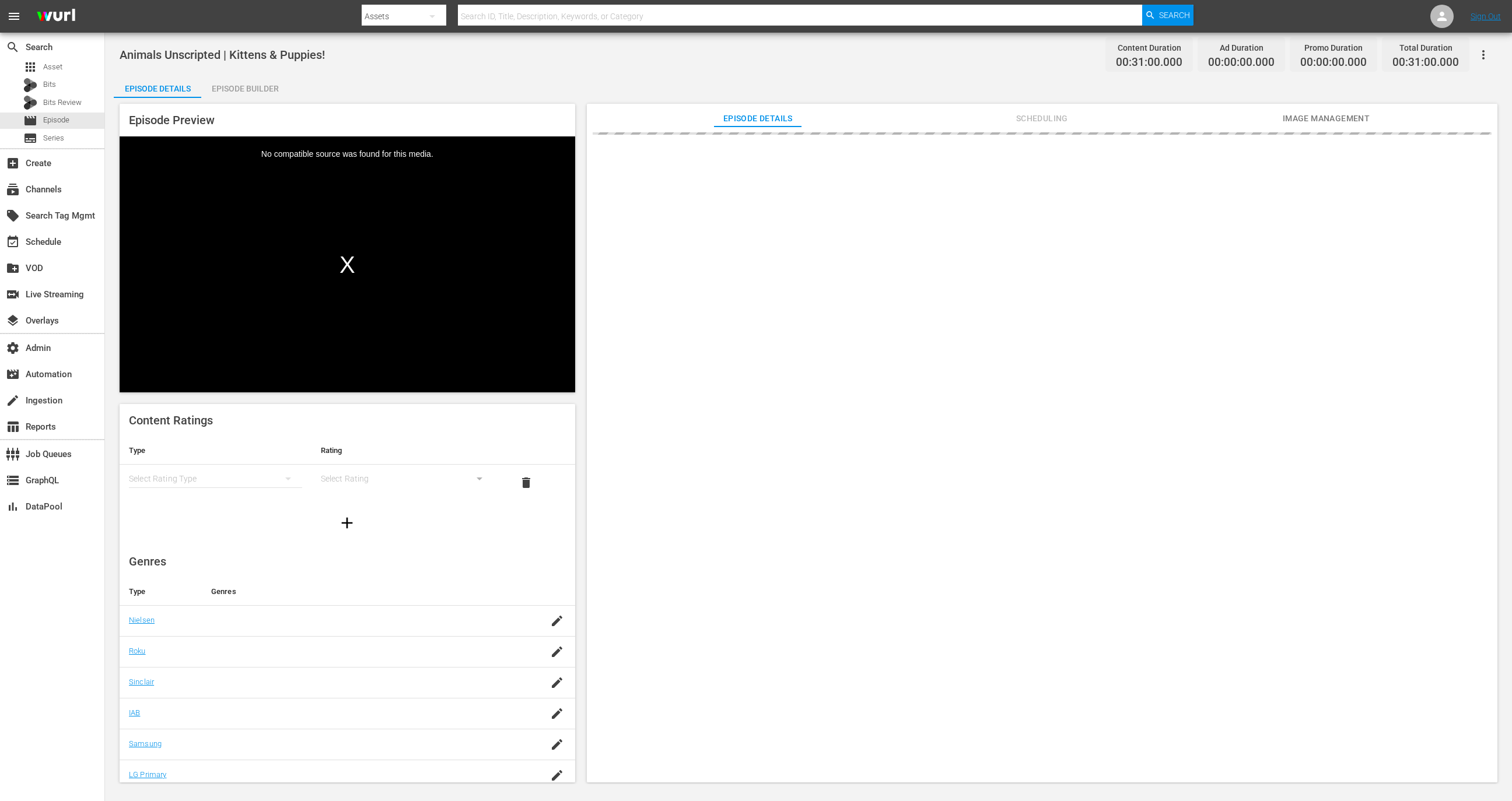
click at [1349, 119] on span "Image Management" at bounding box center [1326, 119] width 87 height 15
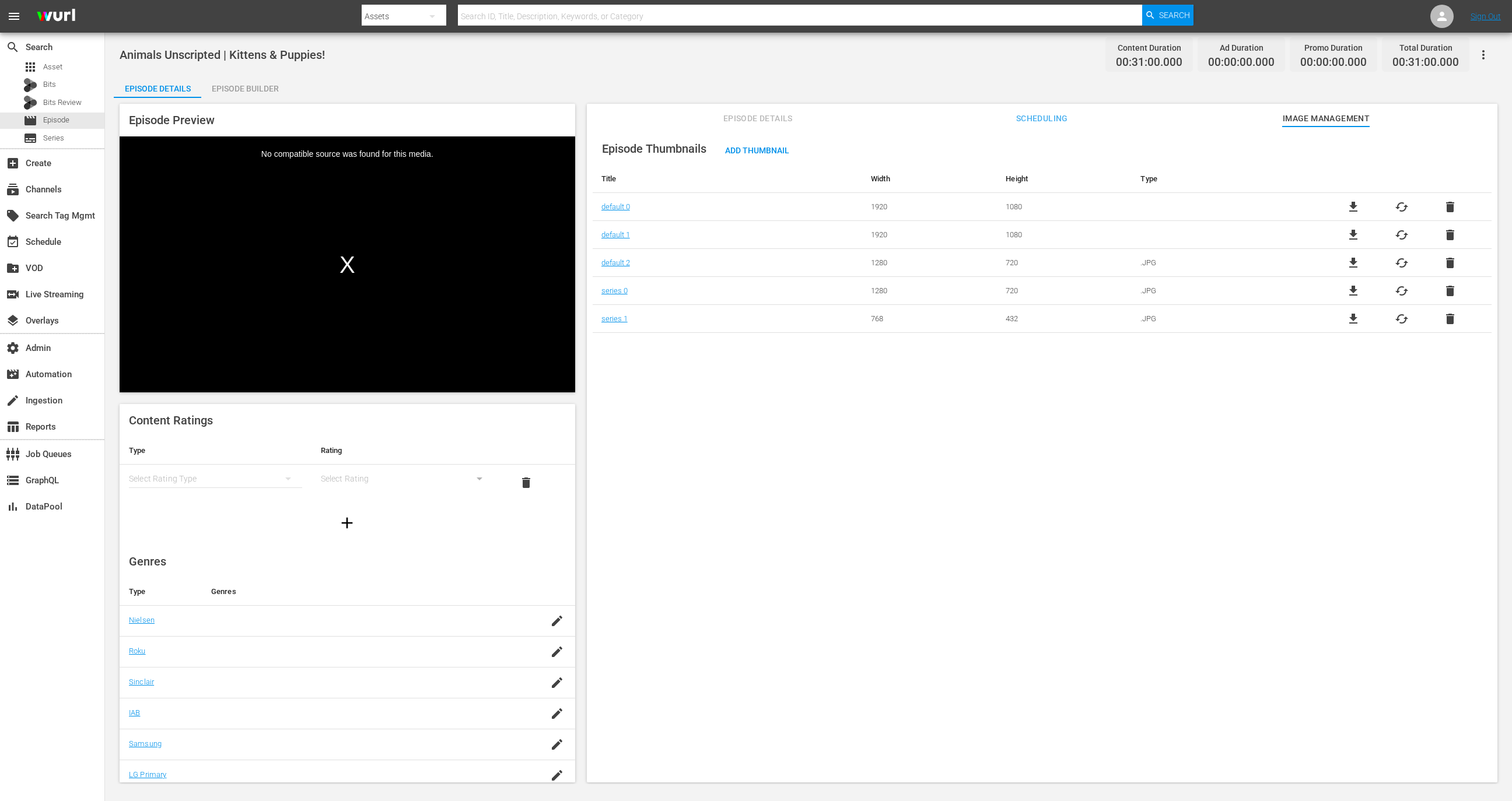
click at [1454, 207] on div "file_download cached delete" at bounding box center [1402, 207] width 180 height 14
click at [1447, 201] on span "delete" at bounding box center [1450, 207] width 14 height 14
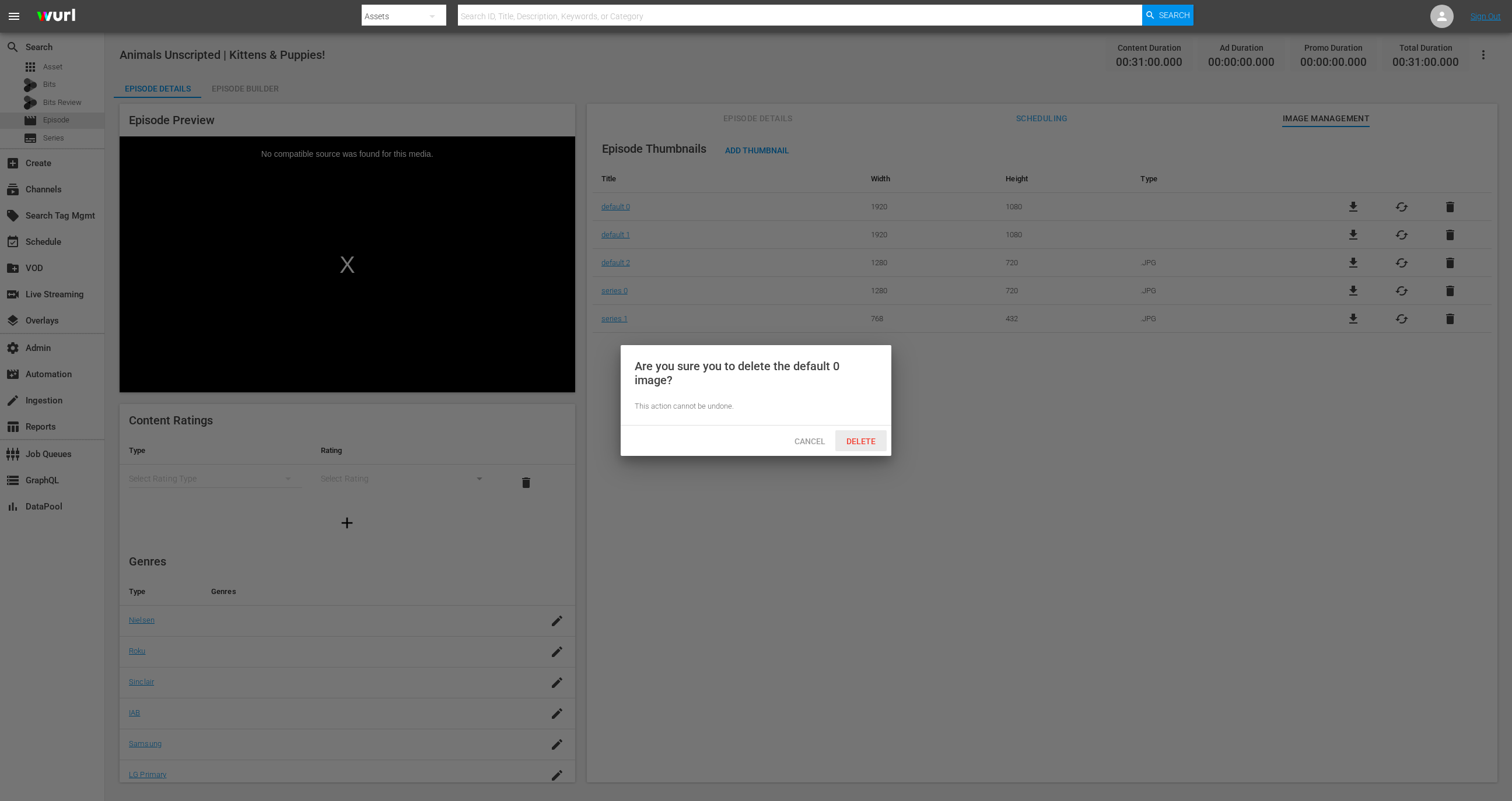
click at [858, 444] on span "Delete" at bounding box center [861, 441] width 48 height 10
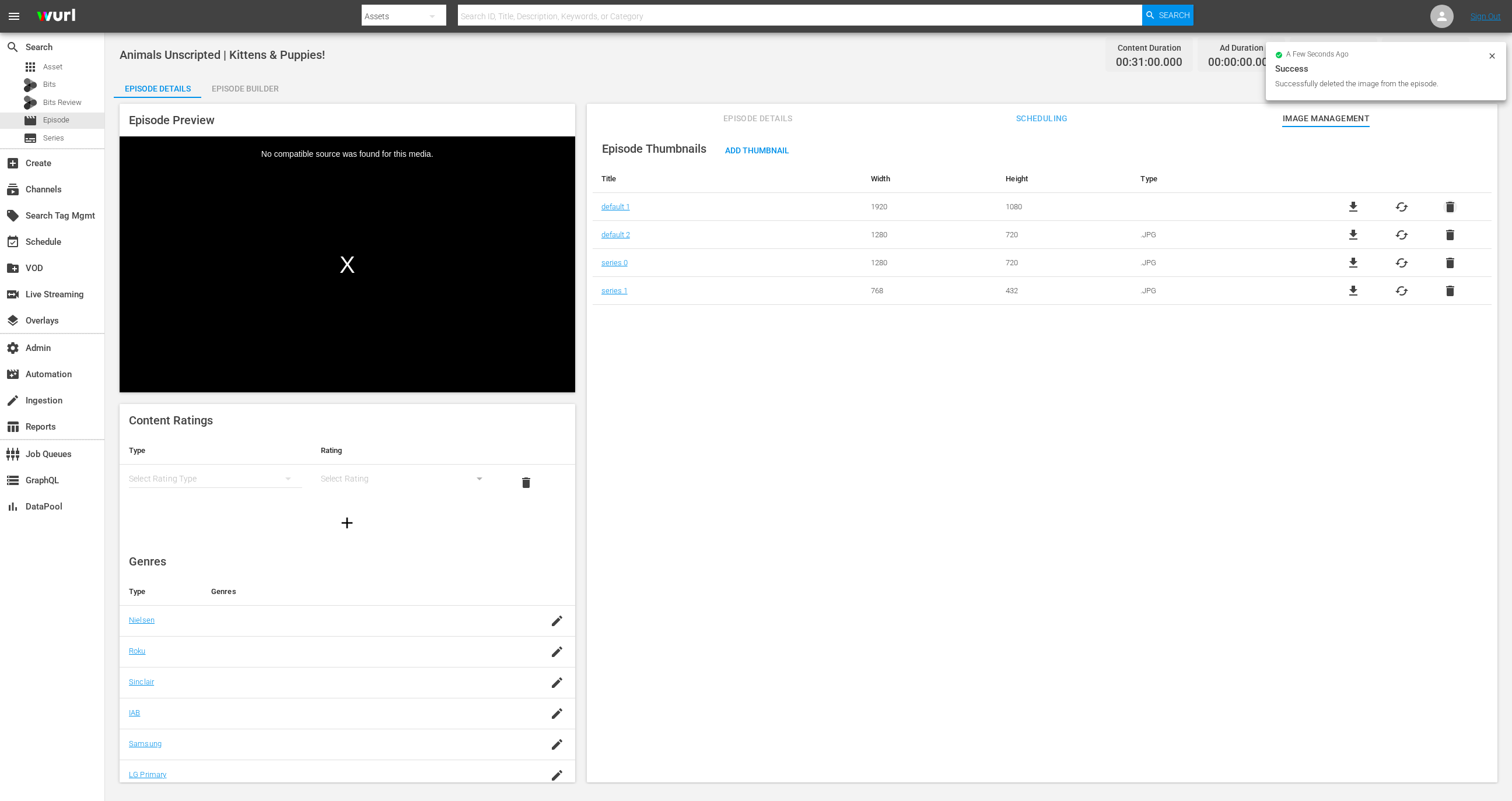
click at [1448, 207] on span "delete" at bounding box center [1450, 207] width 14 height 14
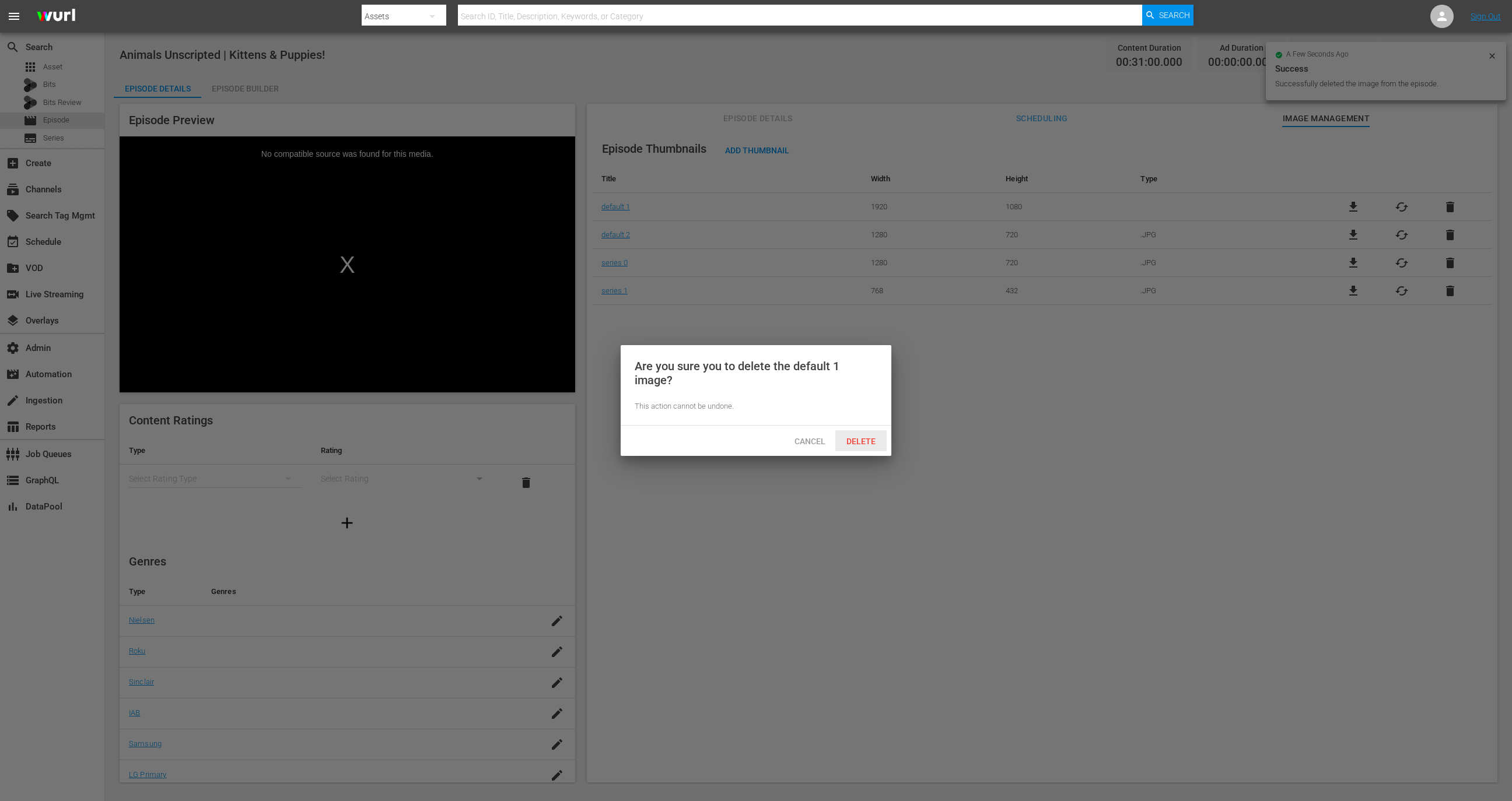
click at [877, 438] on span "Delete" at bounding box center [861, 441] width 48 height 10
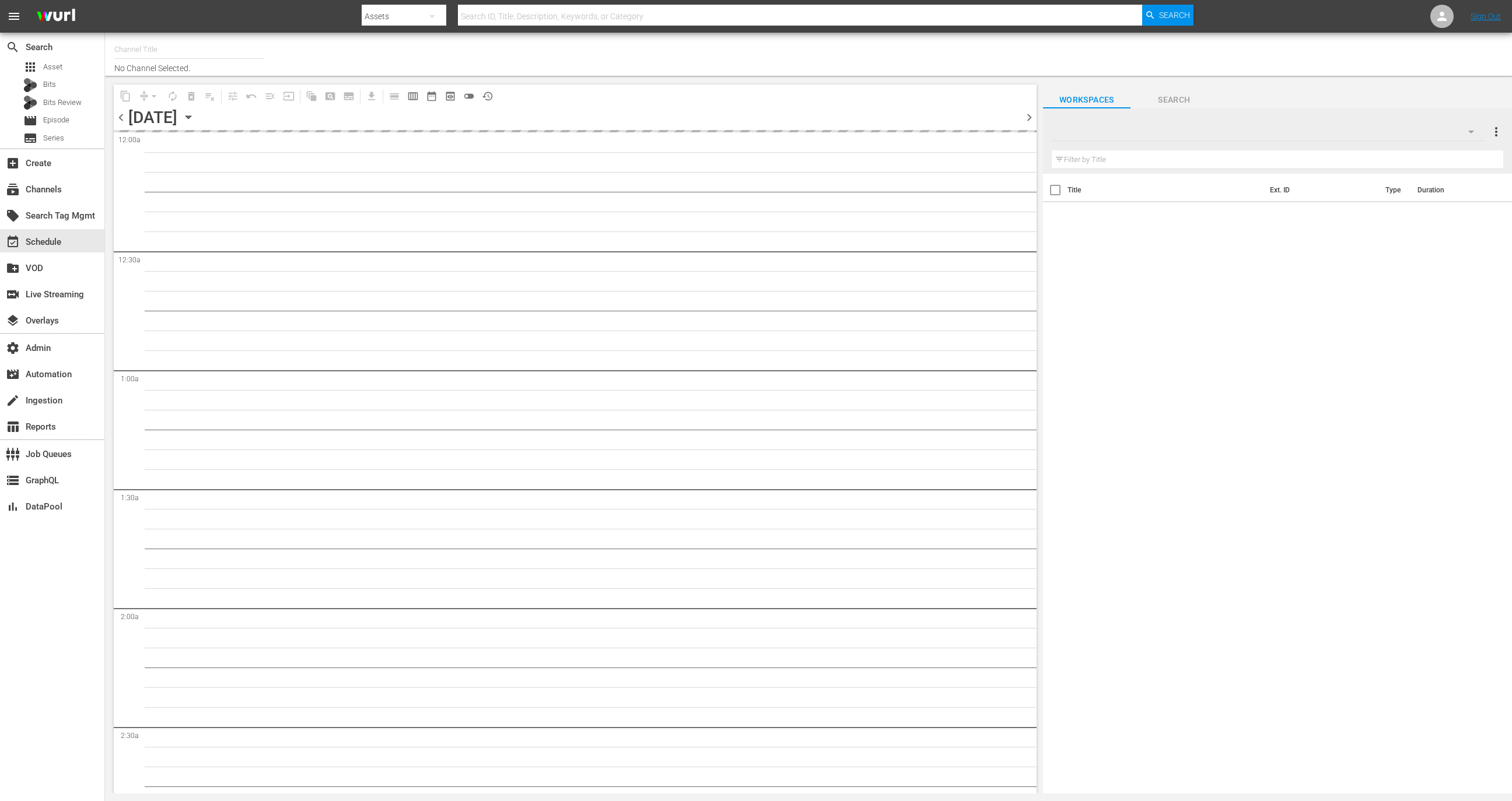
type input "GFN Soccer (Global Fan Network) (1880)"
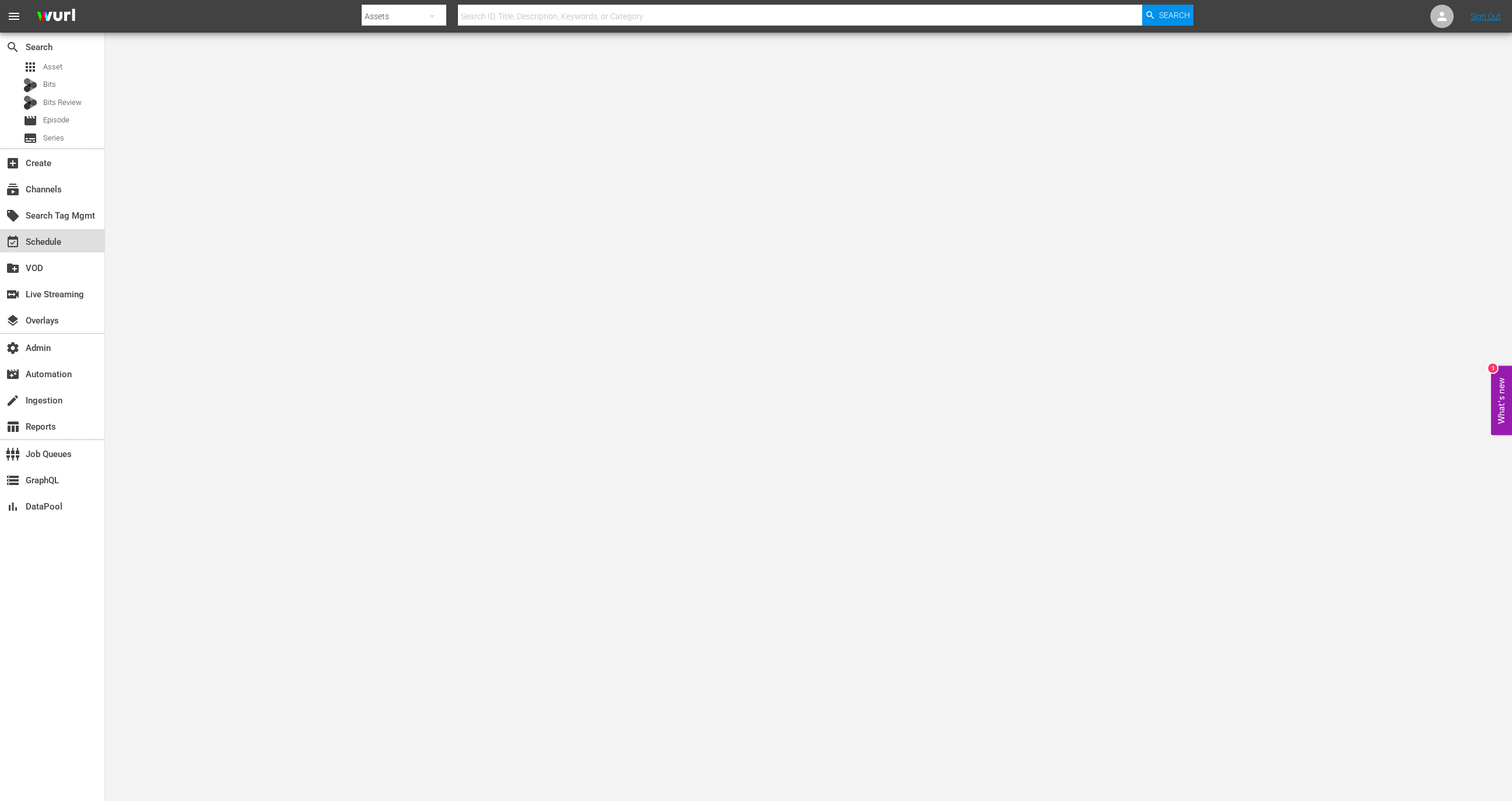
click at [59, 244] on div "event_available Schedule" at bounding box center [32, 241] width 65 height 10
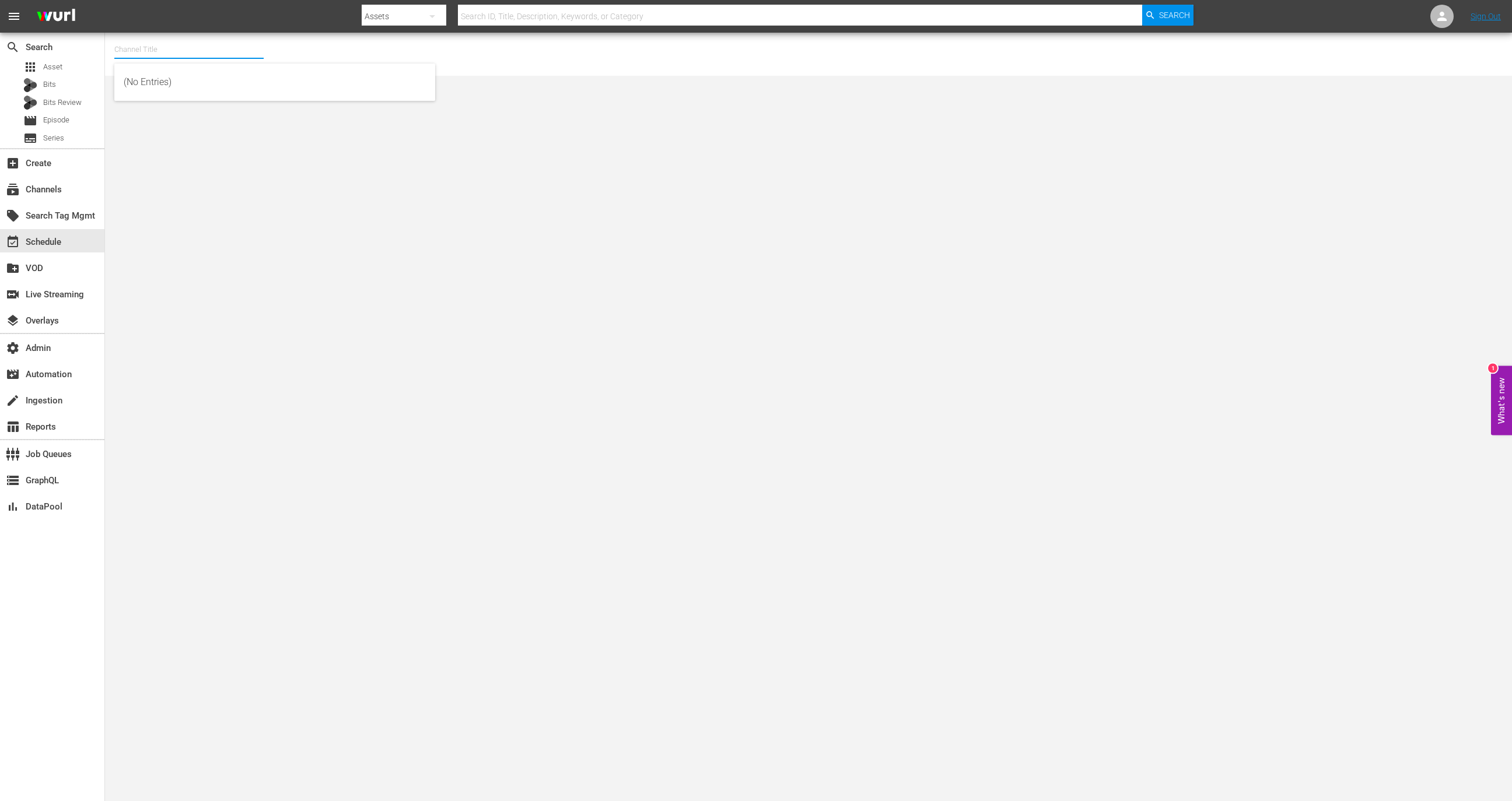
click at [206, 51] on input "text" at bounding box center [188, 50] width 149 height 28
click at [249, 78] on div "The Pet Collective (Global) (Restream) - Wurl API (1020 - jukin_thepetcollectiv…" at bounding box center [275, 82] width 303 height 28
type input "The Pet Collective (Global) (Restream) - Wurl API (1020 - jukin_thepetcollectiv…"
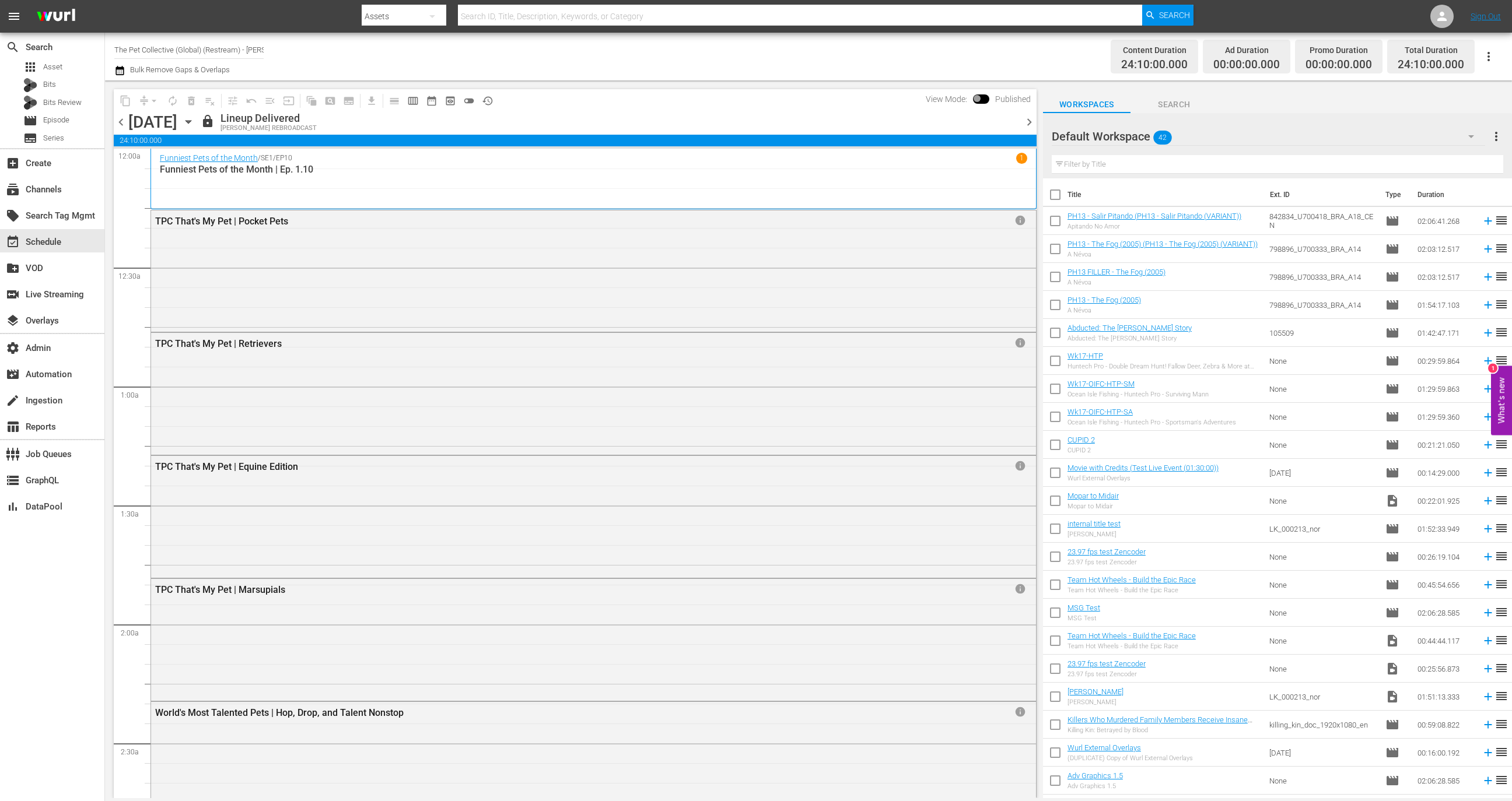
click at [194, 121] on icon "button" at bounding box center [188, 121] width 13 height 13
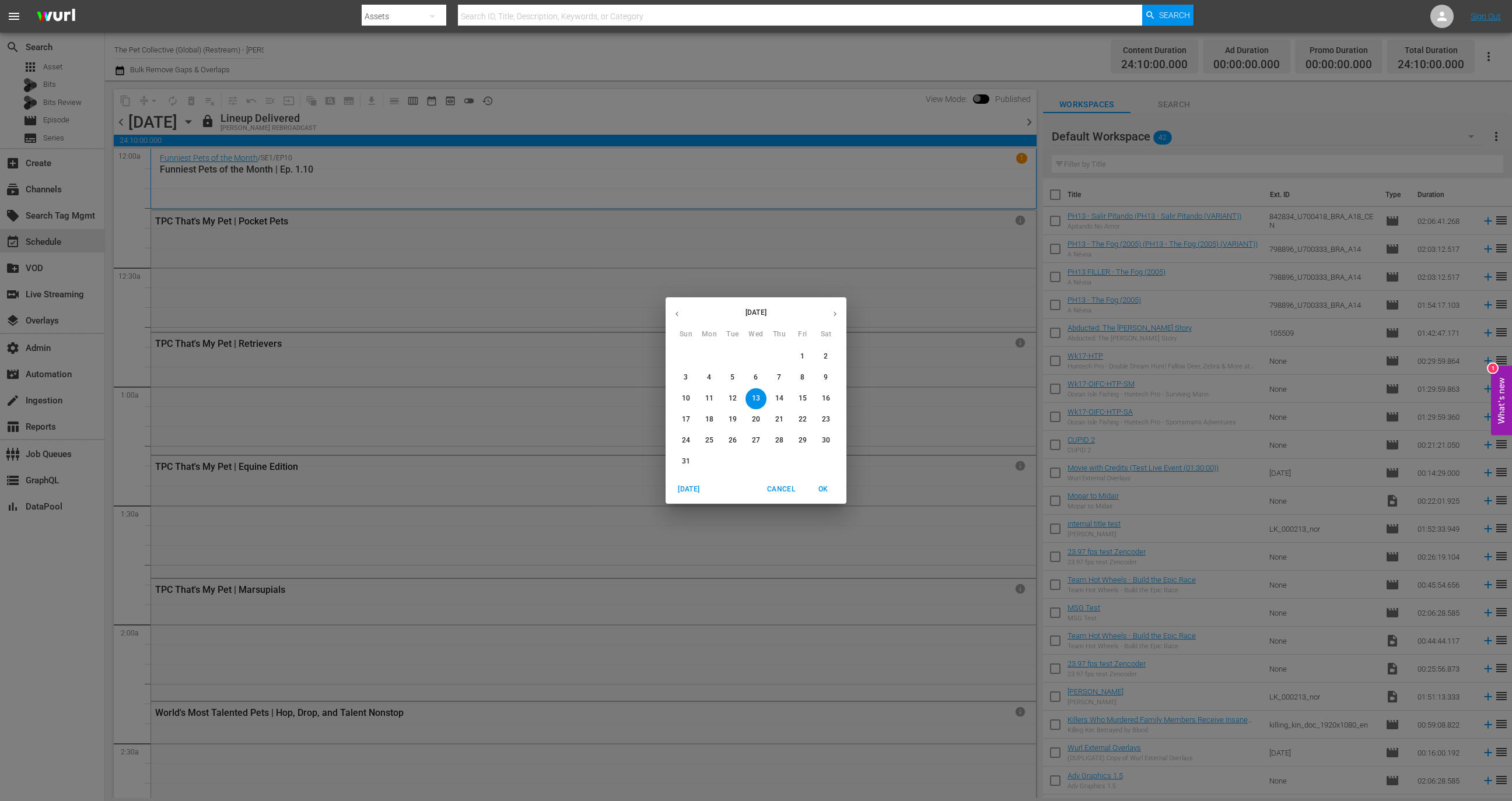
click at [756, 423] on p "20" at bounding box center [756, 419] width 8 height 10
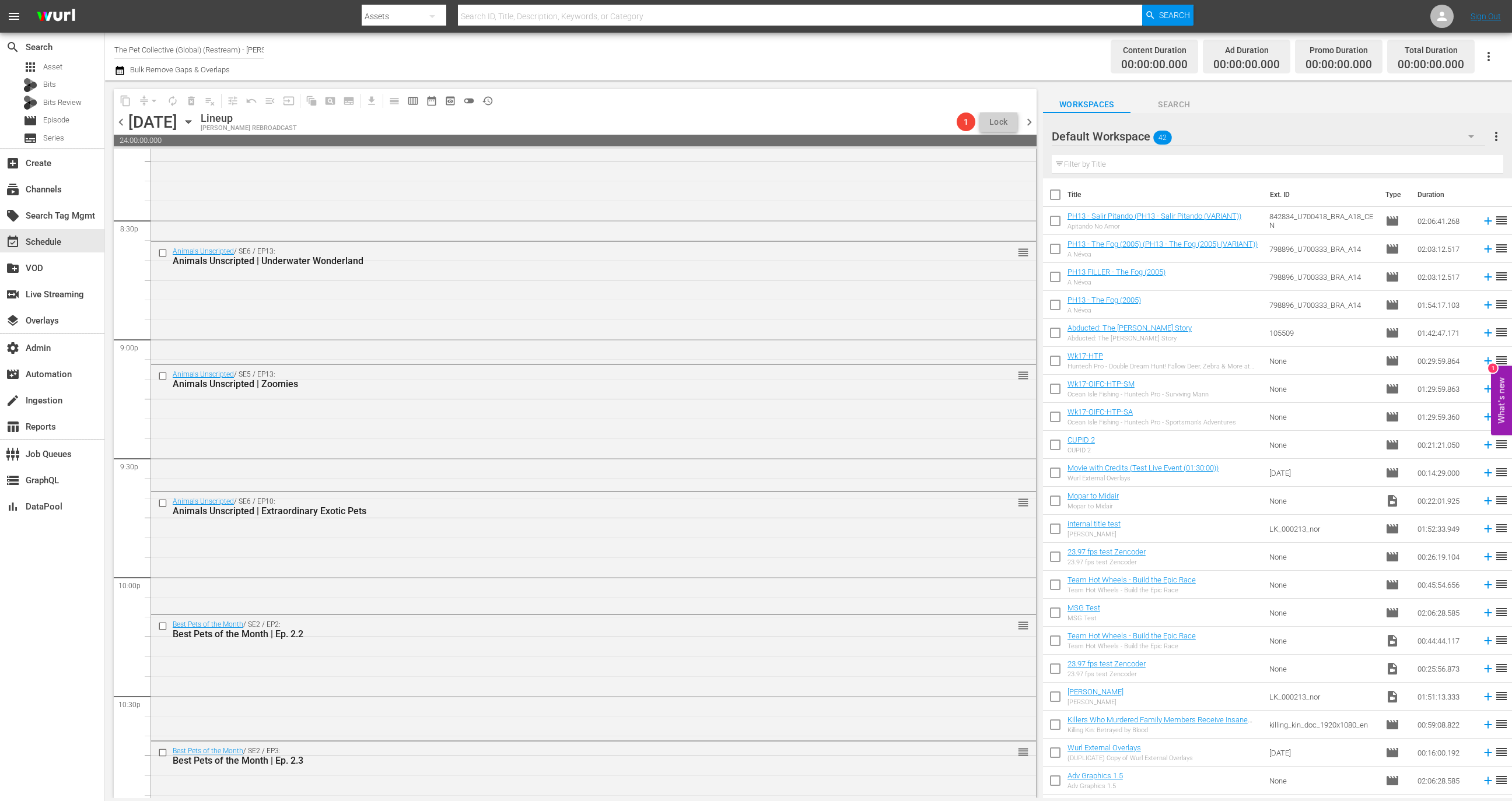
scroll to position [5130, 0]
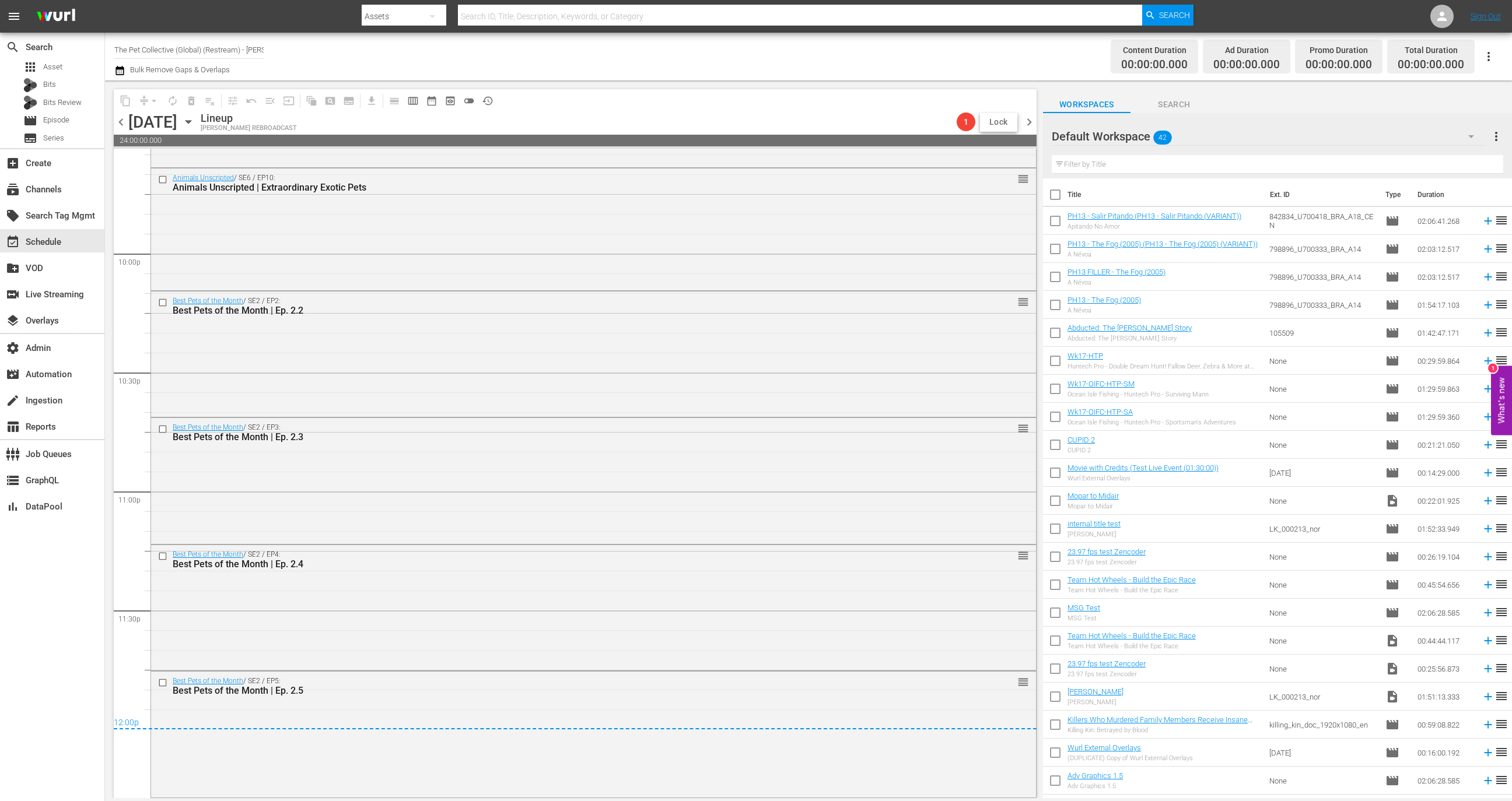
click at [992, 120] on span "Lock" at bounding box center [998, 122] width 28 height 12
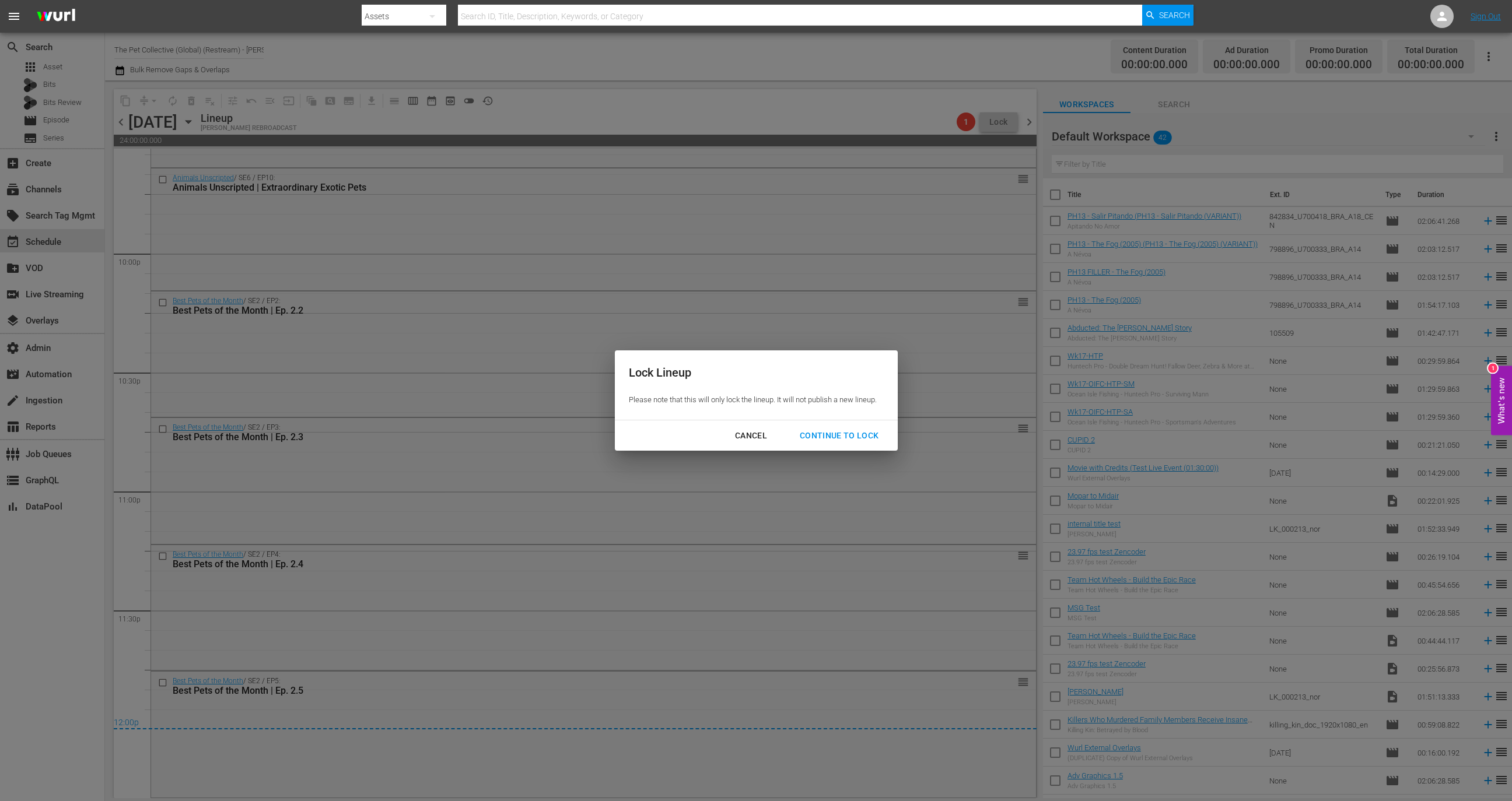
click at [858, 444] on button "Continue to lock" at bounding box center [839, 436] width 107 height 22
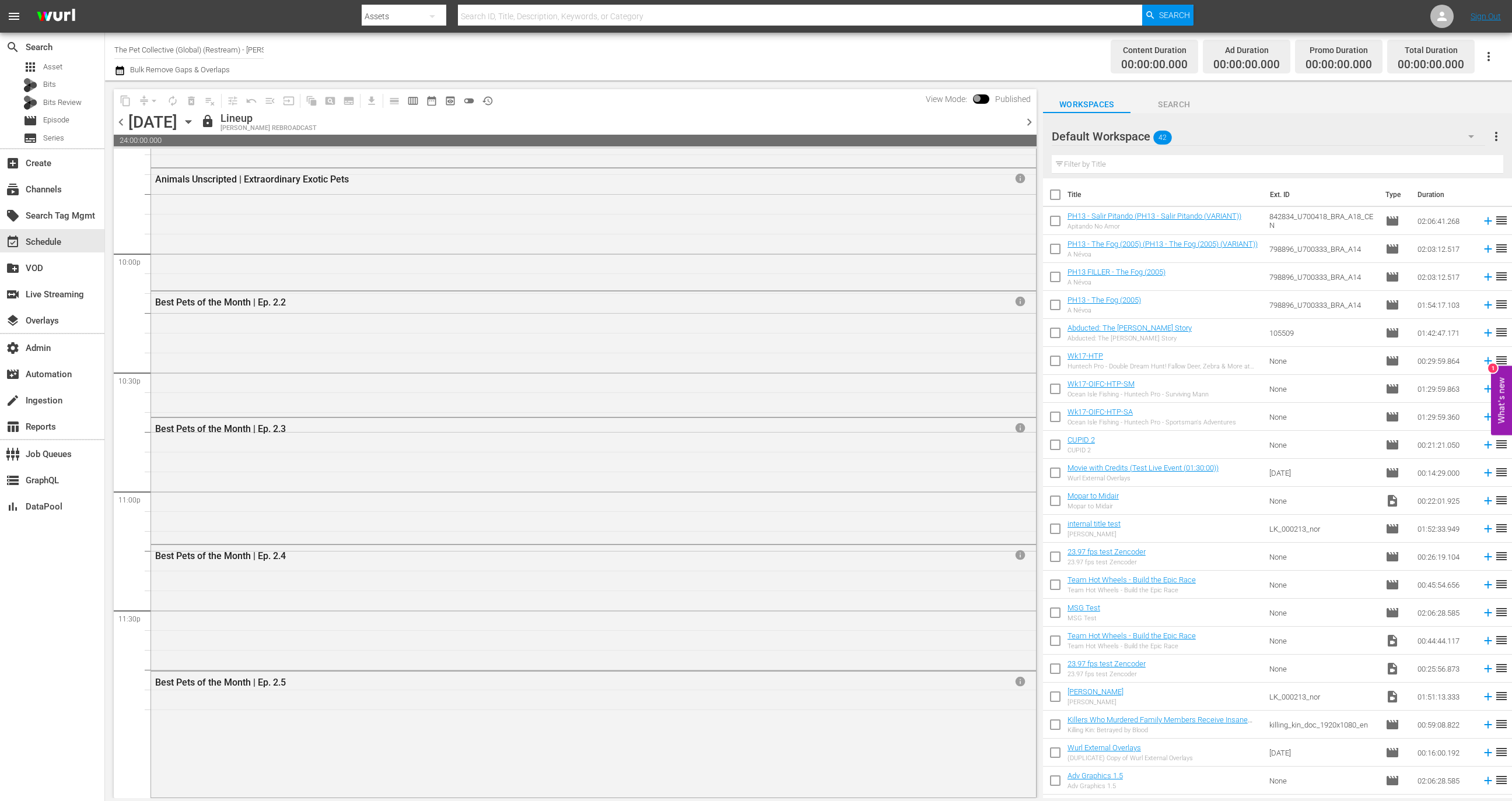
click at [980, 100] on span at bounding box center [981, 98] width 17 height 10
click at [979, 103] on span at bounding box center [981, 98] width 17 height 10
click at [982, 100] on span at bounding box center [981, 98] width 17 height 10
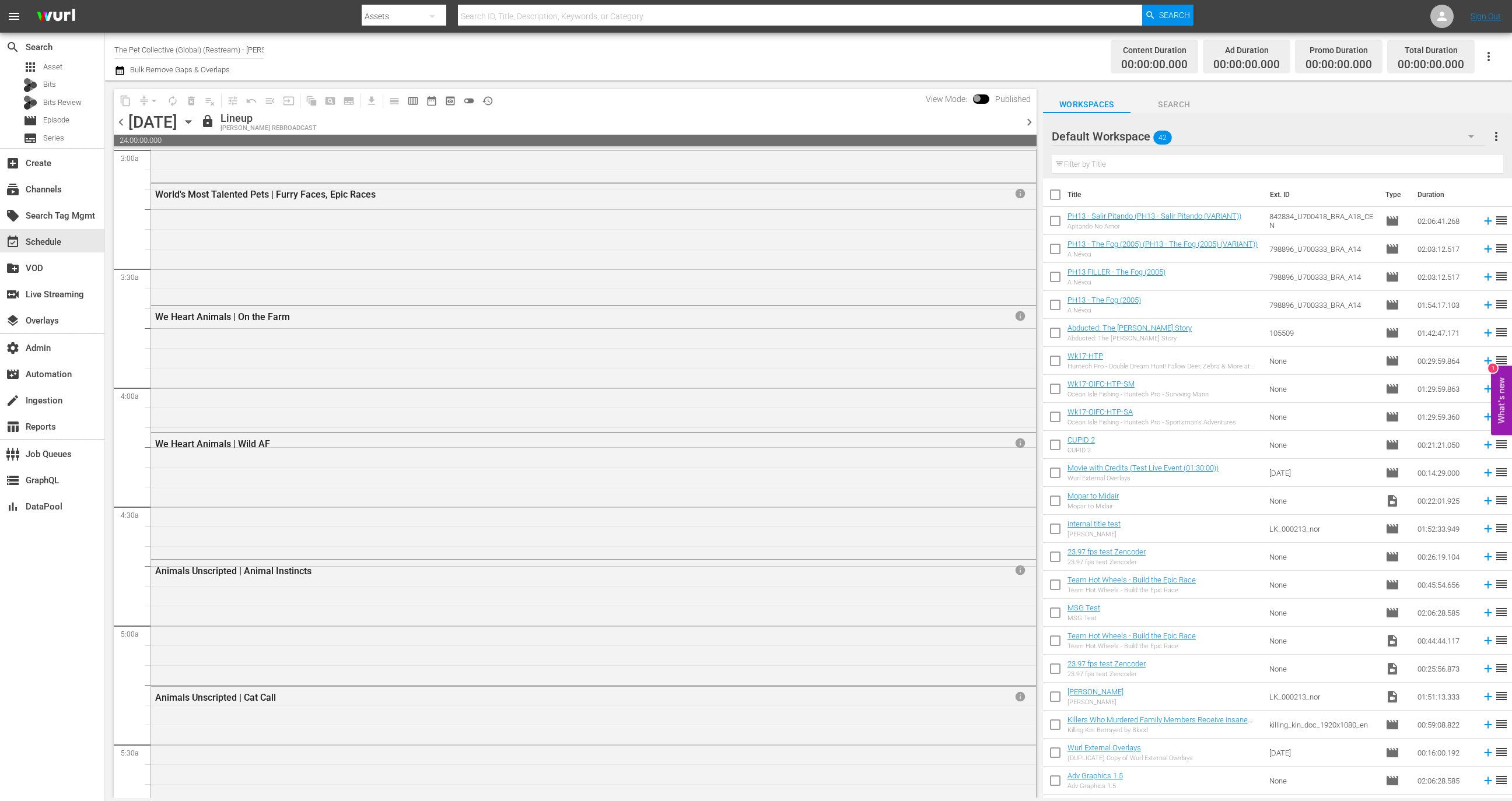
scroll to position [0, 0]
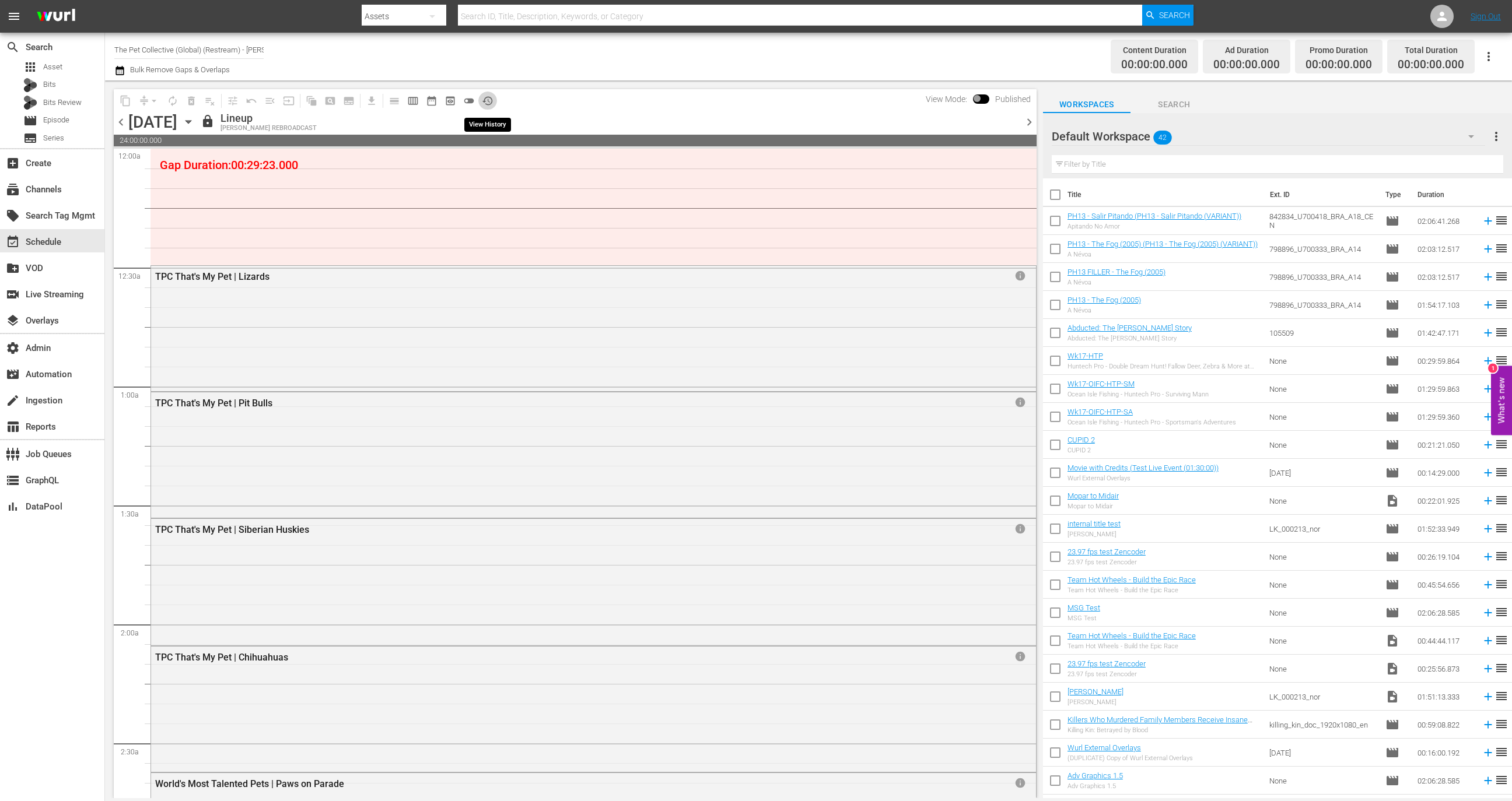
click at [489, 101] on span "history_outlined" at bounding box center [487, 100] width 11 height 11
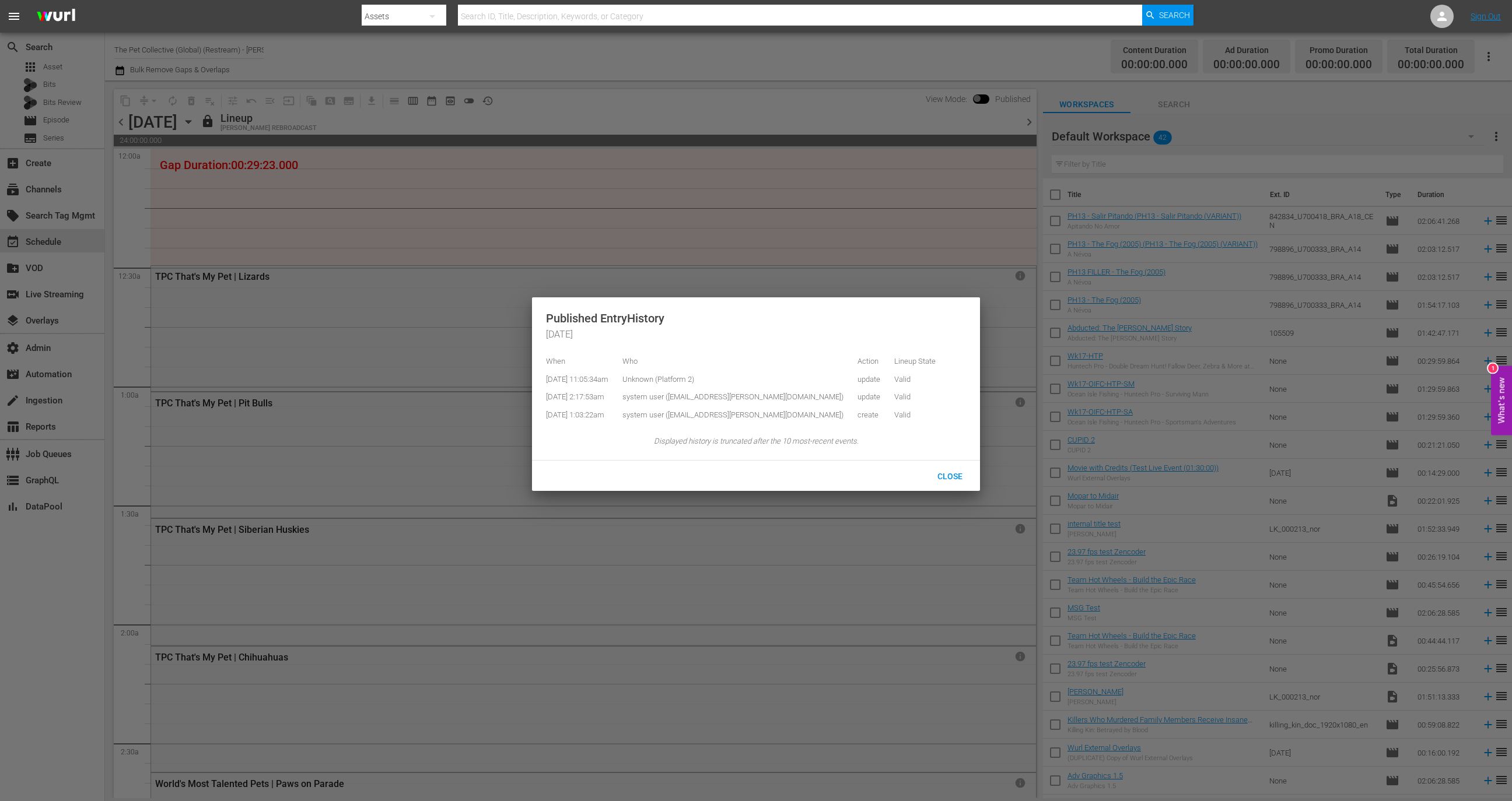
click at [419, 280] on div at bounding box center [756, 400] width 1512 height 801
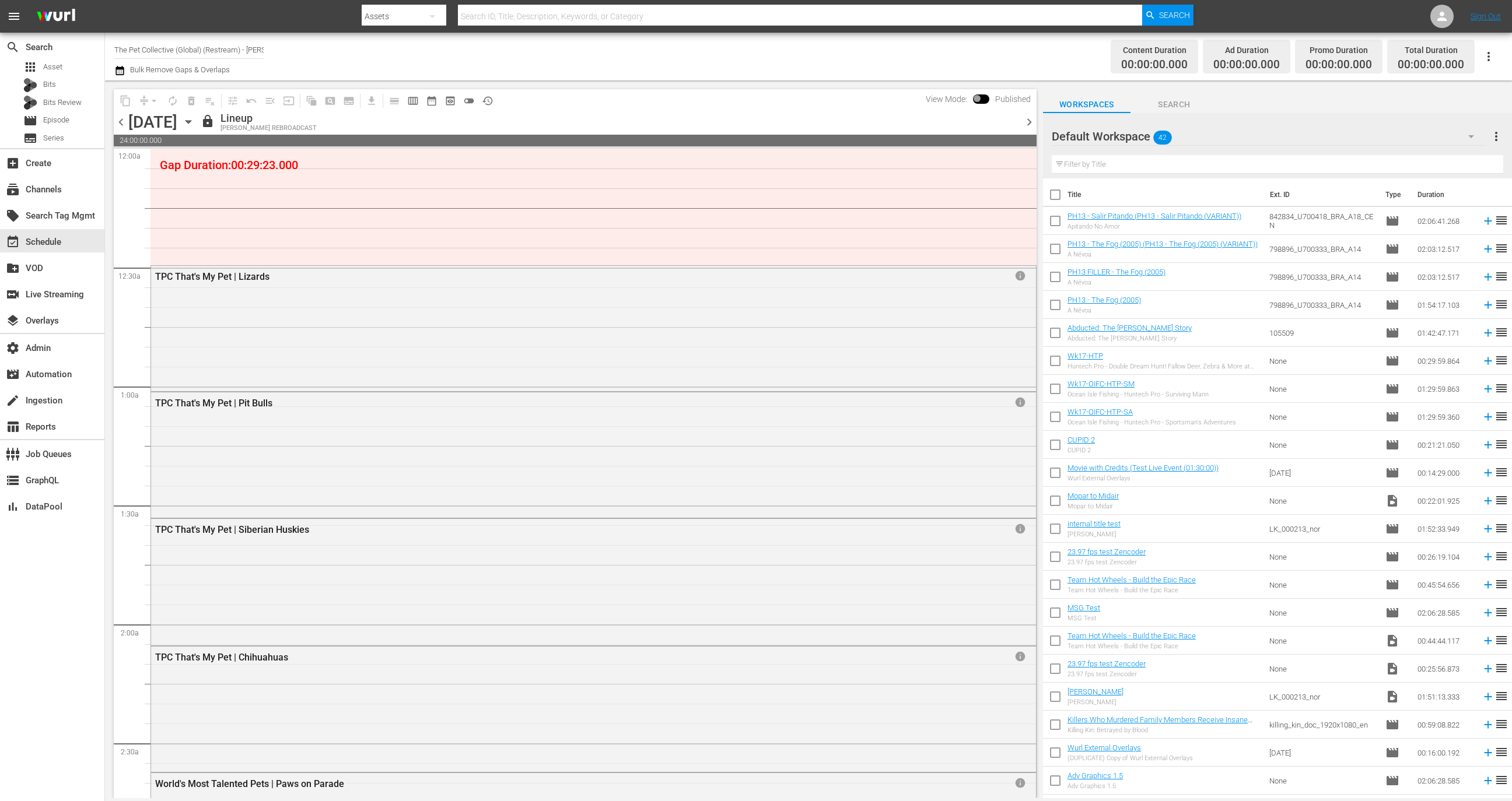
click at [497, 100] on div "content_copy compress arrow_drop_down autorenew_outlined delete_forever_outline…" at bounding box center [306, 100] width 385 height 23
click at [491, 100] on span "history_outlined" at bounding box center [487, 100] width 11 height 11
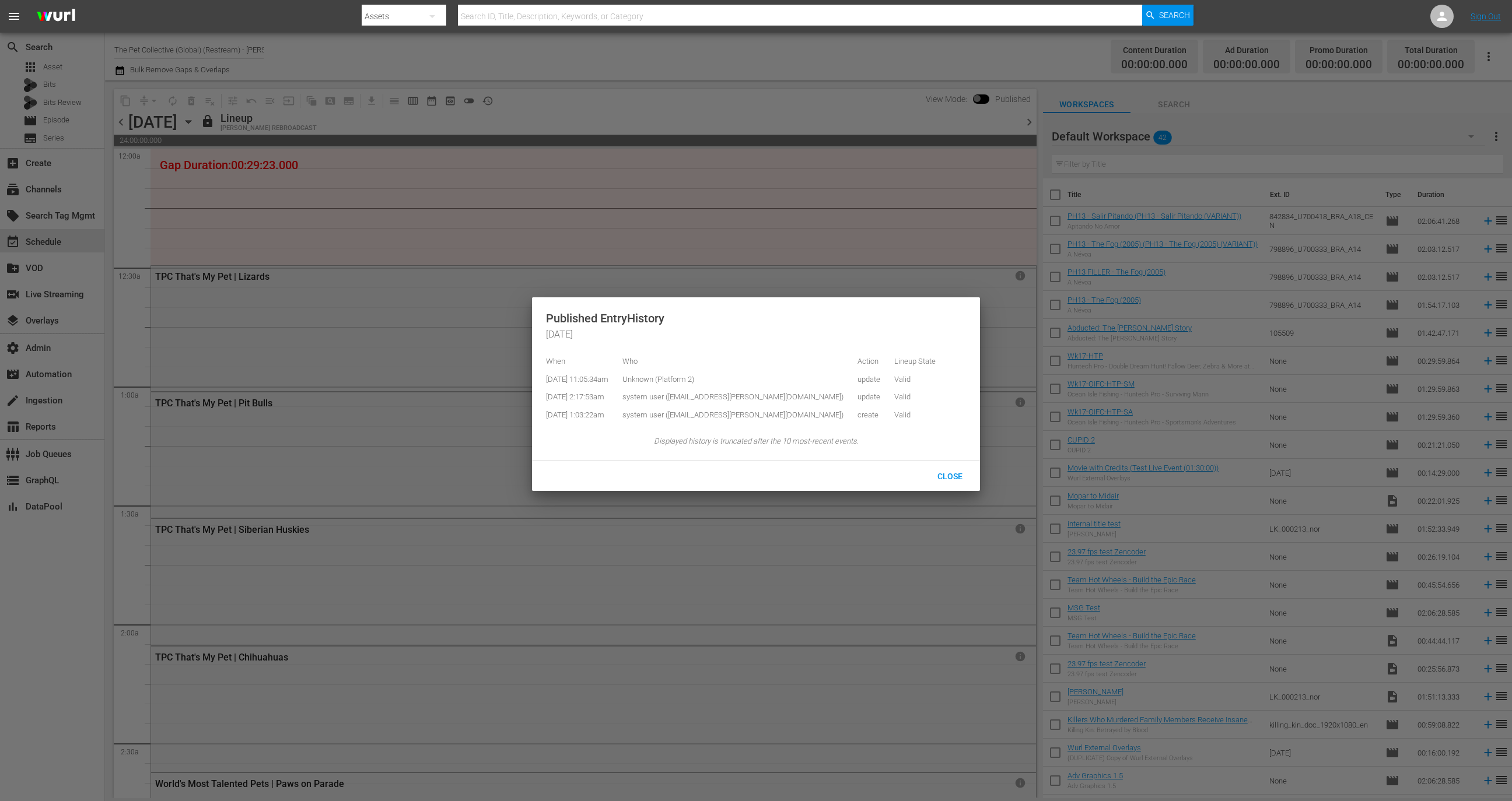
click at [540, 124] on div at bounding box center [756, 400] width 1512 height 801
